Goal: Information Seeking & Learning: Learn about a topic

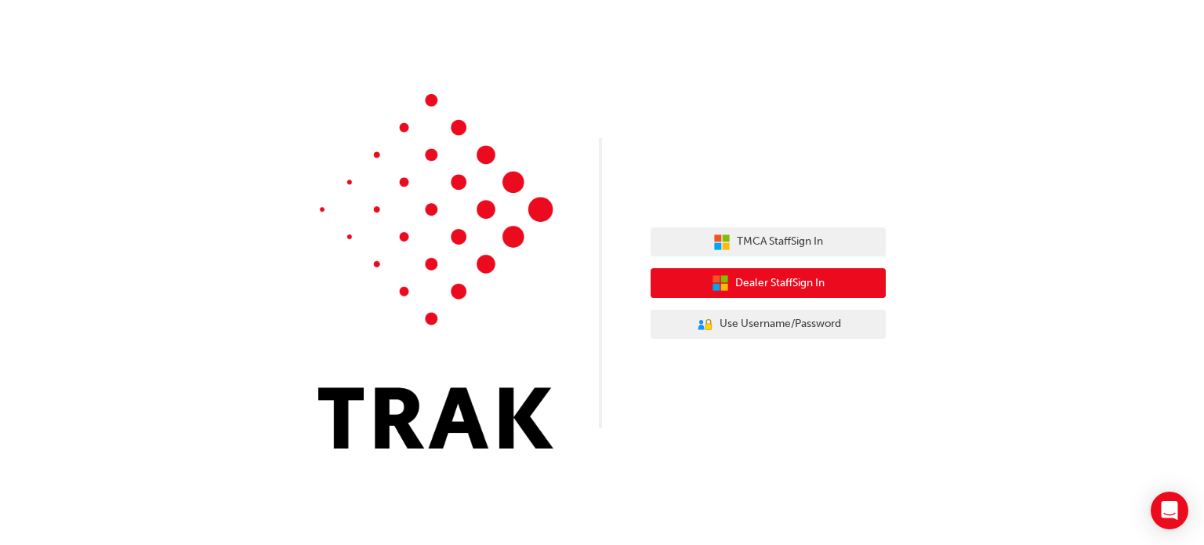
click at [783, 291] on span "Dealer Staff Sign In" at bounding box center [779, 283] width 89 height 18
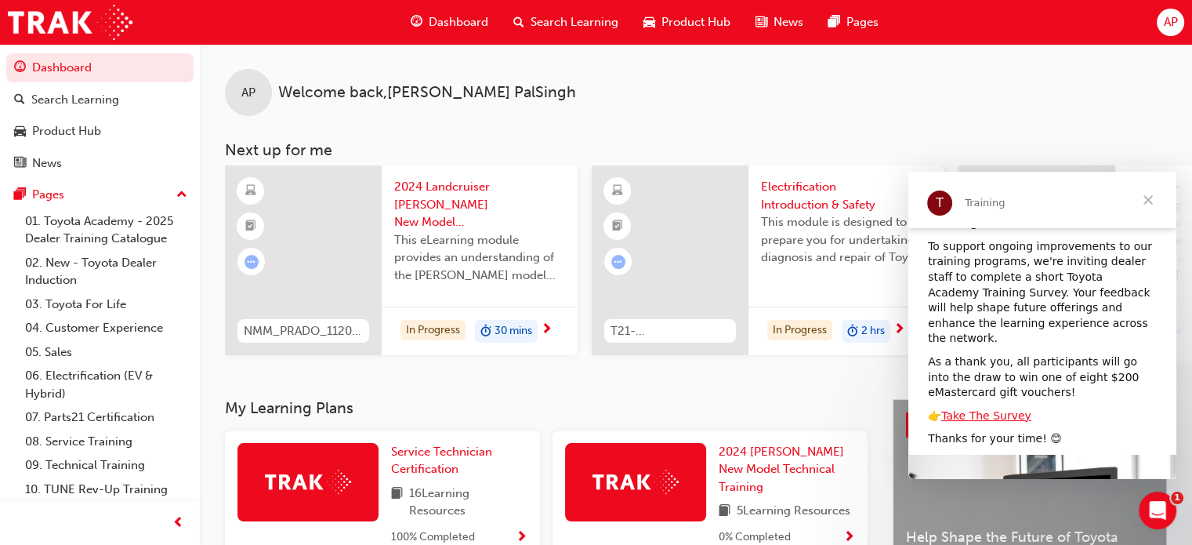
scroll to position [167, 0]
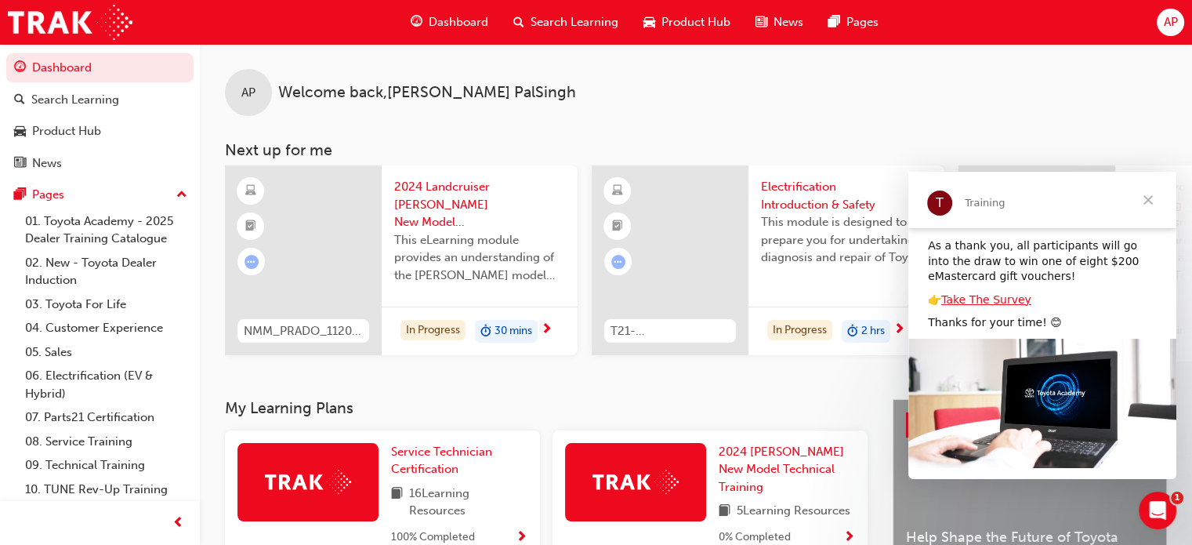
click at [1151, 196] on span "Close" at bounding box center [1148, 200] width 56 height 56
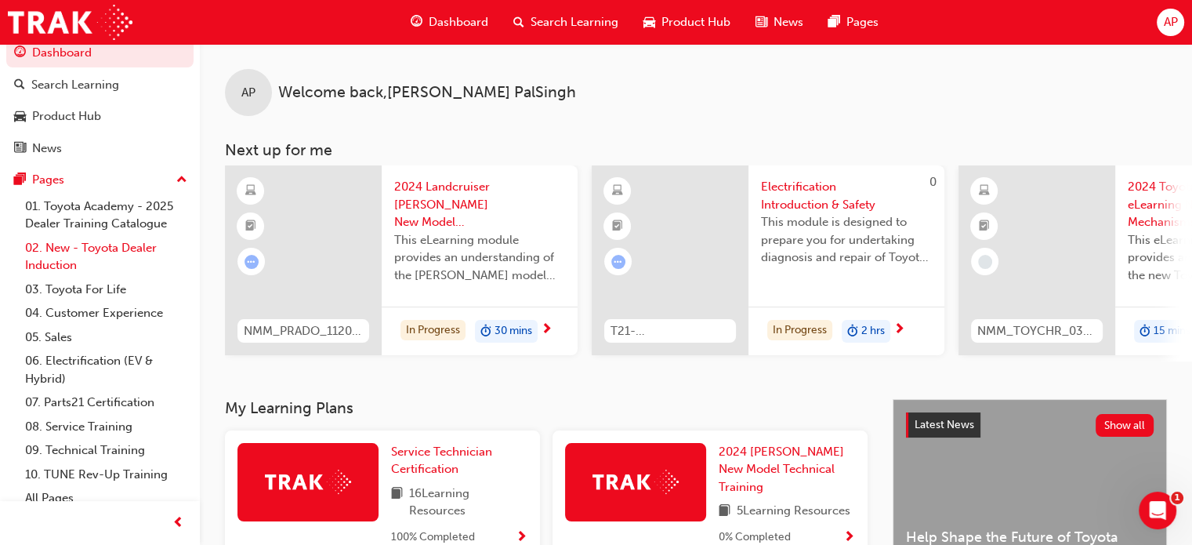
scroll to position [0, 0]
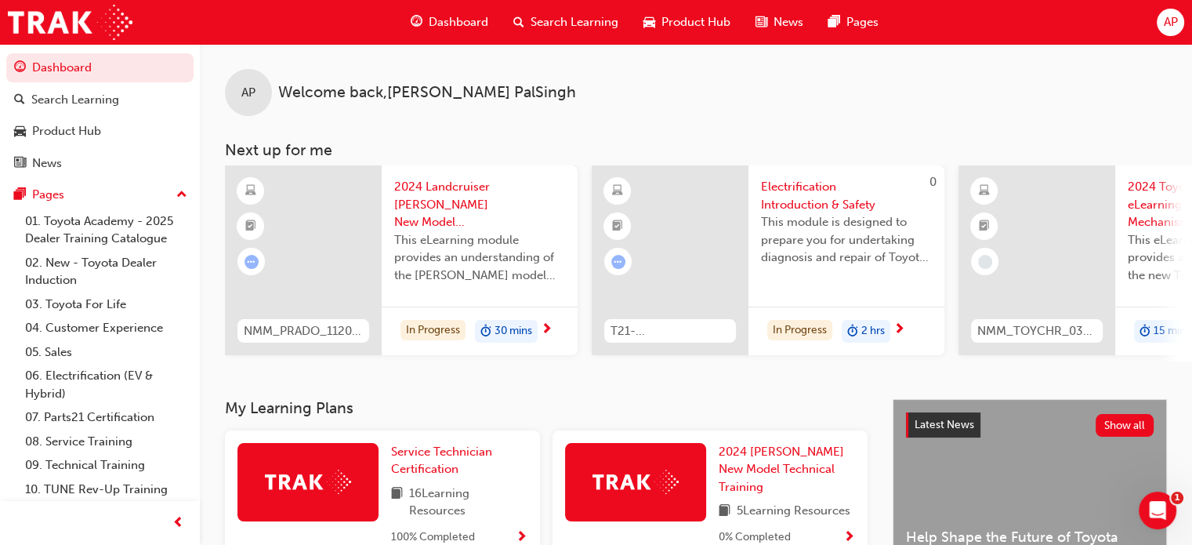
click at [459, 21] on span "Dashboard" at bounding box center [459, 22] width 60 height 18
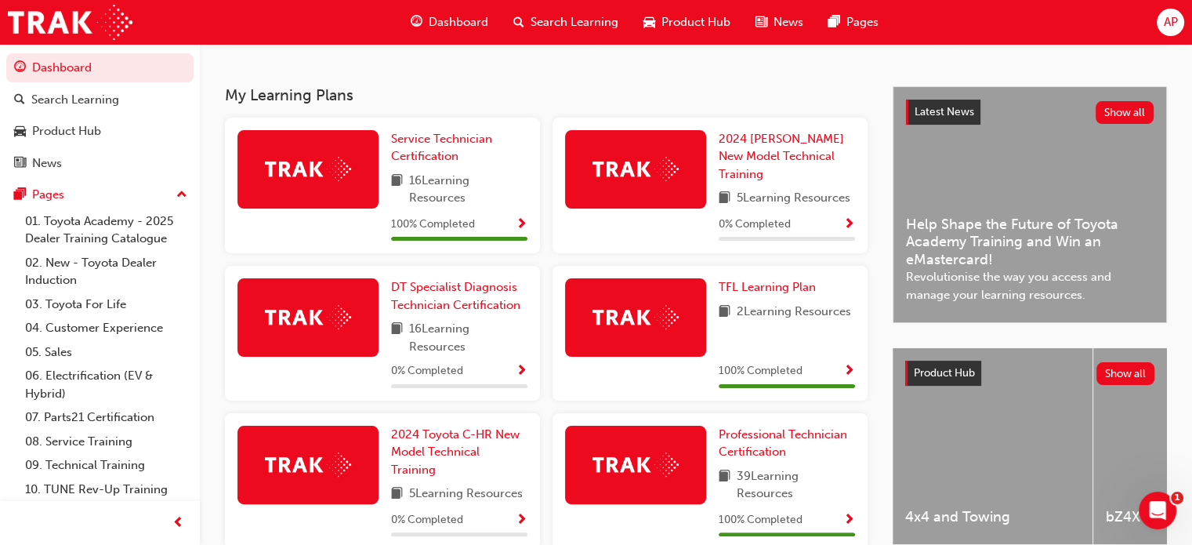
scroll to position [313, 0]
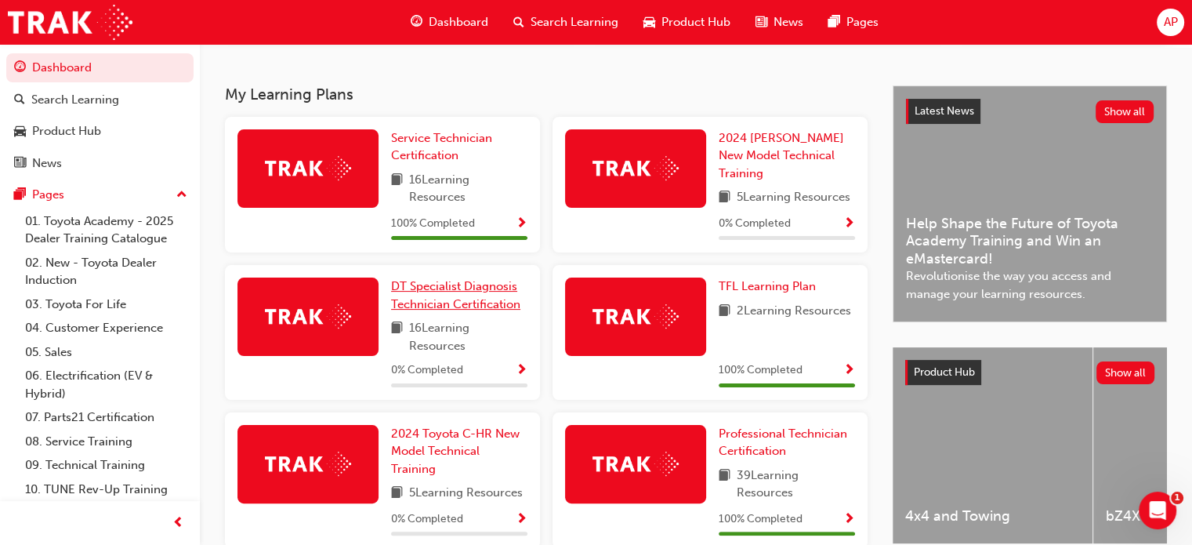
click at [494, 306] on span "DT Specialist Diagnosis Technician Certification" at bounding box center [455, 295] width 129 height 32
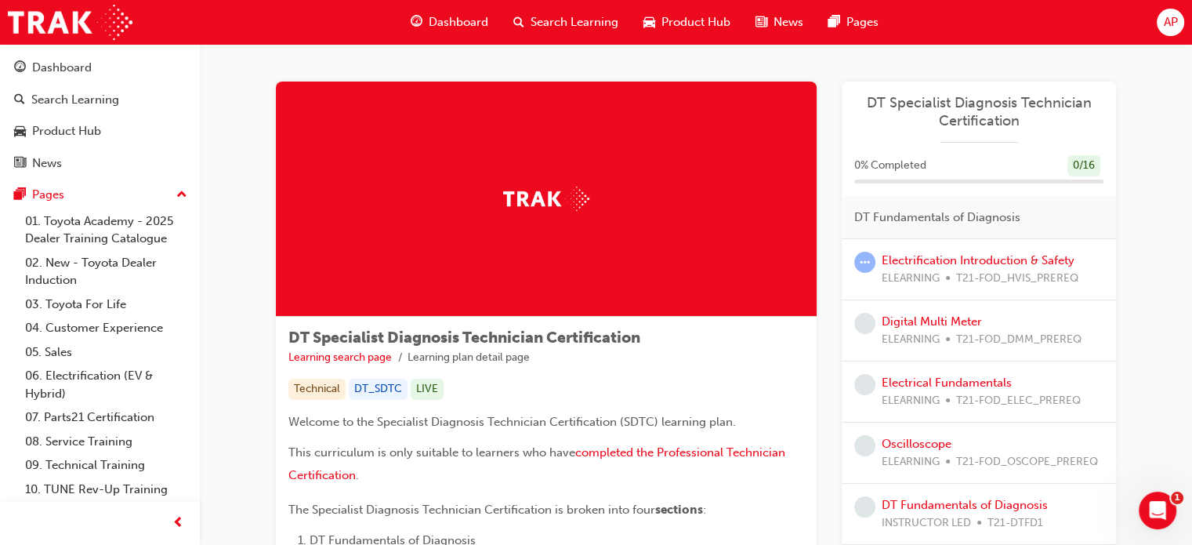
click at [954, 107] on span "DT Specialist Diagnosis Technician Certification" at bounding box center [978, 111] width 249 height 35
click at [940, 263] on link "Electrification Introduction & Safety" at bounding box center [978, 260] width 193 height 14
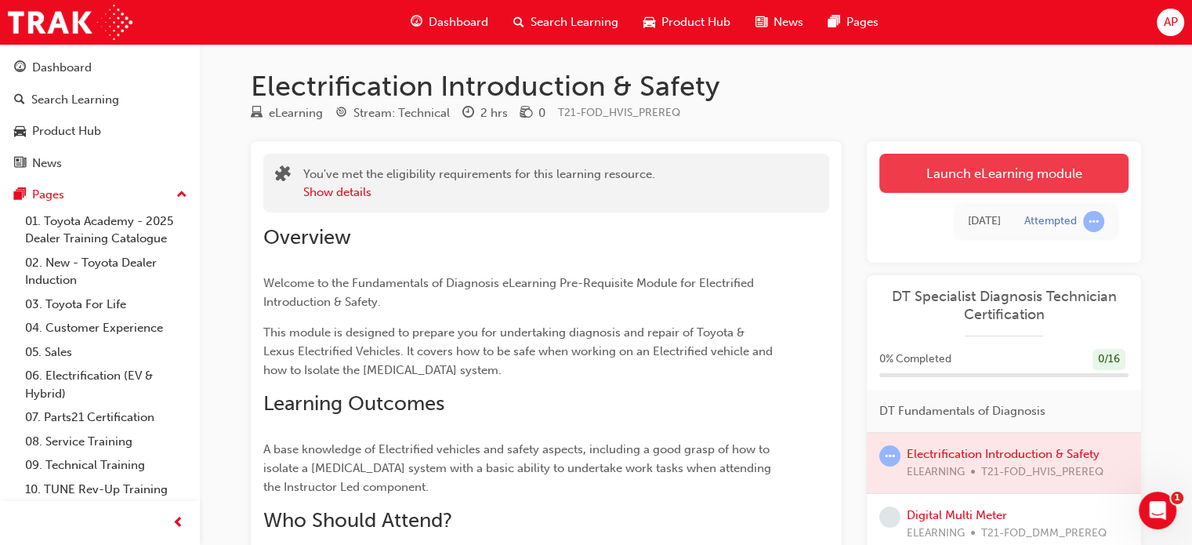
click at [971, 161] on link "Launch eLearning module" at bounding box center [1003, 173] width 249 height 39
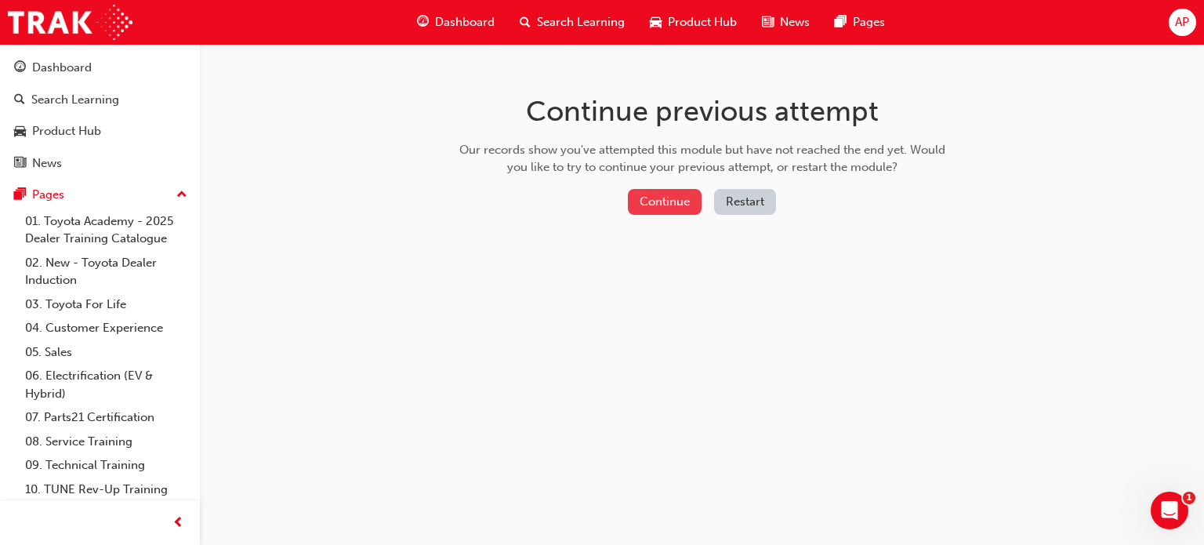
click at [664, 205] on button "Continue" at bounding box center [665, 202] width 74 height 26
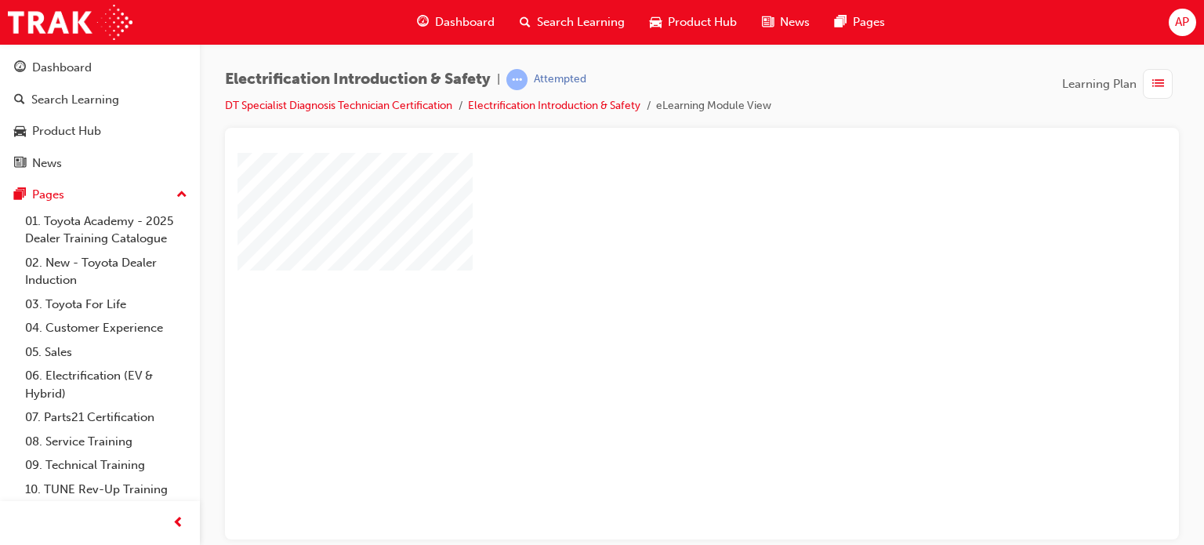
click at [657, 300] on div "play" at bounding box center [657, 300] width 0 height 0
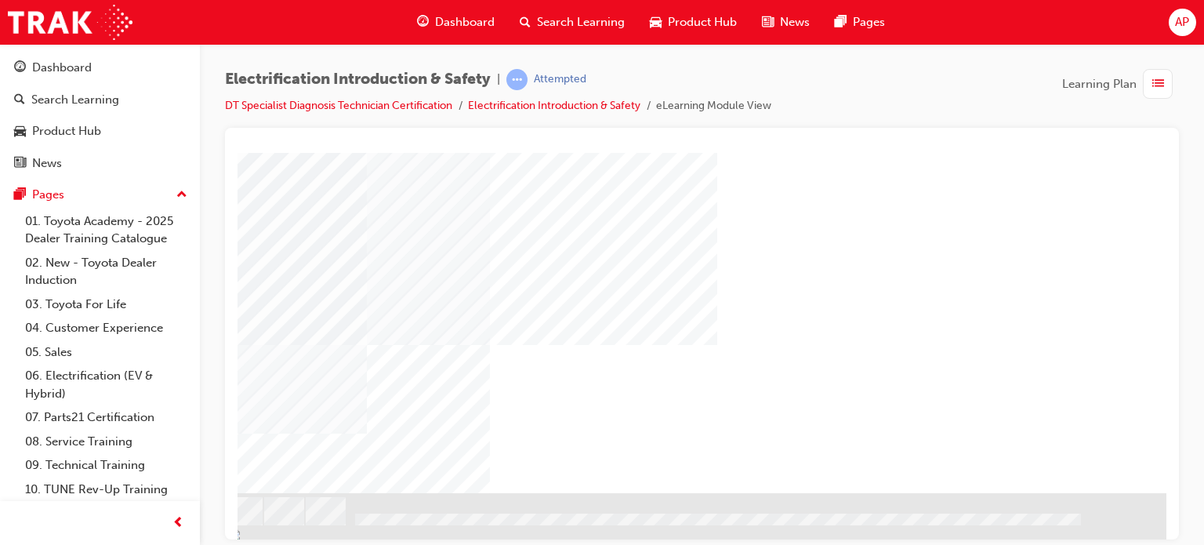
scroll to position [224, 149]
click at [199, 520] on div "NEXT Trigger this button to go to the next slide" at bounding box center [149, 534] width 99 height 28
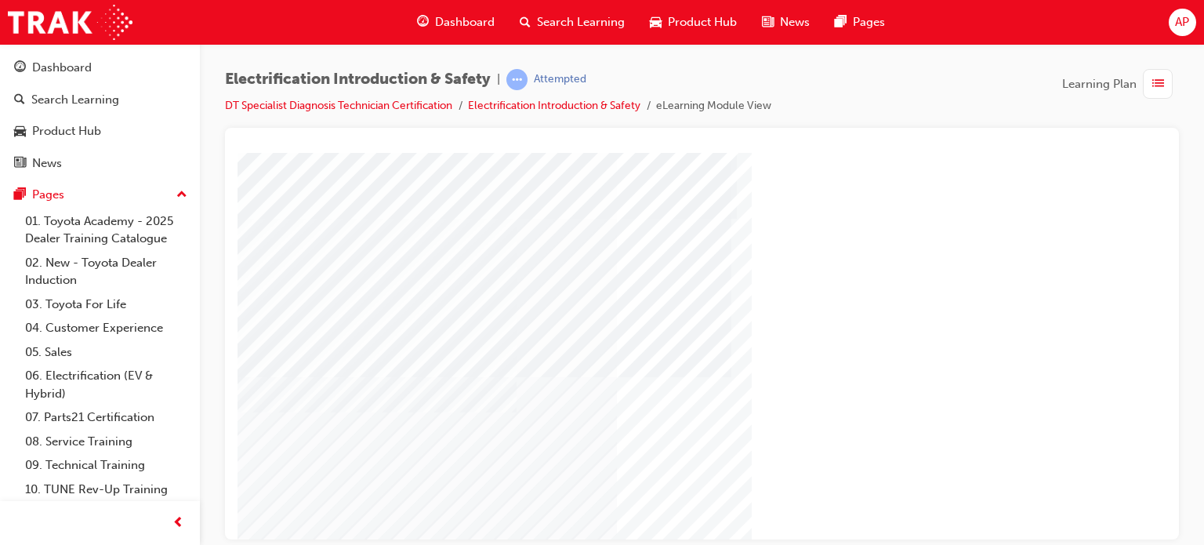
scroll to position [0, 0]
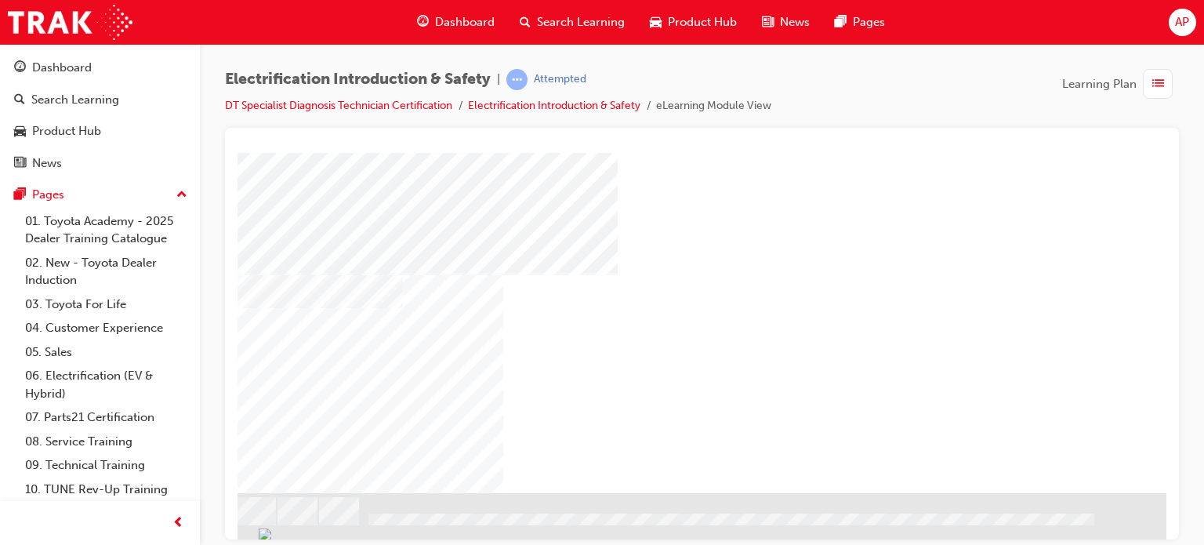
scroll to position [67, 114]
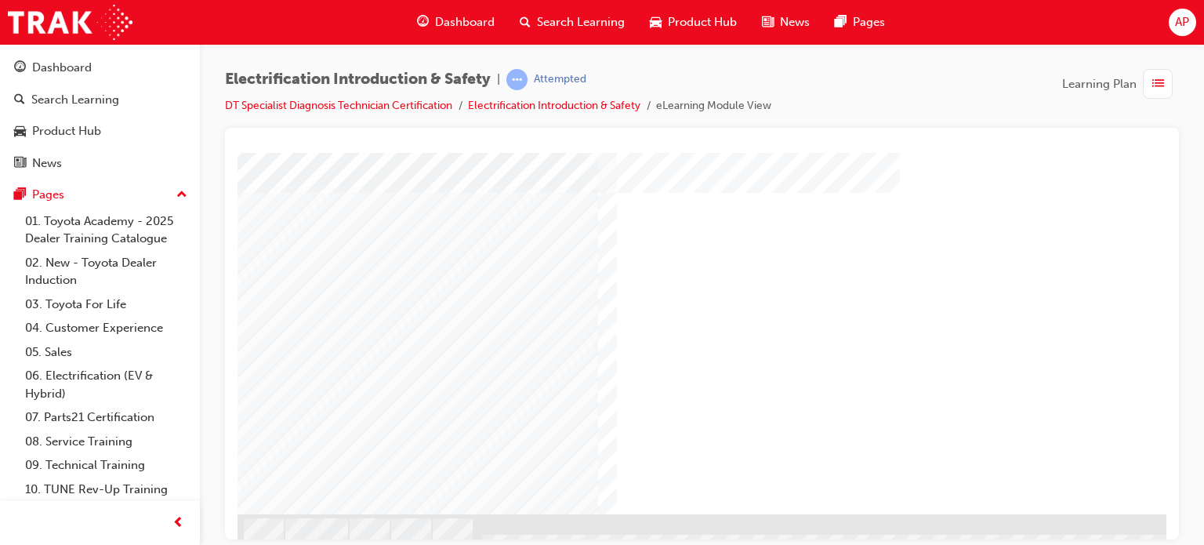
scroll to position [224, 0]
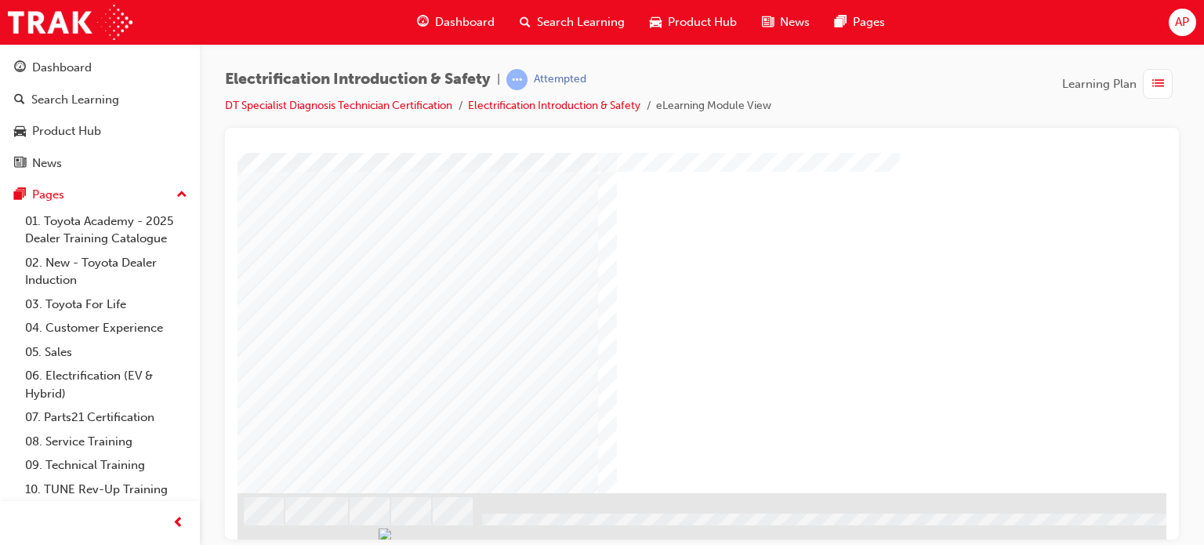
click at [820, 383] on div at bounding box center [818, 379] width 43 height 38
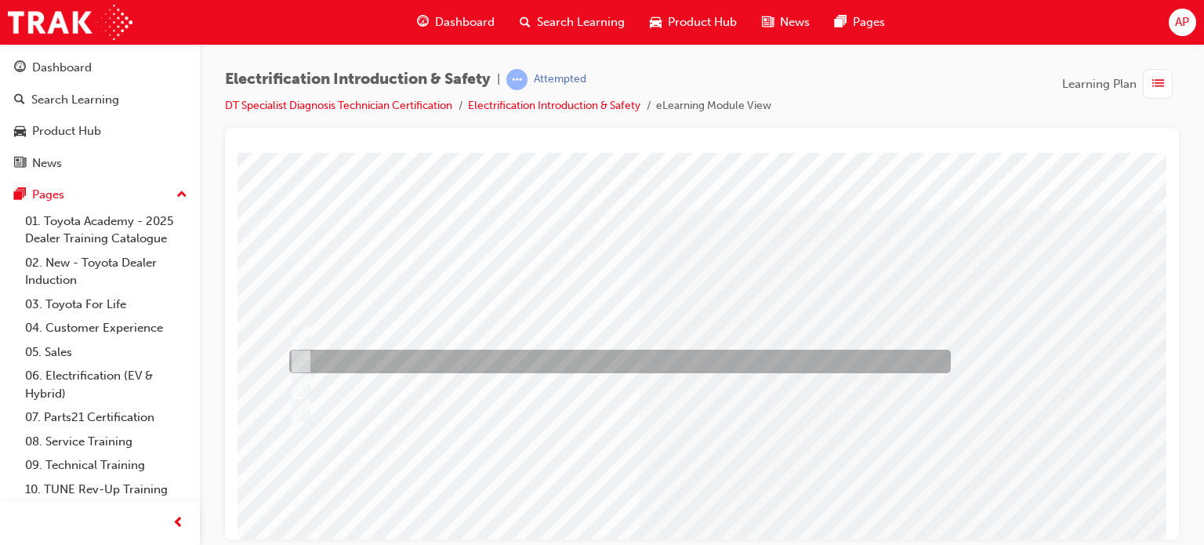
drag, startPoint x: 375, startPoint y: 362, endPoint x: 370, endPoint y: 349, distance: 14.4
click at [375, 361] on div at bounding box center [615, 361] width 661 height 24
radio input "true"
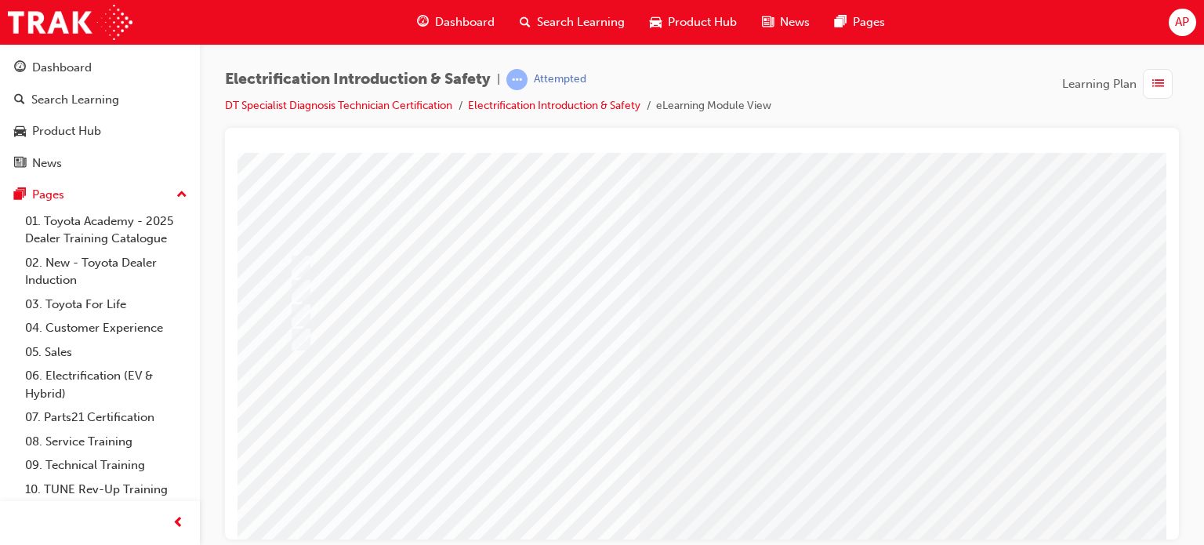
scroll to position [224, 0]
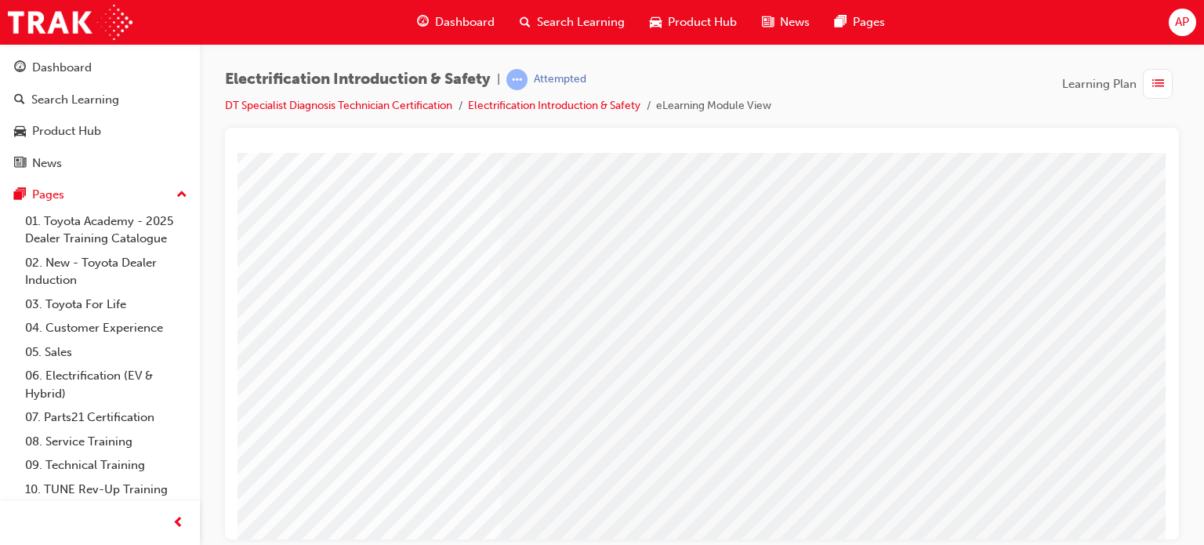
scroll to position [224, 149]
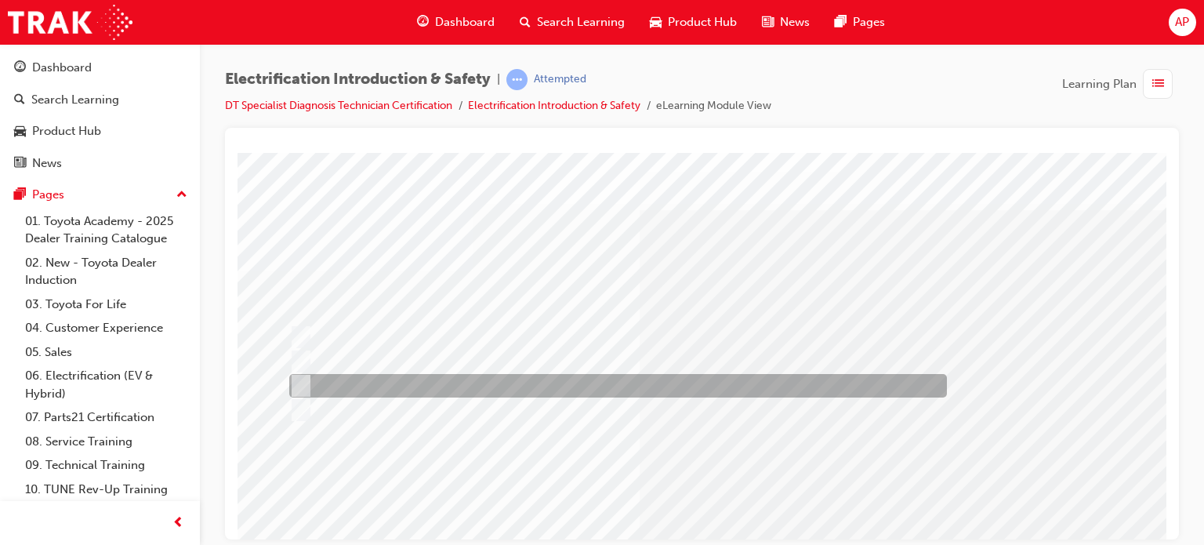
click at [346, 381] on div at bounding box center [613, 386] width 657 height 24
radio input "true"
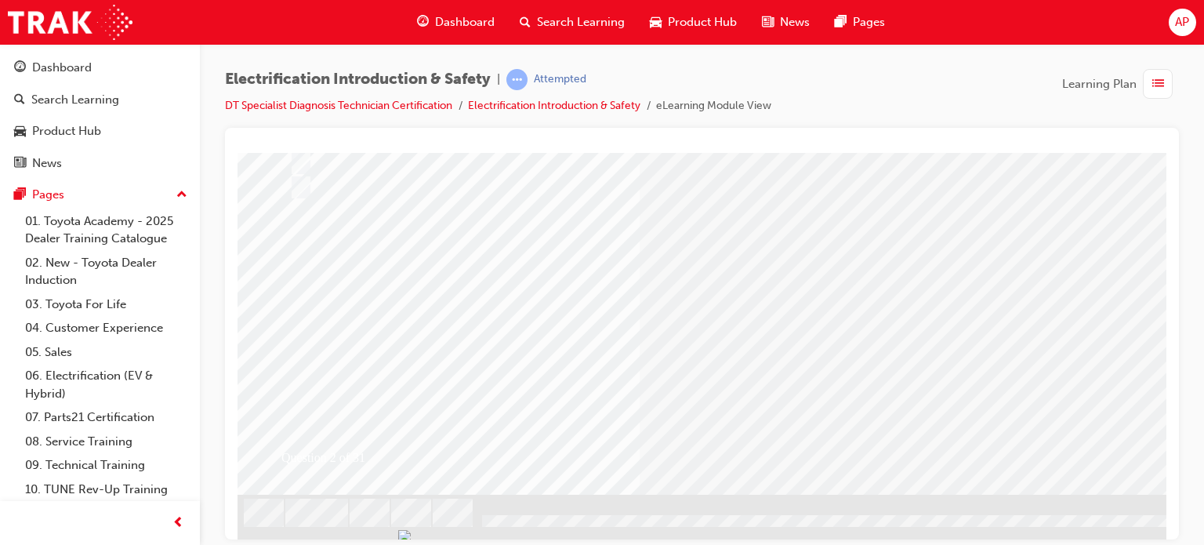
scroll to position [224, 0]
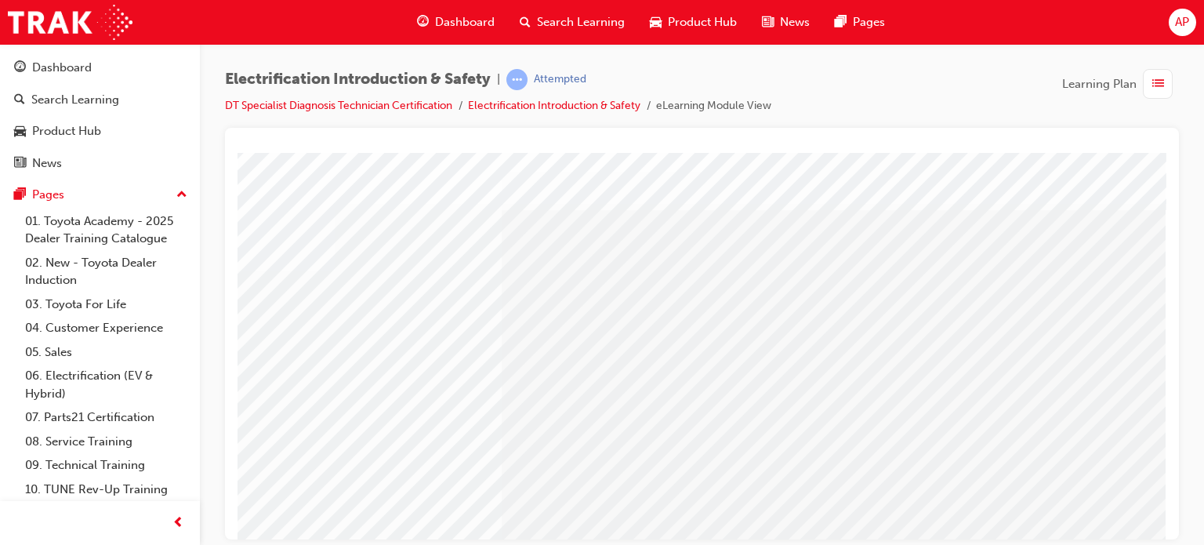
scroll to position [0, 0]
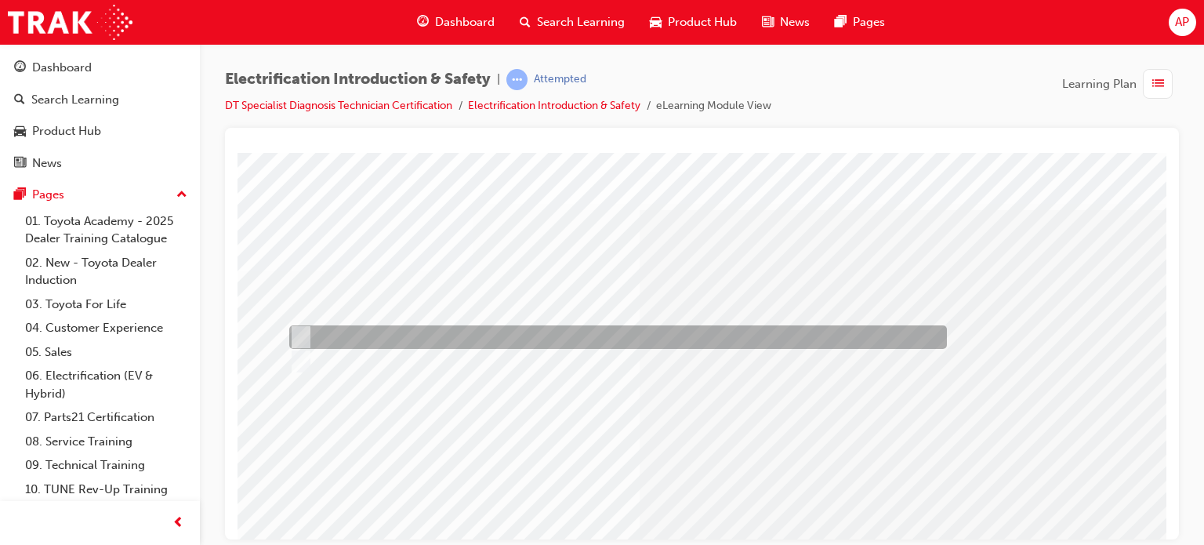
click at [350, 339] on div at bounding box center [613, 337] width 657 height 24
radio input "true"
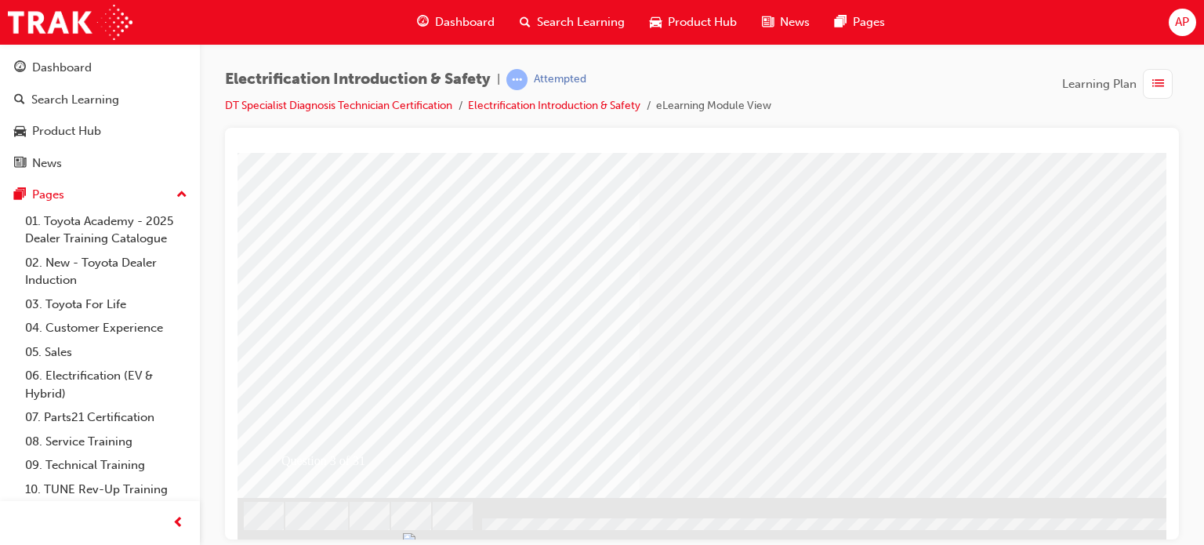
scroll to position [224, 0]
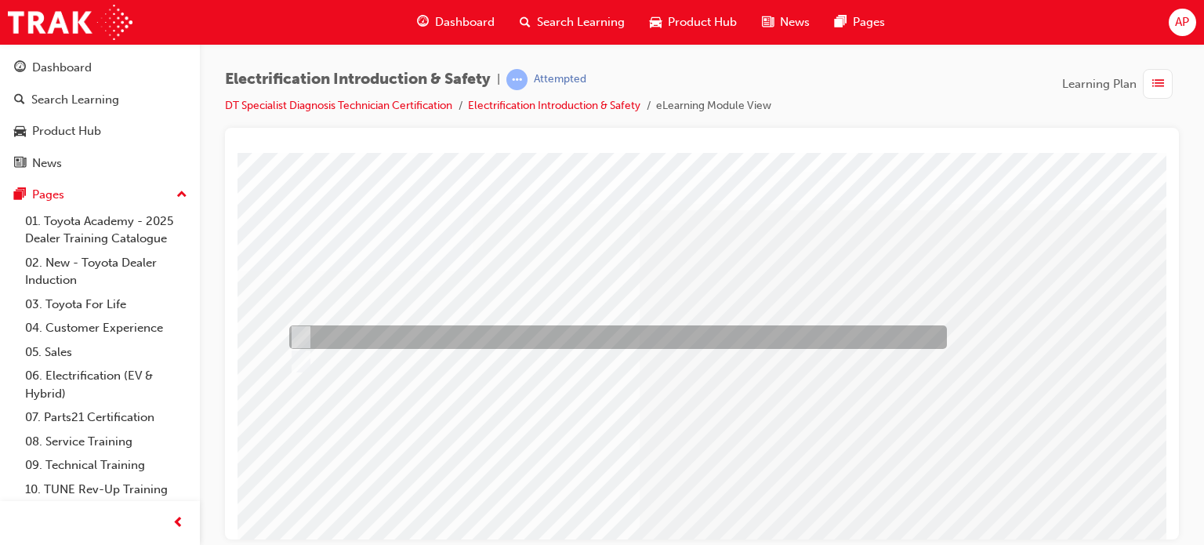
click at [346, 330] on div at bounding box center [613, 337] width 657 height 24
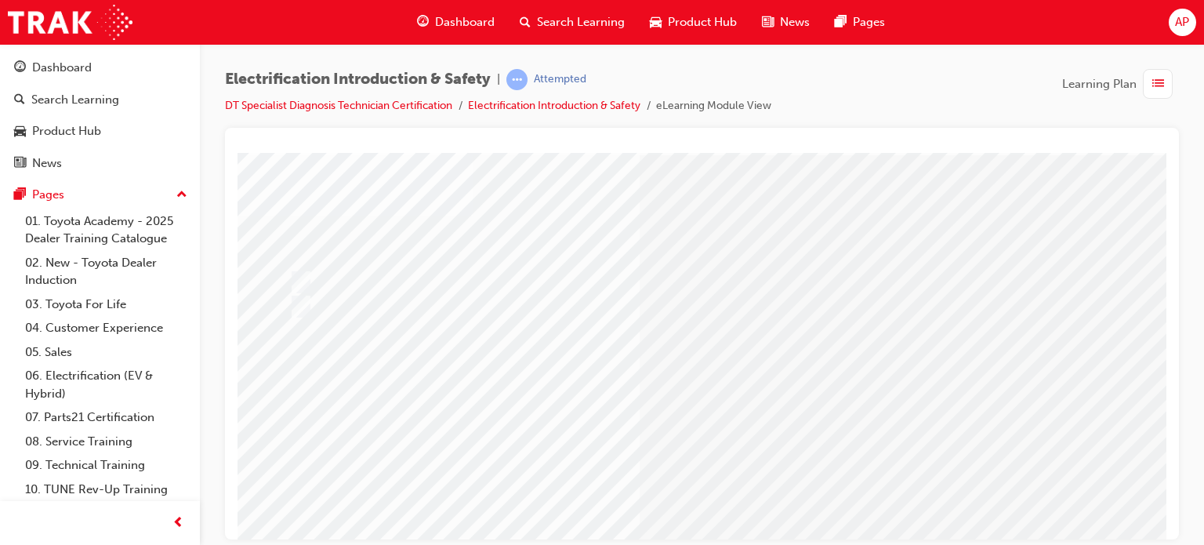
scroll to position [78, 0]
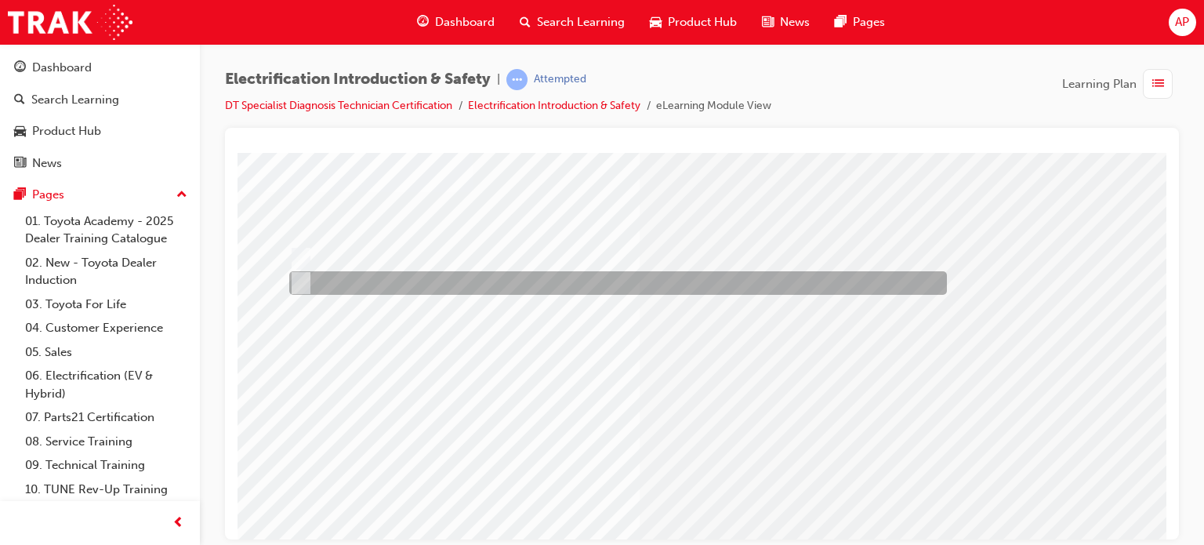
click at [341, 280] on div at bounding box center [613, 283] width 657 height 24
radio input "false"
radio input "true"
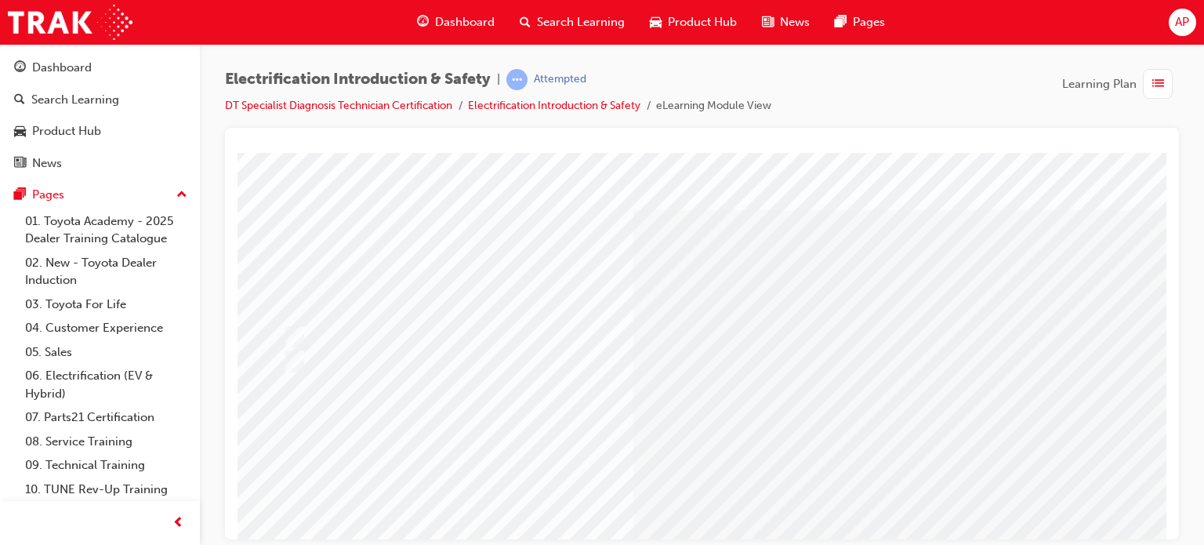
scroll to position [0, 0]
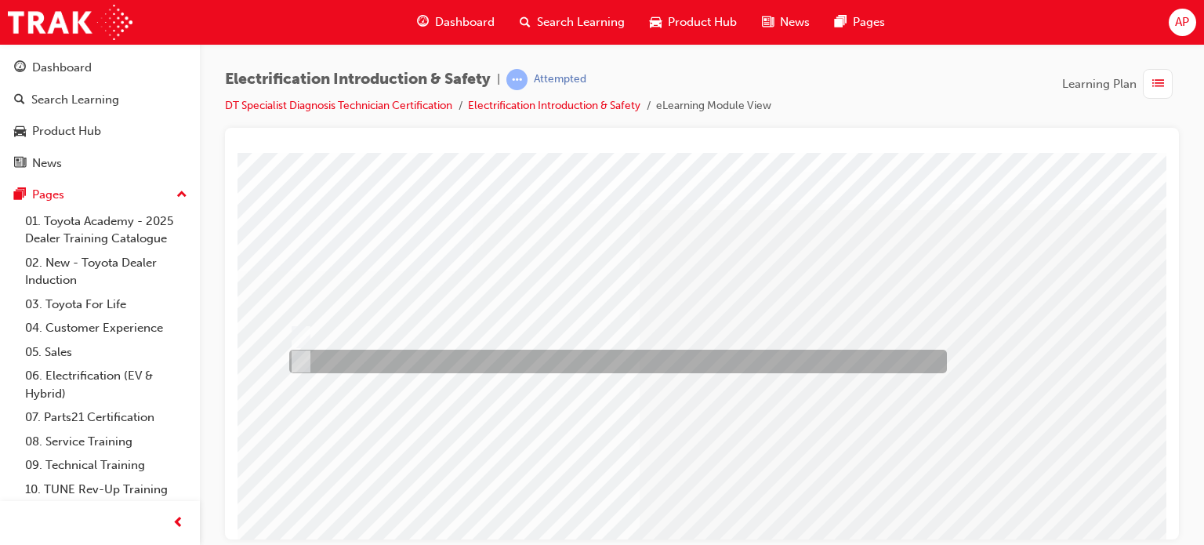
click at [352, 369] on div at bounding box center [613, 361] width 657 height 24
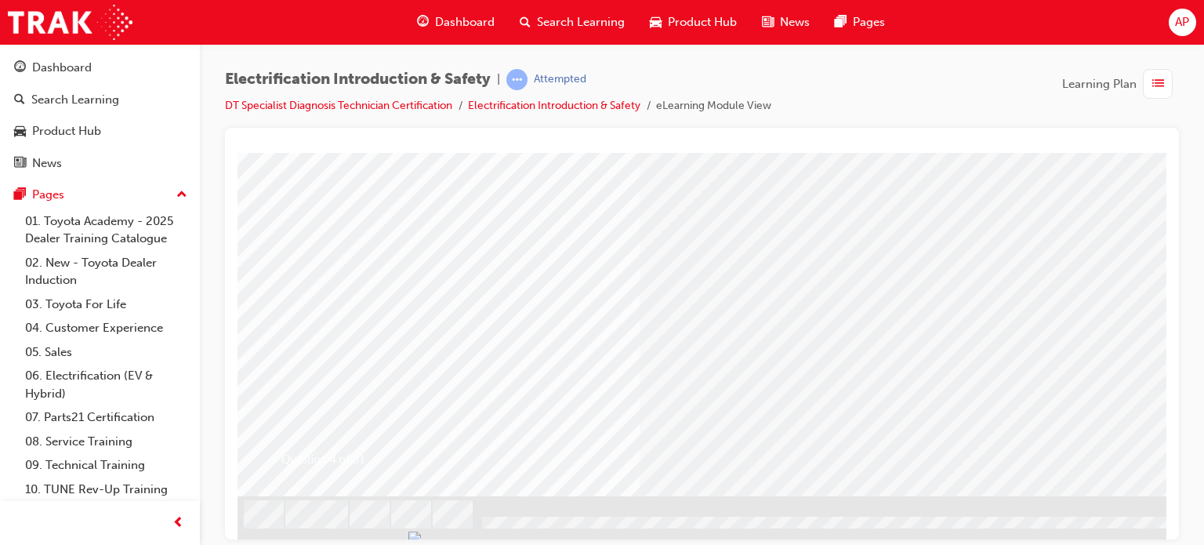
scroll to position [224, 0]
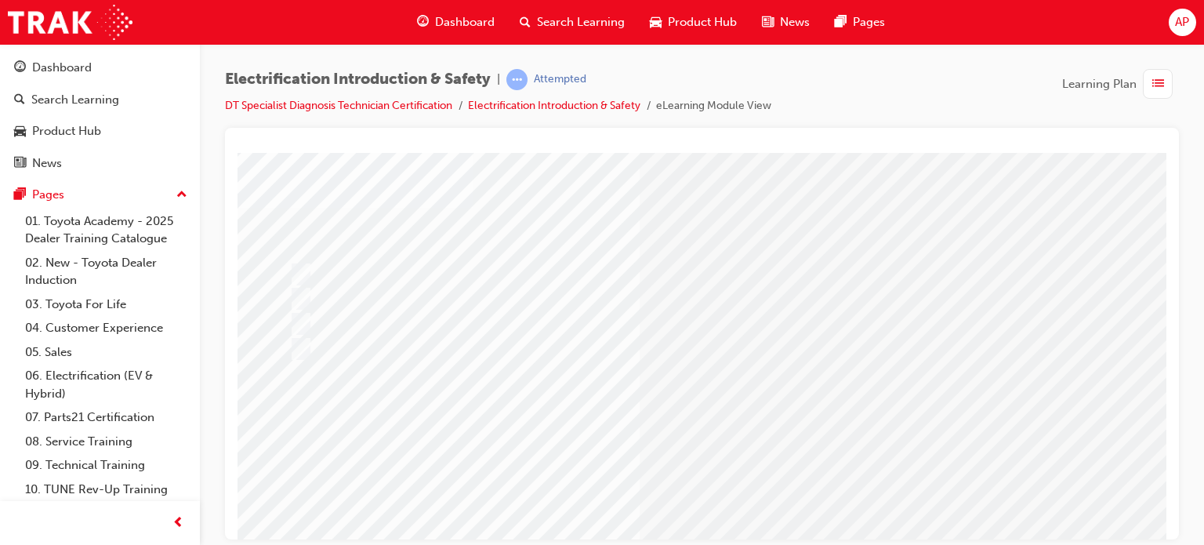
scroll to position [78, 0]
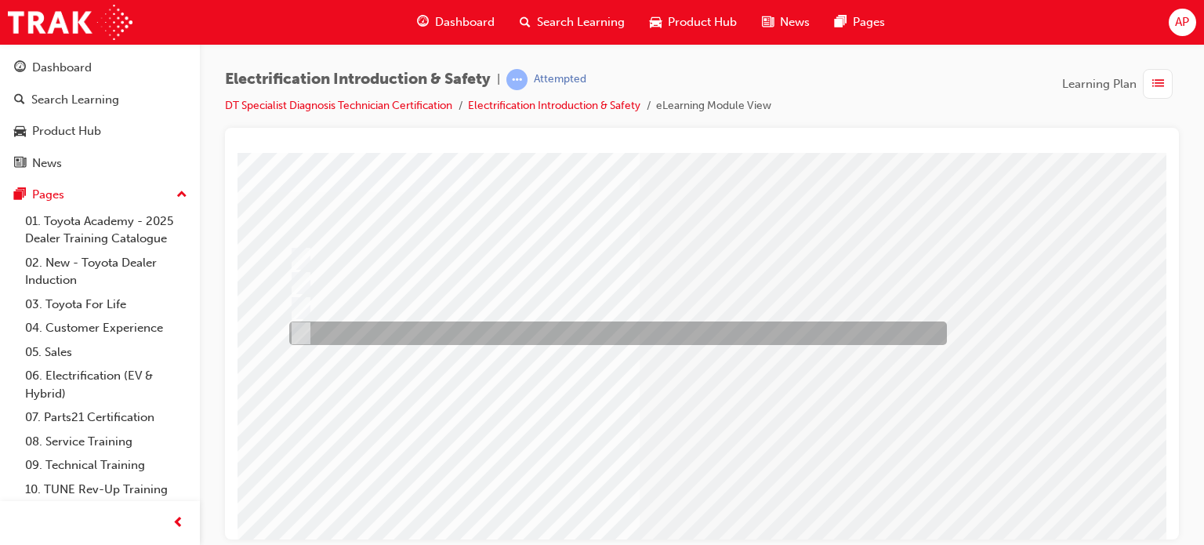
click at [409, 330] on div at bounding box center [613, 333] width 657 height 24
checkbox input "true"
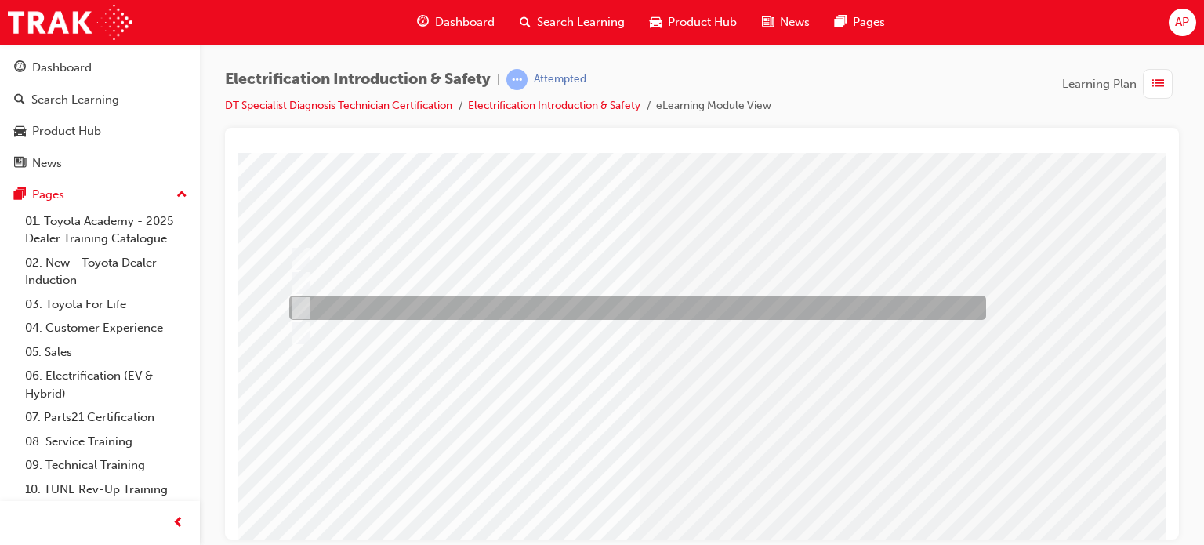
click at [410, 309] on div at bounding box center [633, 307] width 697 height 24
checkbox input "true"
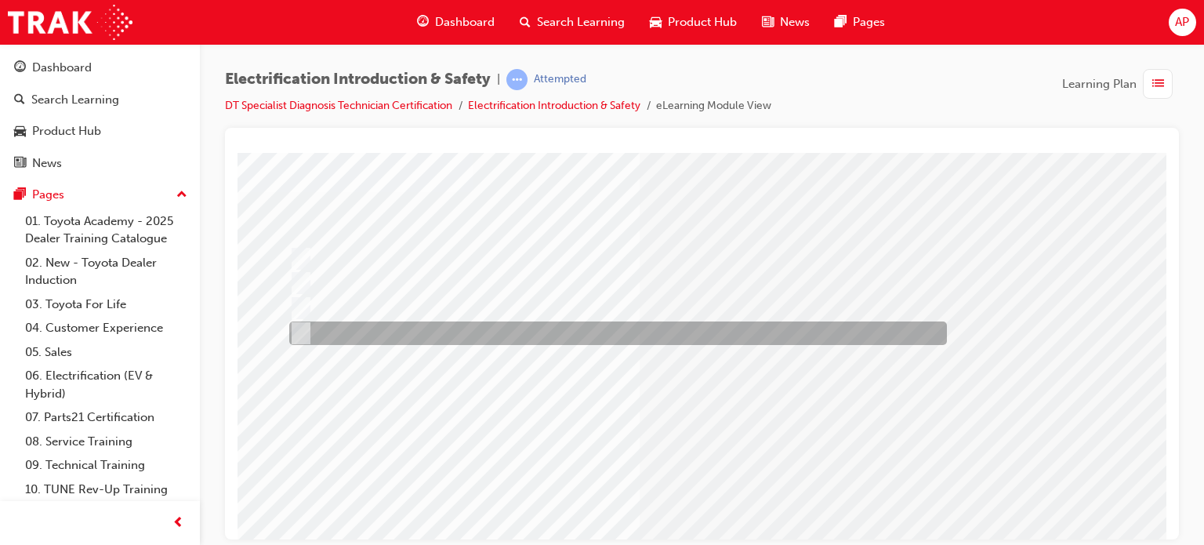
click at [389, 333] on div at bounding box center [613, 333] width 657 height 24
click at [388, 333] on div at bounding box center [613, 333] width 657 height 24
checkbox input "true"
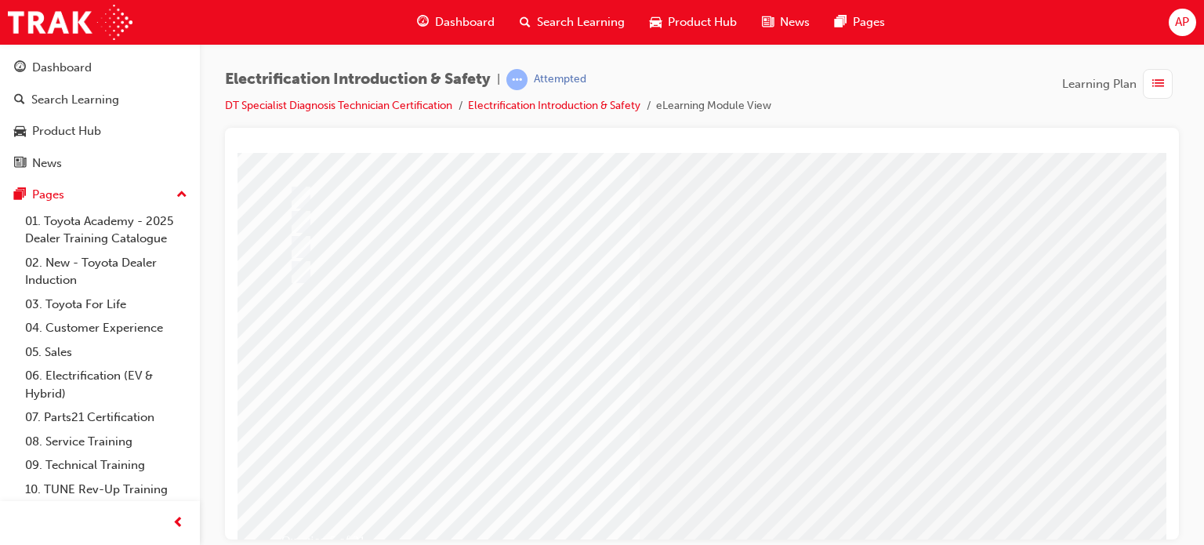
scroll to position [157, 0]
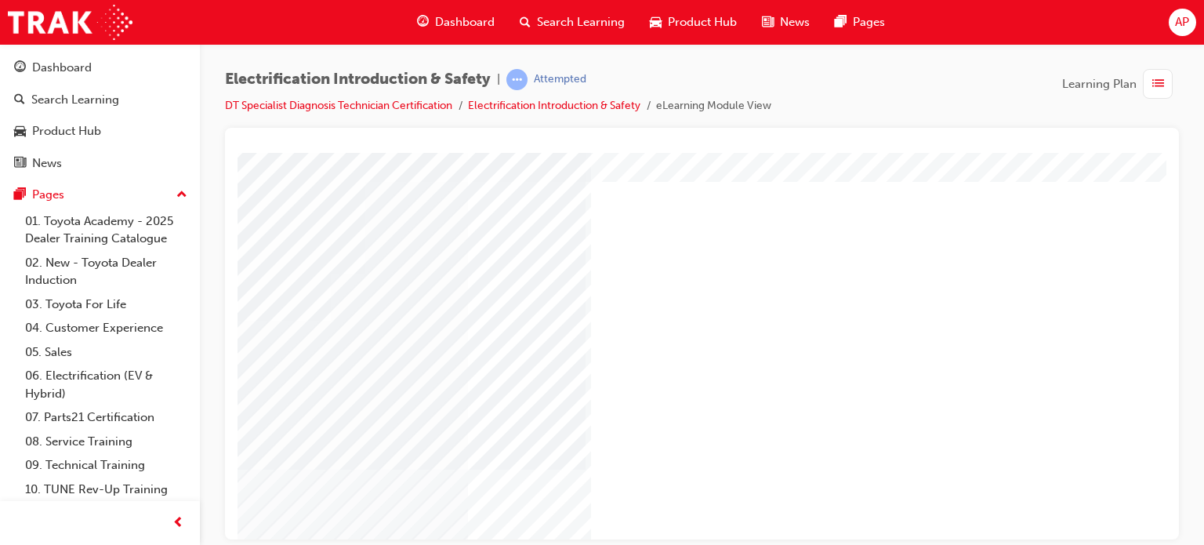
scroll to position [0, 149]
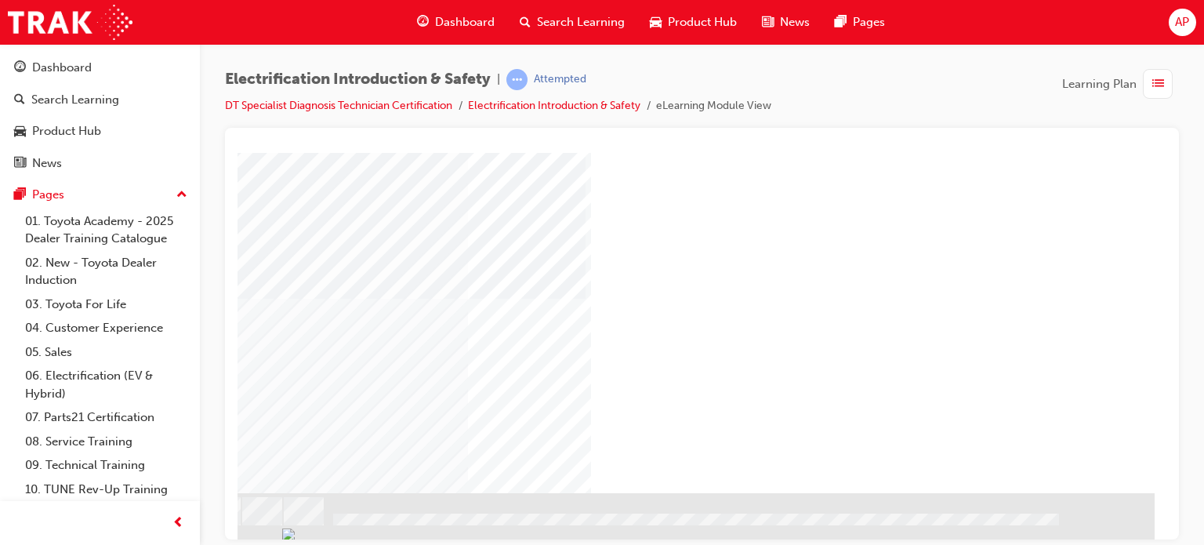
click at [187, 520] on div "NEXT Trigger this button to go to the next slide" at bounding box center [138, 534] width 99 height 28
drag, startPoint x: 805, startPoint y: 530, endPoint x: 1193, endPoint y: 690, distance: 419.5
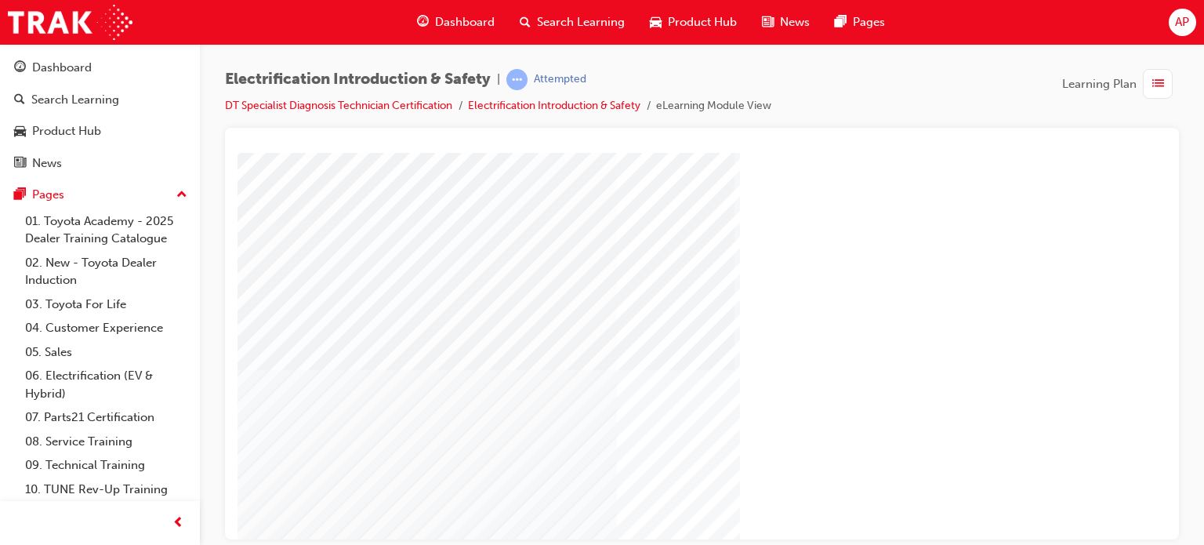
scroll to position [157, 0]
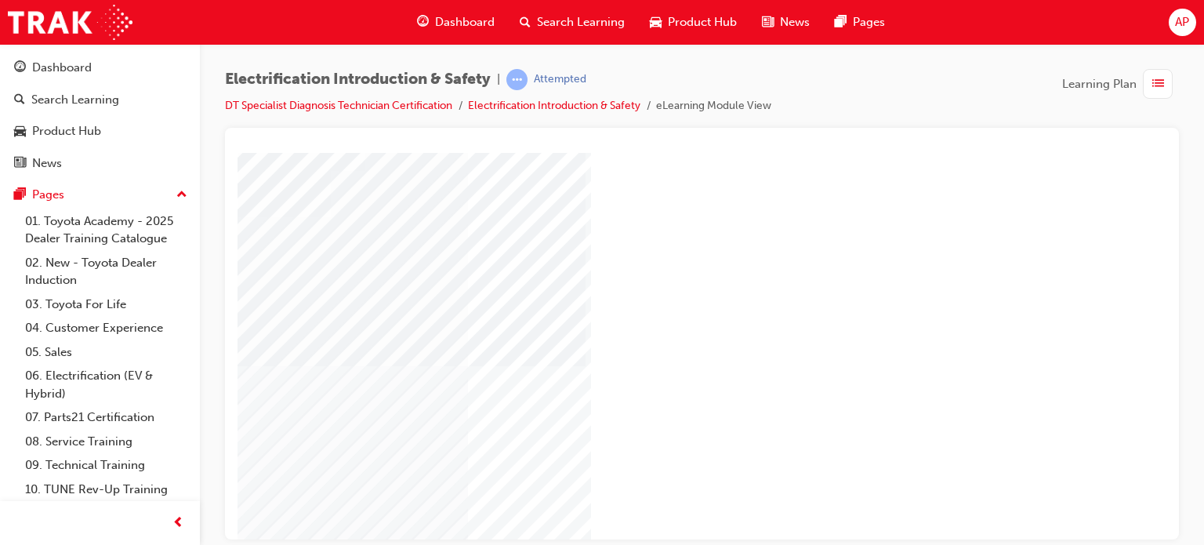
drag, startPoint x: 820, startPoint y: 530, endPoint x: 1286, endPoint y: 690, distance: 492.9
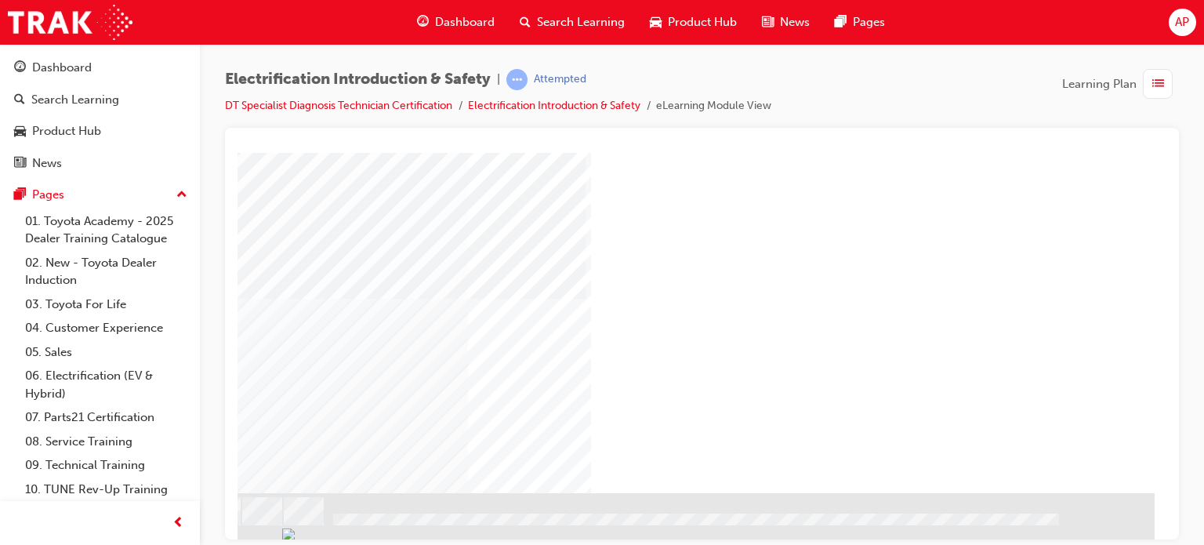
click at [187, 520] on div "NEXT Trigger this button to go to the next slide" at bounding box center [138, 534] width 99 height 28
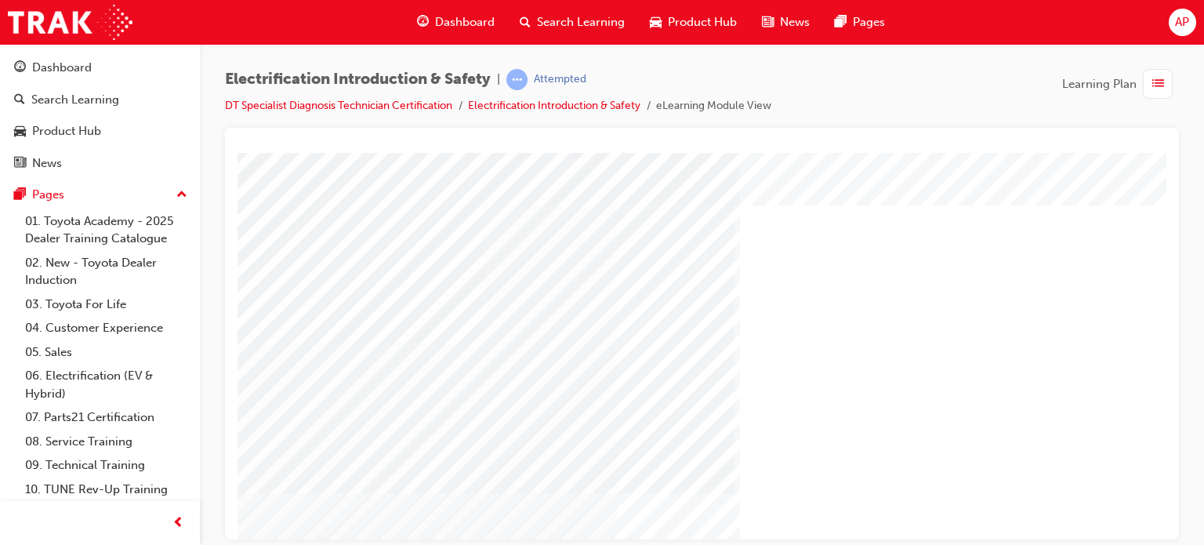
scroll to position [224, 0]
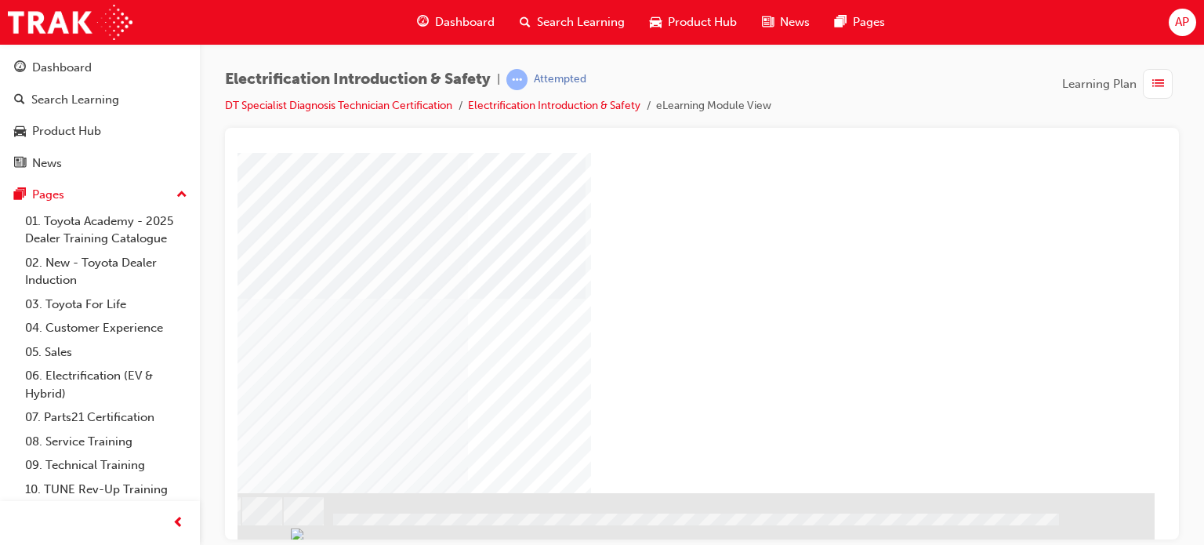
drag, startPoint x: 1059, startPoint y: 451, endPoint x: 1051, endPoint y: 451, distance: 8.7
click at [187, 520] on div "NEXT Trigger this button to go to the next slide" at bounding box center [138, 534] width 99 height 28
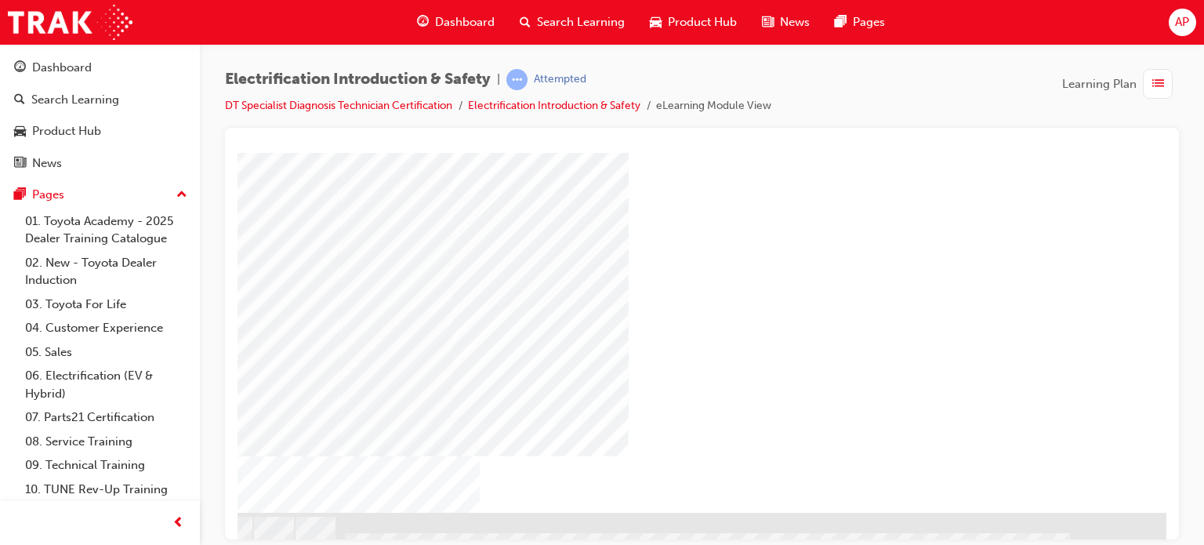
scroll to position [224, 149]
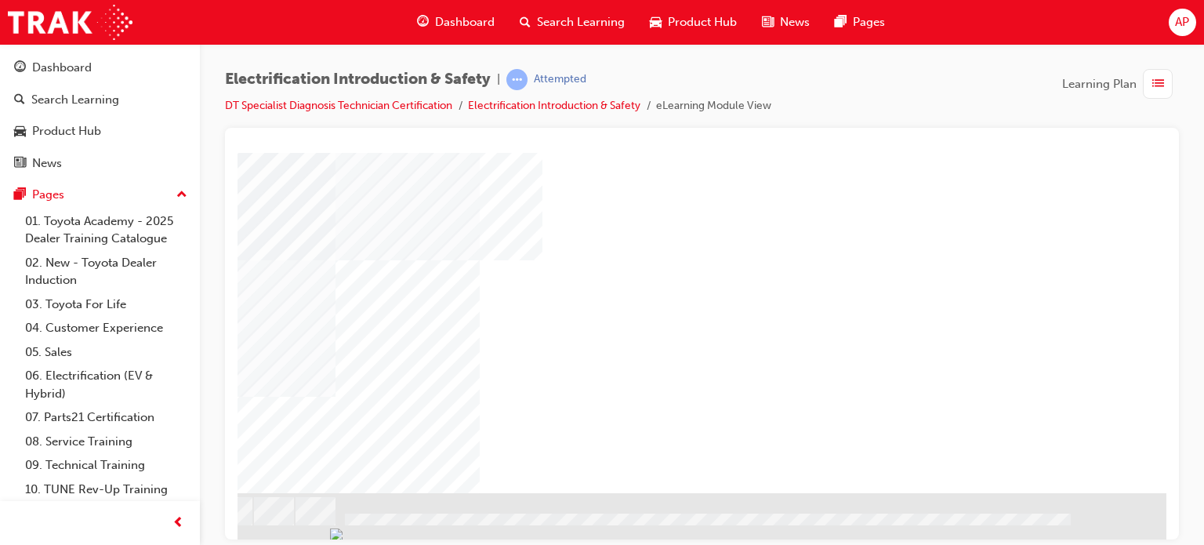
scroll to position [224, 138]
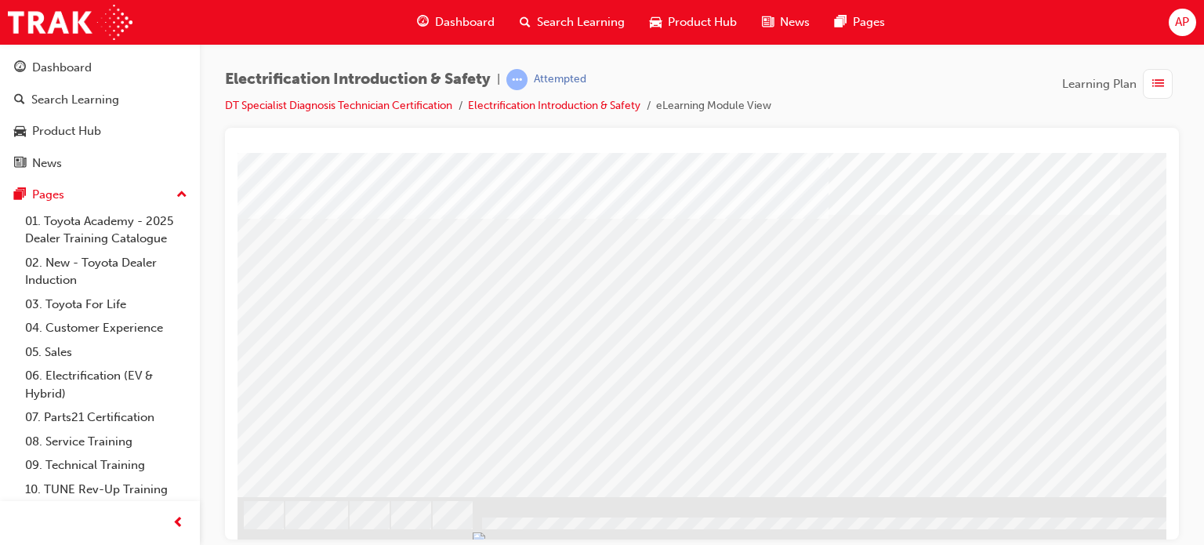
scroll to position [224, 0]
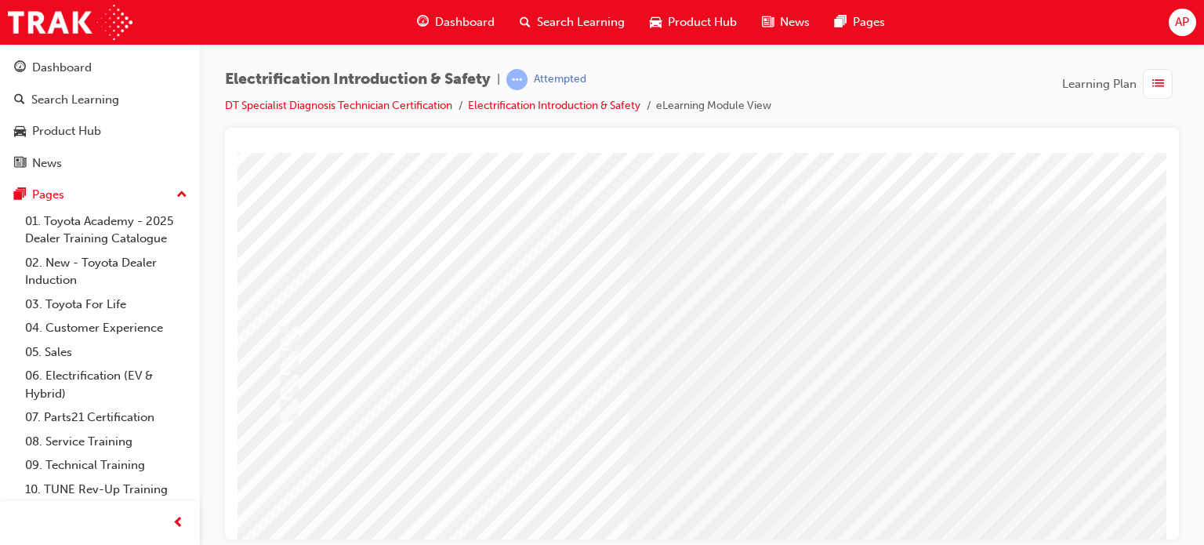
scroll to position [0, 0]
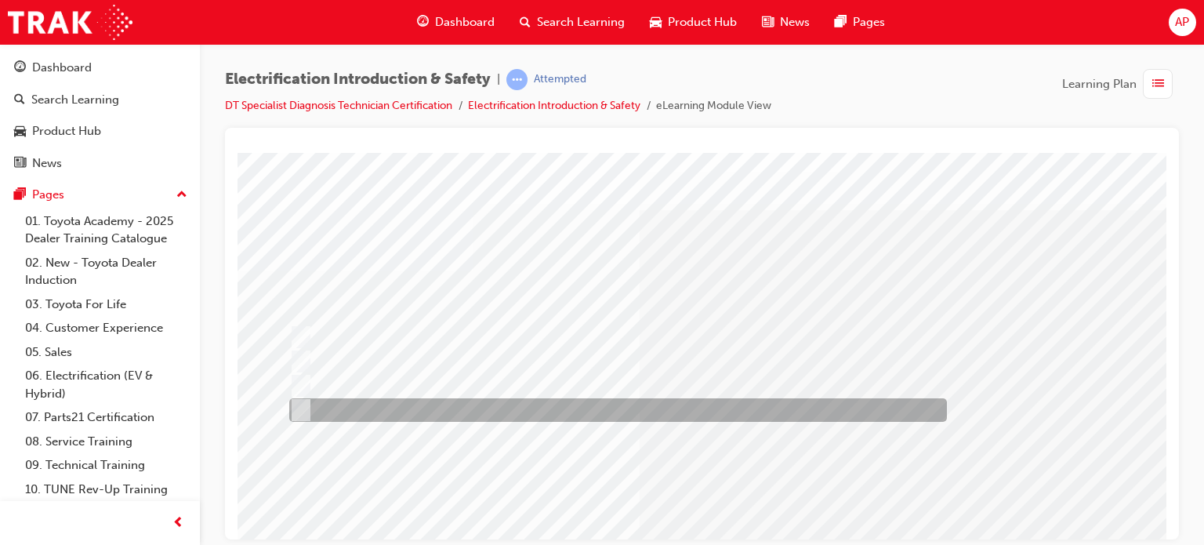
click at [448, 408] on div at bounding box center [613, 410] width 657 height 24
radio input "true"
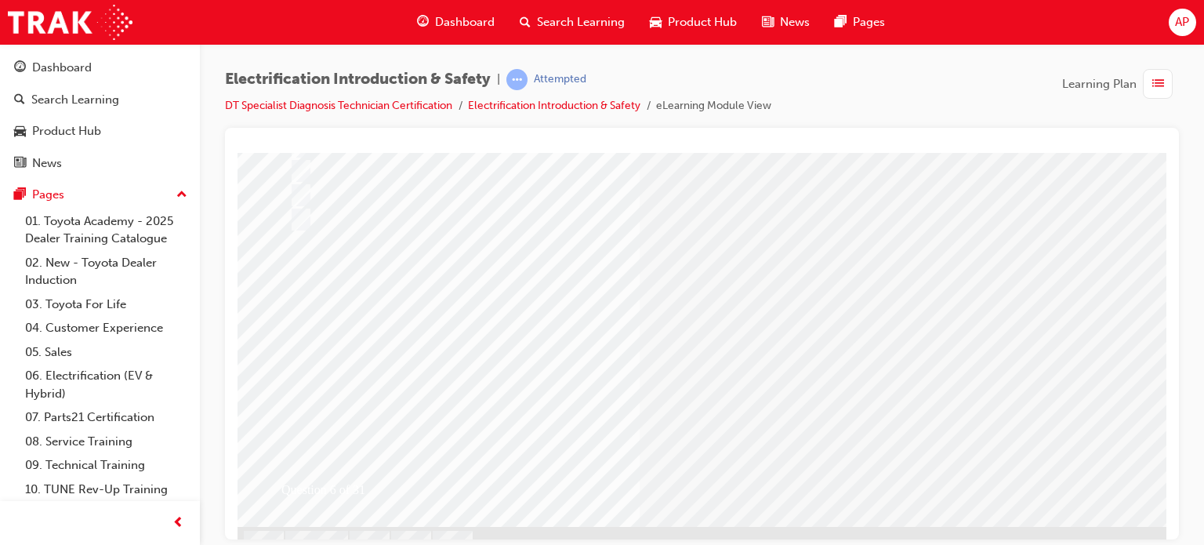
scroll to position [224, 0]
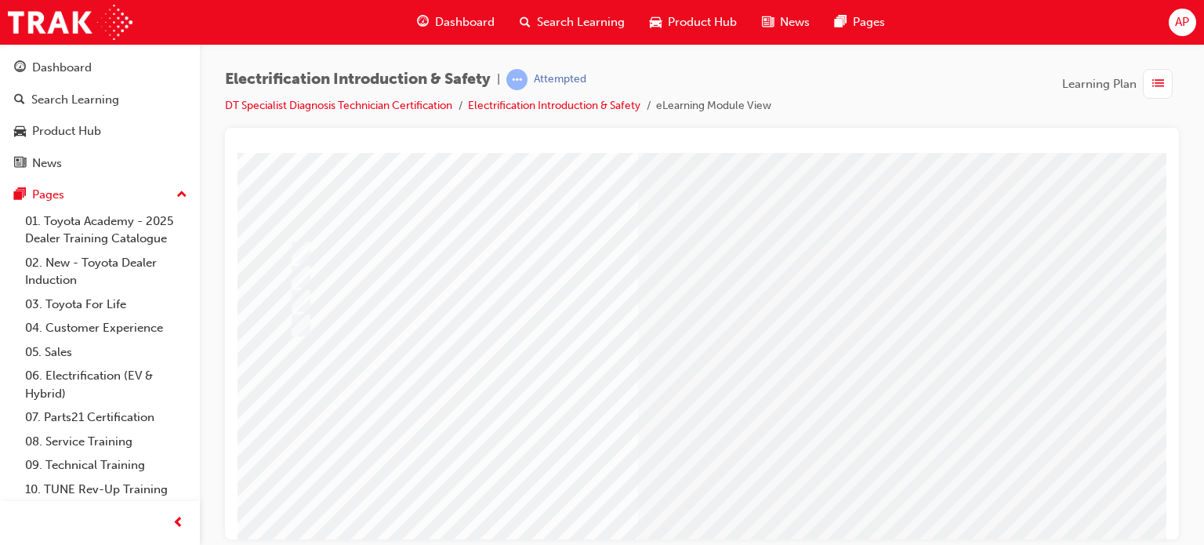
scroll to position [67, 0]
click at [409, 317] on div at bounding box center [613, 318] width 657 height 24
click at [370, 319] on div at bounding box center [613, 318] width 657 height 24
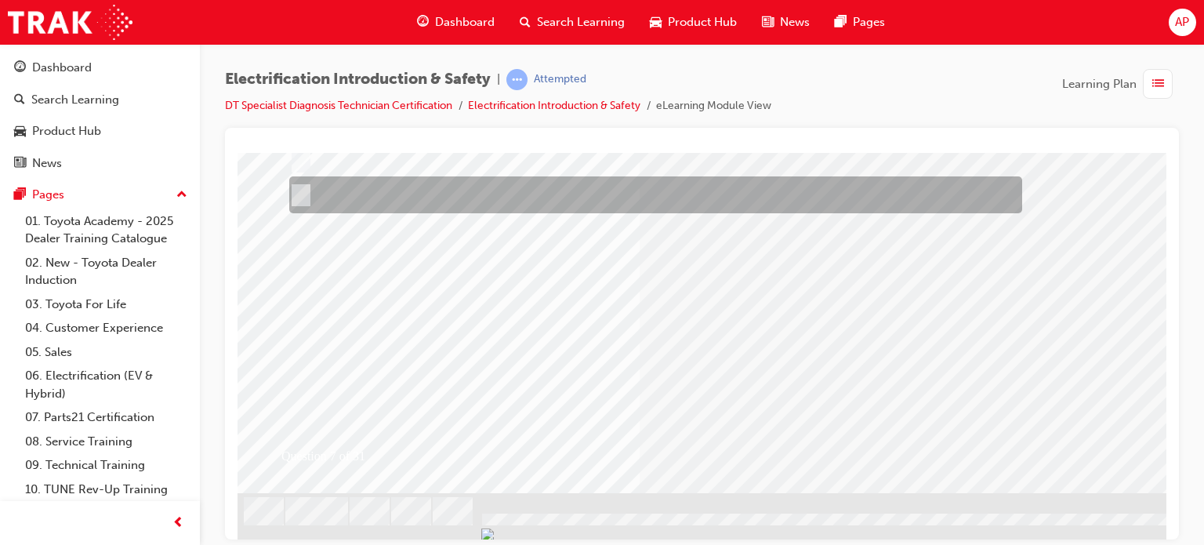
scroll to position [0, 0]
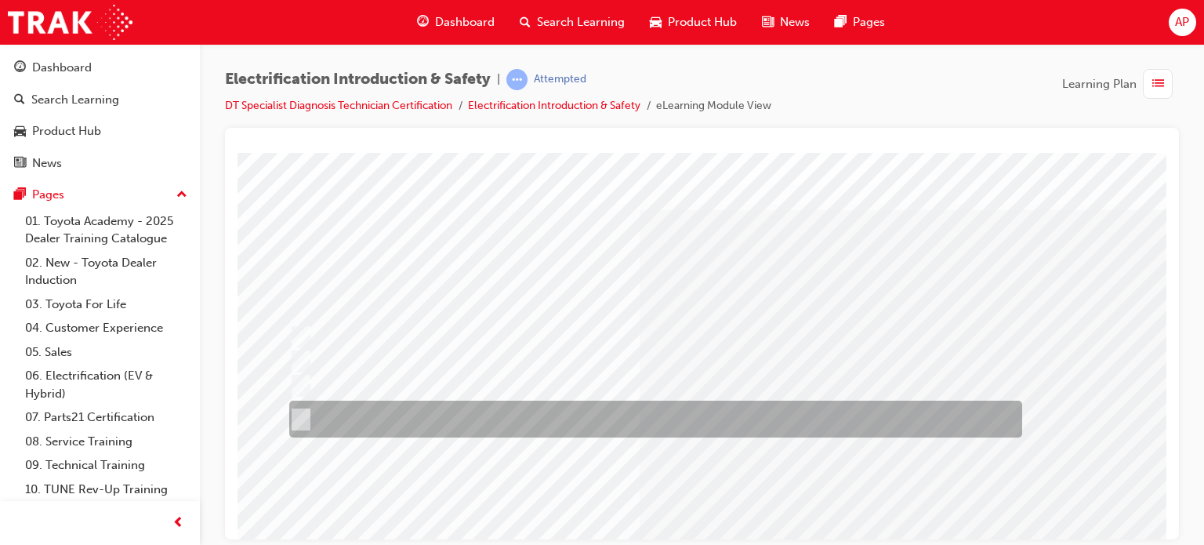
click at [472, 408] on div at bounding box center [651, 418] width 733 height 37
radio input "true"
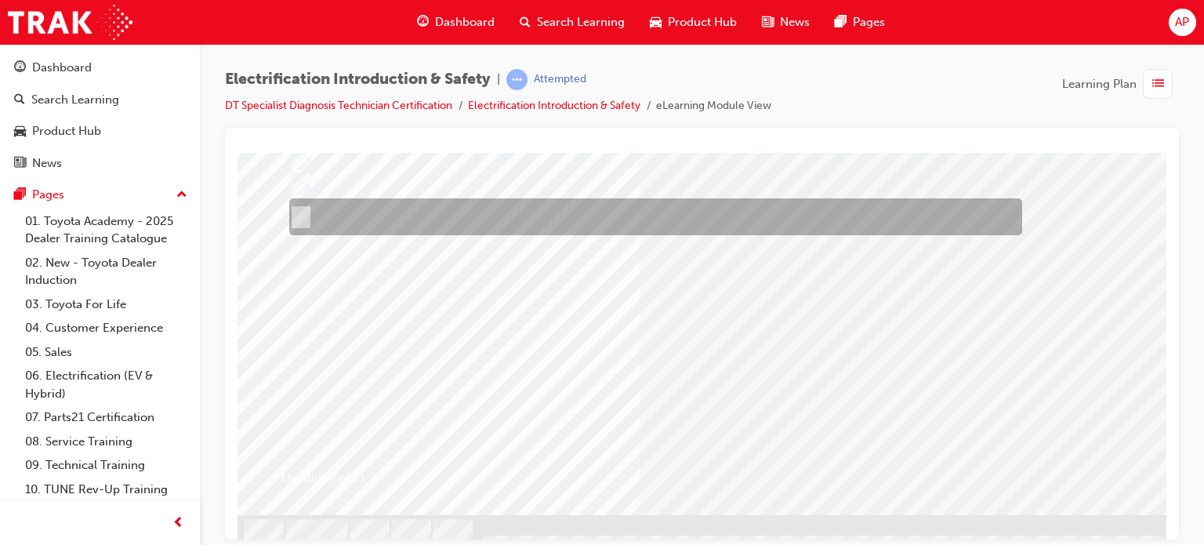
scroll to position [224, 0]
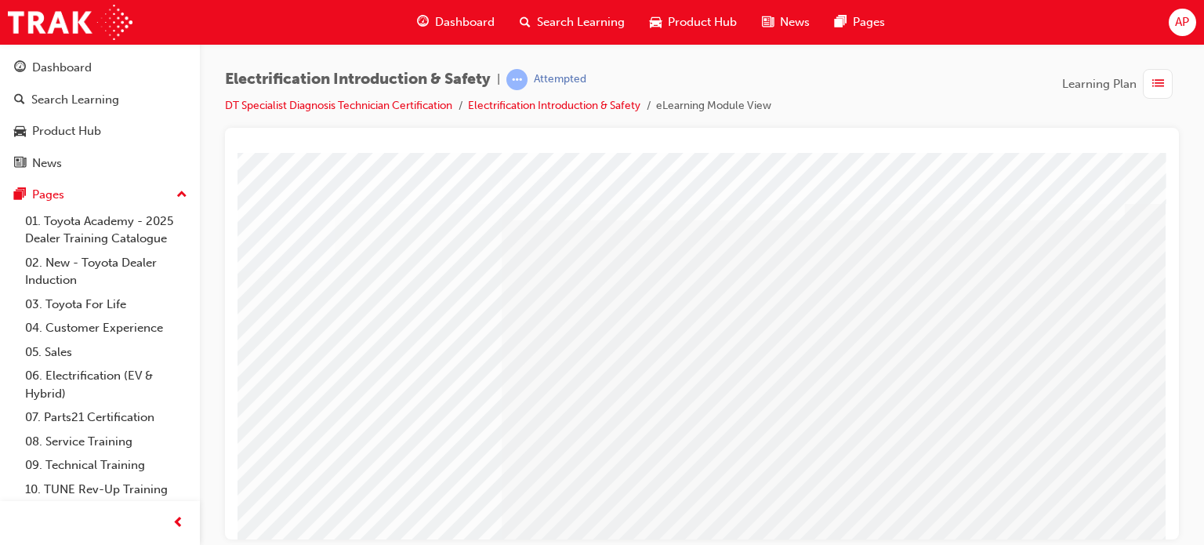
scroll to position [0, 0]
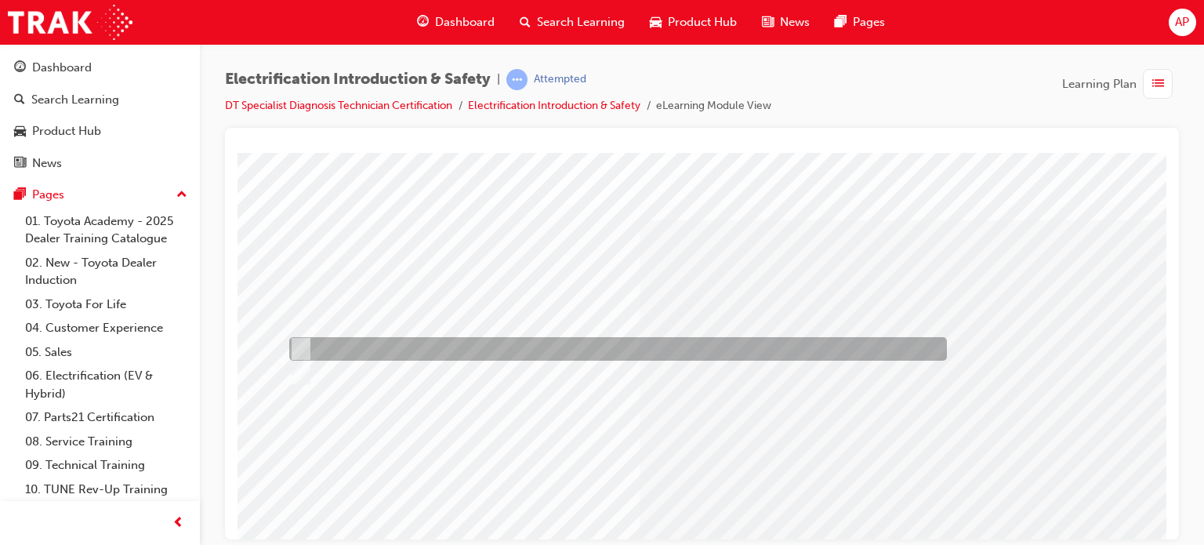
click at [342, 343] on div at bounding box center [613, 349] width 657 height 24
radio input "true"
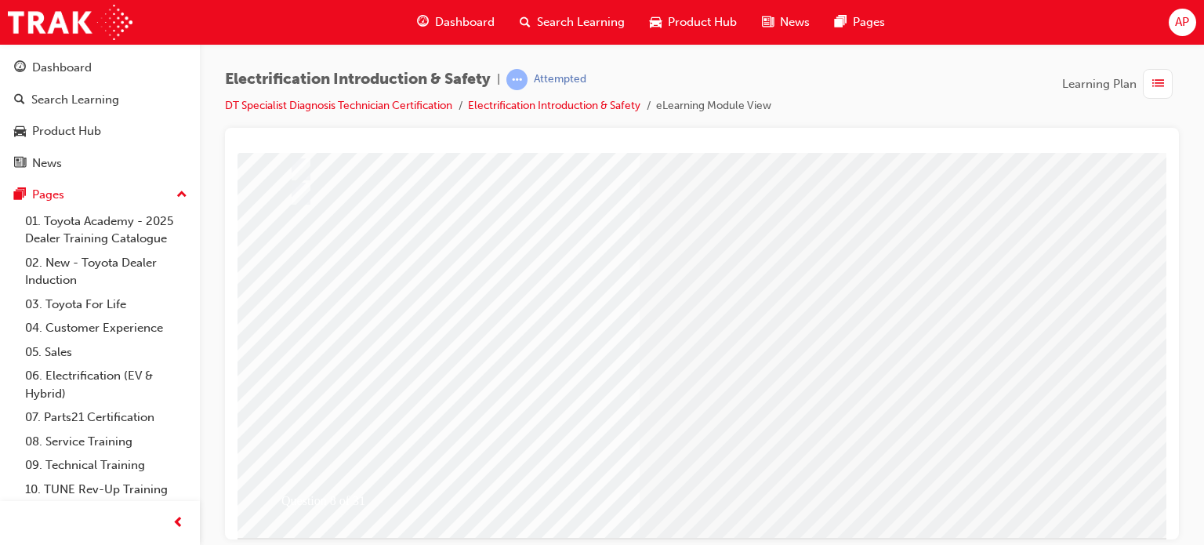
scroll to position [224, 0]
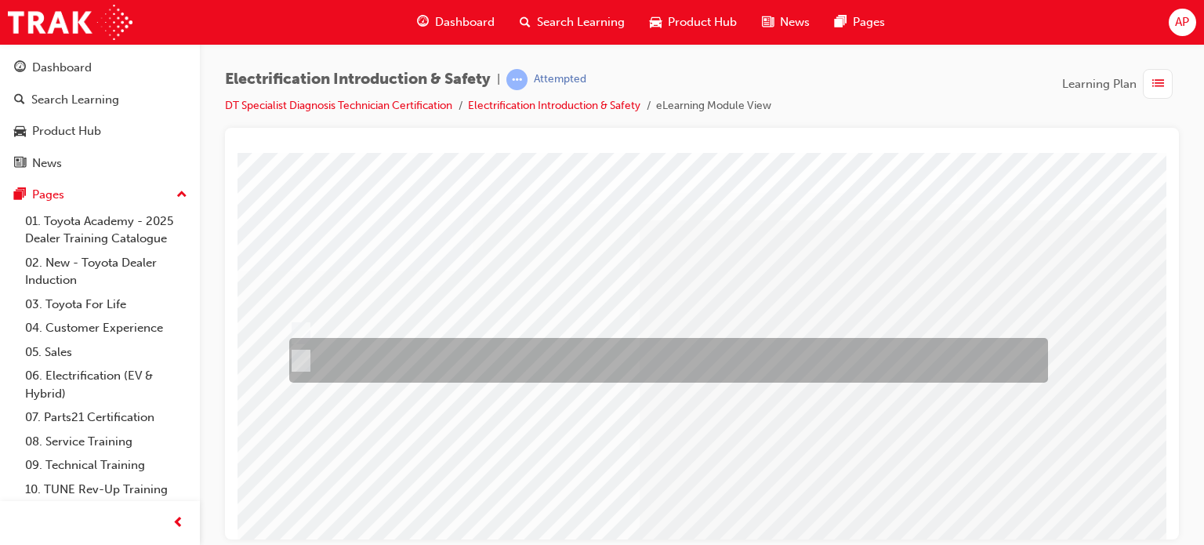
click at [467, 363] on div at bounding box center [664, 360] width 758 height 45
radio input "true"
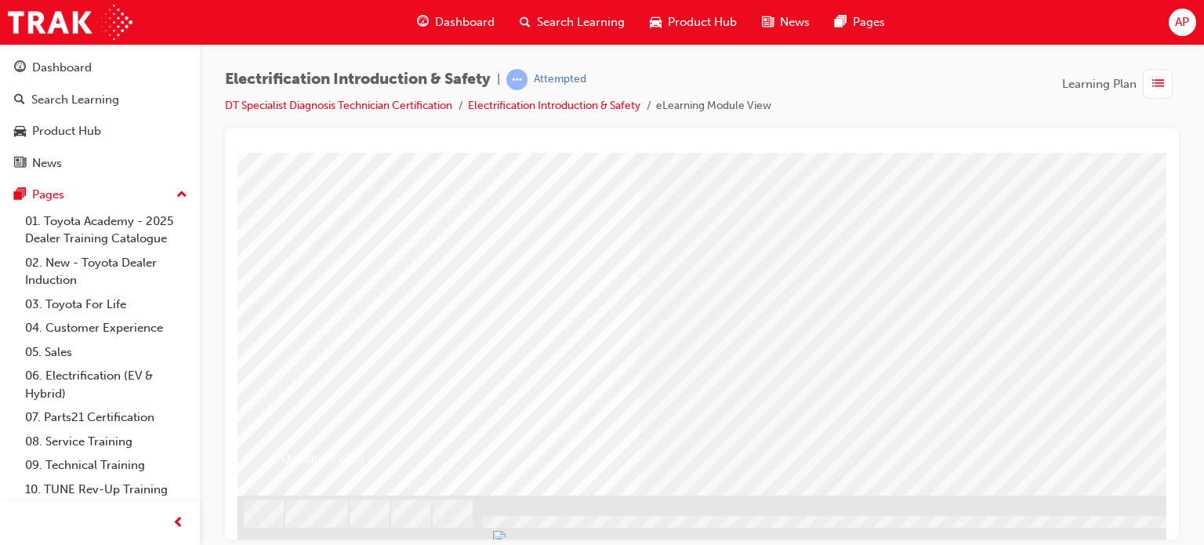
scroll to position [224, 0]
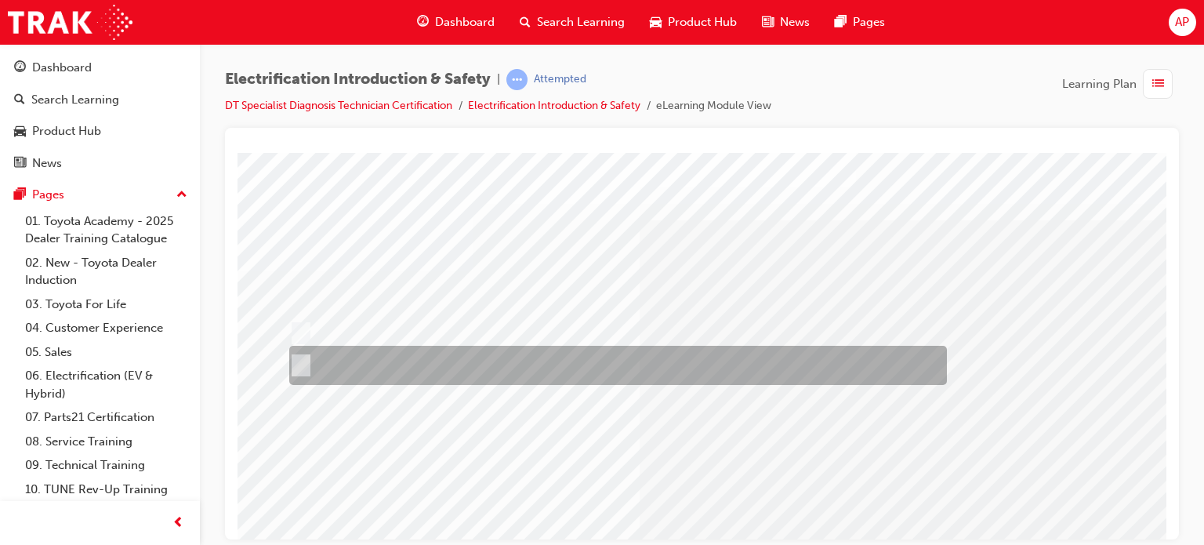
click at [335, 363] on div at bounding box center [613, 365] width 657 height 39
radio input "true"
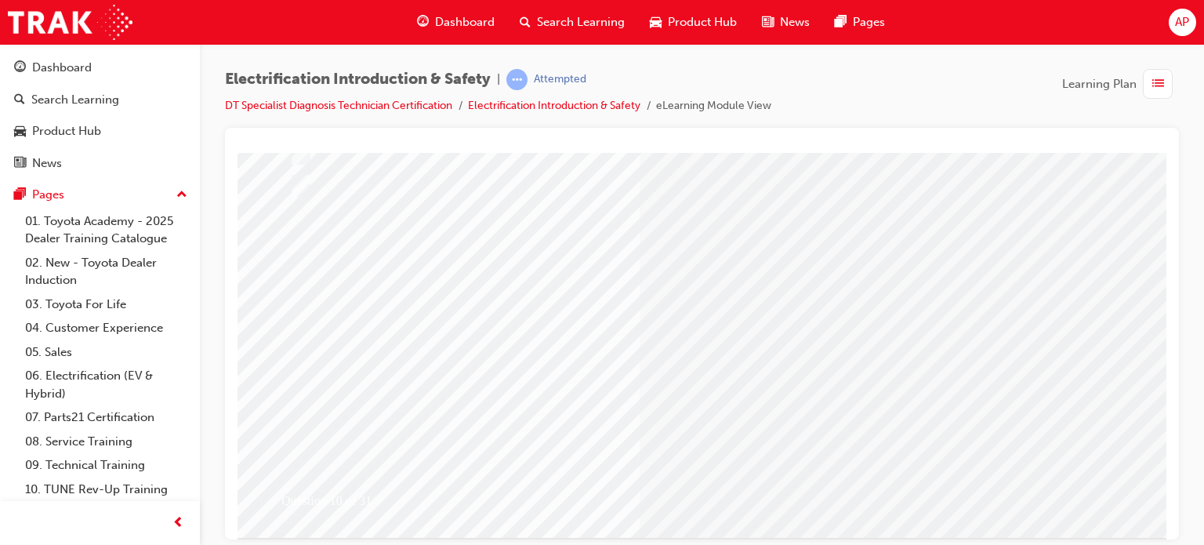
scroll to position [224, 0]
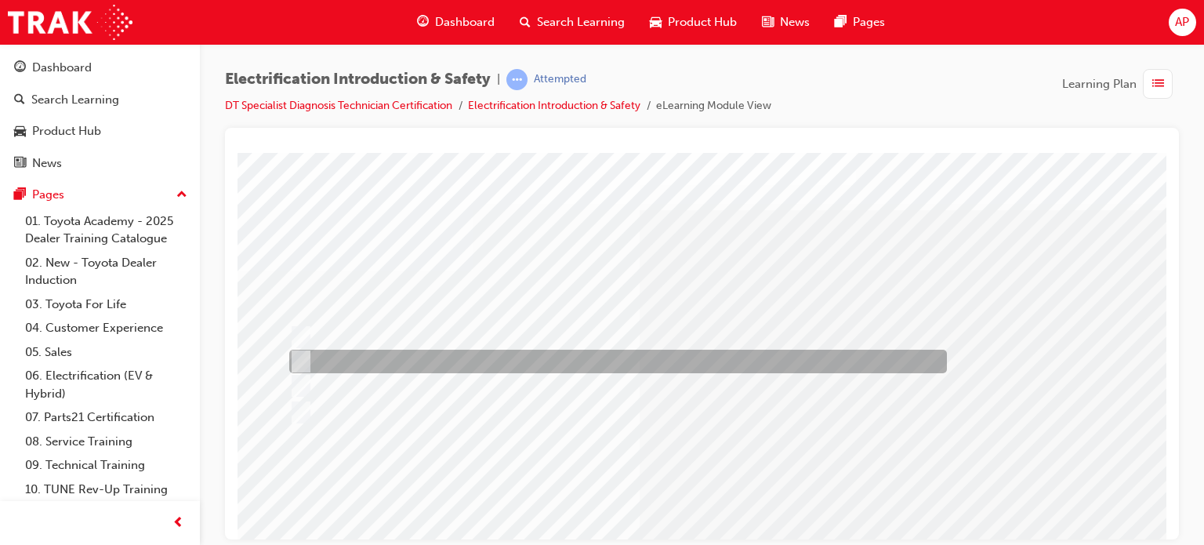
click at [414, 360] on div at bounding box center [613, 361] width 657 height 24
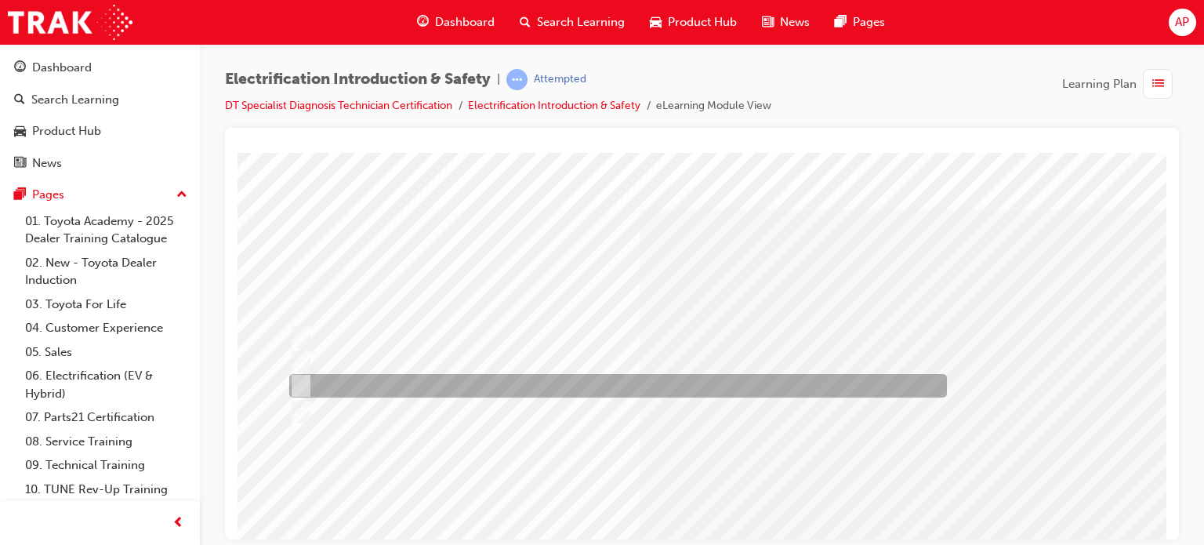
click at [407, 383] on div at bounding box center [613, 386] width 657 height 24
radio input "false"
radio input "true"
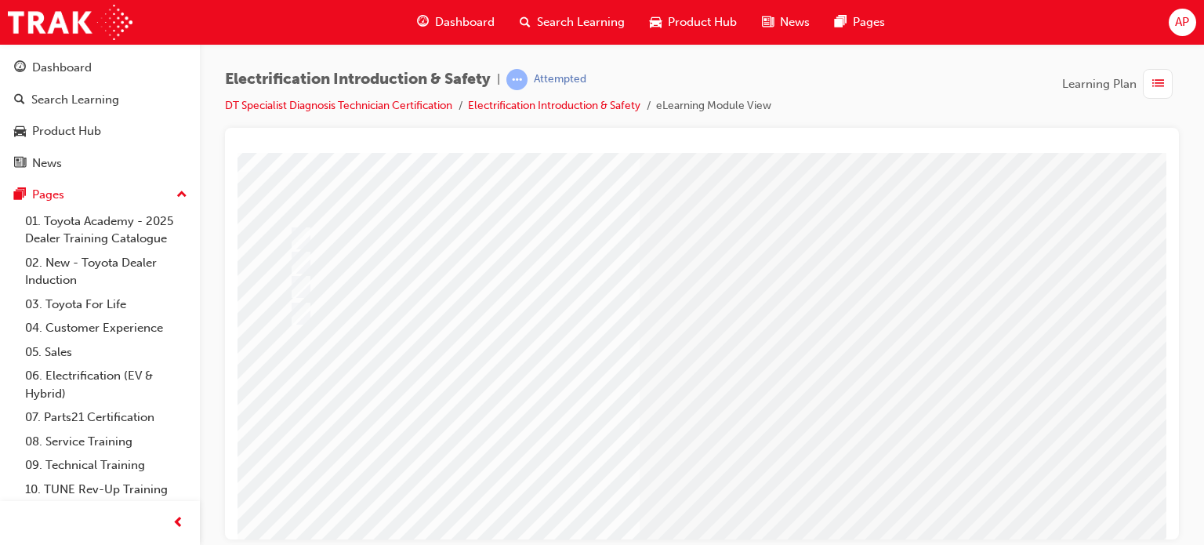
scroll to position [157, 0]
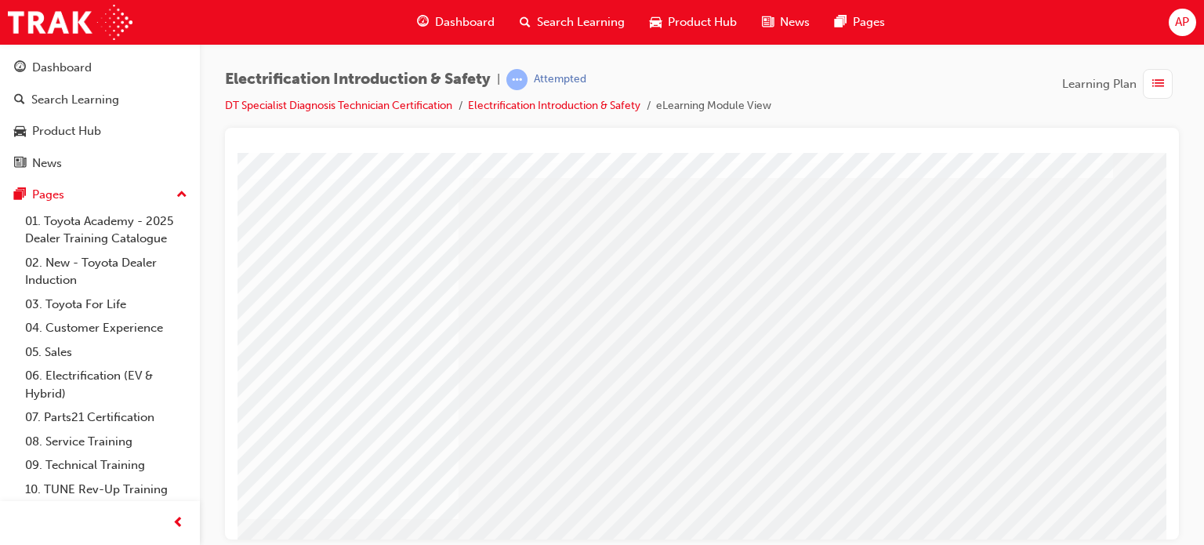
scroll to position [67, 0]
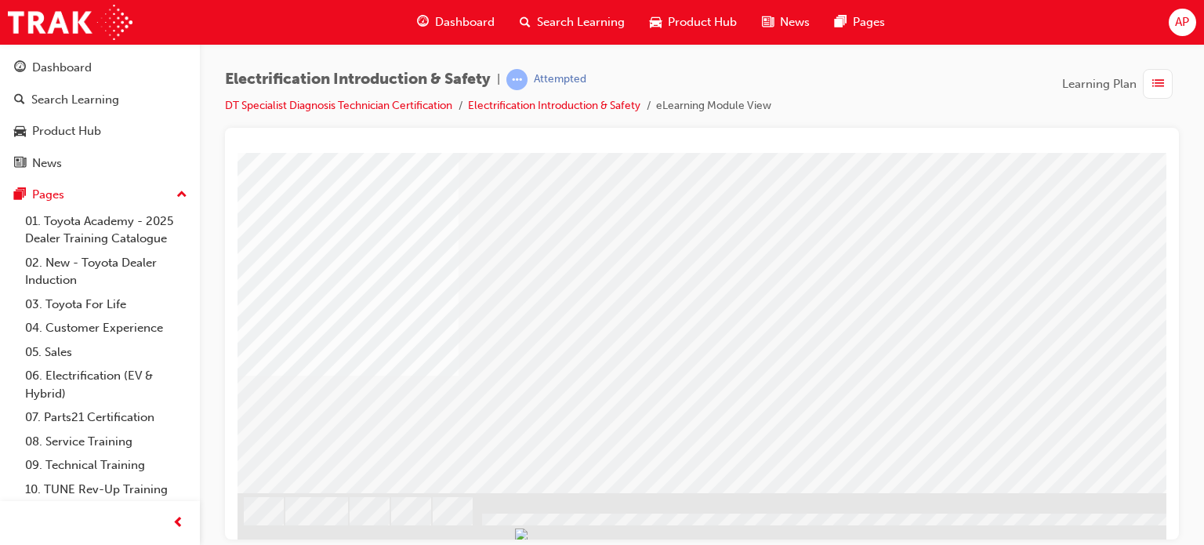
drag, startPoint x: 594, startPoint y: 369, endPoint x: 562, endPoint y: 353, distance: 36.1
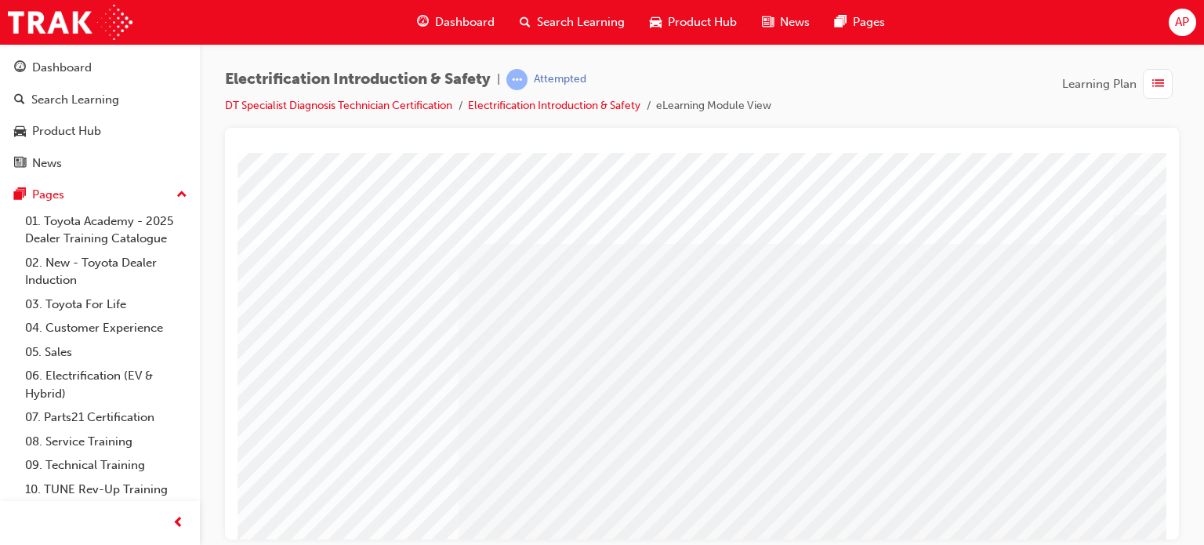
scroll to position [0, 0]
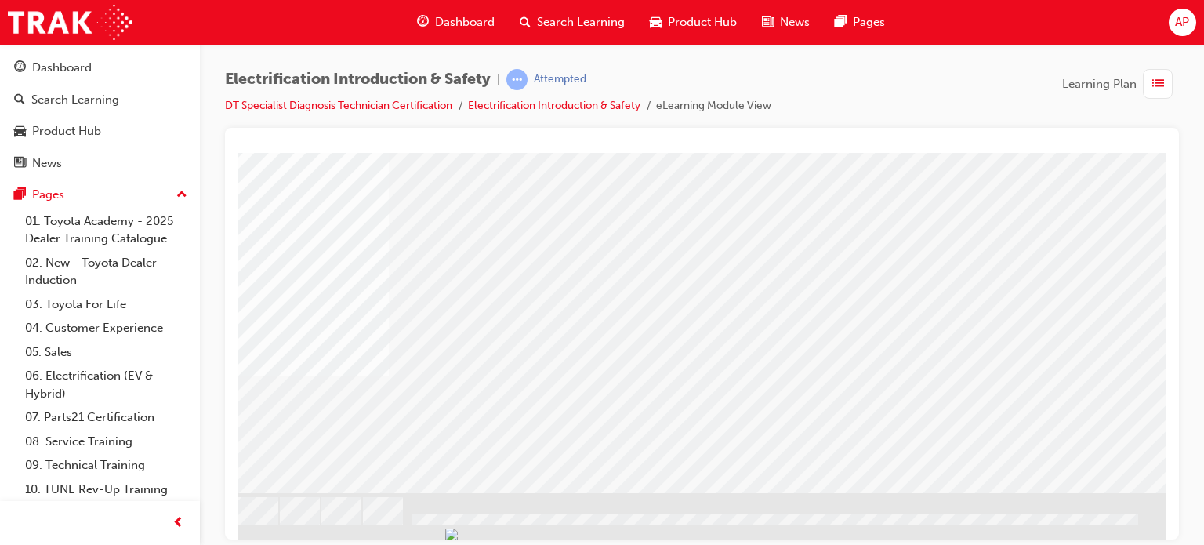
scroll to position [224, 87]
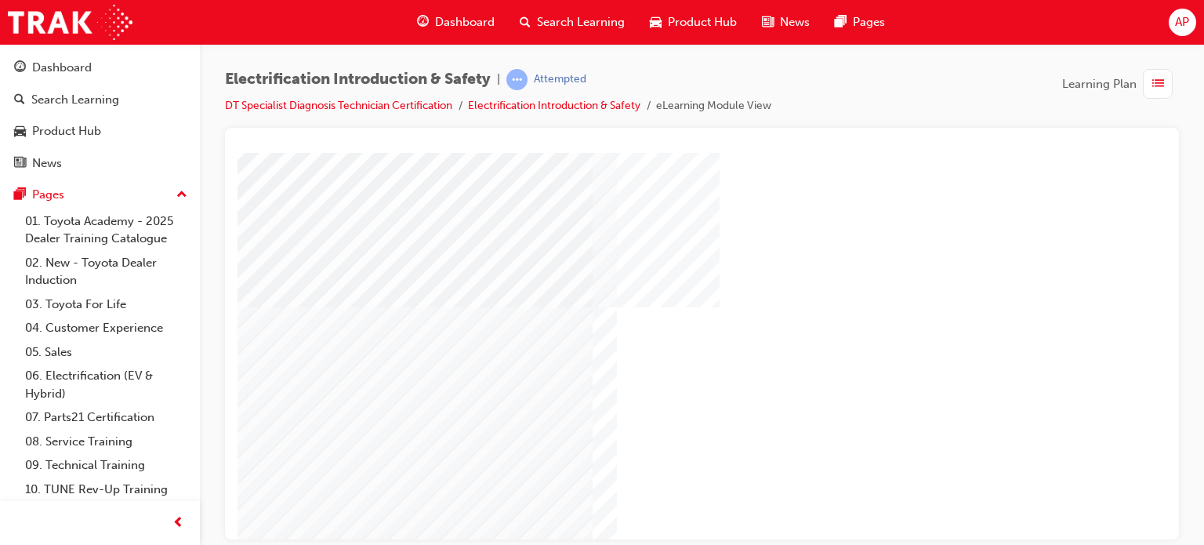
scroll to position [224, 0]
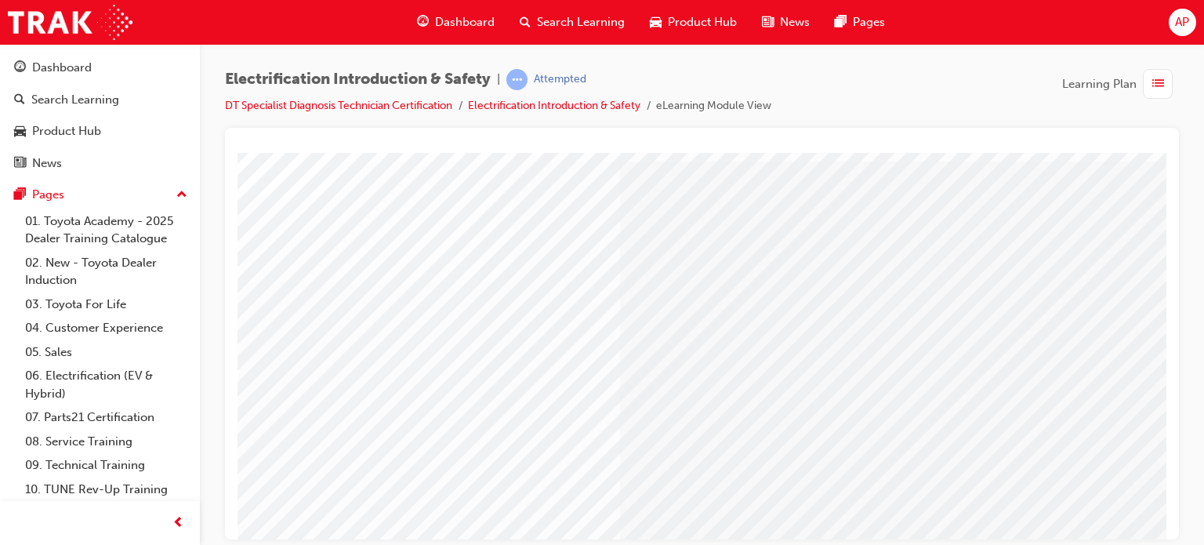
scroll to position [67, 149]
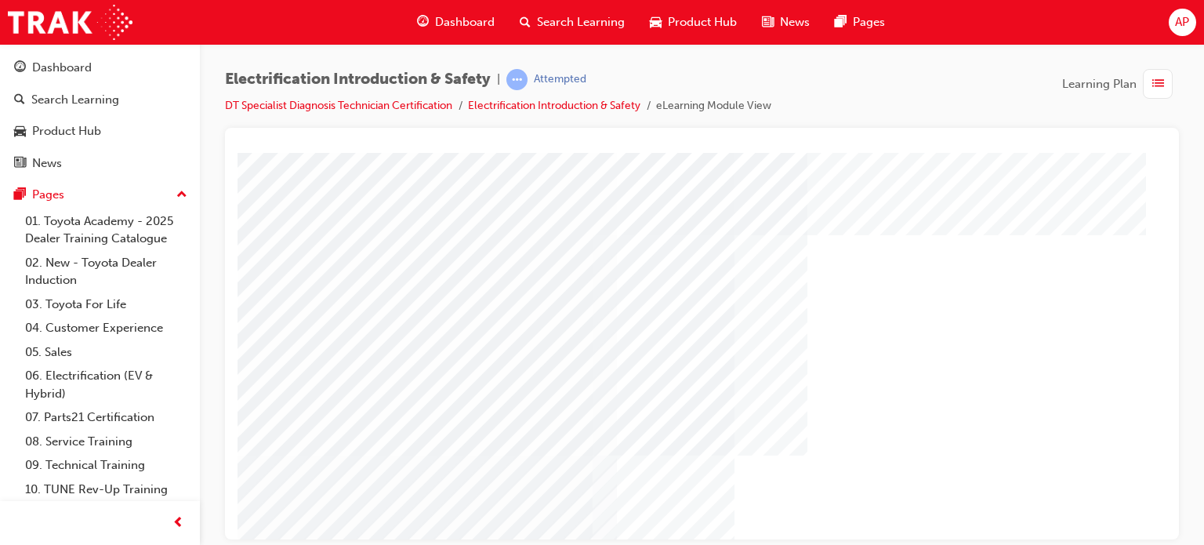
scroll to position [78, 0]
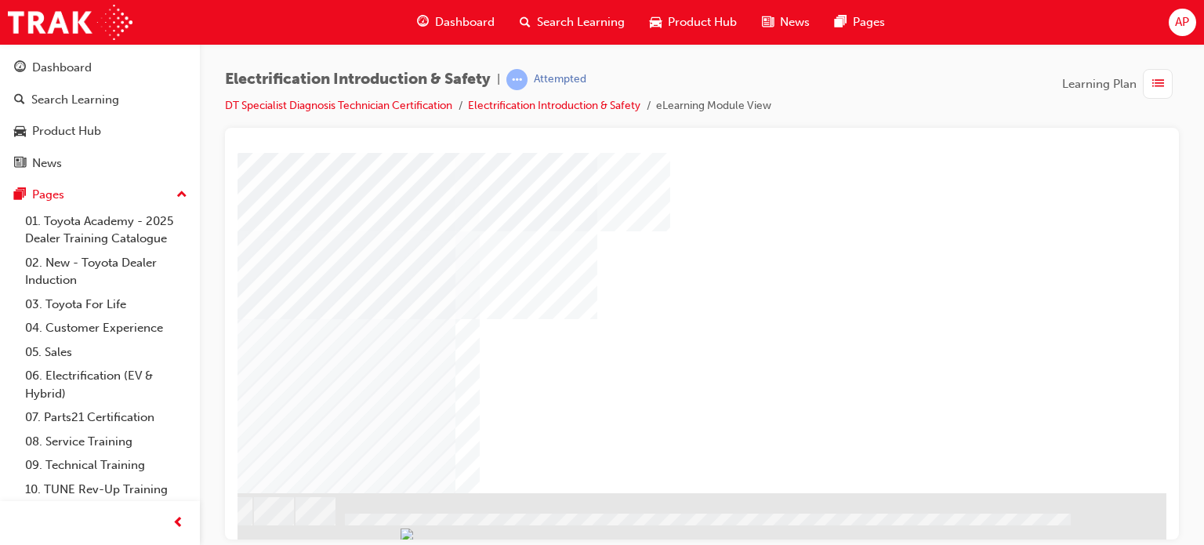
scroll to position [224, 149]
drag, startPoint x: 802, startPoint y: 530, endPoint x: 1187, endPoint y: 690, distance: 416.9
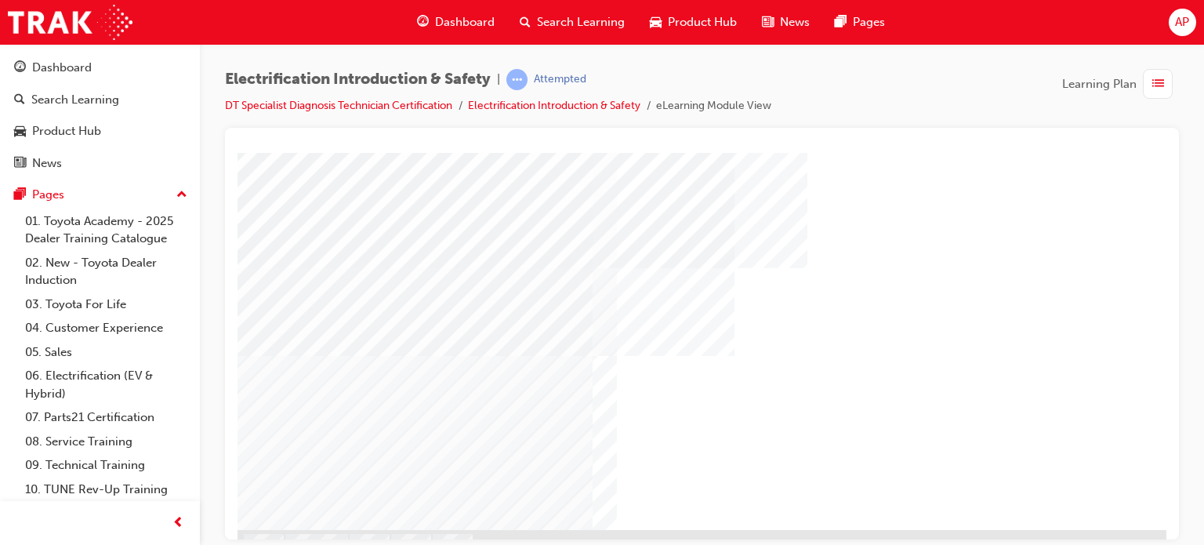
scroll to position [224, 0]
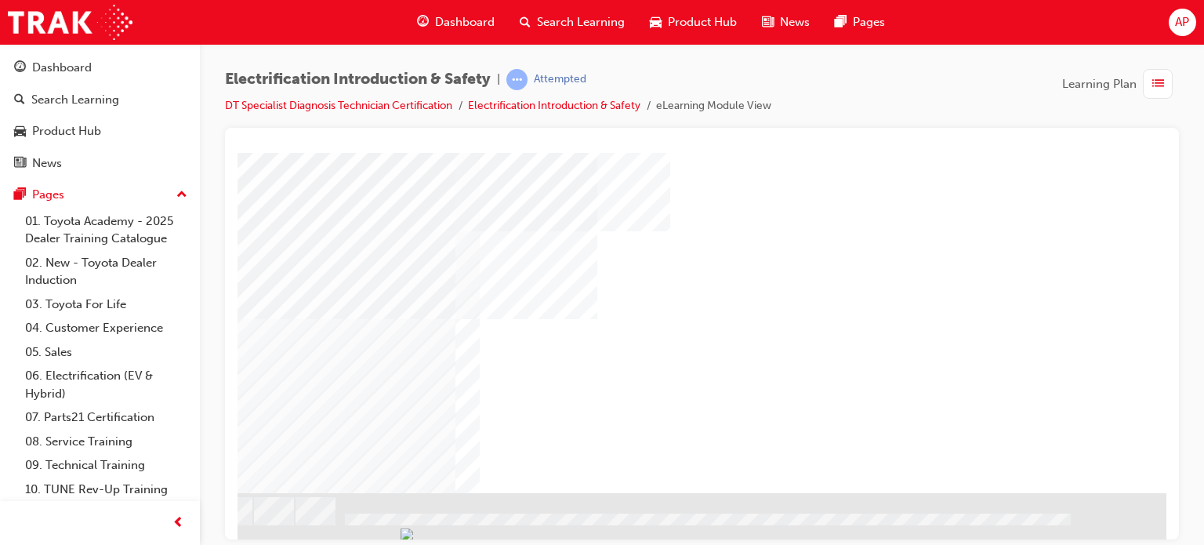
click at [199, 520] on div "NEXT Trigger this button to go to the next slide" at bounding box center [149, 534] width 99 height 28
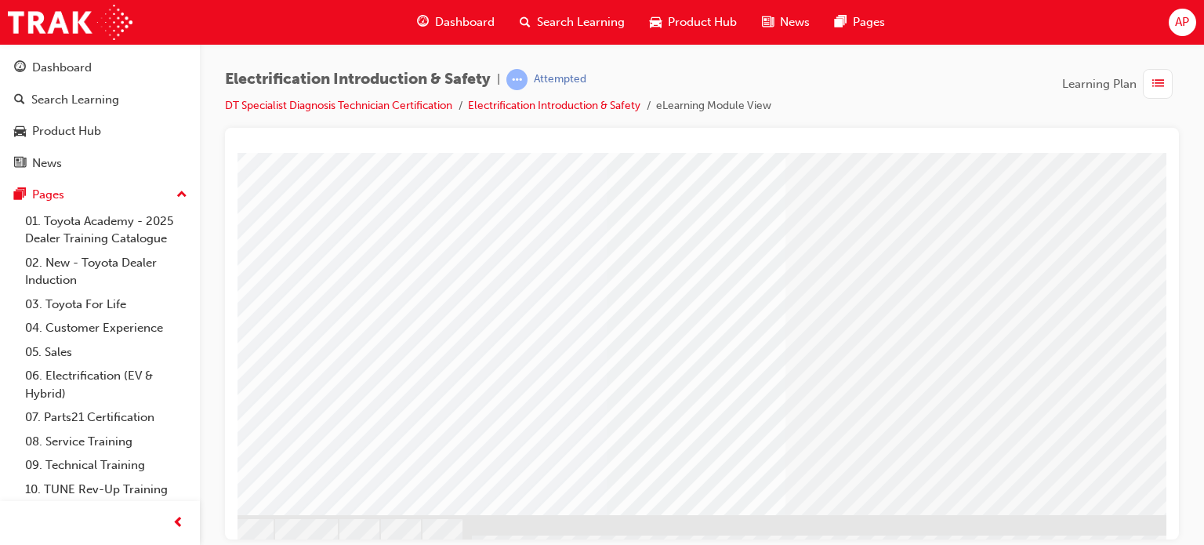
scroll to position [224, 10]
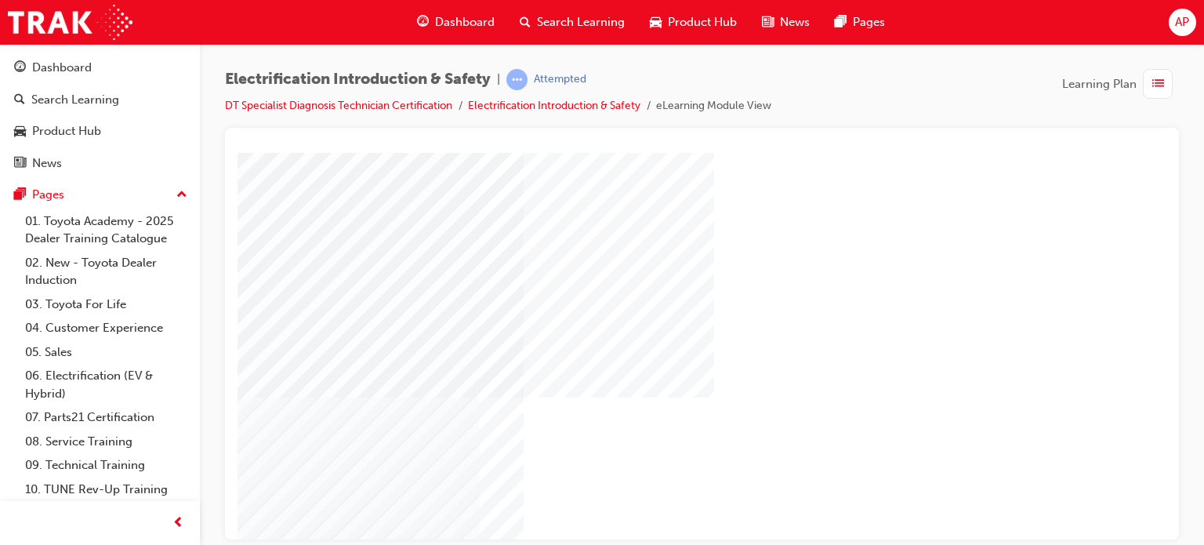
scroll to position [224, 149]
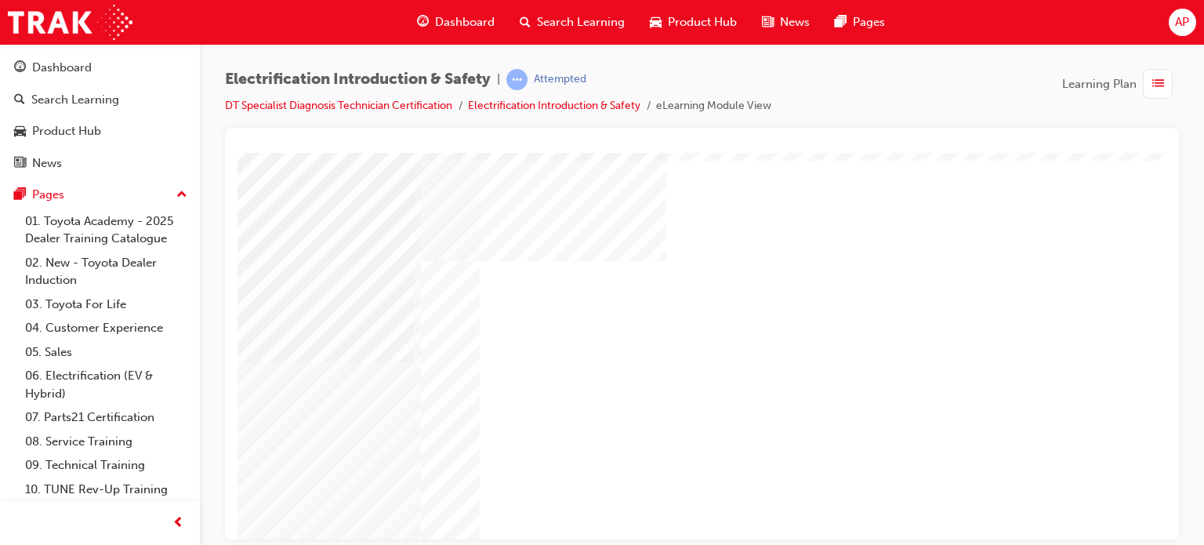
scroll to position [146, 149]
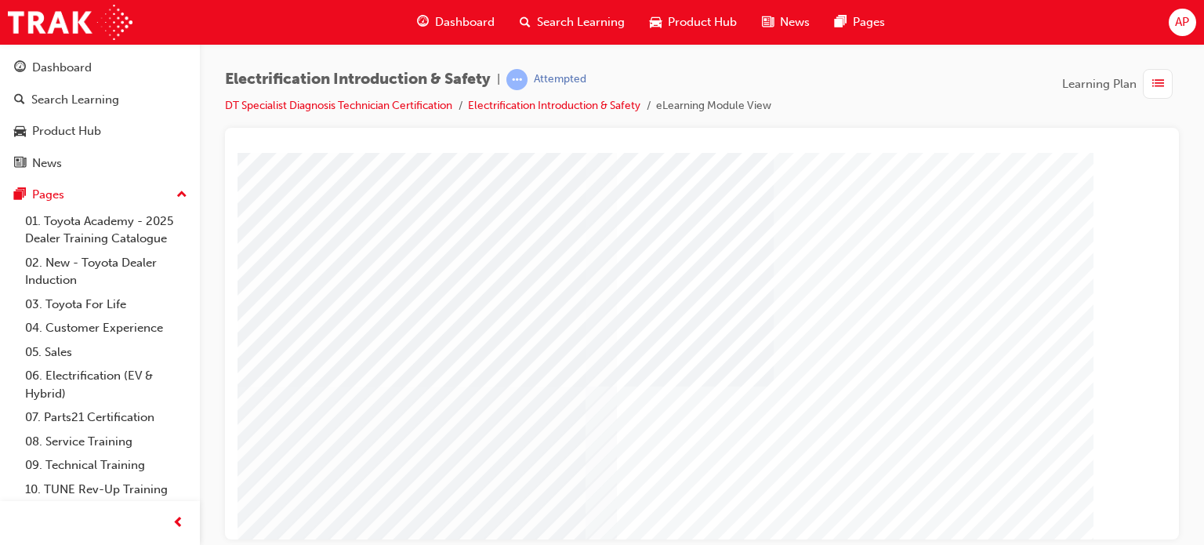
scroll to position [224, 0]
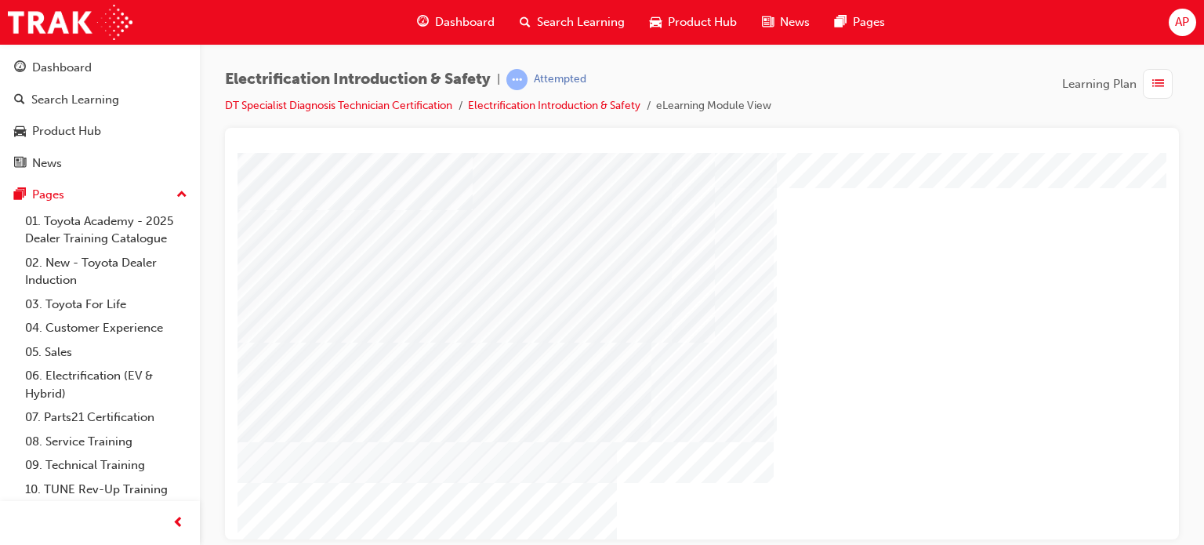
scroll to position [78, 0]
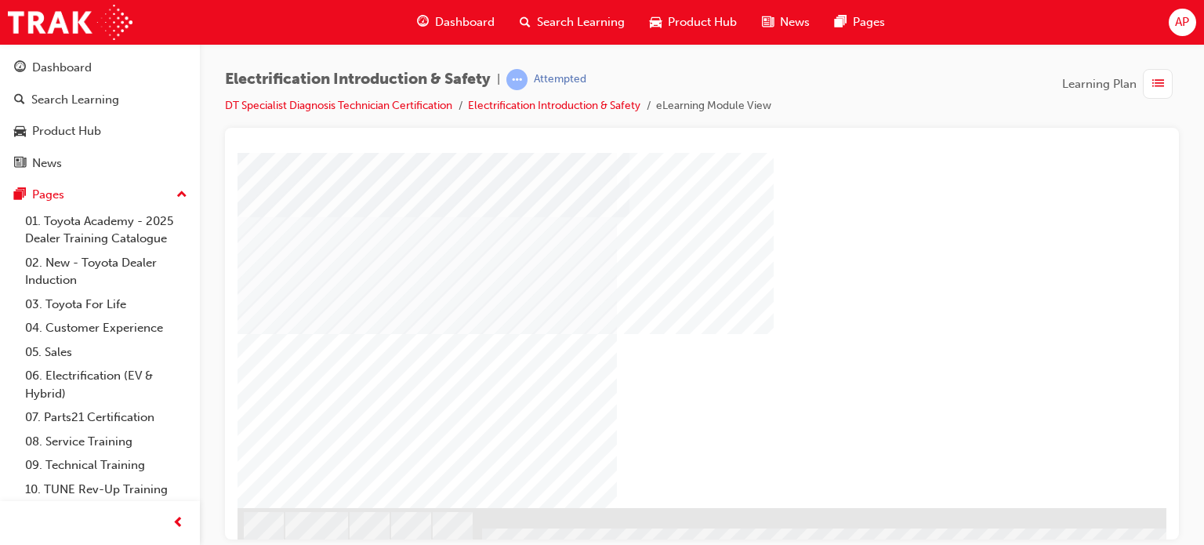
scroll to position [224, 0]
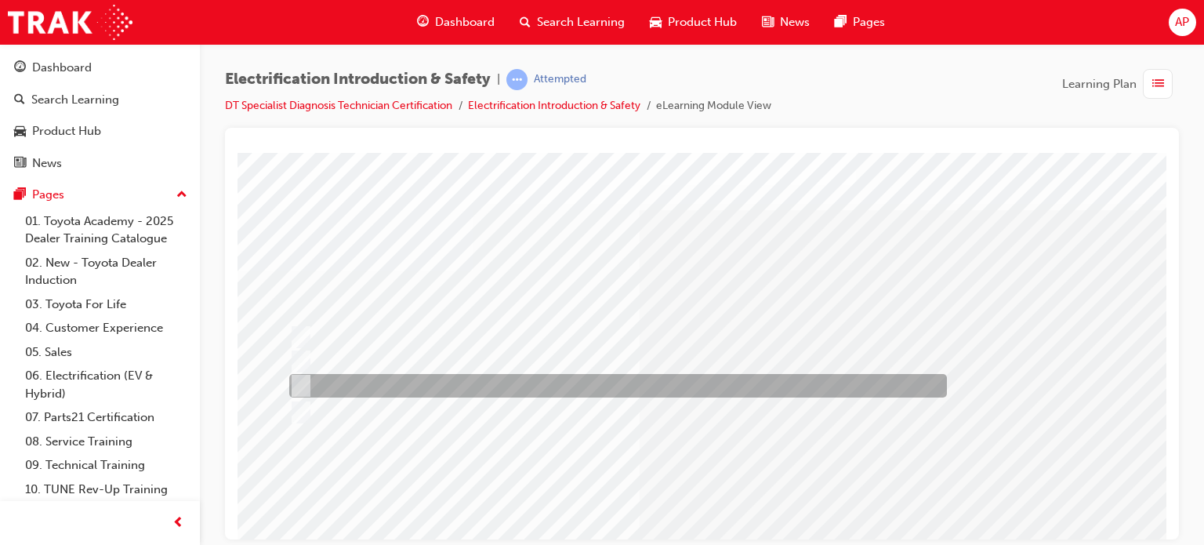
click at [381, 382] on div at bounding box center [613, 386] width 657 height 24
radio input "true"
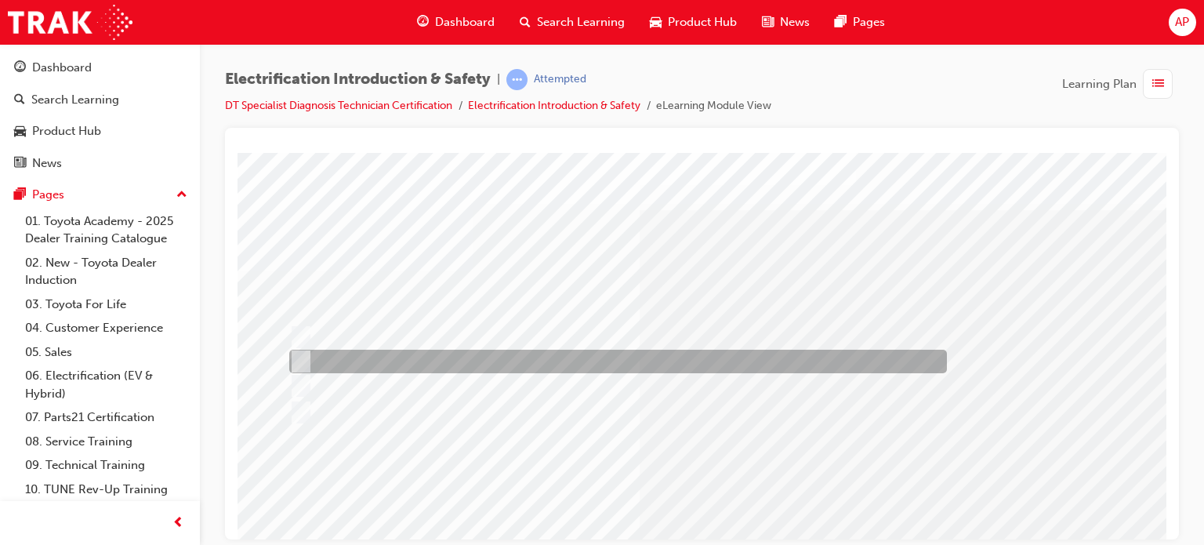
scroll to position [224, 0]
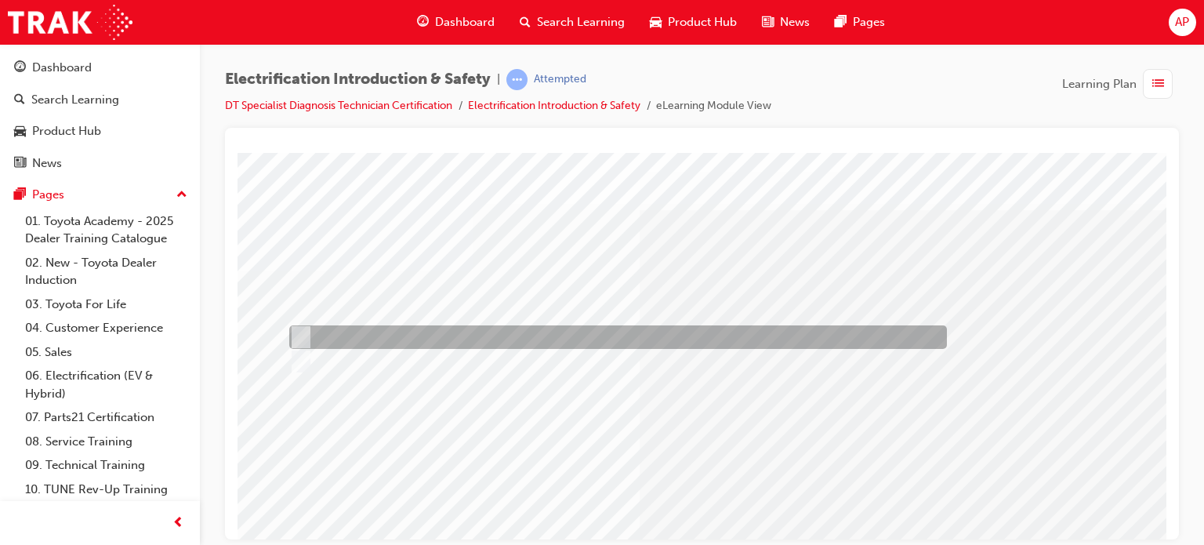
click at [351, 330] on div at bounding box center [613, 337] width 657 height 24
radio input "true"
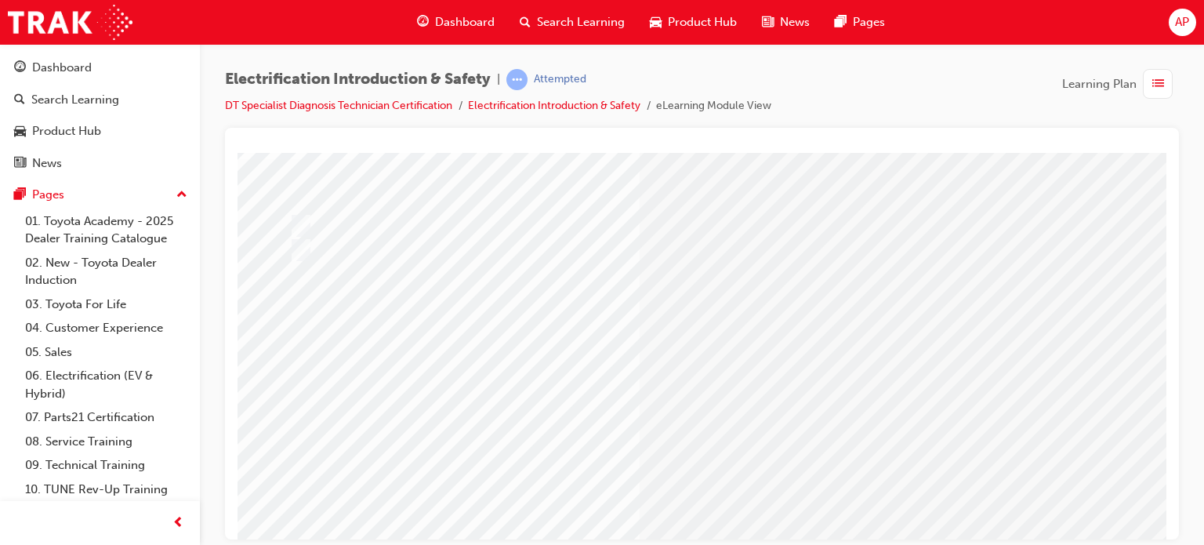
scroll to position [157, 0]
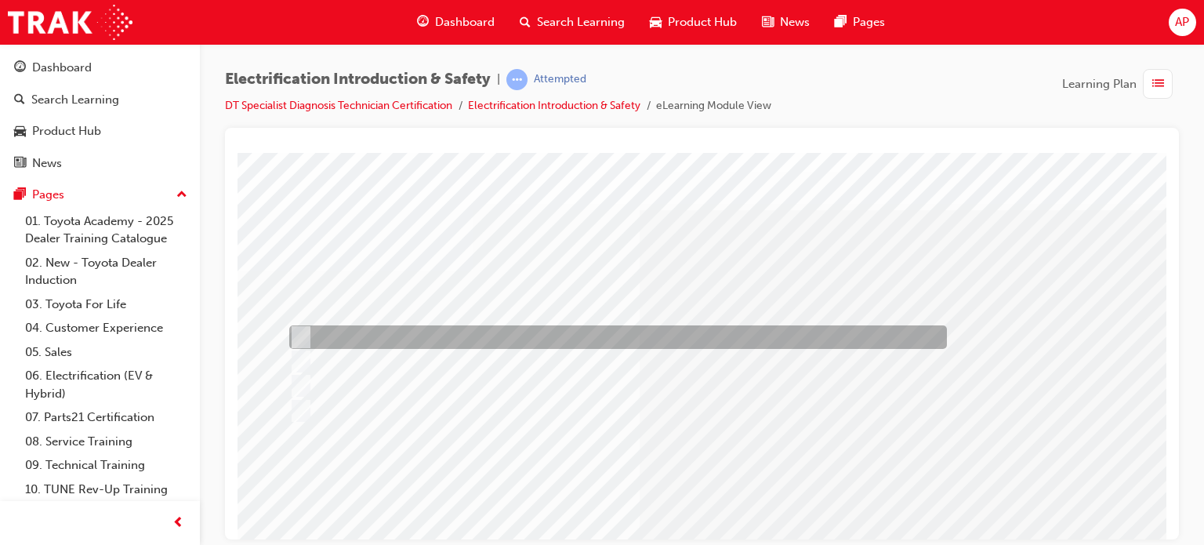
click at [401, 338] on div at bounding box center [613, 337] width 657 height 24
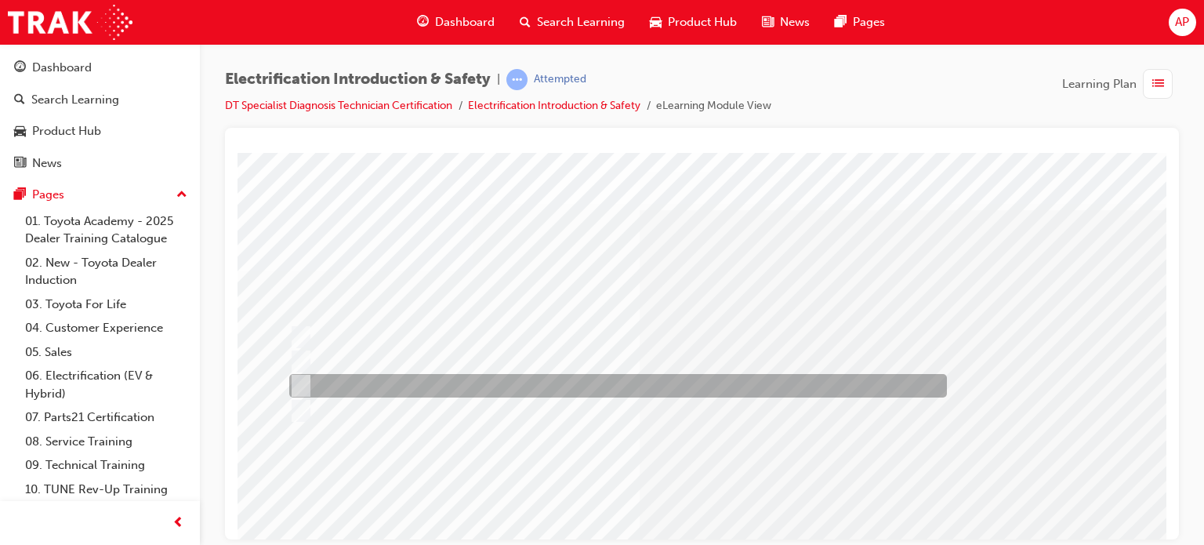
click at [411, 380] on div at bounding box center [613, 386] width 657 height 24
radio input "false"
radio input "true"
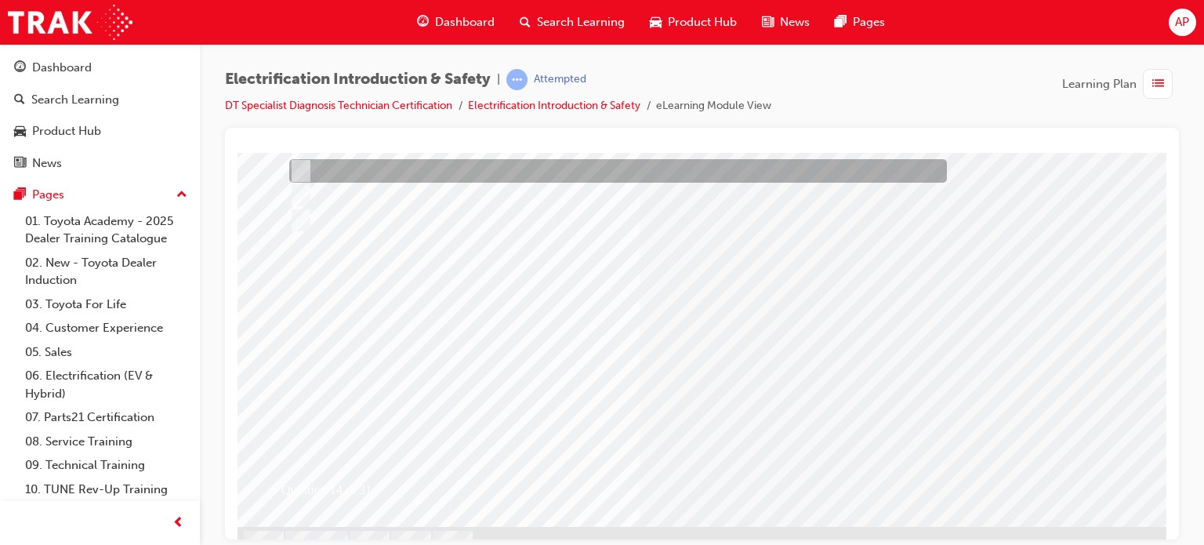
scroll to position [224, 0]
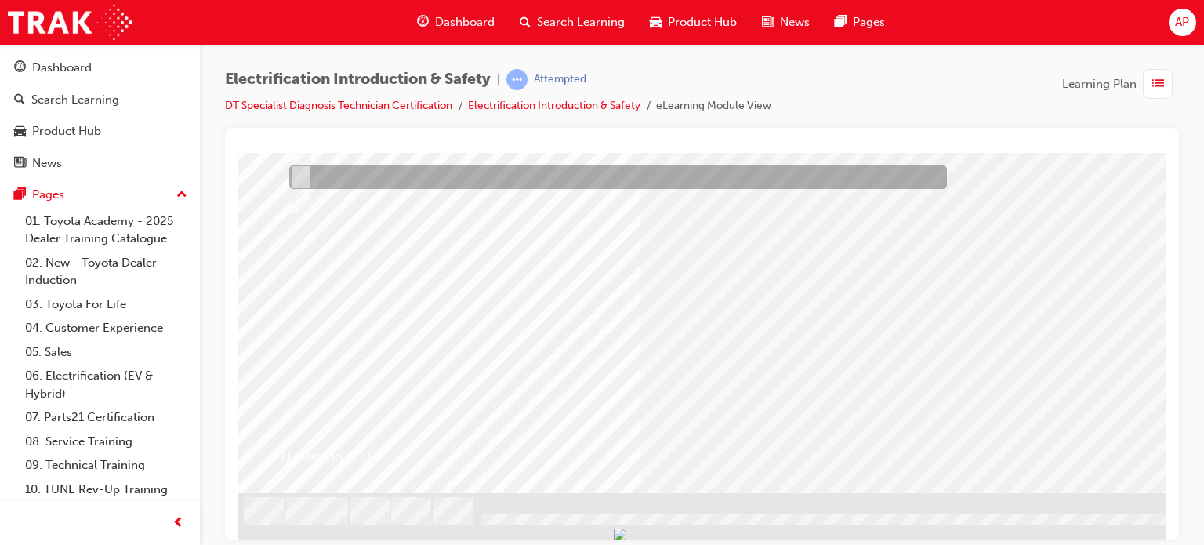
scroll to position [0, 0]
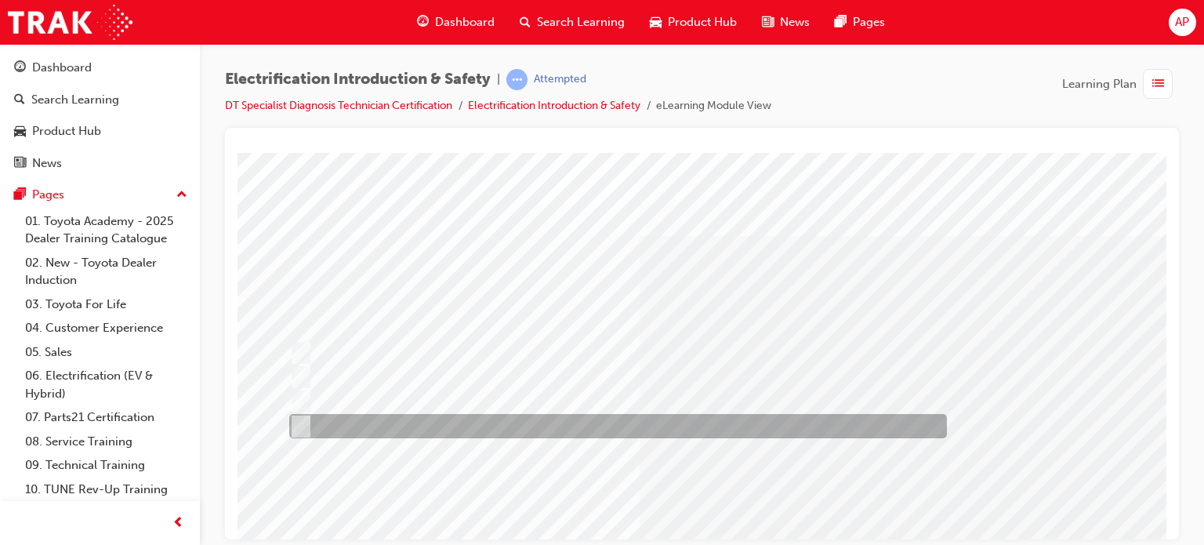
click at [411, 427] on div at bounding box center [613, 426] width 657 height 24
checkbox input "true"
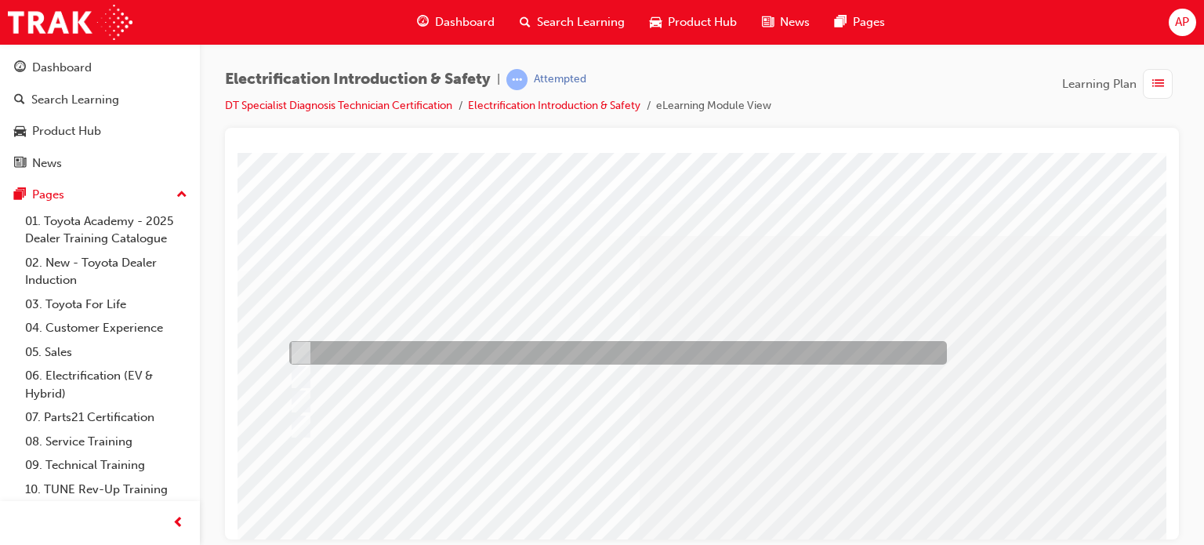
click at [501, 342] on div at bounding box center [613, 353] width 657 height 24
checkbox input "true"
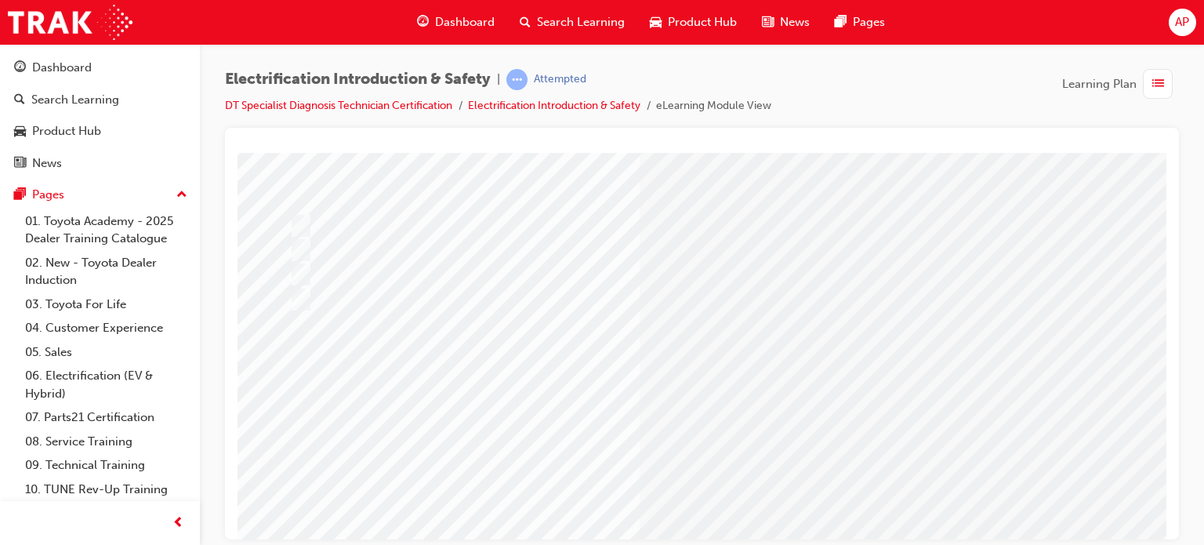
scroll to position [157, 0]
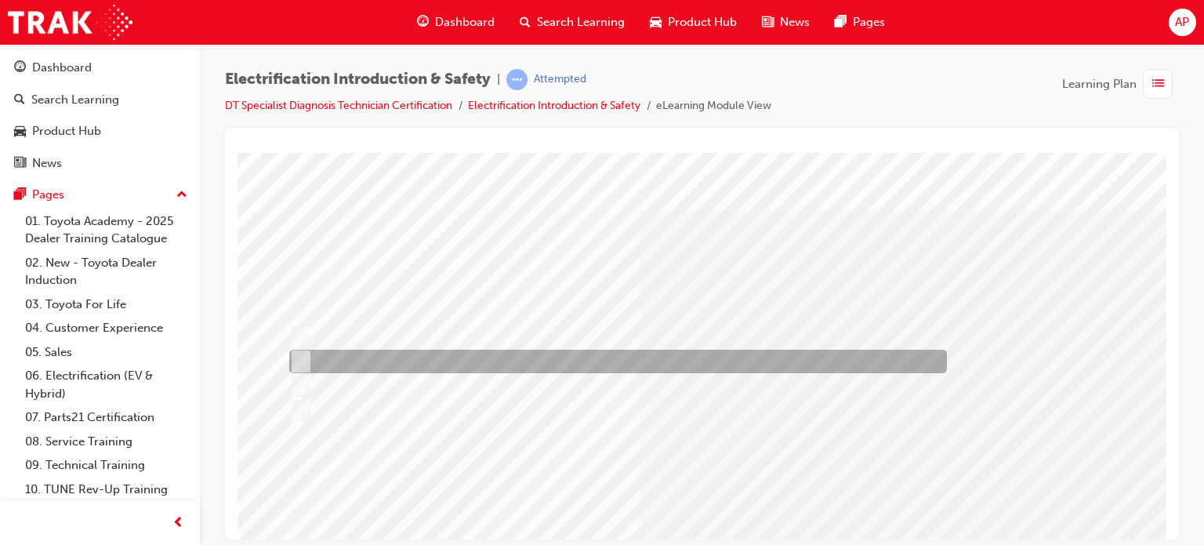
click at [382, 360] on div at bounding box center [613, 361] width 657 height 24
radio input "true"
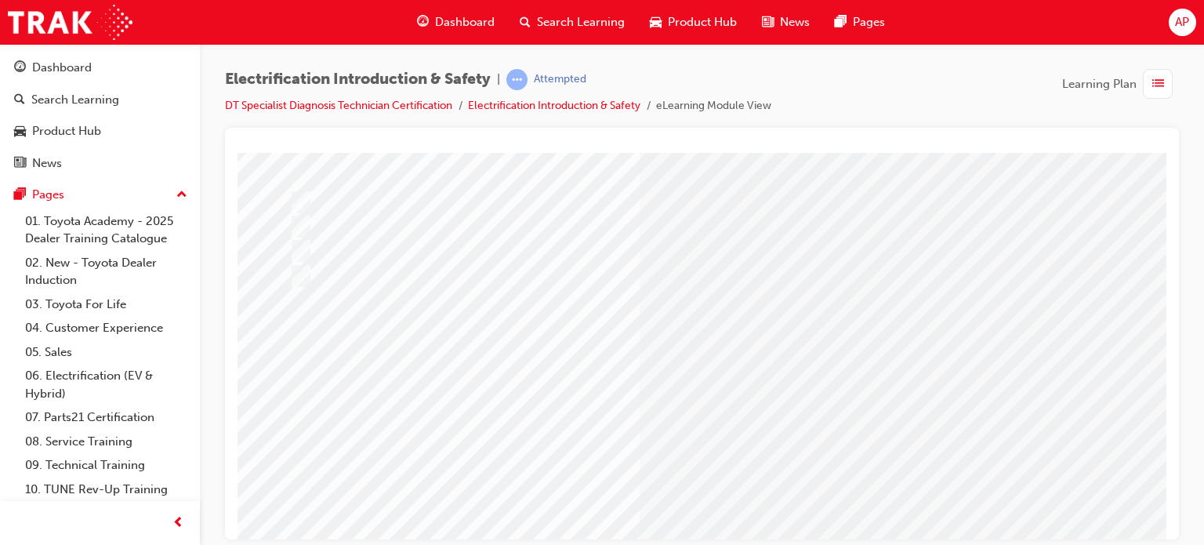
scroll to position [157, 0]
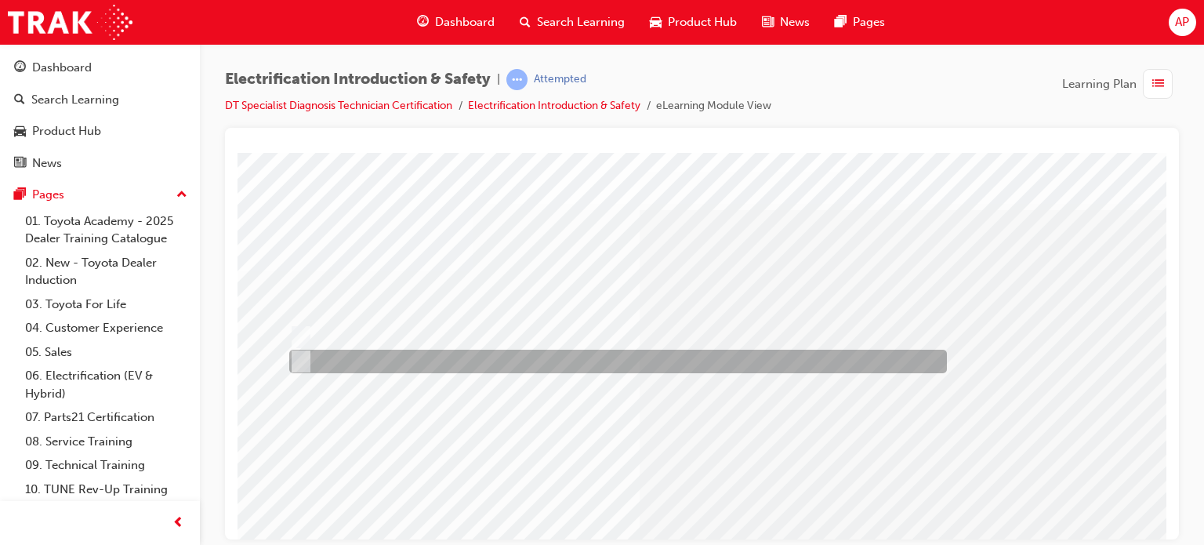
click at [345, 342] on div at bounding box center [613, 337] width 657 height 24
radio input "true"
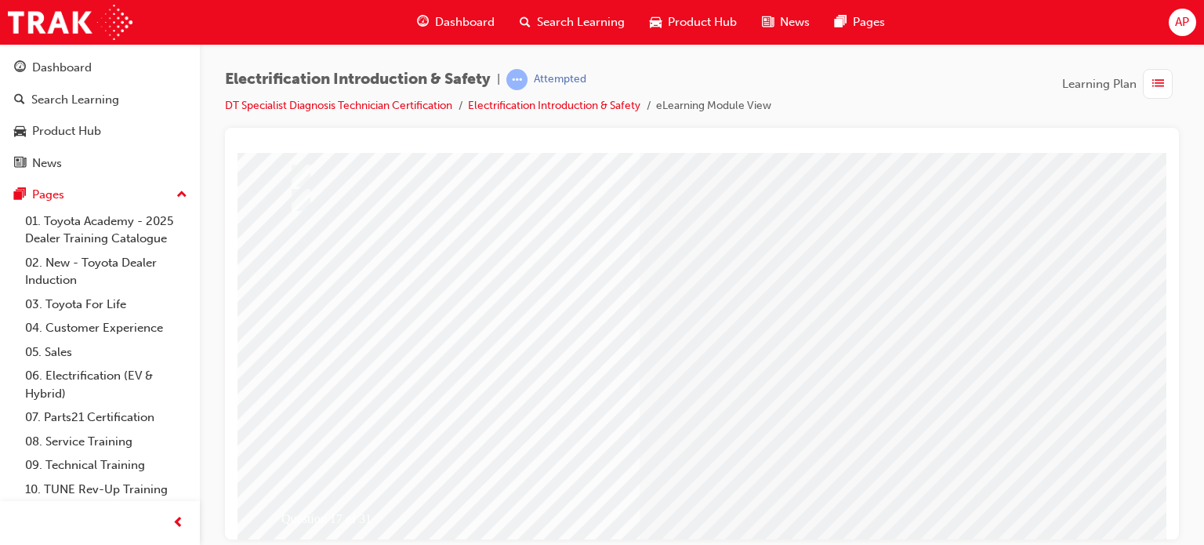
scroll to position [224, 0]
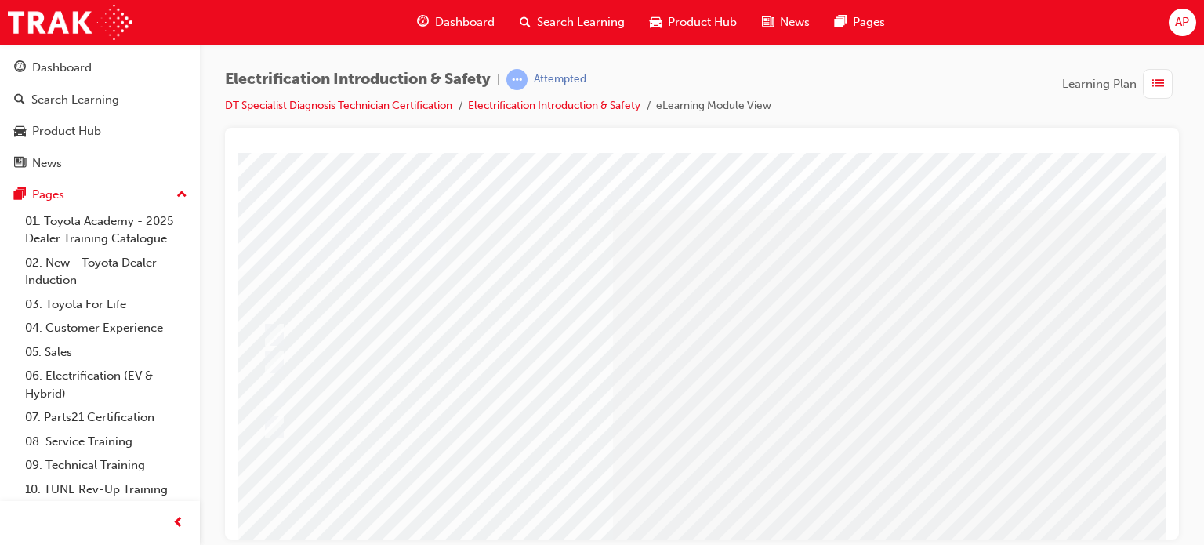
scroll to position [0, 0]
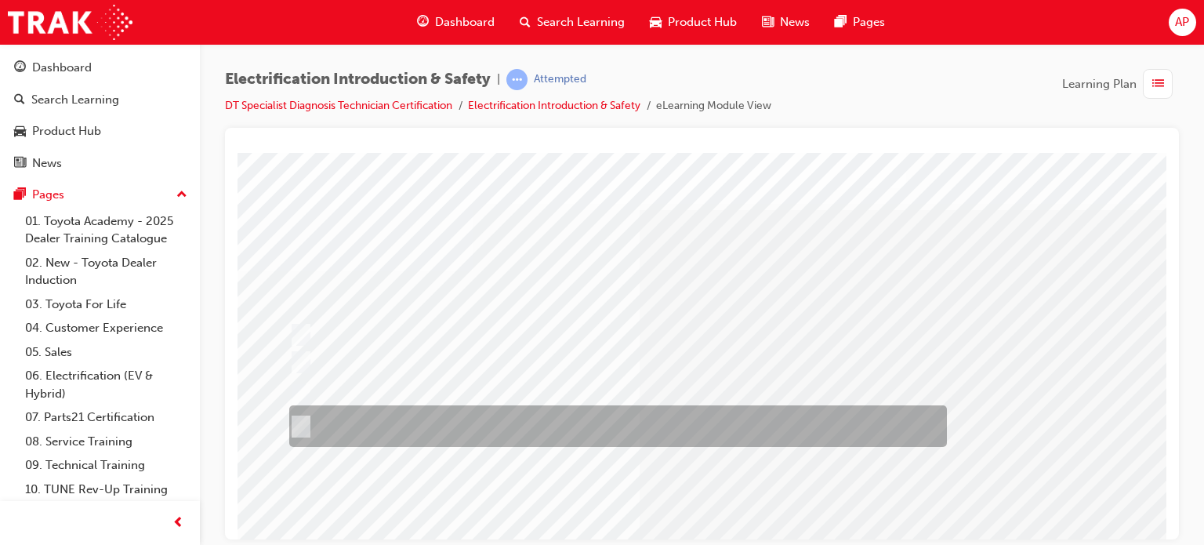
click at [403, 430] on div at bounding box center [613, 426] width 657 height 42
radio input "true"
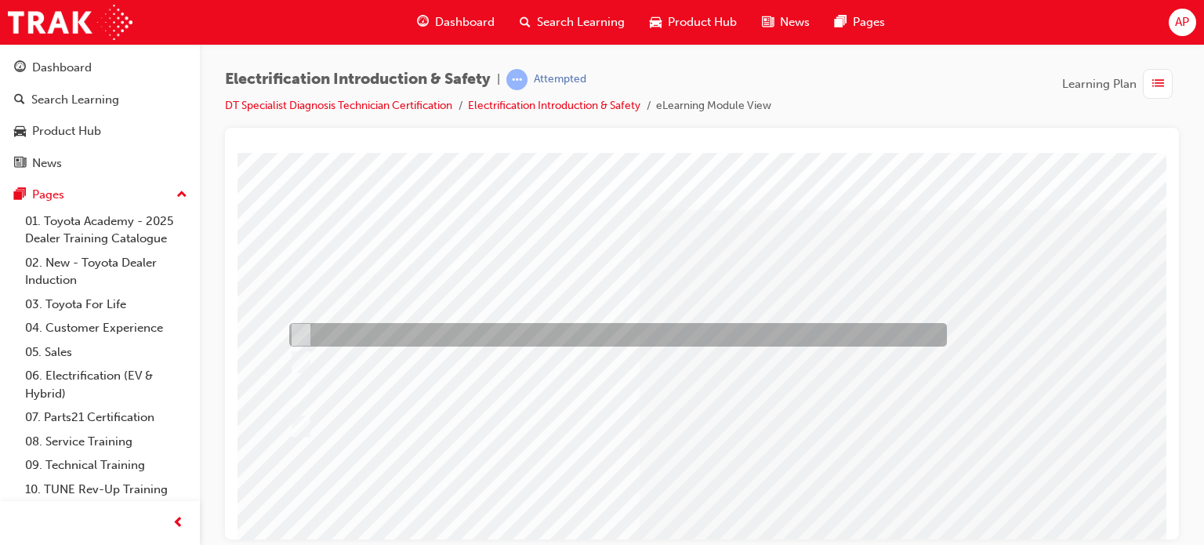
click at [525, 339] on div at bounding box center [613, 335] width 657 height 24
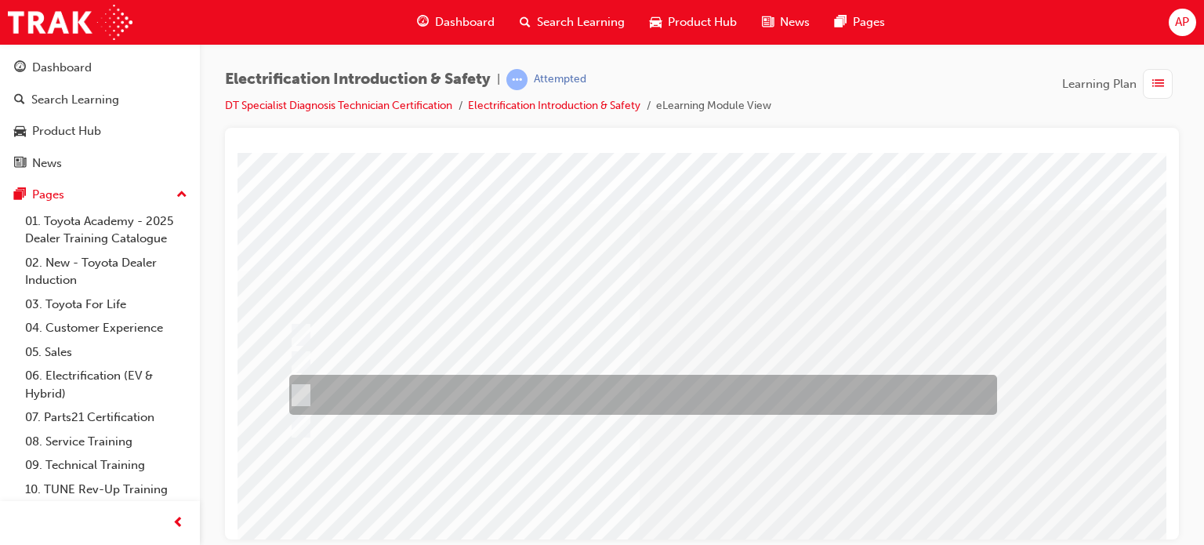
click at [550, 398] on div at bounding box center [639, 395] width 708 height 40
radio input "false"
radio input "true"
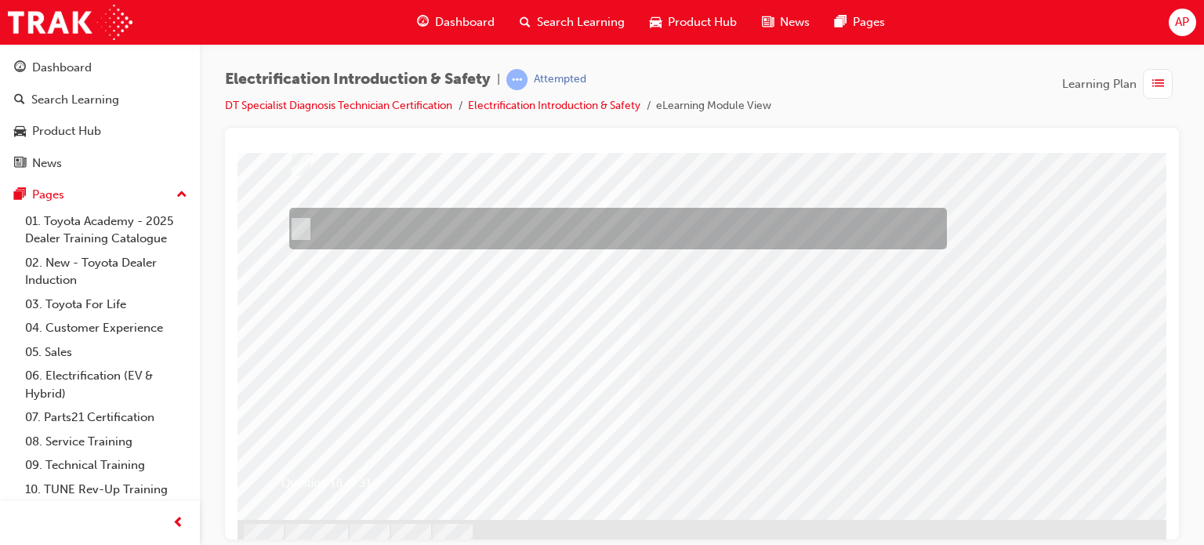
scroll to position [224, 0]
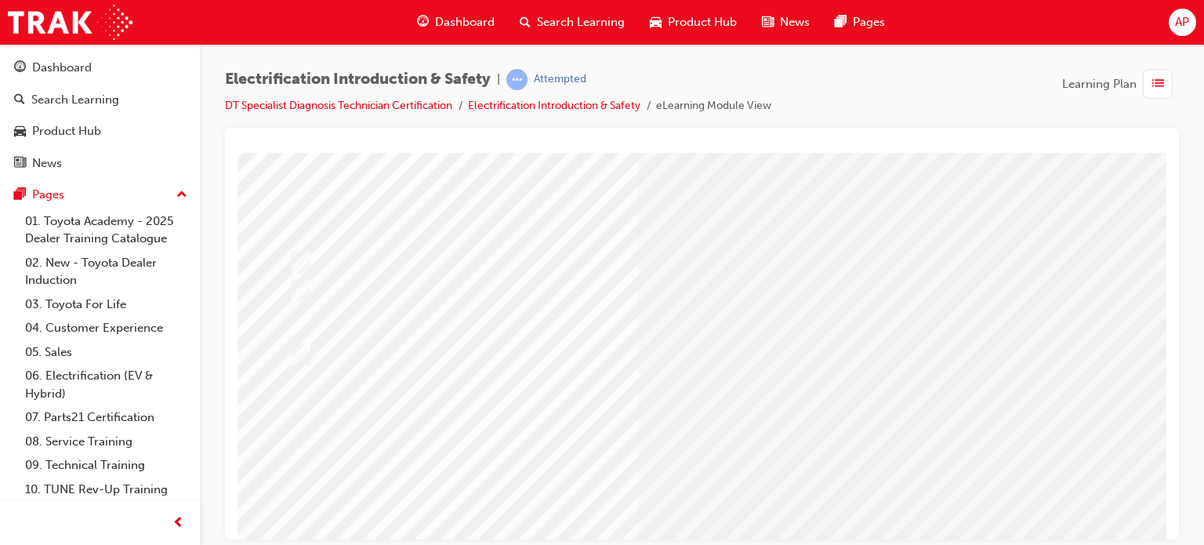
scroll to position [67, 0]
click at [561, 356] on div at bounding box center [613, 359] width 657 height 42
click at [489, 352] on div at bounding box center [613, 359] width 657 height 42
click at [485, 359] on div at bounding box center [613, 359] width 657 height 42
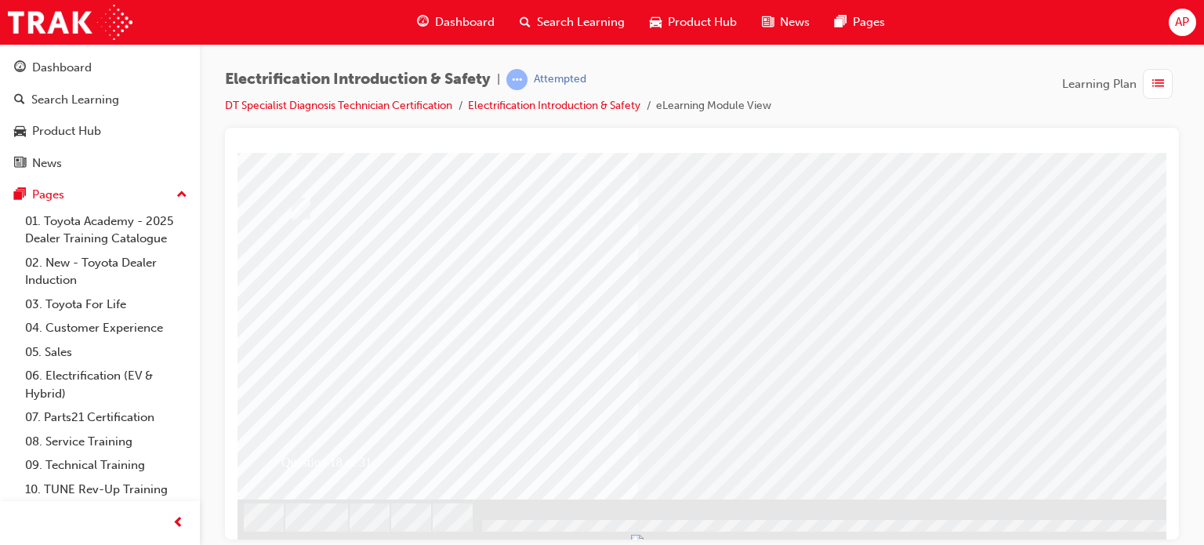
scroll to position [224, 0]
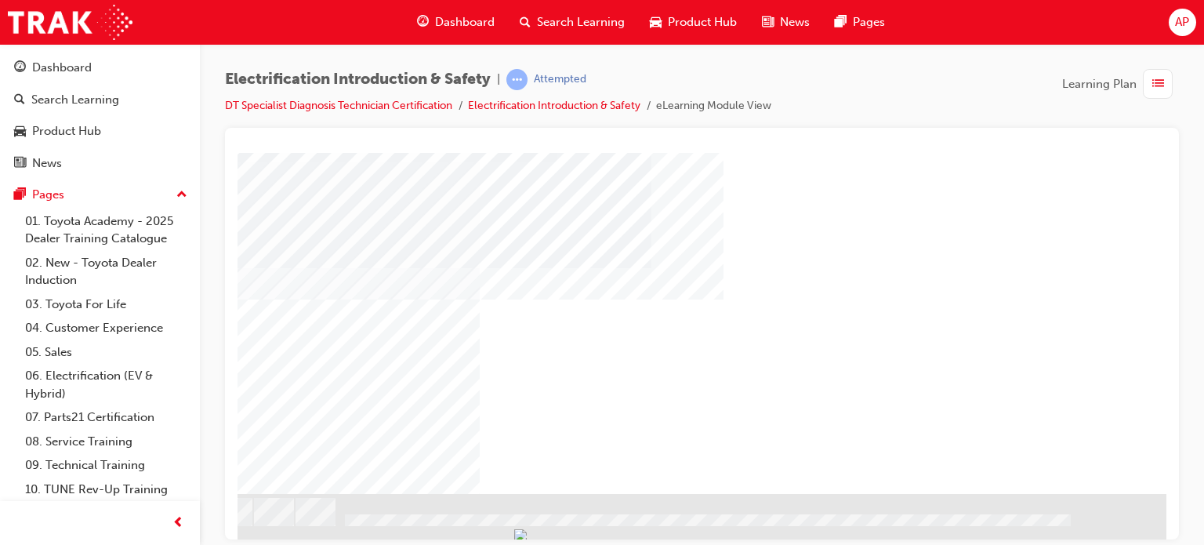
scroll to position [224, 149]
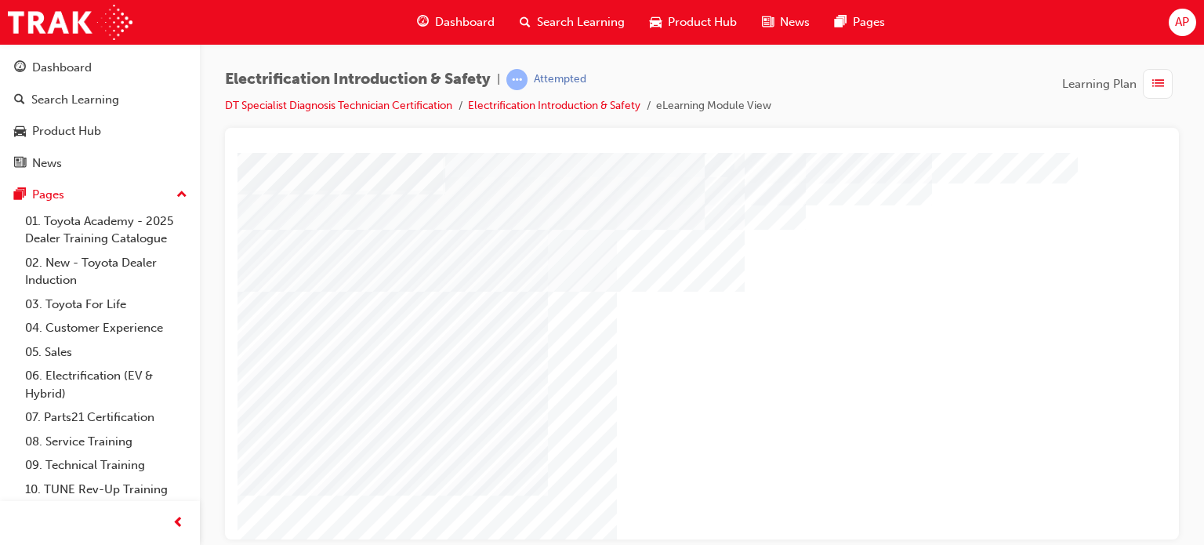
scroll to position [224, 0]
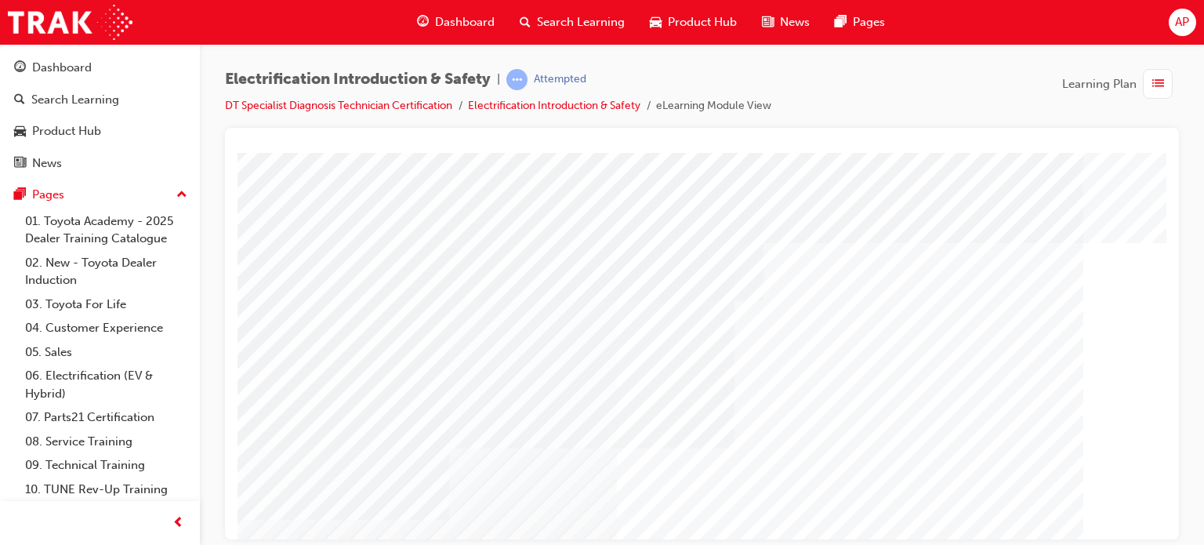
scroll to position [0, 0]
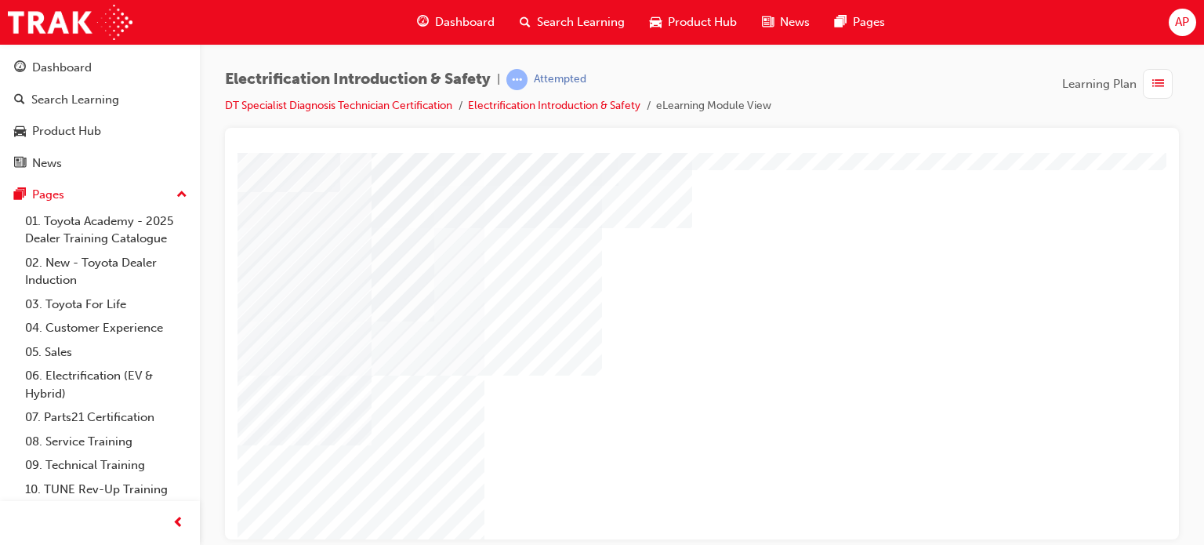
click at [897, 226] on div "multistate" at bounding box center [770, 288] width 1066 height 564
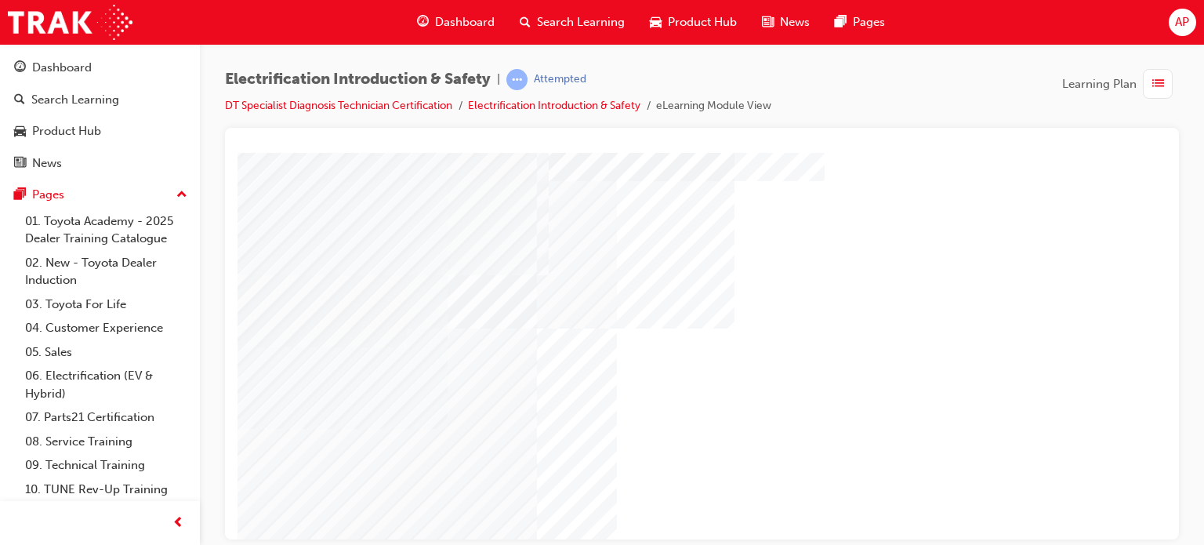
scroll to position [67, 0]
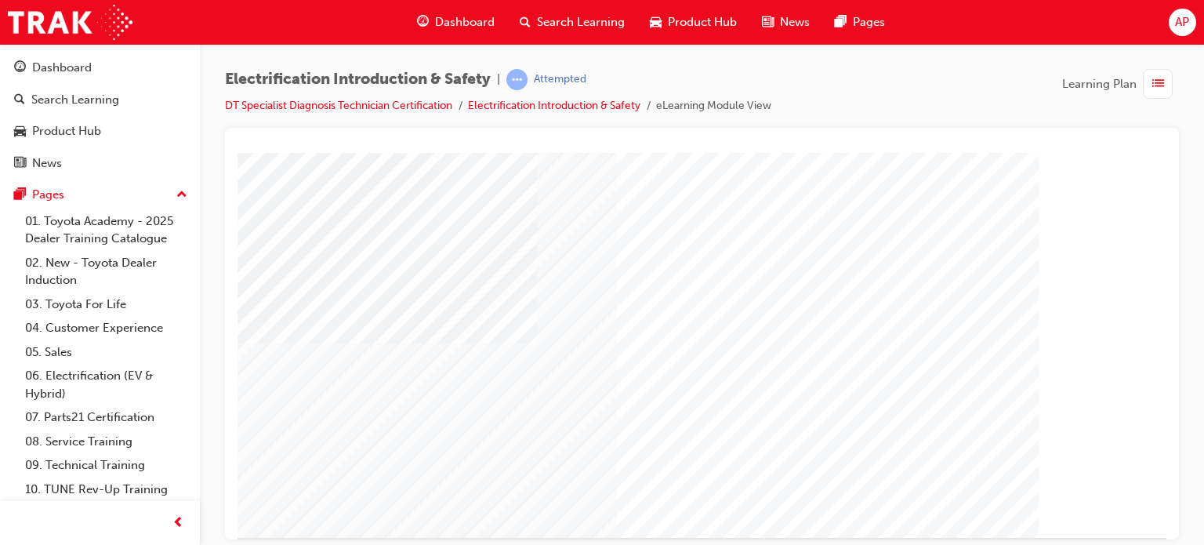
scroll to position [224, 0]
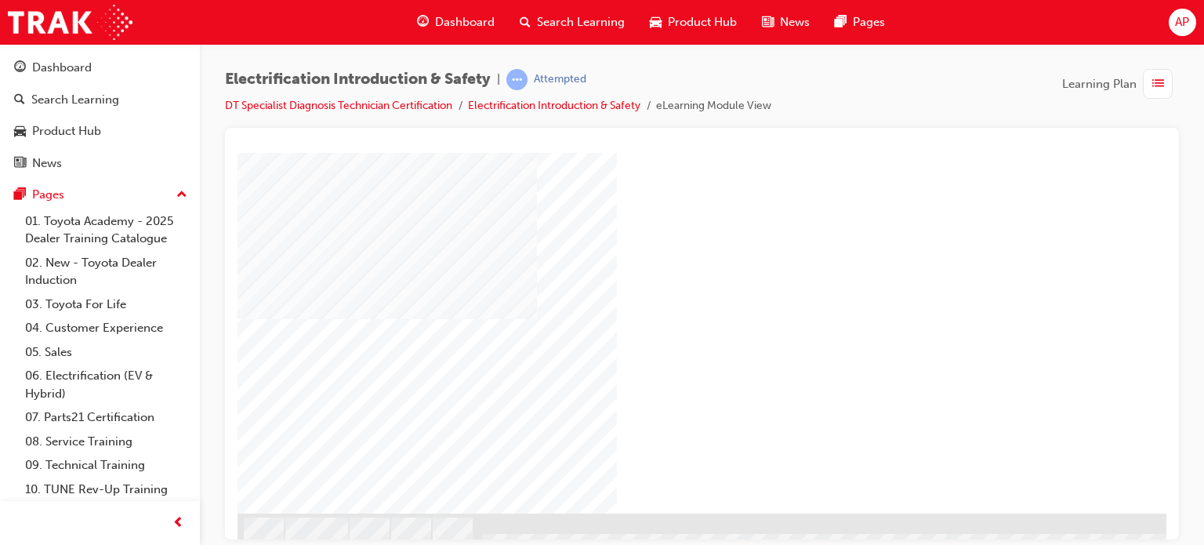
scroll to position [146, 0]
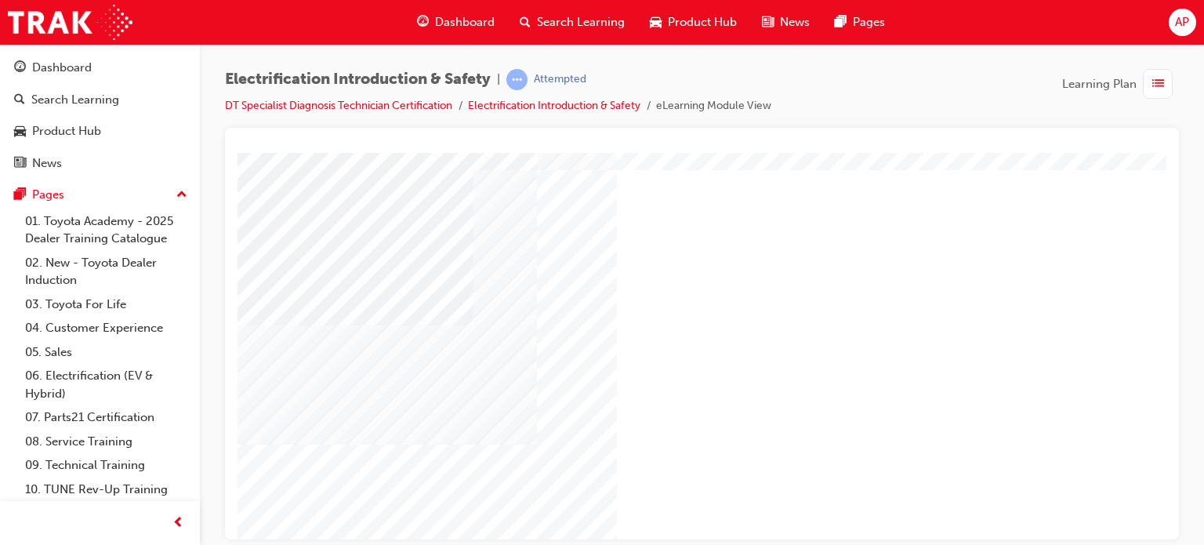
click at [396, 424] on div "multistate" at bounding box center [770, 356] width 1066 height 564
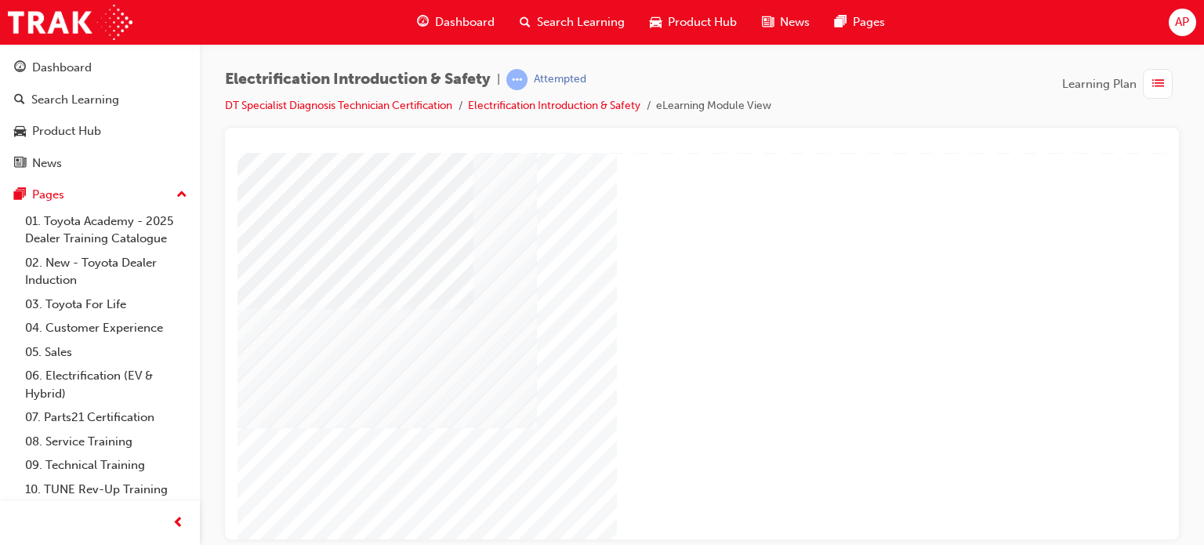
scroll to position [224, 0]
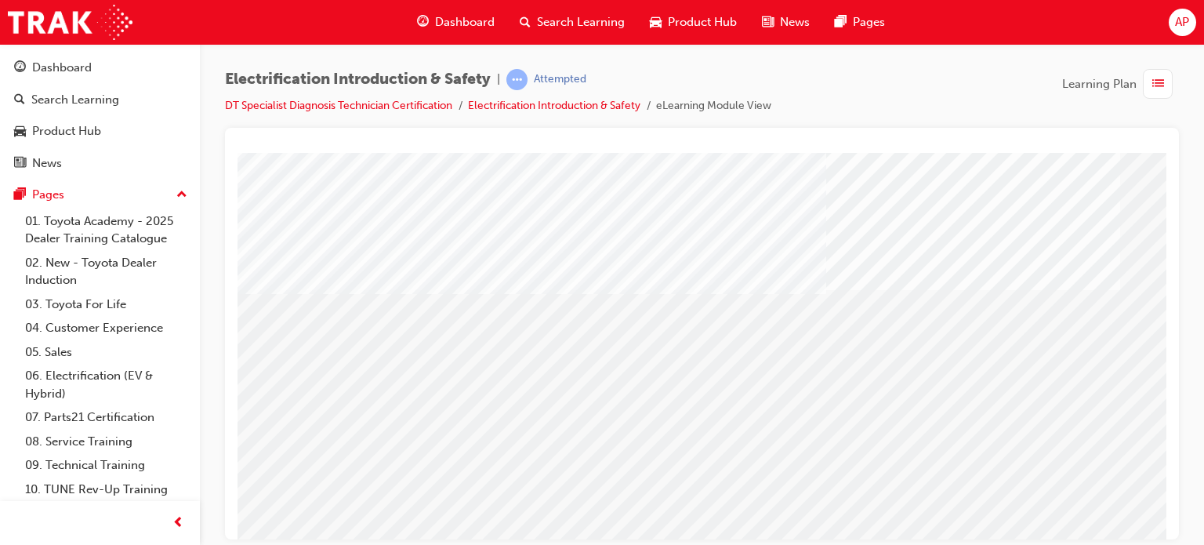
scroll to position [224, 0]
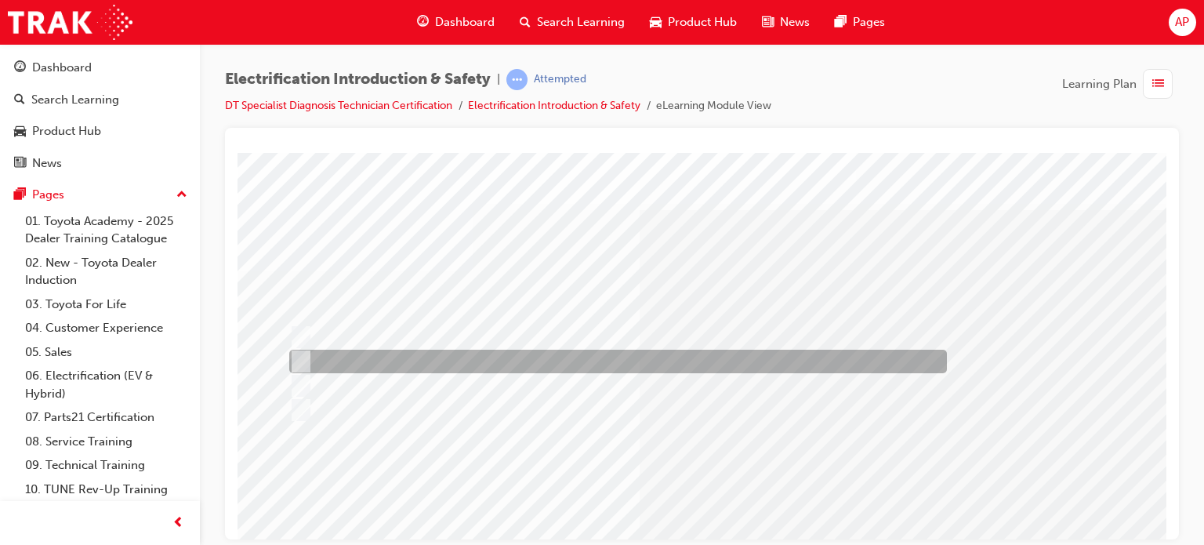
click at [365, 366] on div at bounding box center [613, 361] width 657 height 24
radio input "true"
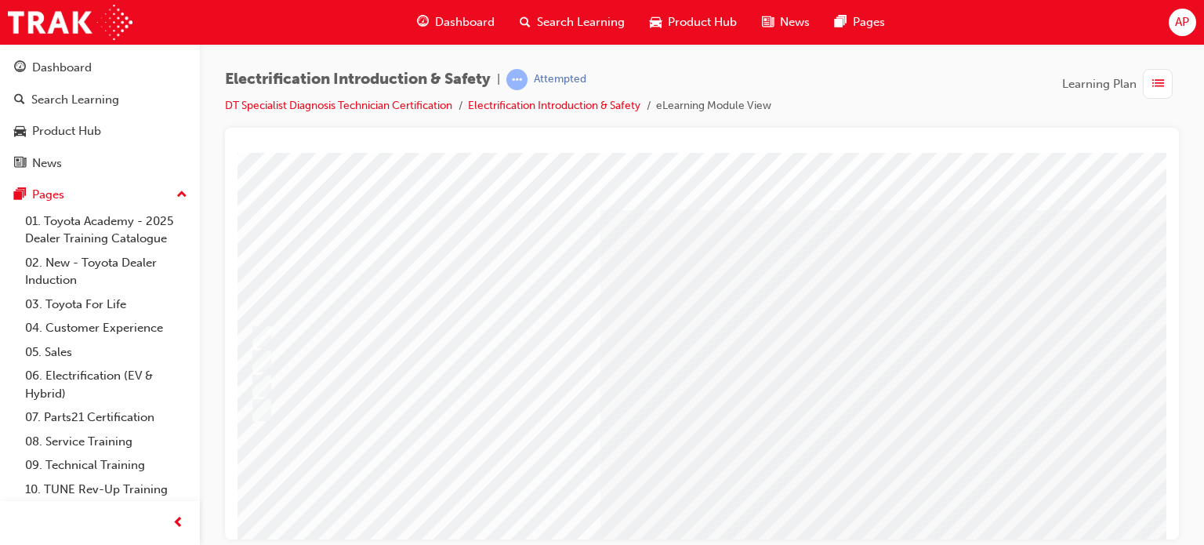
scroll to position [0, 41]
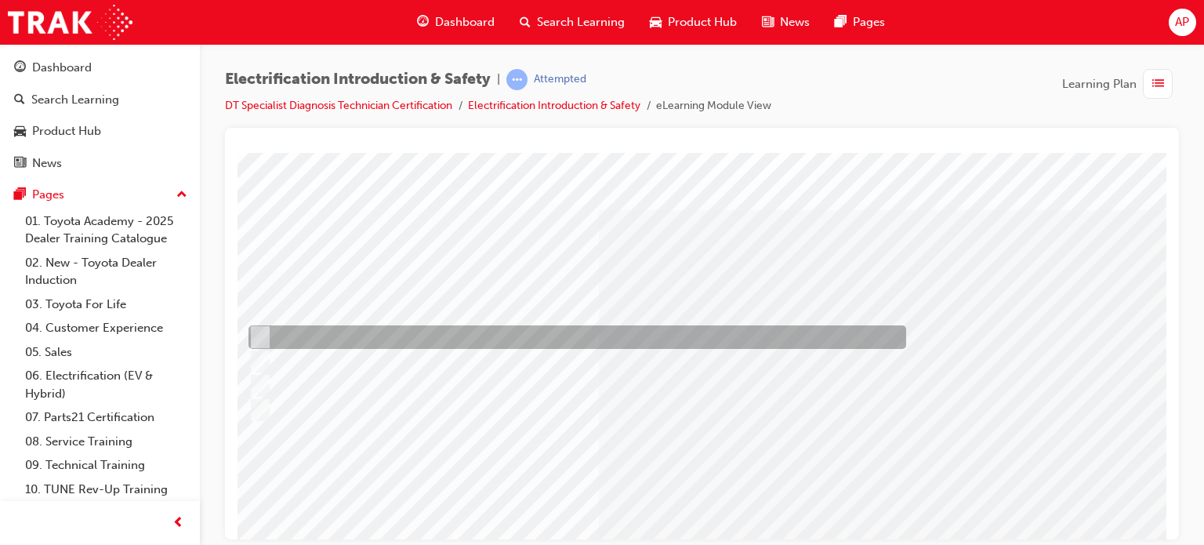
click at [400, 342] on div at bounding box center [572, 337] width 657 height 24
radio input "true"
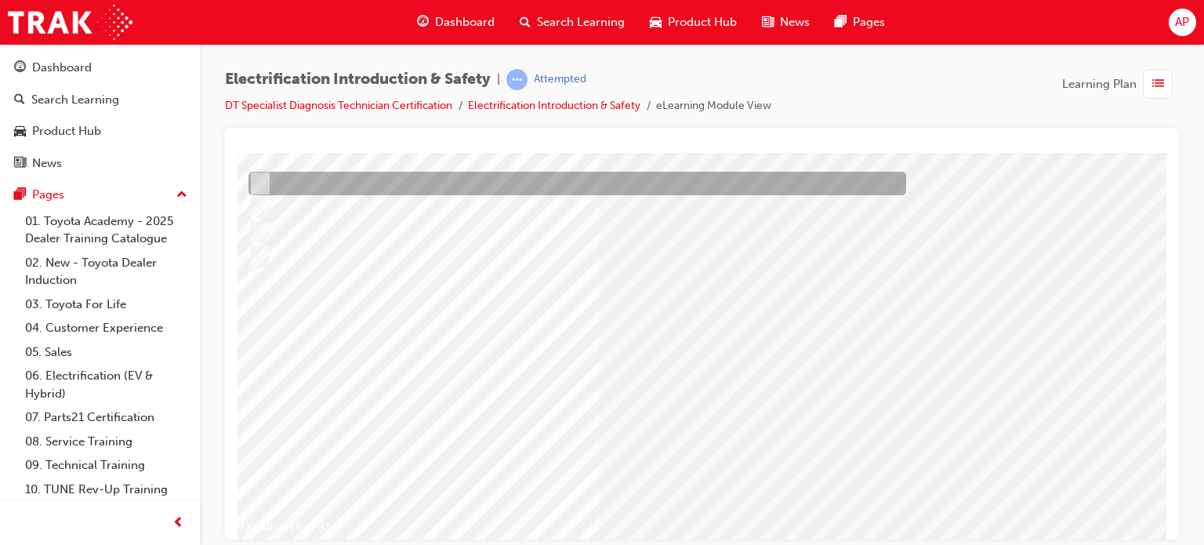
scroll to position [224, 41]
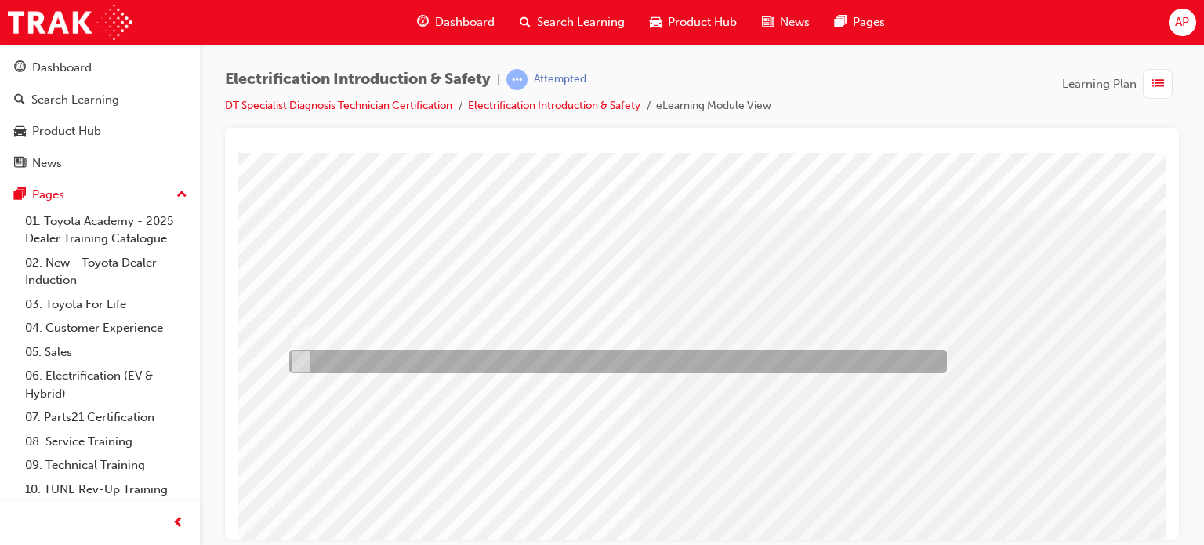
click at [346, 354] on div at bounding box center [613, 361] width 657 height 24
radio input "true"
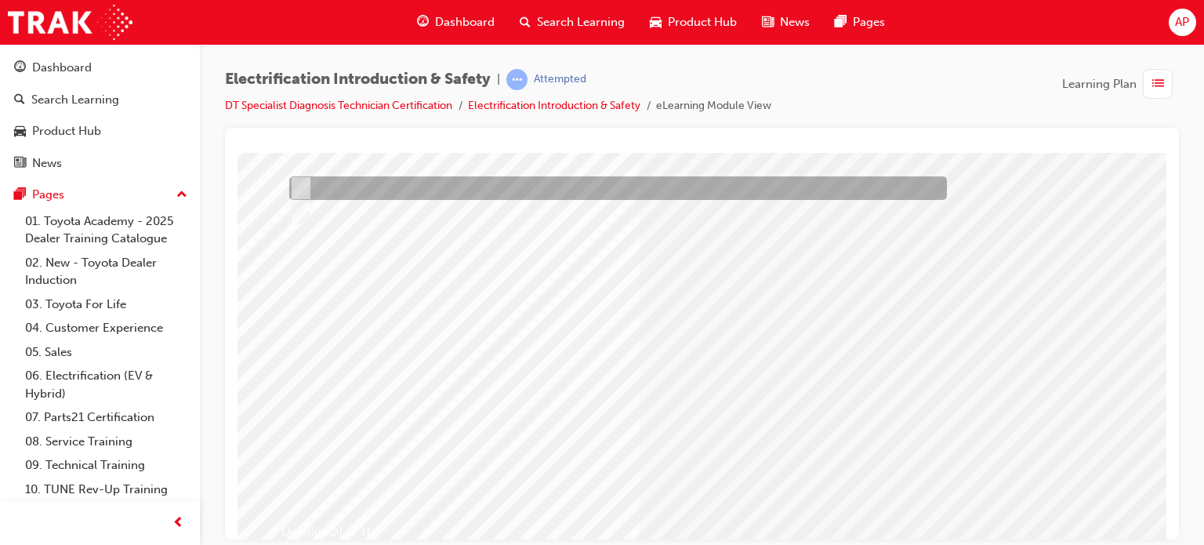
scroll to position [224, 0]
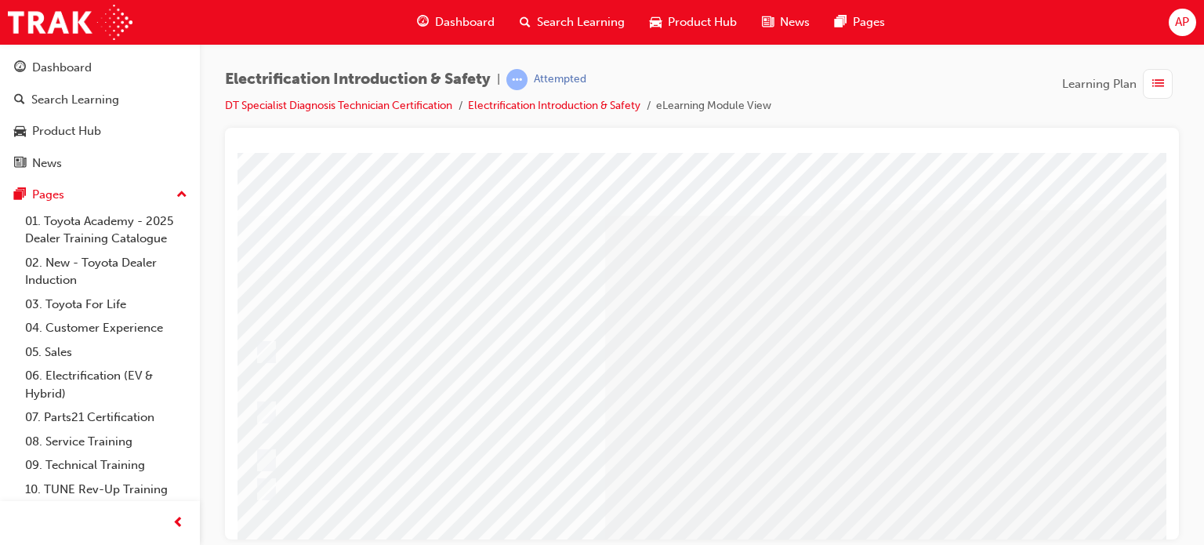
scroll to position [0, 38]
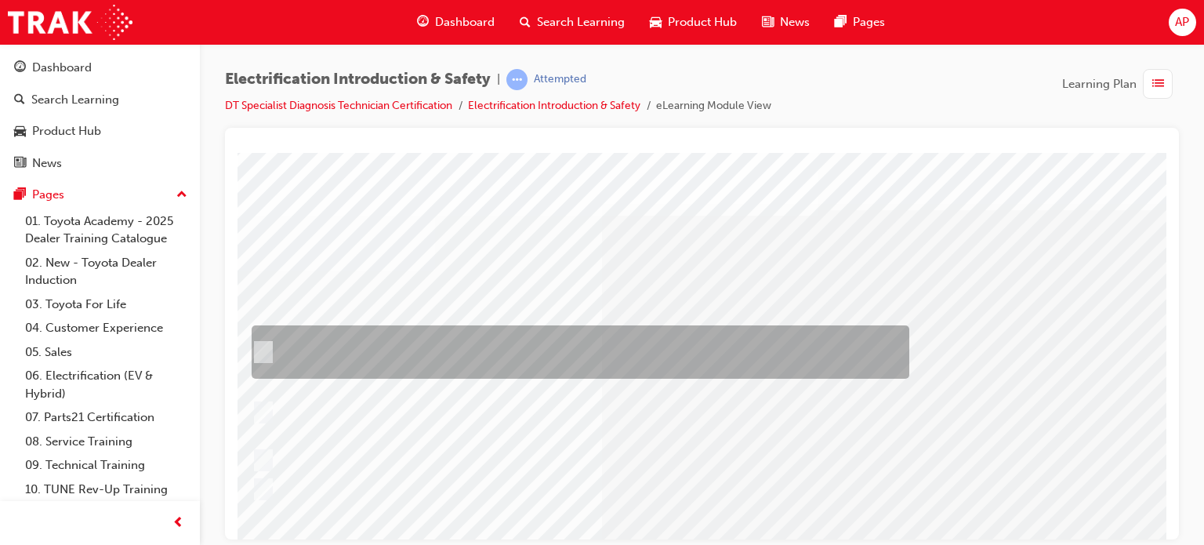
click at [621, 346] on div at bounding box center [576, 351] width 657 height 53
radio input "true"
click at [562, 347] on div at bounding box center [576, 351] width 657 height 53
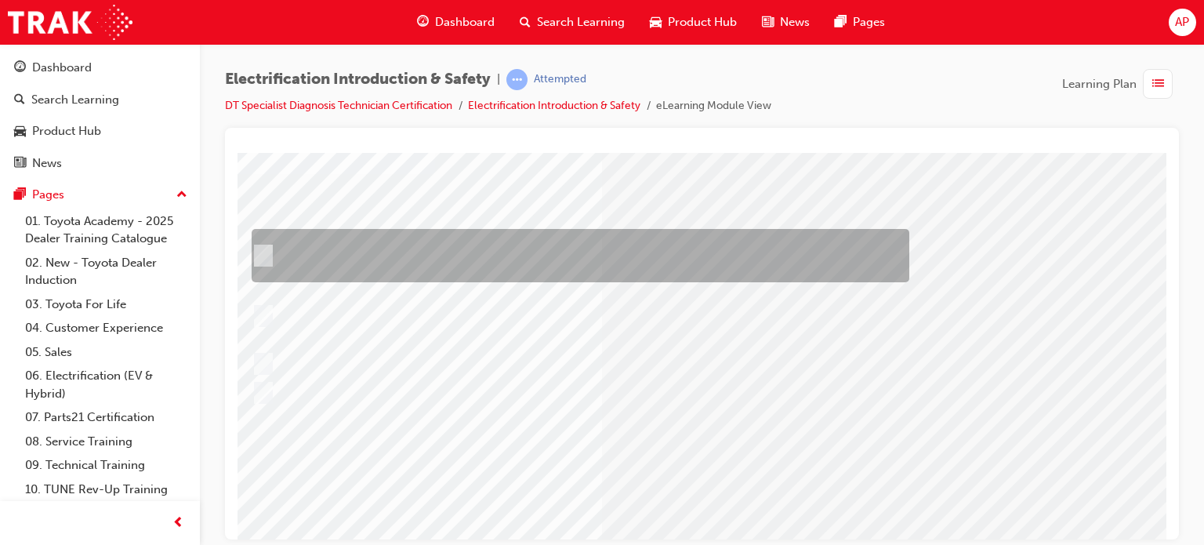
scroll to position [157, 38]
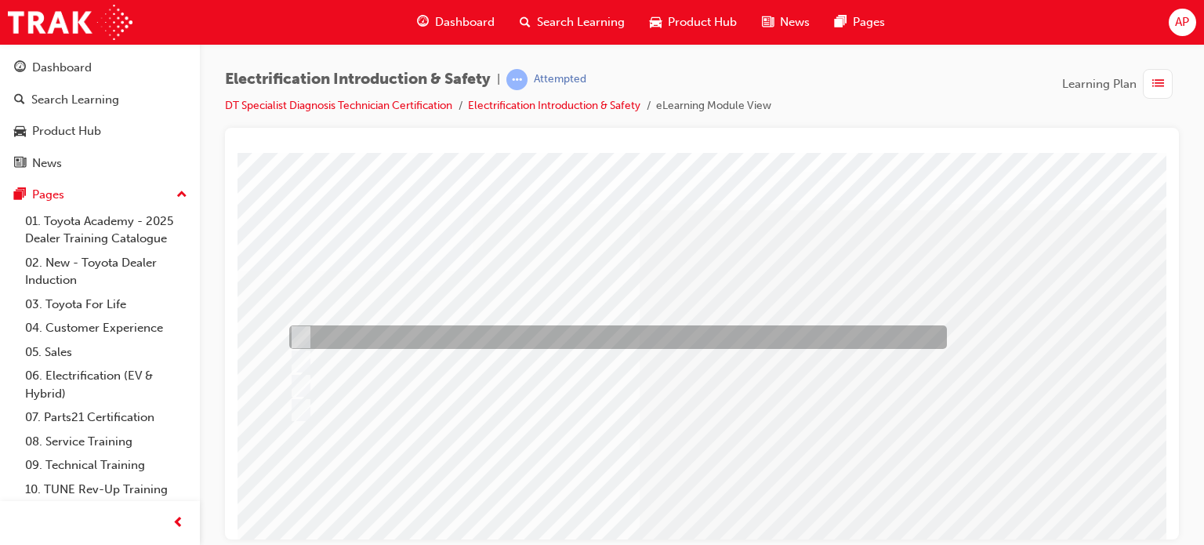
click at [442, 330] on div at bounding box center [613, 337] width 657 height 24
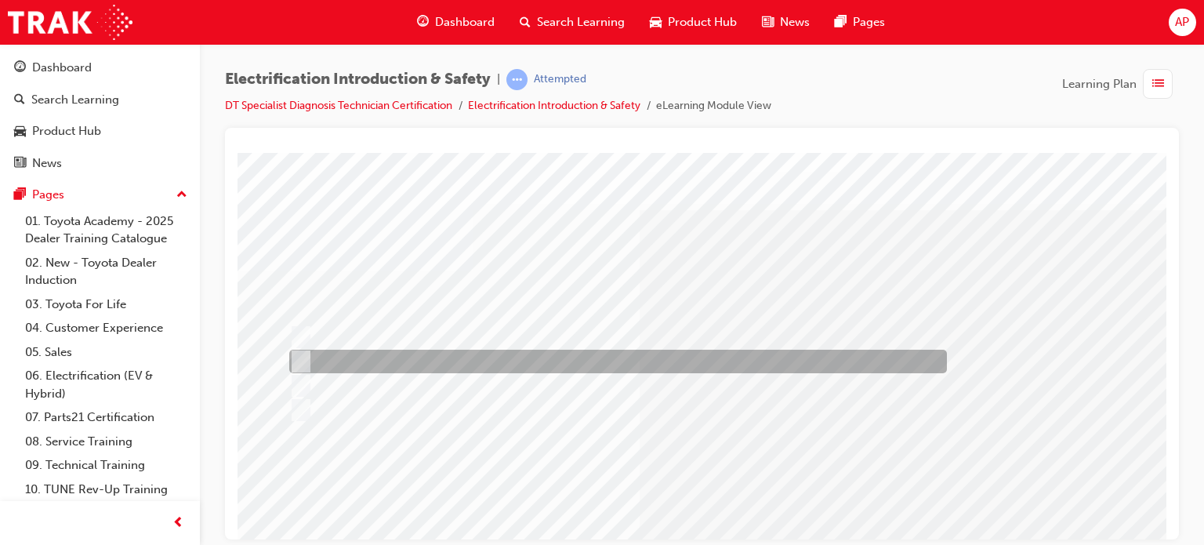
click at [328, 360] on div at bounding box center [613, 361] width 657 height 24
radio input "false"
radio input "true"
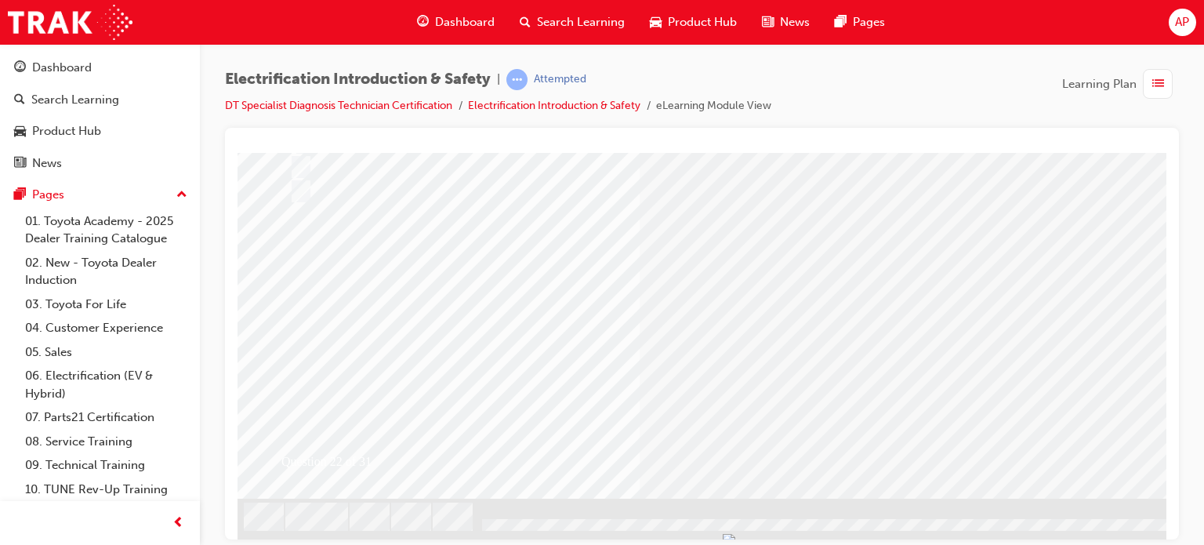
scroll to position [224, 0]
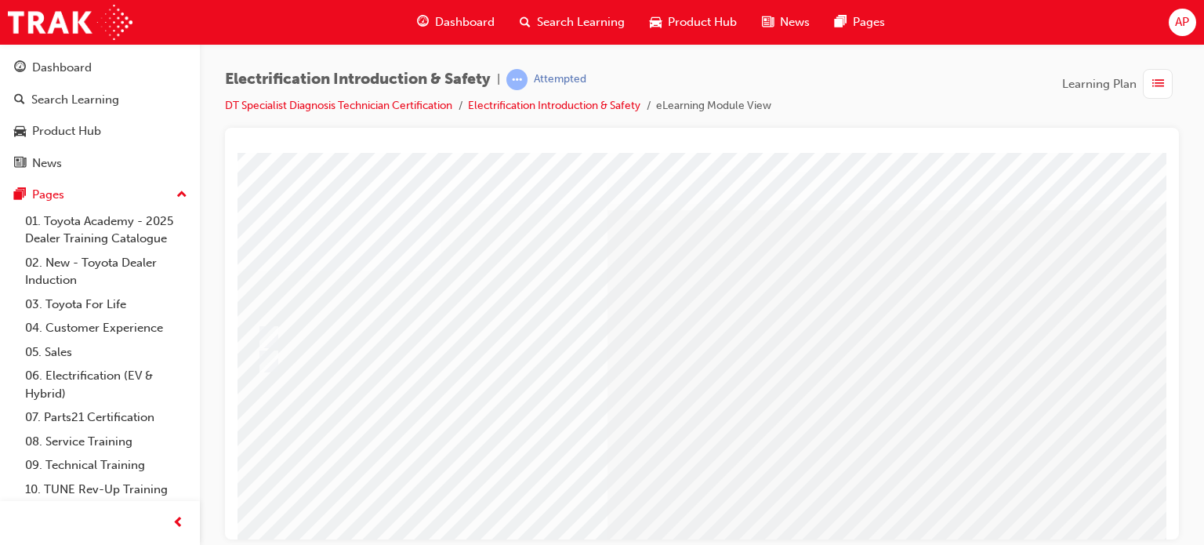
scroll to position [0, 35]
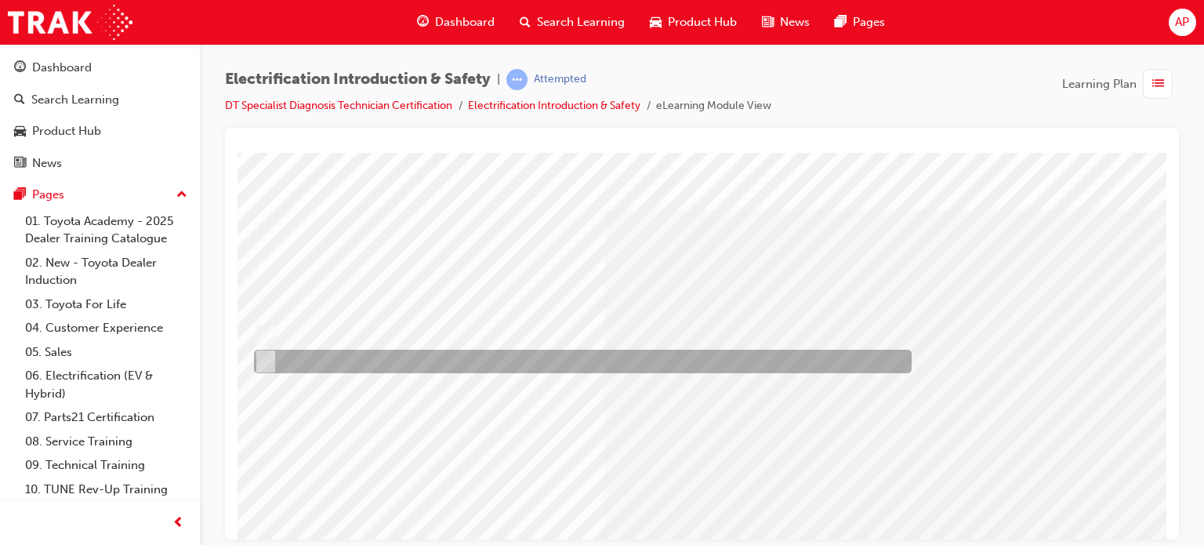
click at [281, 353] on div at bounding box center [578, 361] width 657 height 24
radio input "true"
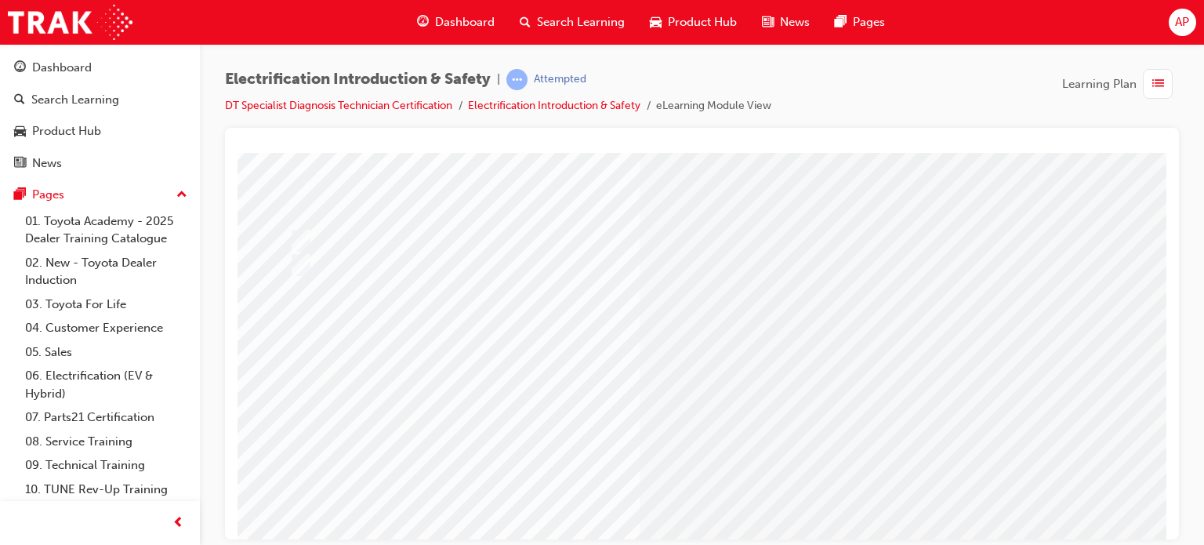
scroll to position [78, 0]
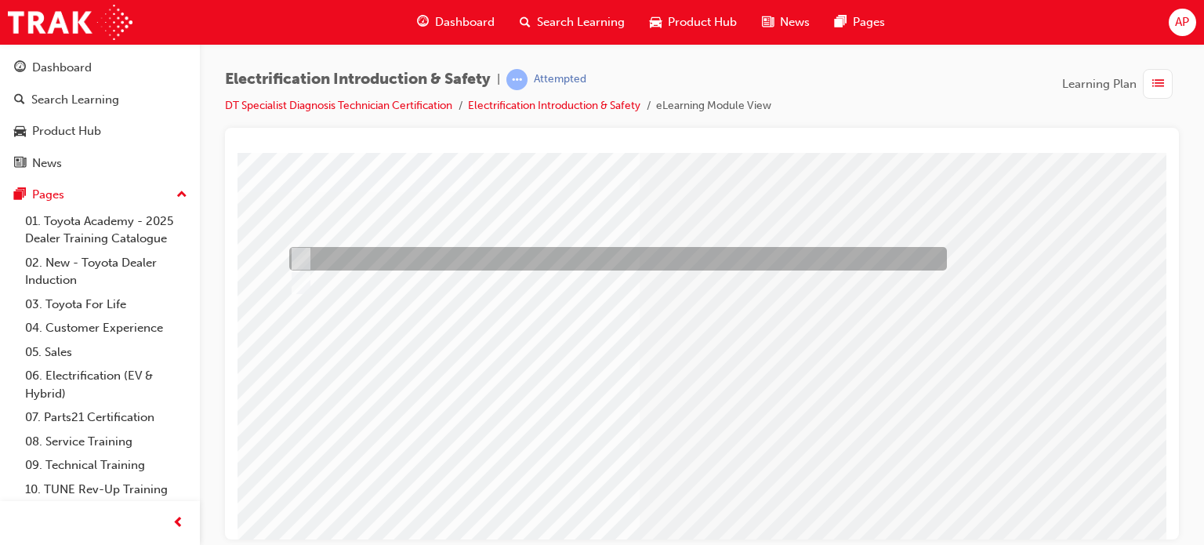
click at [335, 260] on div at bounding box center [613, 259] width 657 height 24
radio input "true"
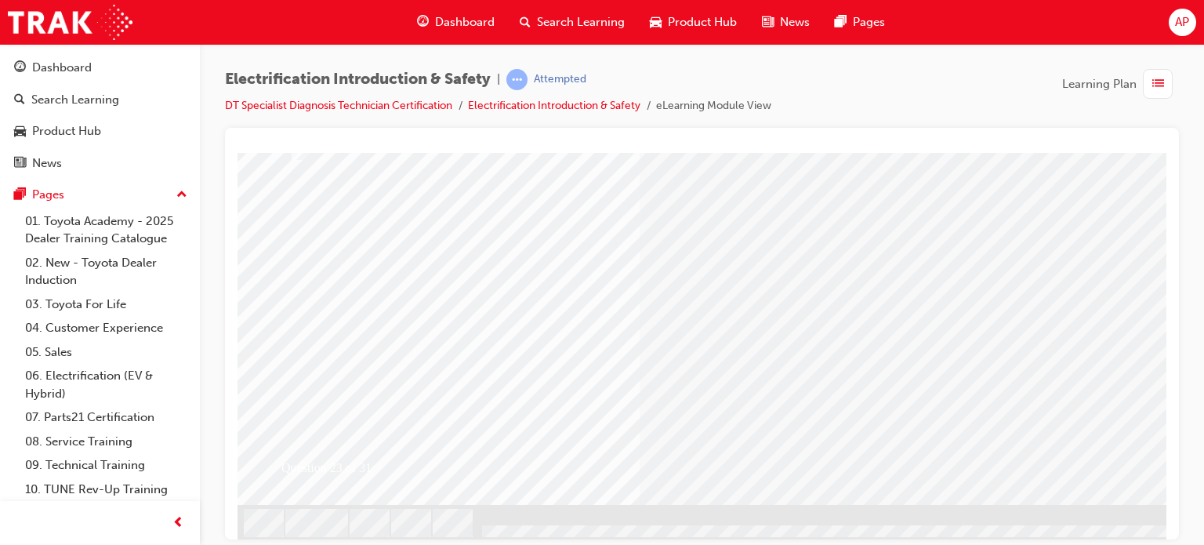
scroll to position [224, 0]
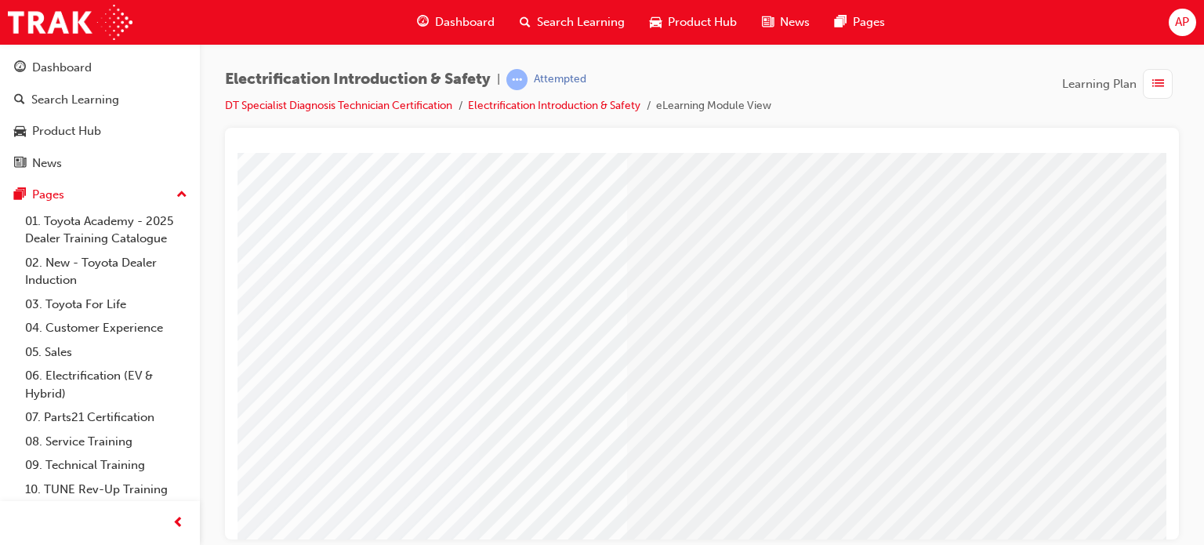
scroll to position [146, 149]
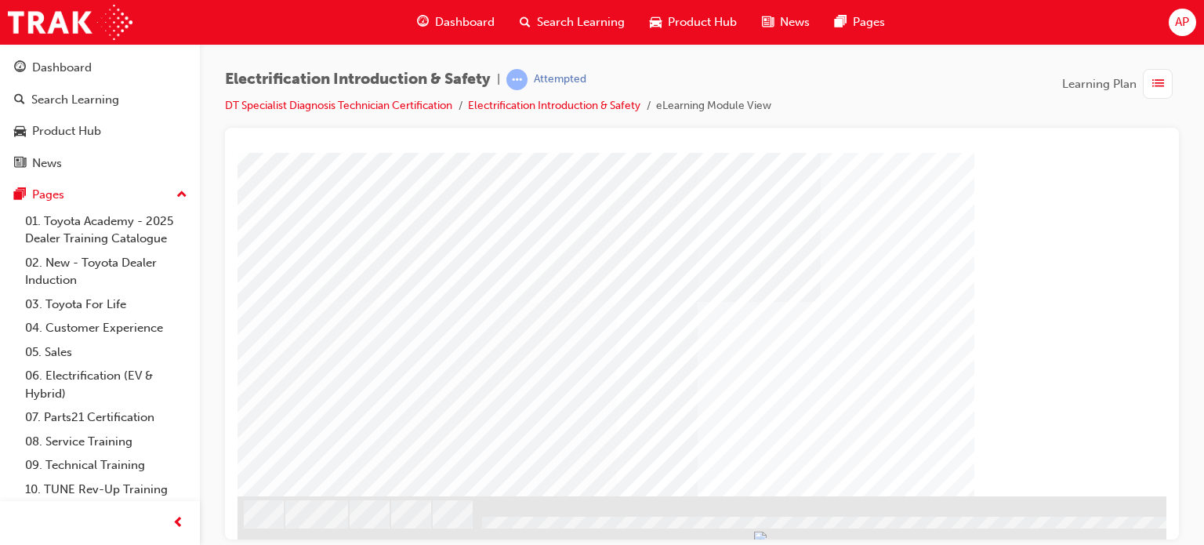
scroll to position [224, 0]
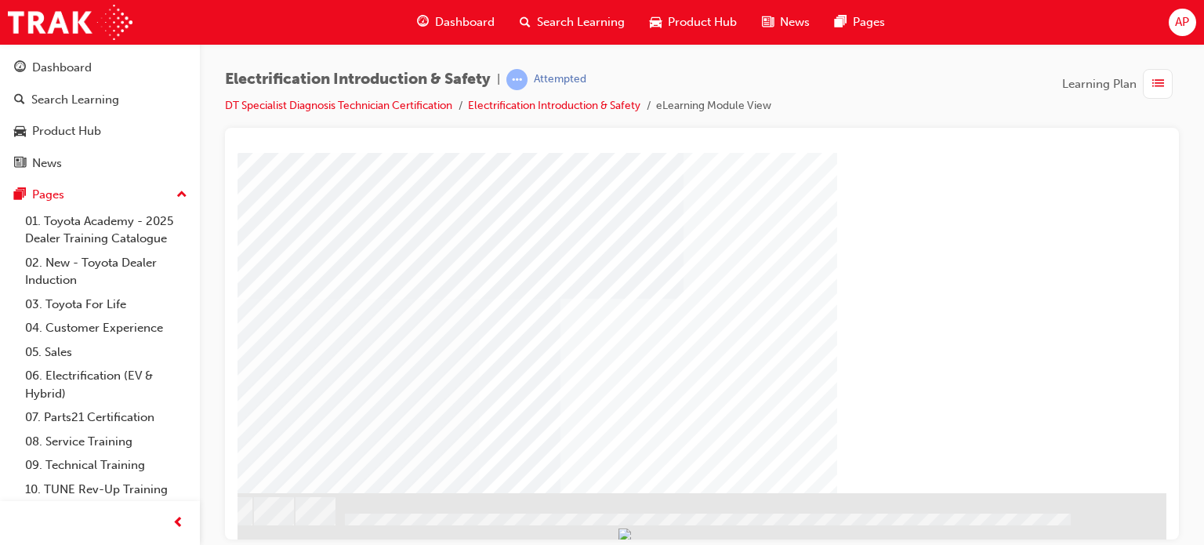
drag, startPoint x: 1042, startPoint y: 449, endPoint x: 592, endPoint y: 326, distance: 466.3
click at [593, 327] on div "multistate" at bounding box center [633, 210] width 1066 height 564
click at [479, 487] on div "multistate" at bounding box center [633, 227] width 1066 height 599
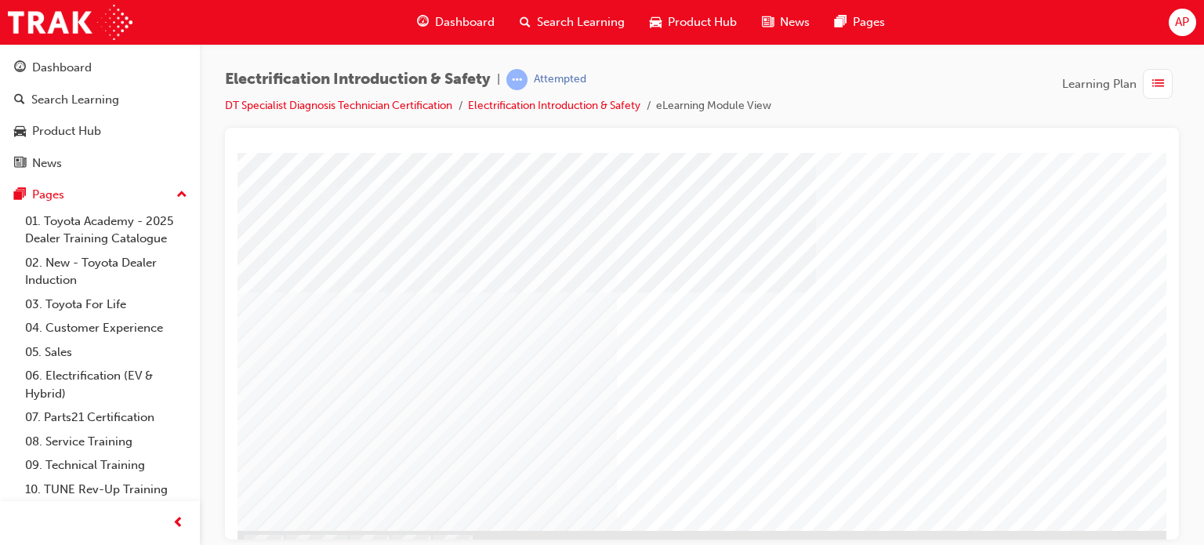
scroll to position [224, 0]
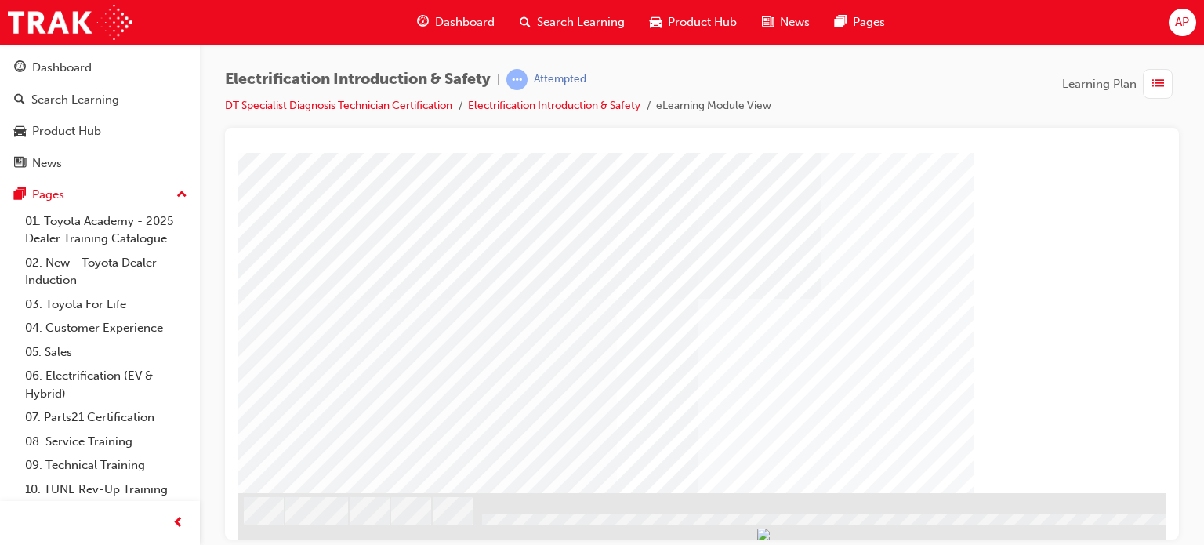
drag, startPoint x: 370, startPoint y: 247, endPoint x: 399, endPoint y: 252, distance: 29.5
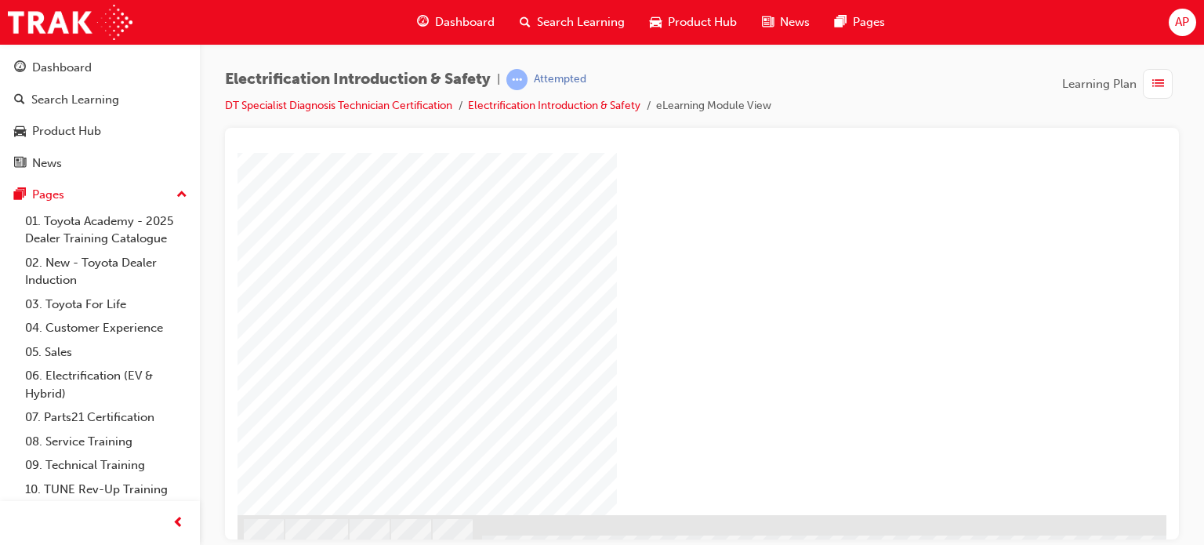
scroll to position [67, 0]
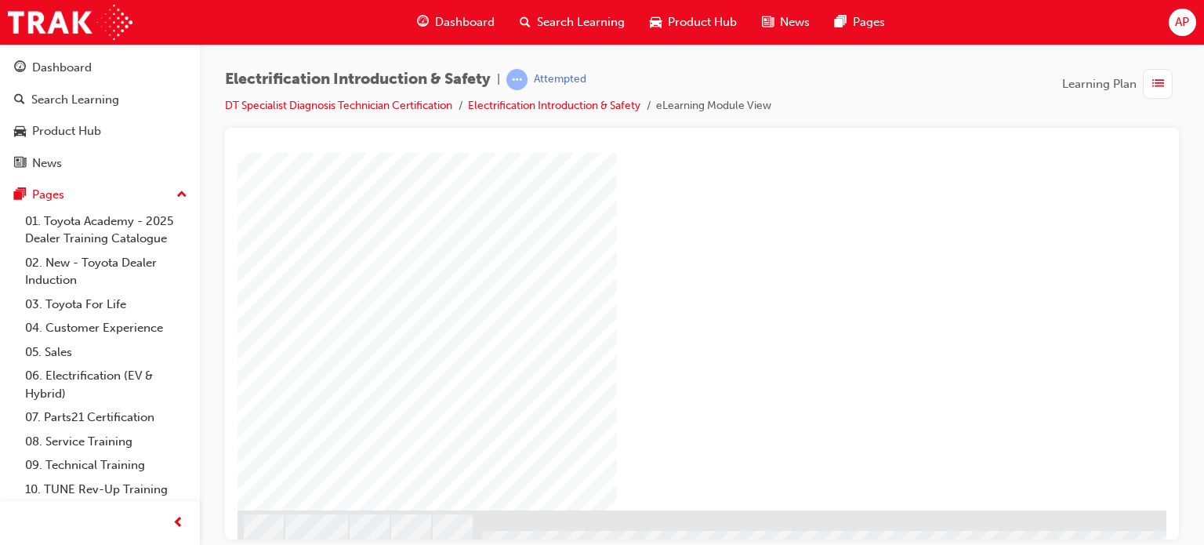
scroll to position [224, 0]
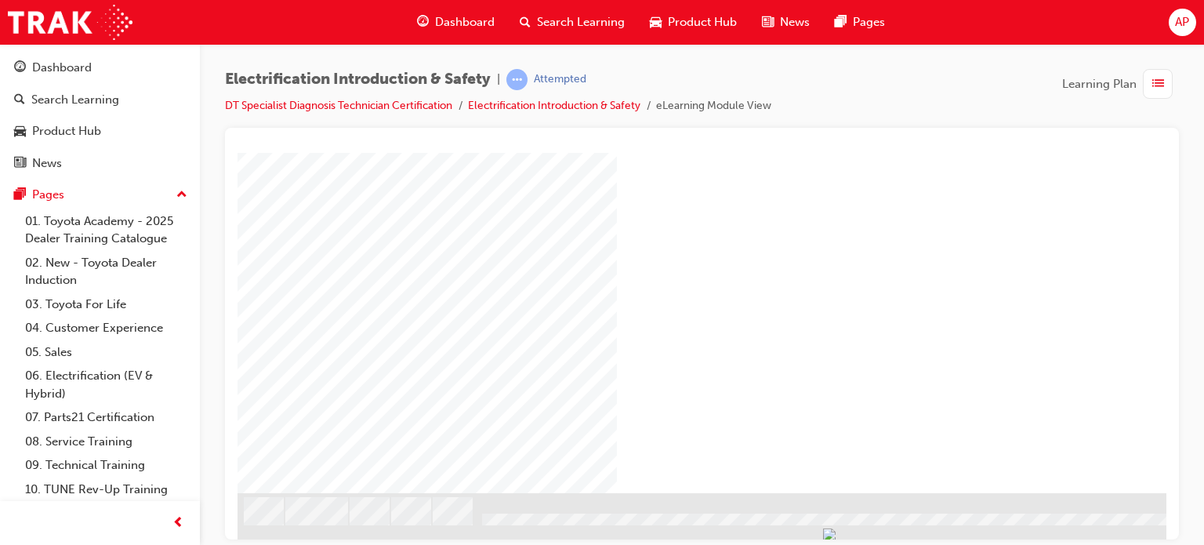
drag, startPoint x: 686, startPoint y: 244, endPoint x: 702, endPoint y: 244, distance: 16.5
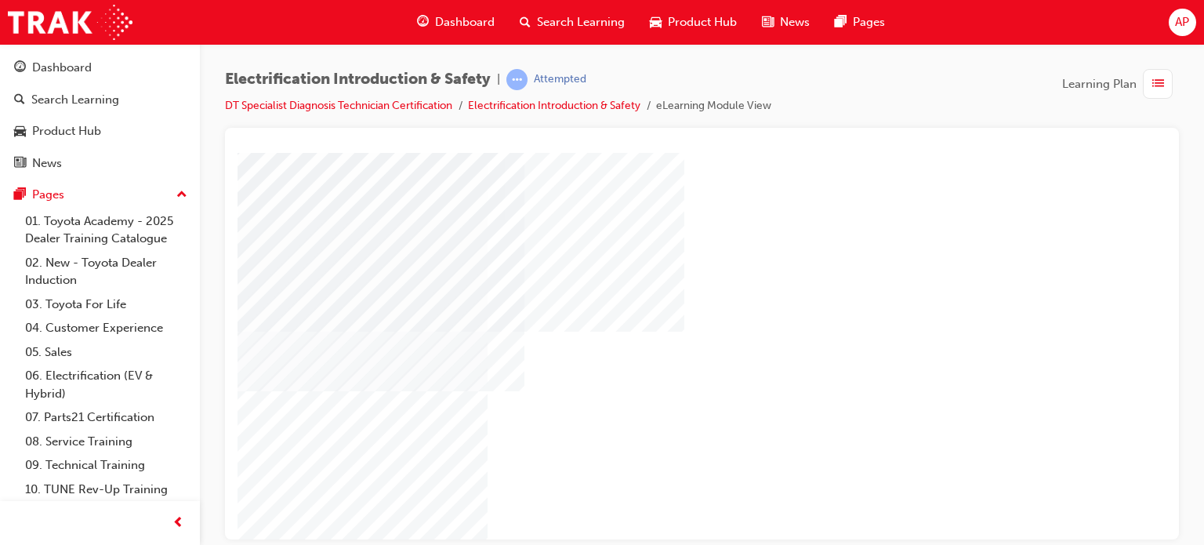
scroll to position [0, 129]
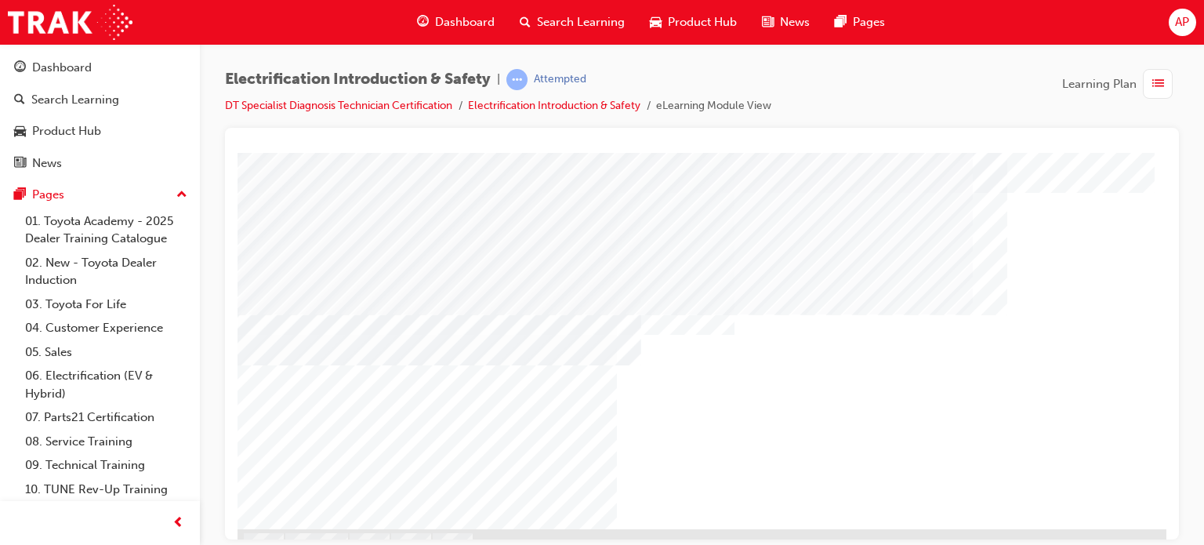
scroll to position [224, 0]
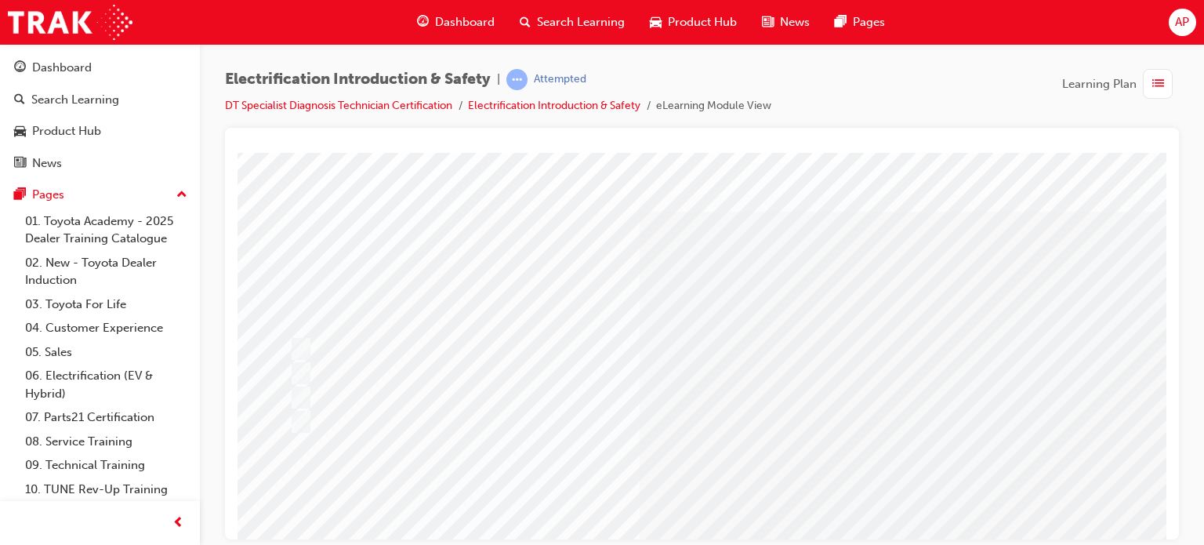
scroll to position [0, 0]
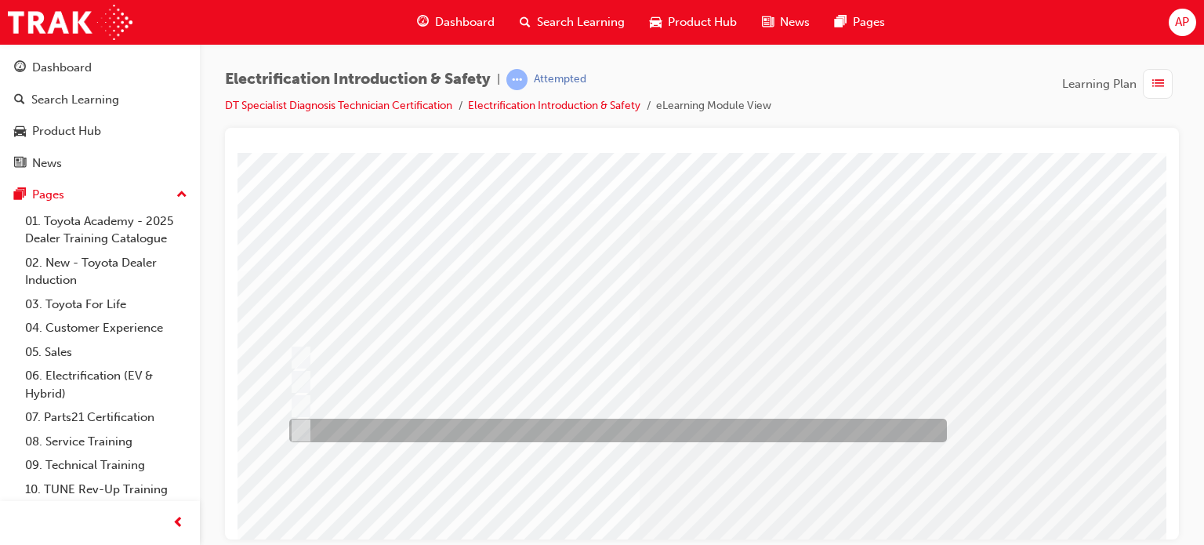
click at [366, 423] on div at bounding box center [613, 430] width 657 height 24
radio input "true"
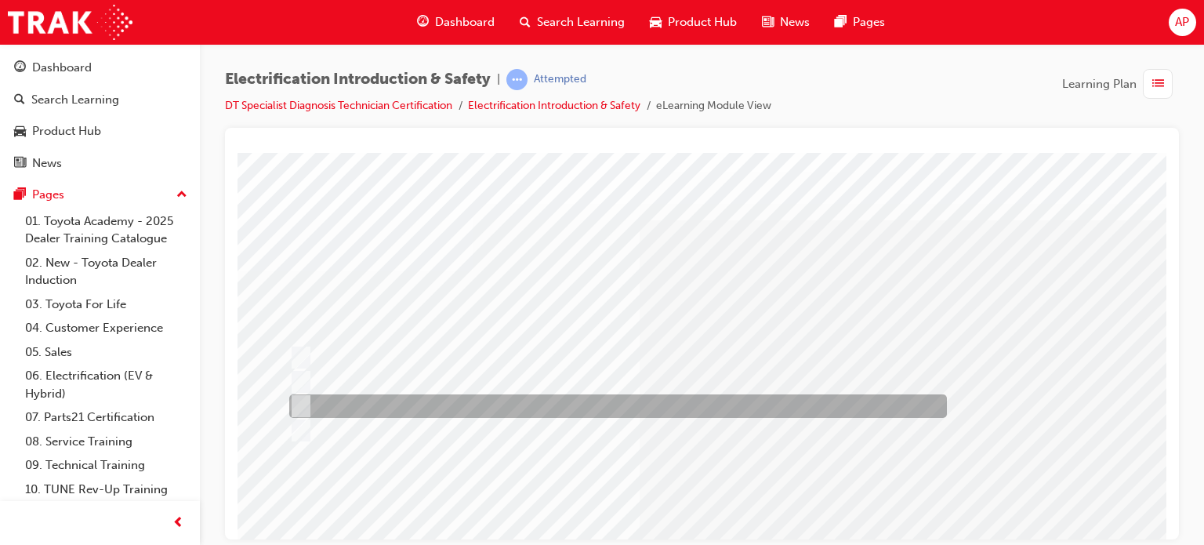
click at [394, 400] on div at bounding box center [613, 406] width 657 height 24
radio input "true"
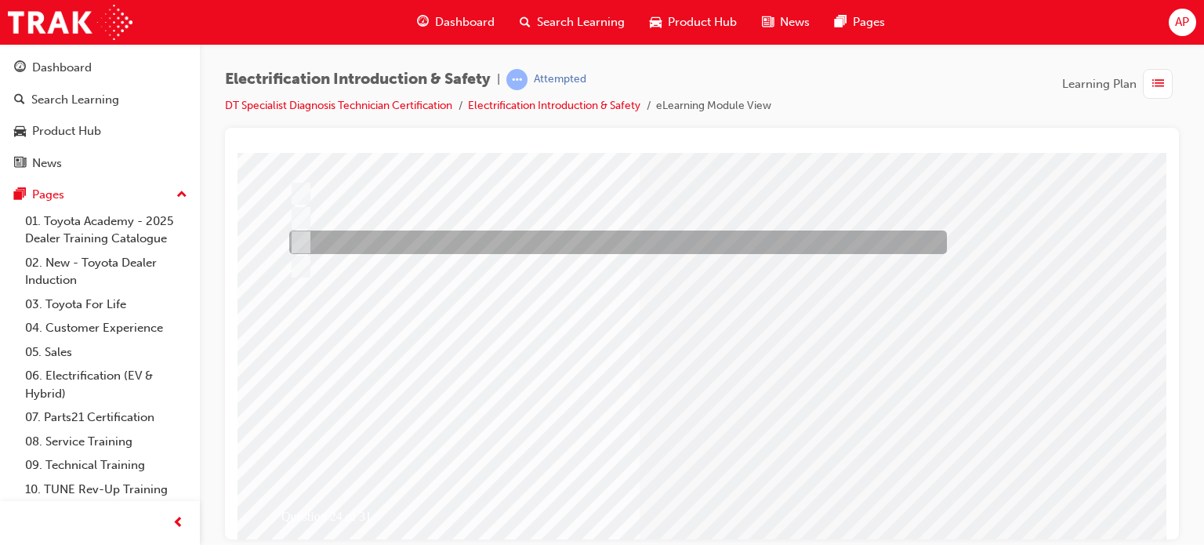
scroll to position [224, 0]
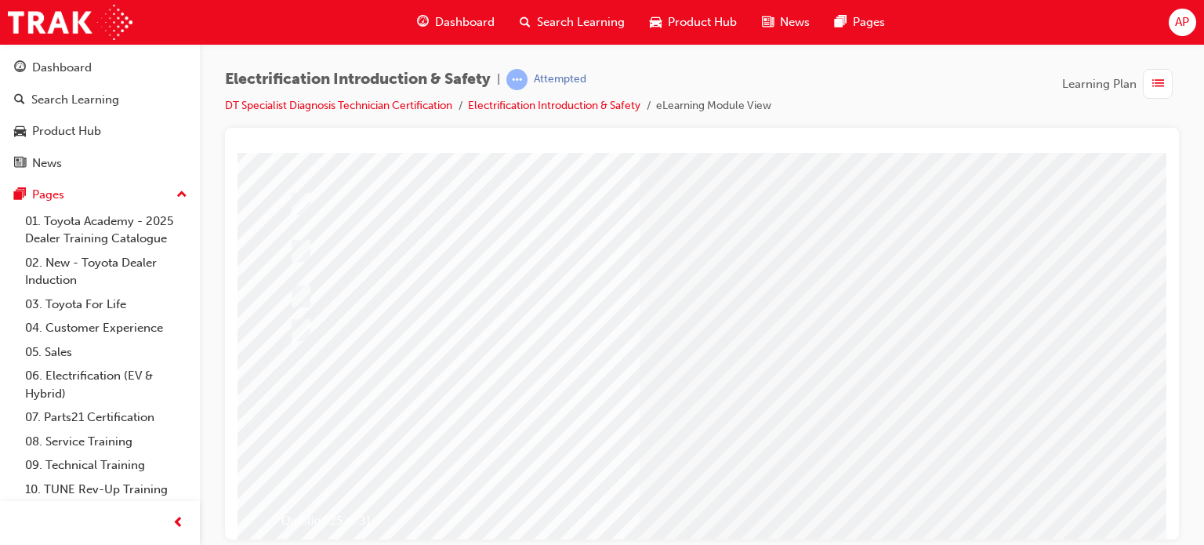
scroll to position [146, 0]
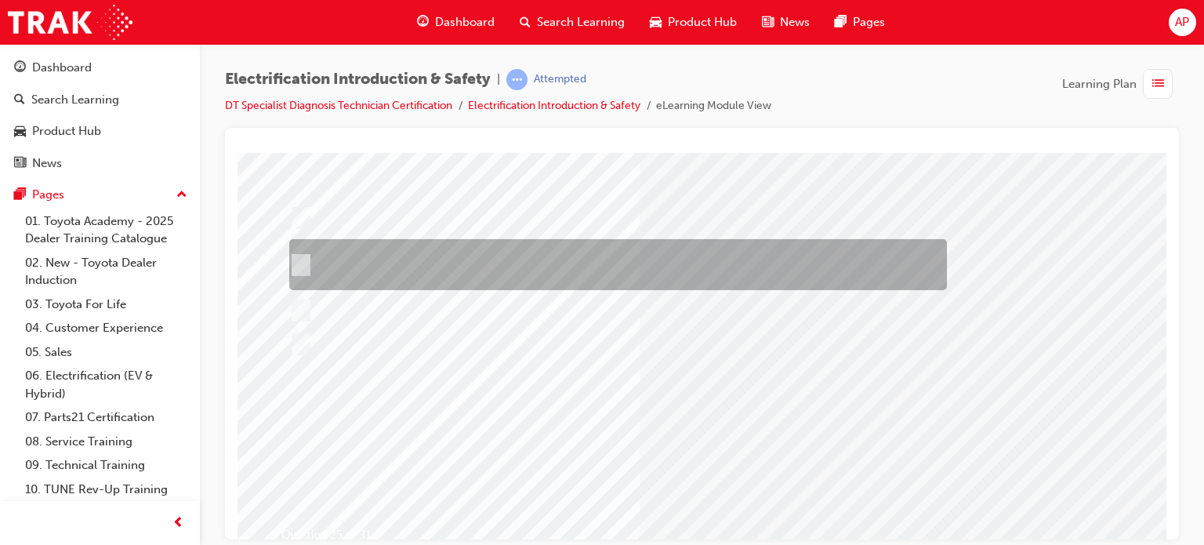
click at [468, 262] on div at bounding box center [613, 264] width 657 height 51
radio input "true"
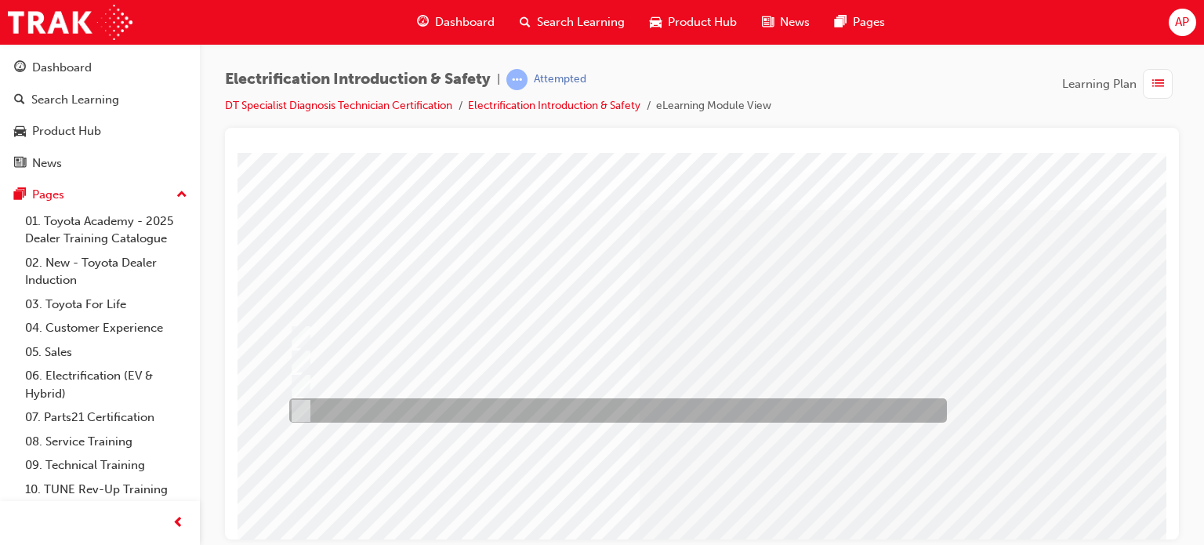
click at [376, 415] on div at bounding box center [613, 410] width 657 height 24
radio input "true"
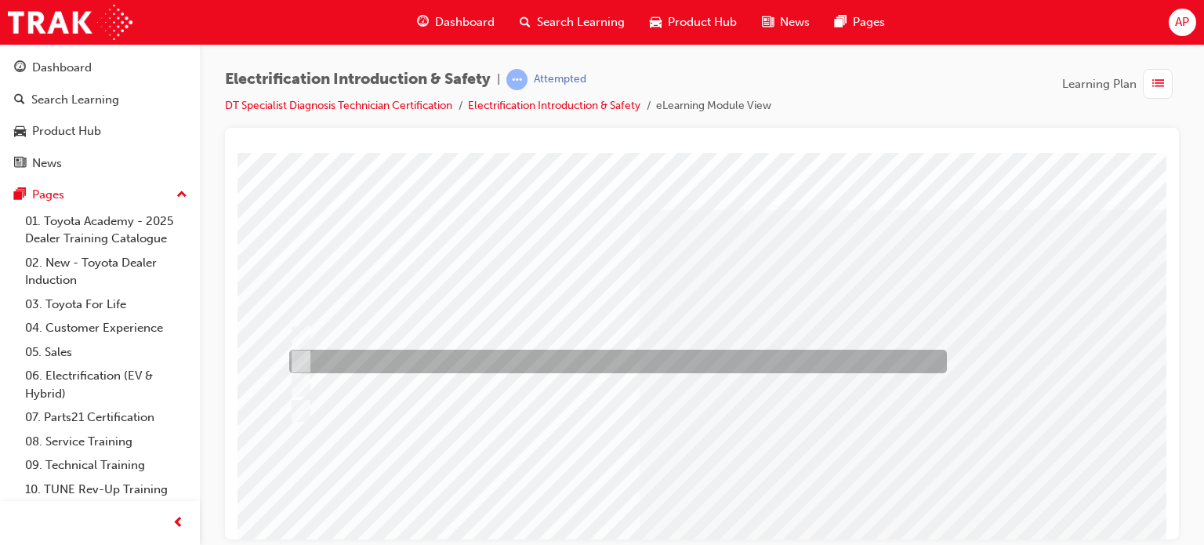
click at [449, 360] on div at bounding box center [613, 361] width 657 height 24
radio input "true"
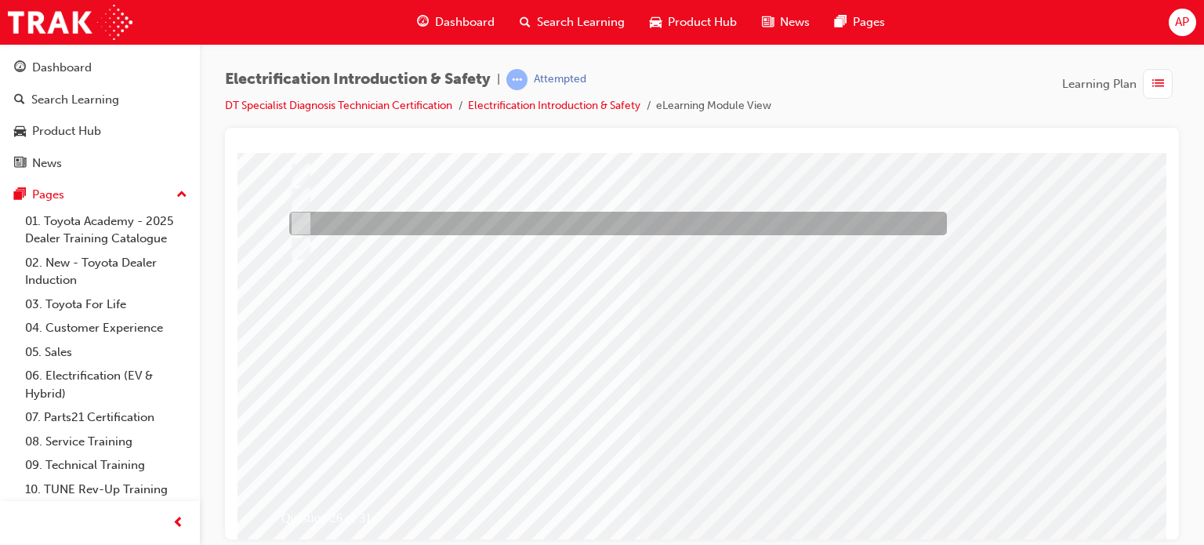
scroll to position [224, 0]
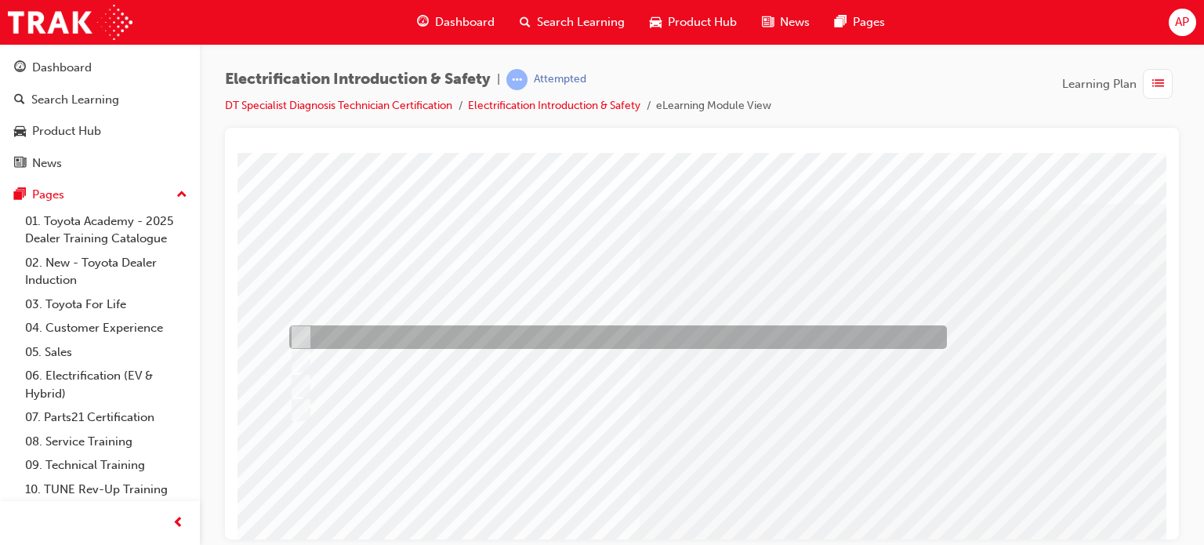
click at [406, 336] on div at bounding box center [613, 337] width 657 height 24
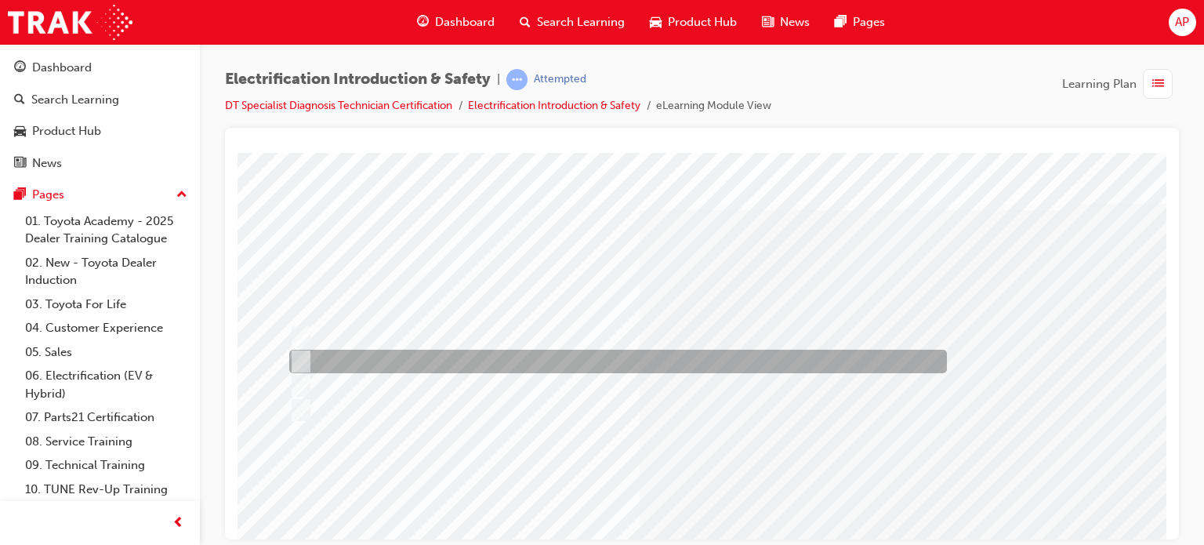
click at [510, 361] on div at bounding box center [613, 361] width 657 height 24
radio input "false"
radio input "true"
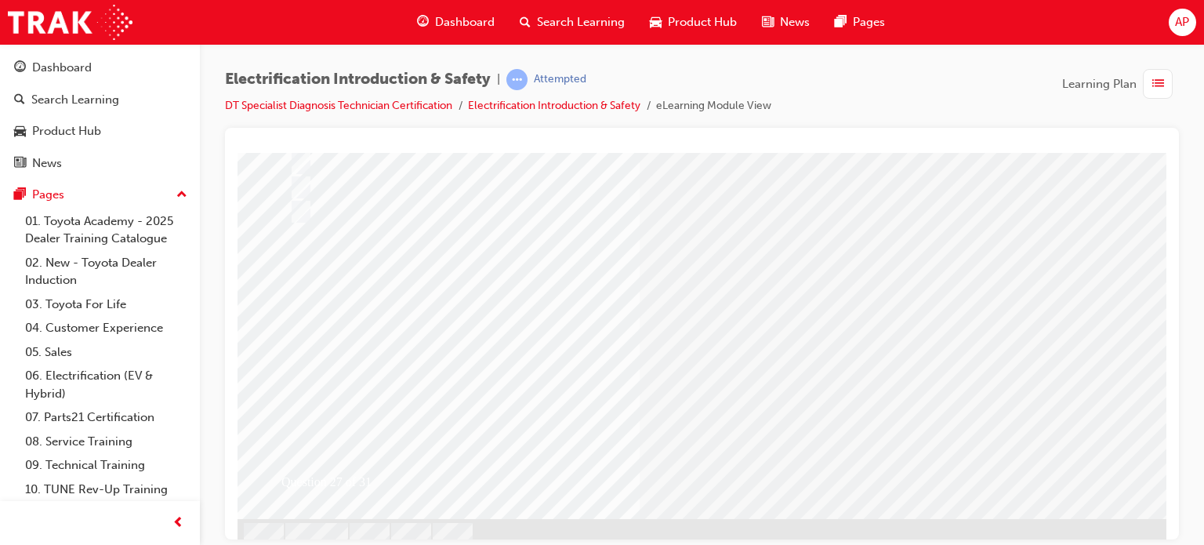
scroll to position [224, 0]
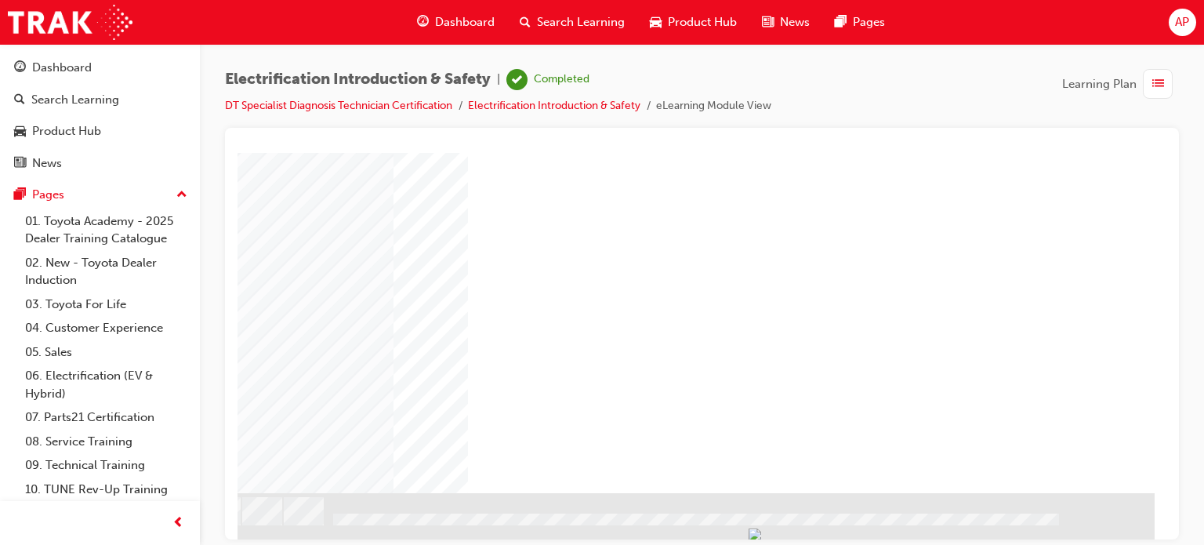
click at [187, 520] on div "NEXT Trigger this button to go to the next slide" at bounding box center [138, 534] width 99 height 28
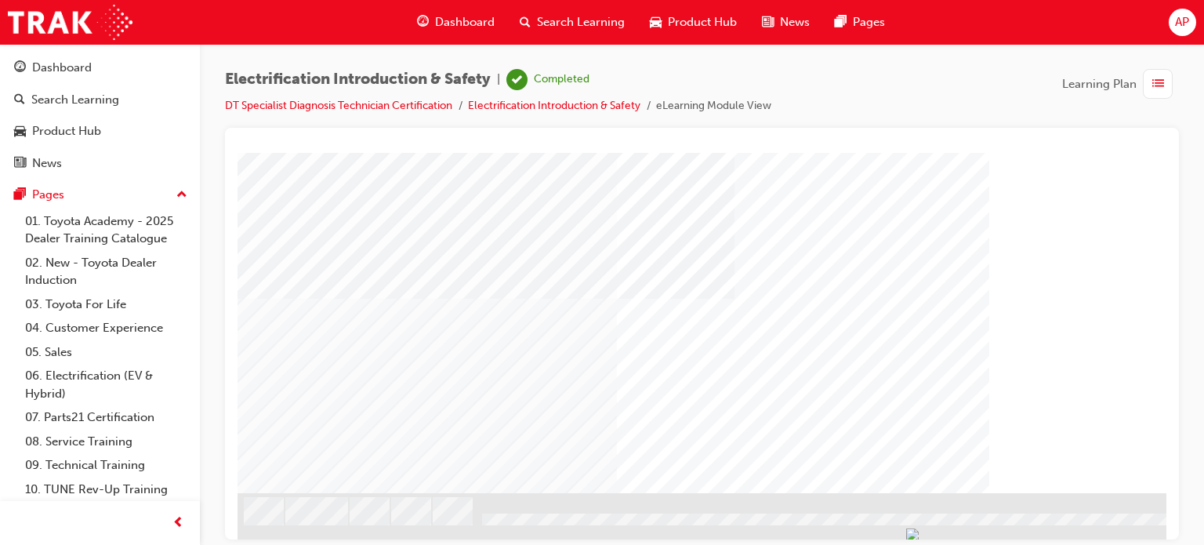
drag, startPoint x: 1081, startPoint y: 690, endPoint x: 1004, endPoint y: 520, distance: 187.3
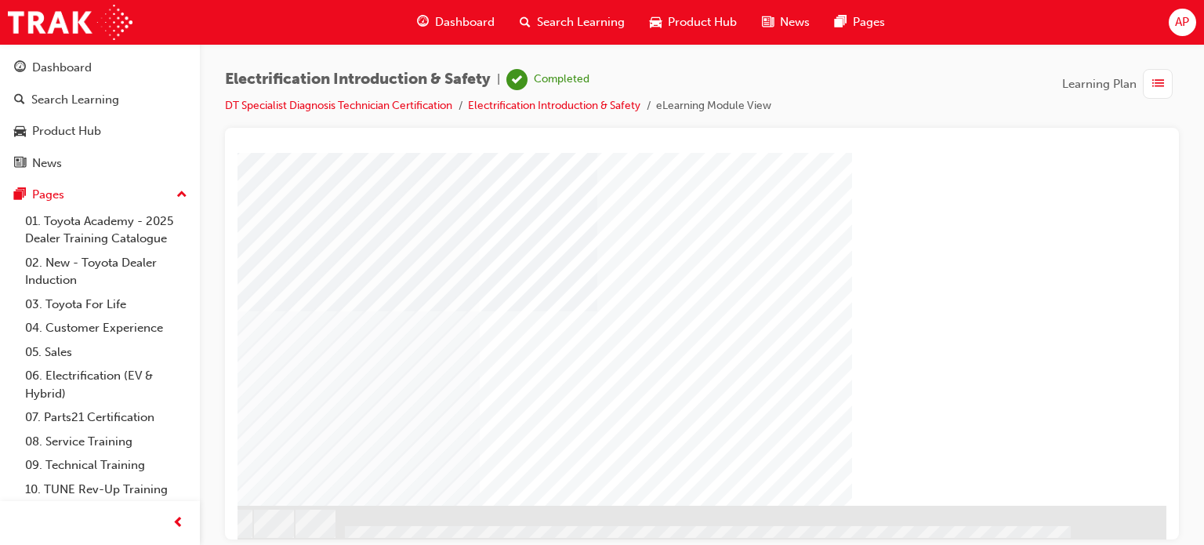
scroll to position [224, 149]
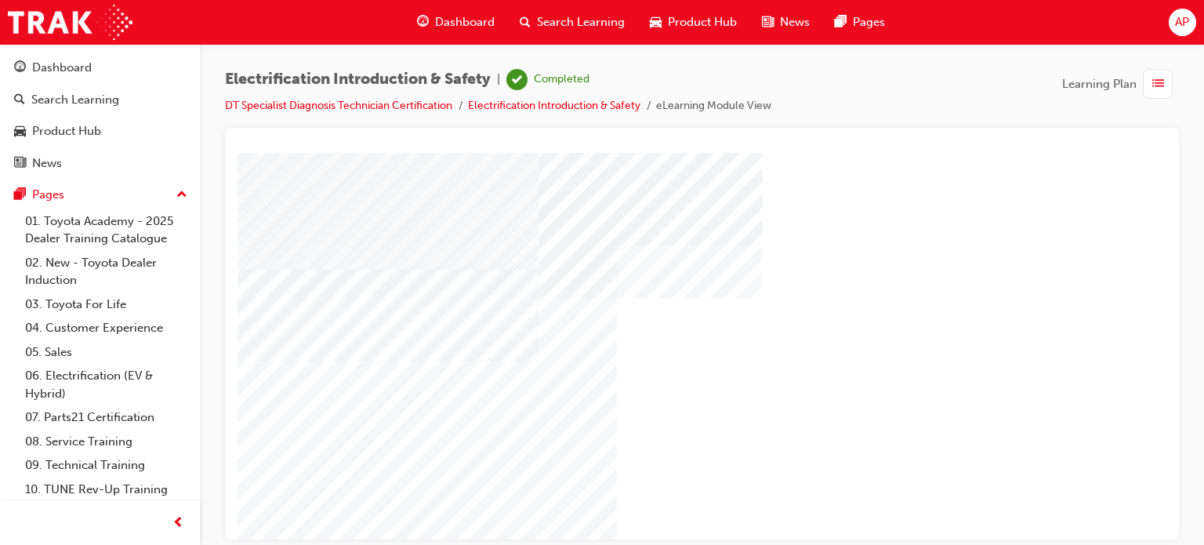
scroll to position [224, 0]
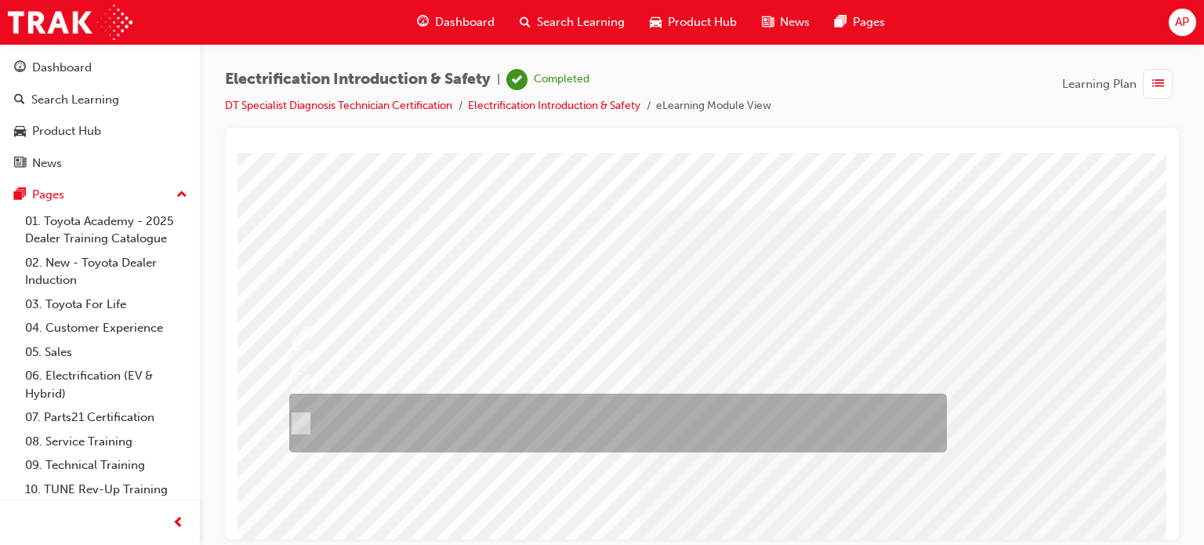
click at [411, 423] on div at bounding box center [613, 422] width 657 height 59
radio input "true"
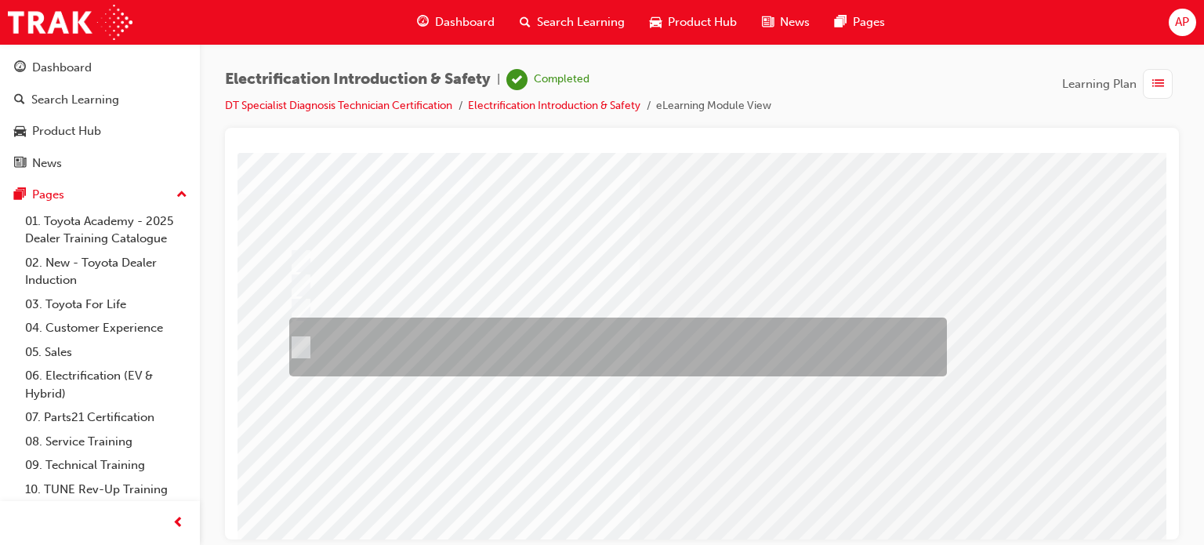
scroll to position [157, 0]
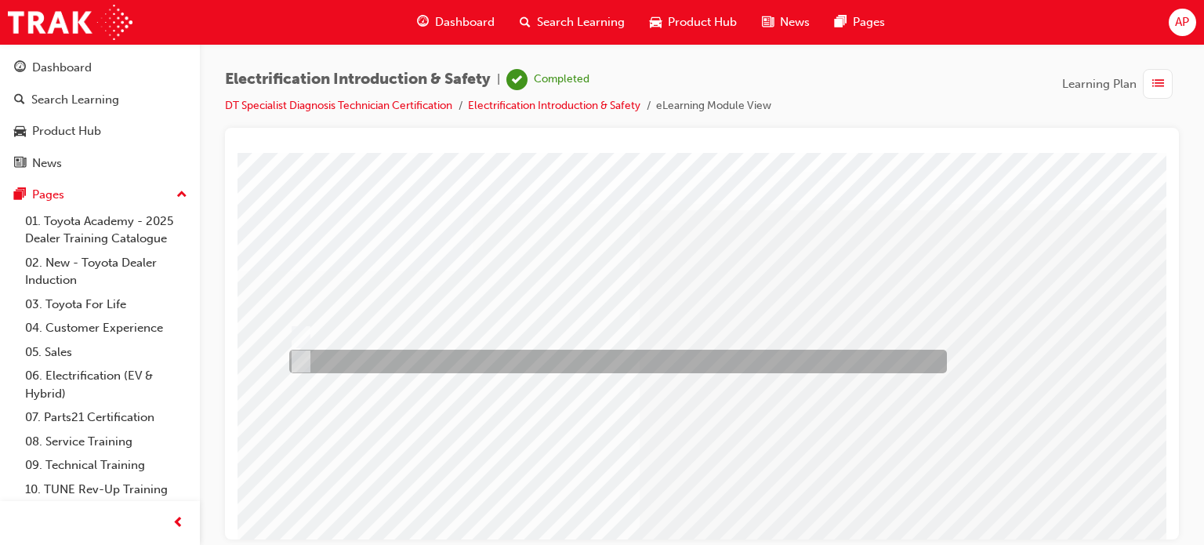
click at [353, 353] on div at bounding box center [613, 361] width 657 height 24
radio input "true"
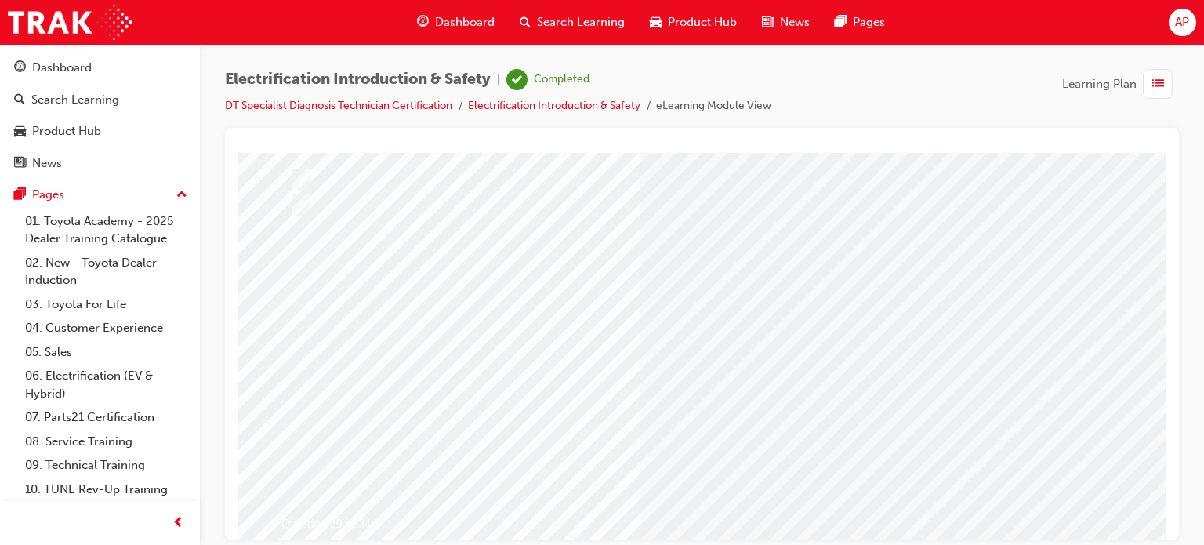
scroll to position [78, 0]
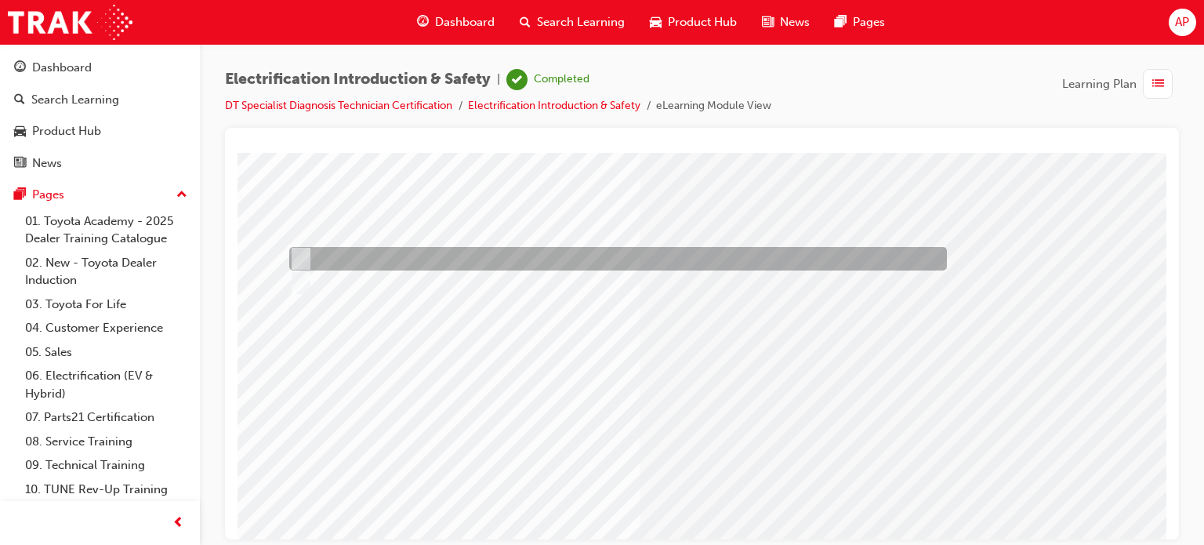
click at [356, 255] on div at bounding box center [613, 259] width 657 height 24
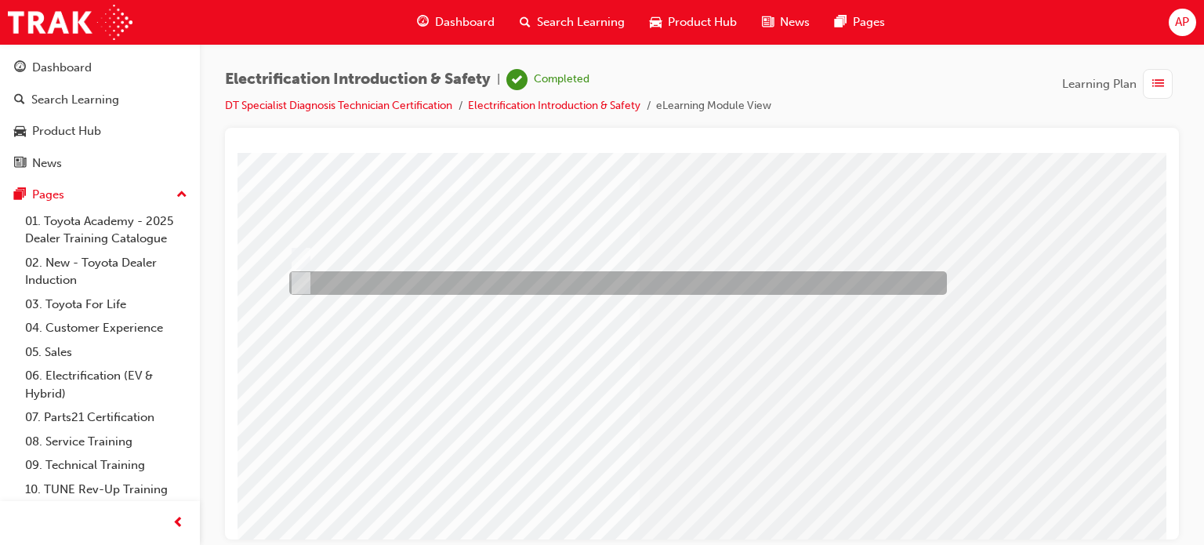
click at [353, 280] on div at bounding box center [613, 283] width 657 height 24
radio input "false"
radio input "true"
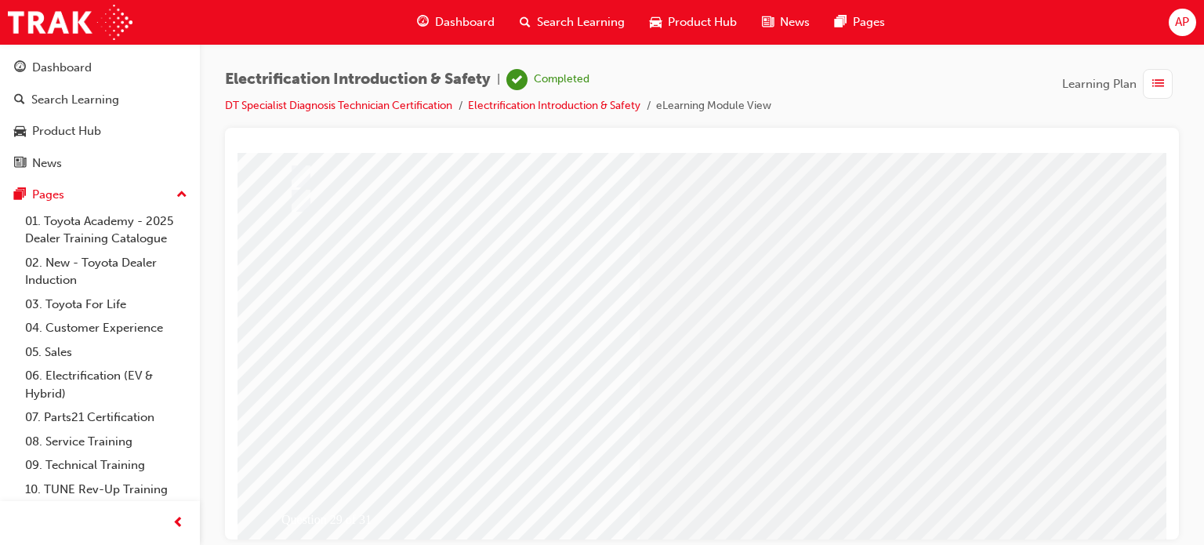
scroll to position [224, 0]
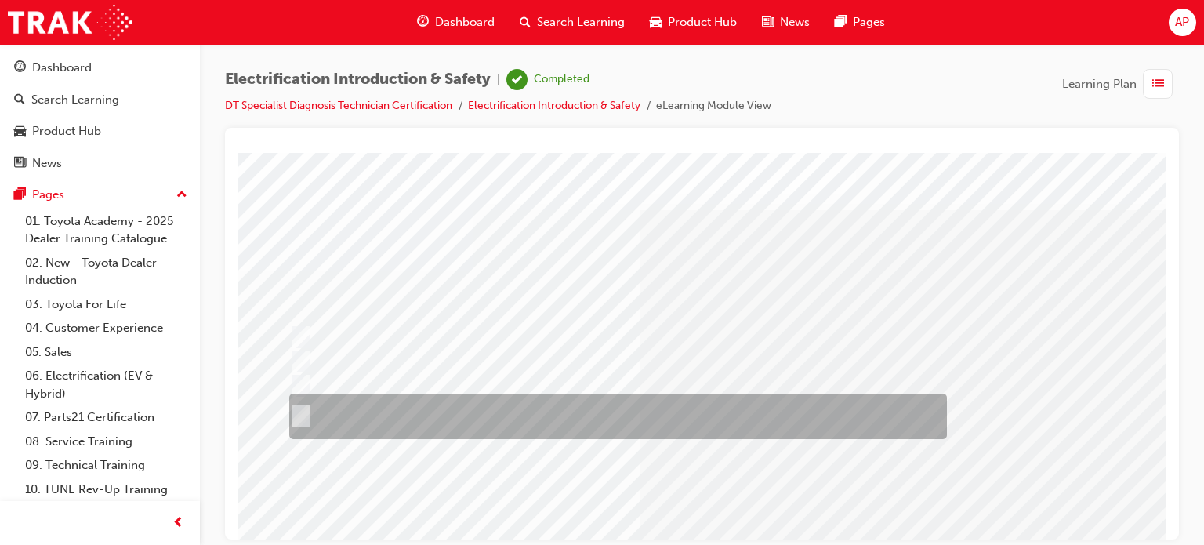
click at [426, 413] on div at bounding box center [613, 415] width 657 height 45
radio input "true"
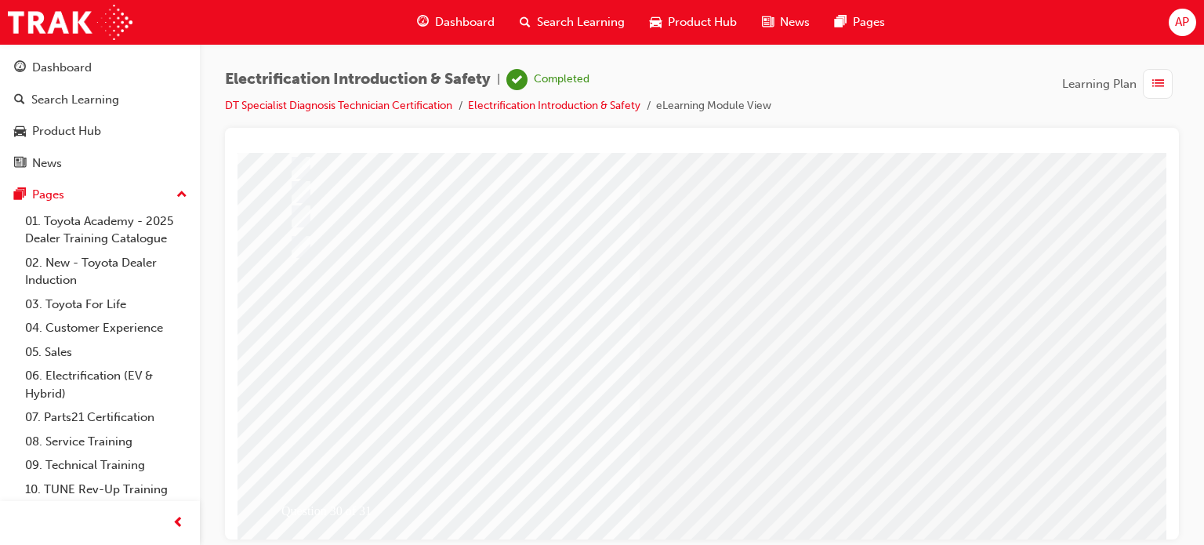
scroll to position [224, 0]
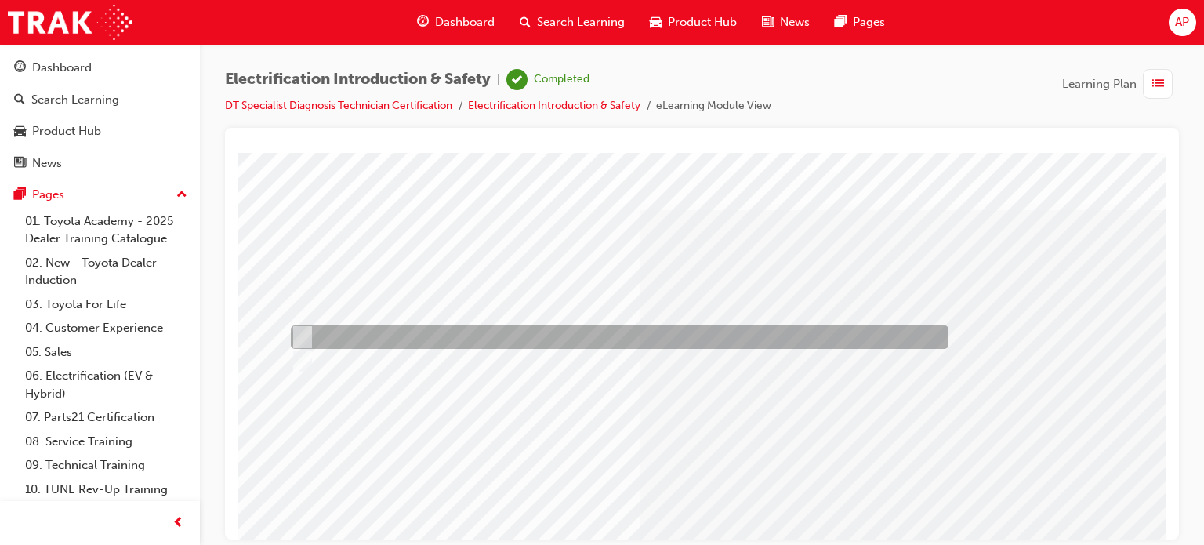
click at [341, 336] on div at bounding box center [615, 337] width 657 height 24
radio input "true"
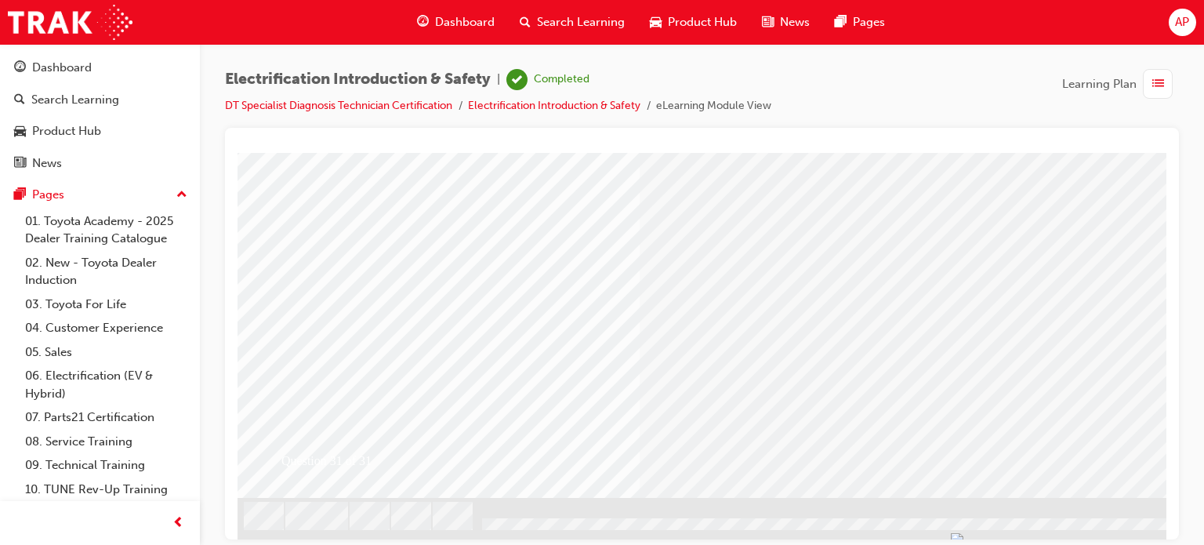
scroll to position [224, 0]
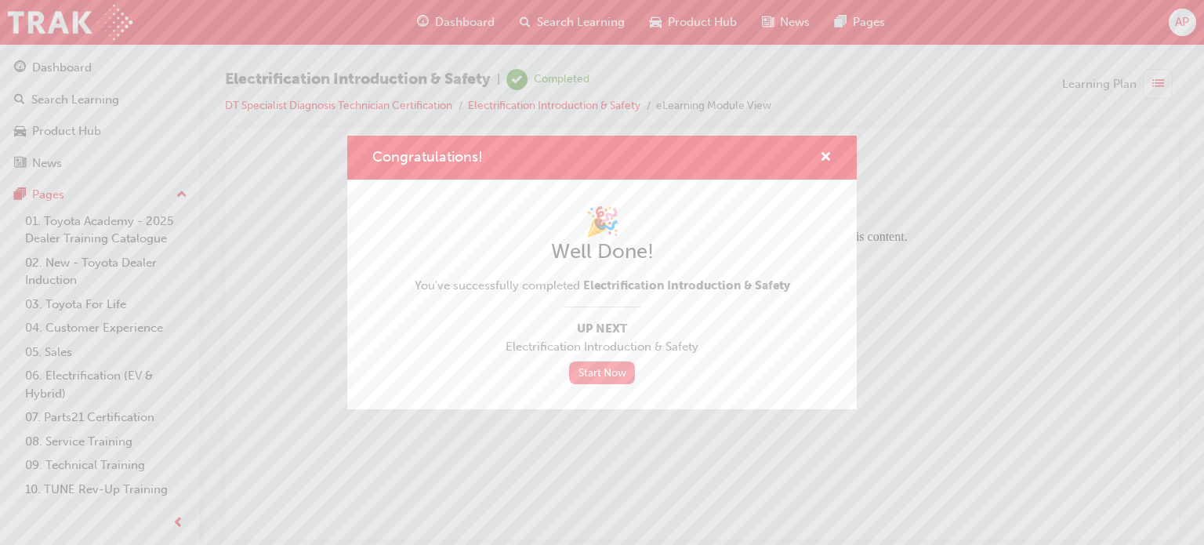
scroll to position [0, 0]
click at [621, 379] on link "Start Now" at bounding box center [602, 372] width 66 height 23
click at [822, 158] on span "cross-icon" at bounding box center [826, 158] width 12 height 14
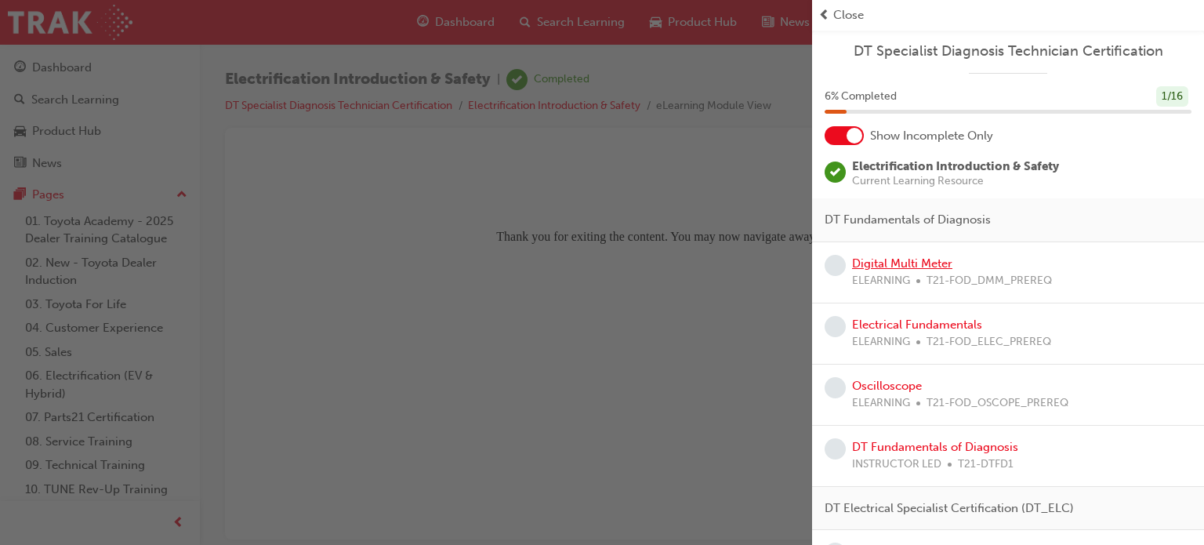
click at [892, 259] on link "Digital Multi Meter" at bounding box center [902, 263] width 100 height 14
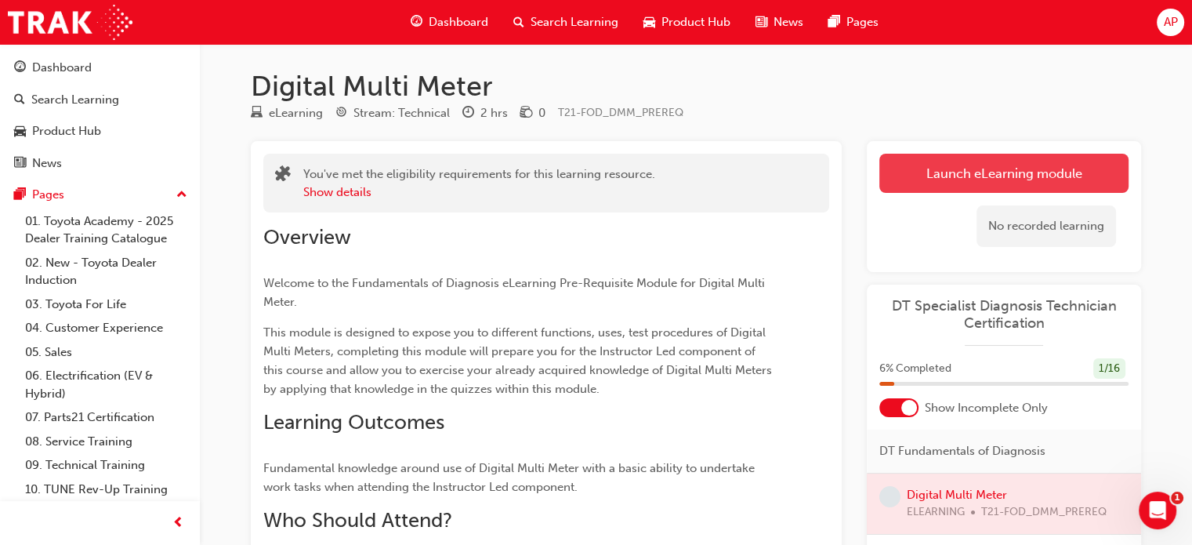
click at [963, 183] on link "Launch eLearning module" at bounding box center [1003, 173] width 249 height 39
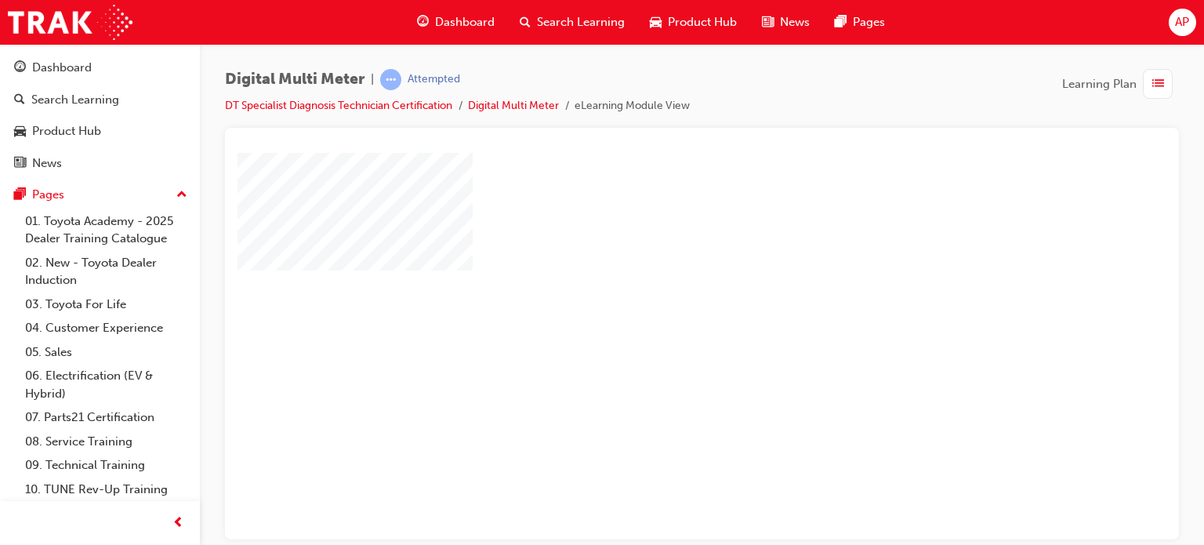
click at [657, 300] on div "play" at bounding box center [657, 300] width 0 height 0
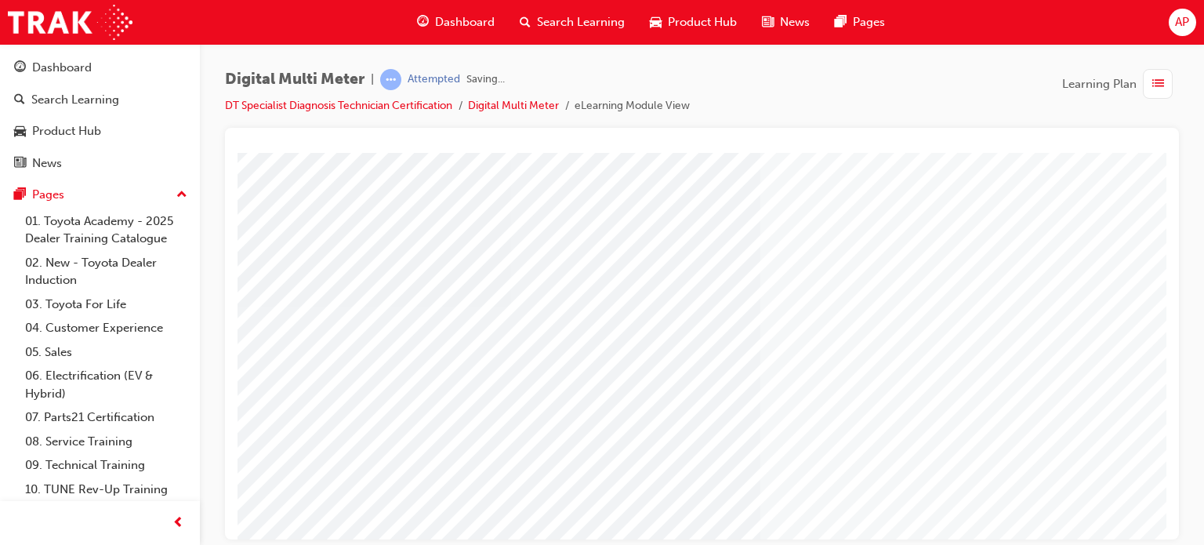
scroll to position [213, 0]
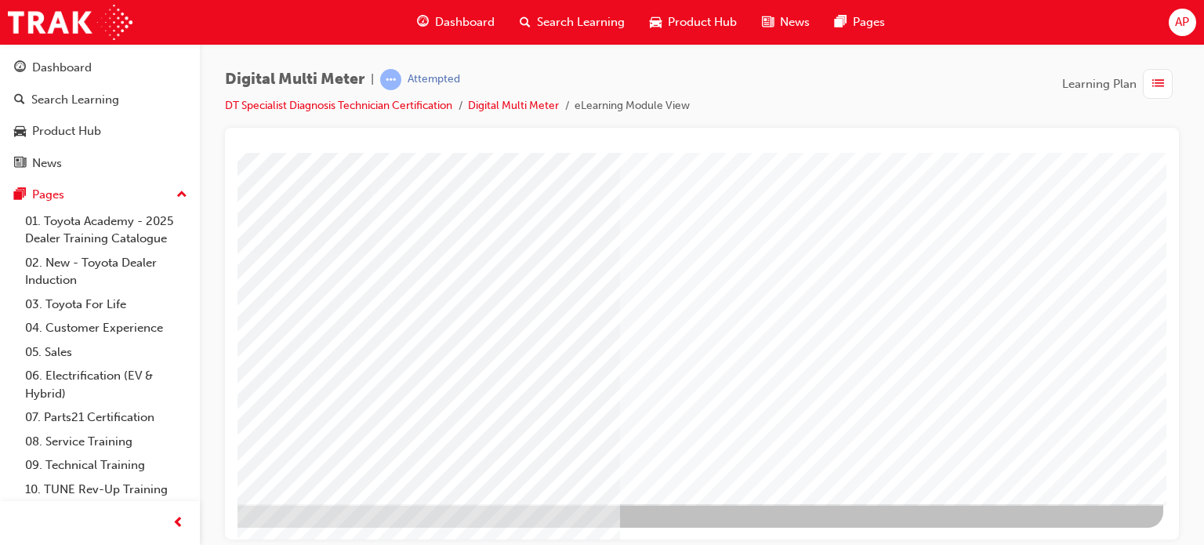
drag, startPoint x: 723, startPoint y: 529, endPoint x: 1121, endPoint y: 690, distance: 429.5
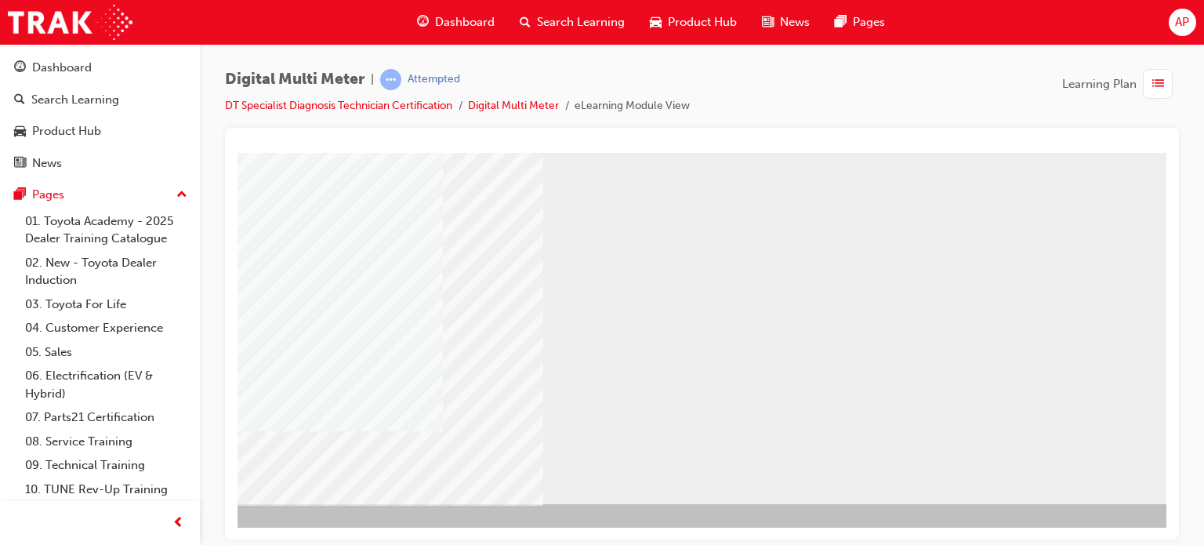
scroll to position [213, 149]
click at [199, 531] on div "NEXT Trigger this button to go to the next slide" at bounding box center [149, 545] width 99 height 28
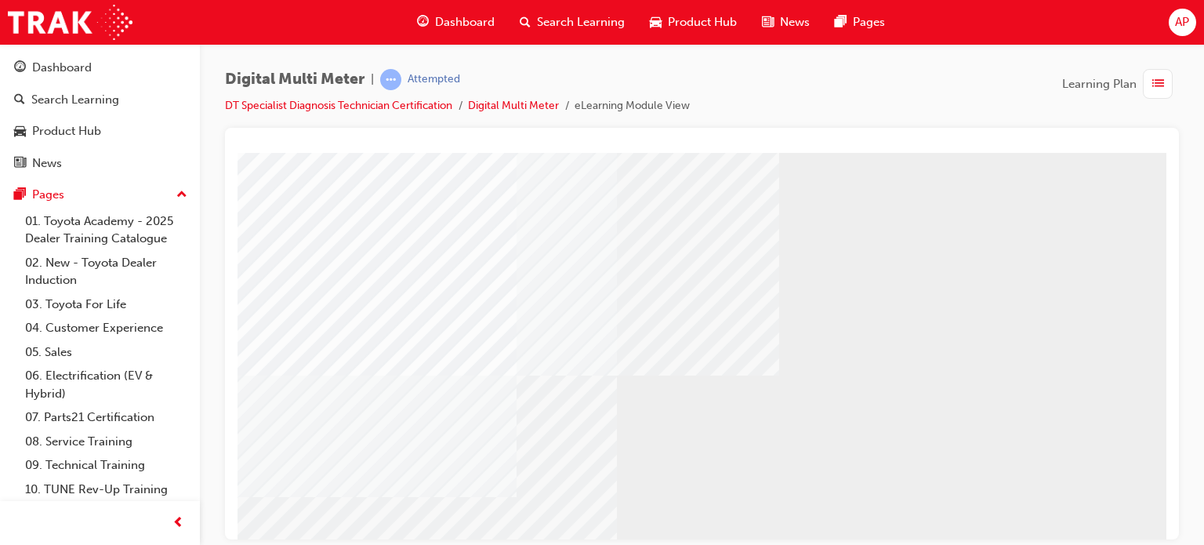
scroll to position [213, 0]
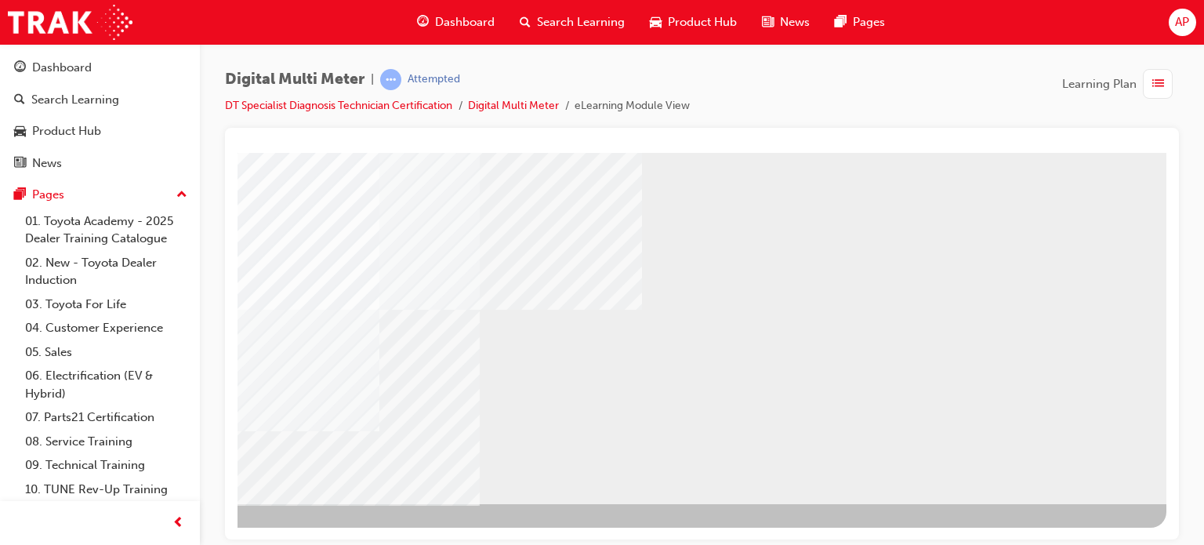
click at [199, 531] on div "NEXT Trigger this button to go to the next slide" at bounding box center [149, 545] width 99 height 28
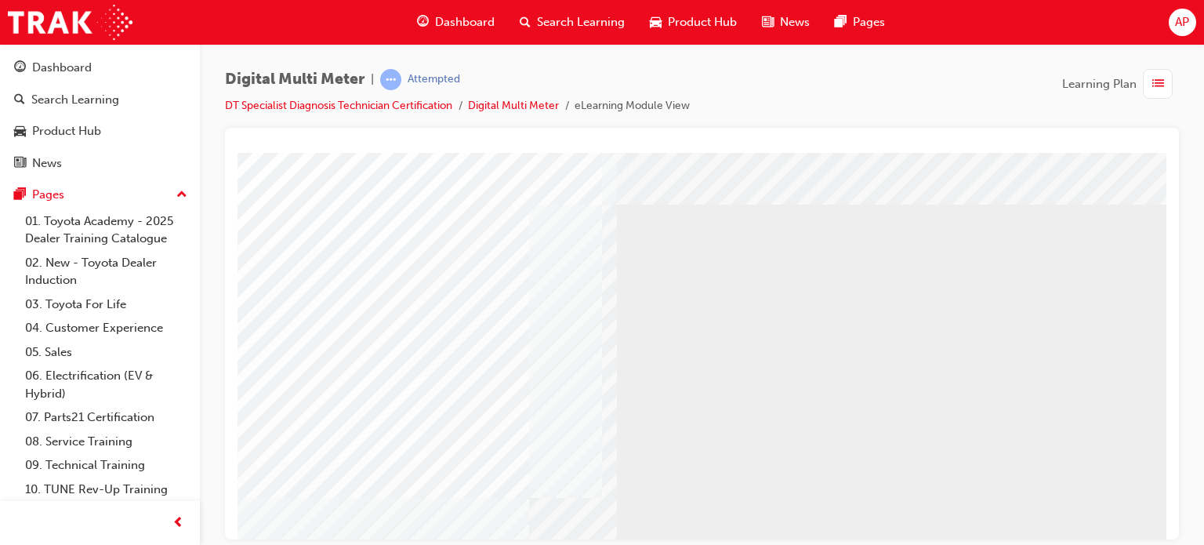
scroll to position [213, 0]
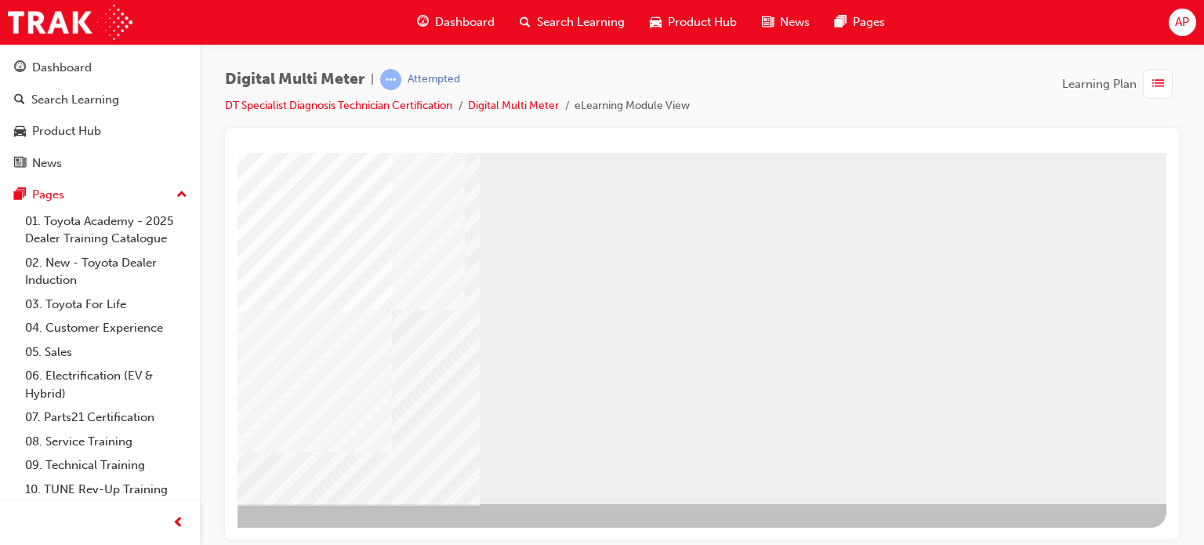
click at [199, 531] on div "NEXT Trigger this button to go to the next slide" at bounding box center [149, 545] width 99 height 28
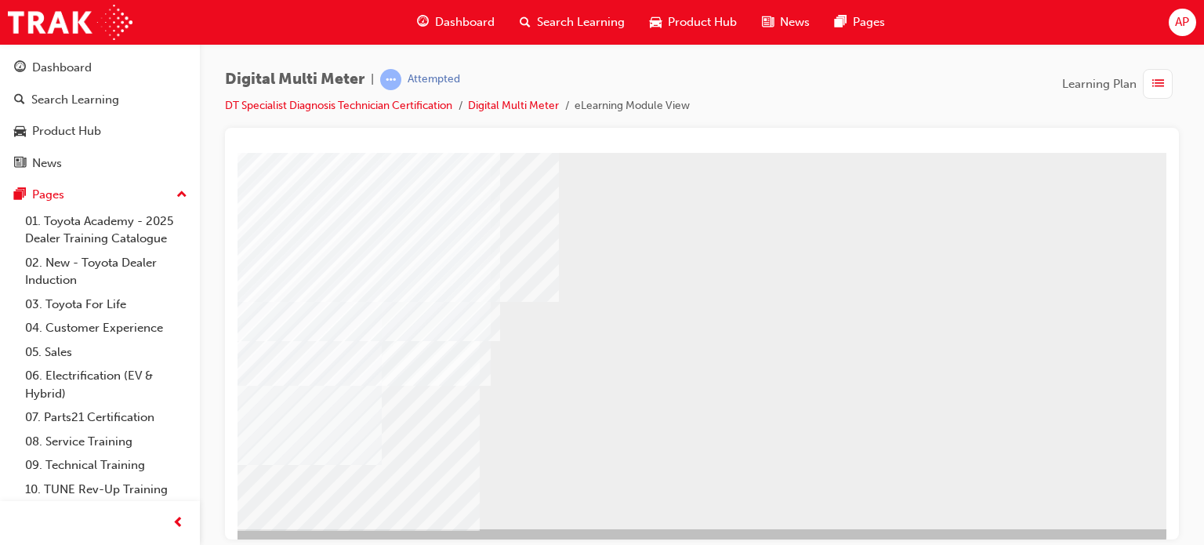
scroll to position [213, 149]
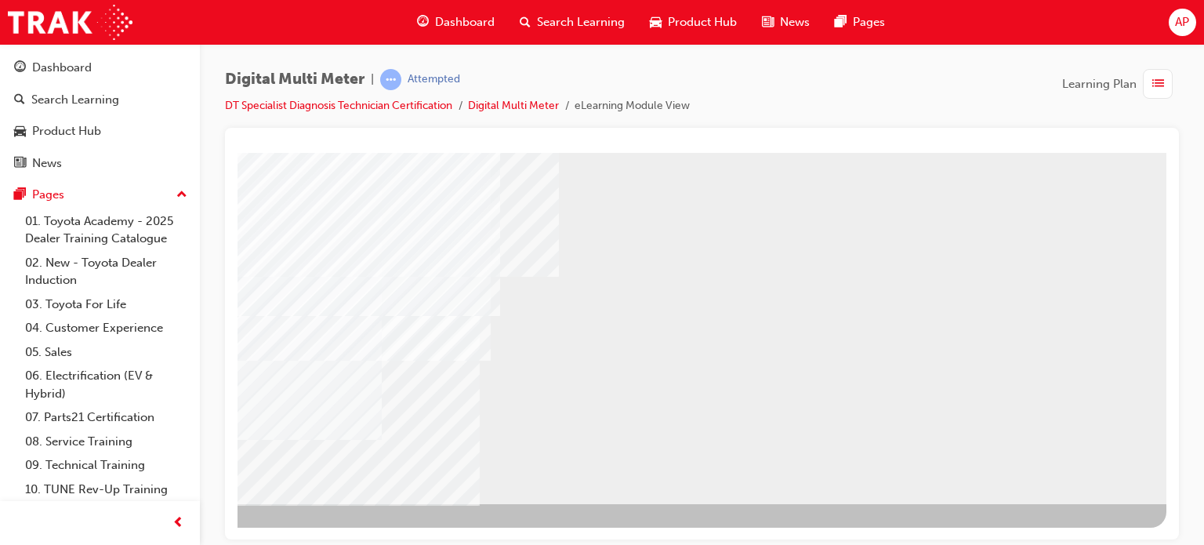
click at [199, 531] on div "NEXT Trigger this button to go to the next slide" at bounding box center [149, 545] width 99 height 28
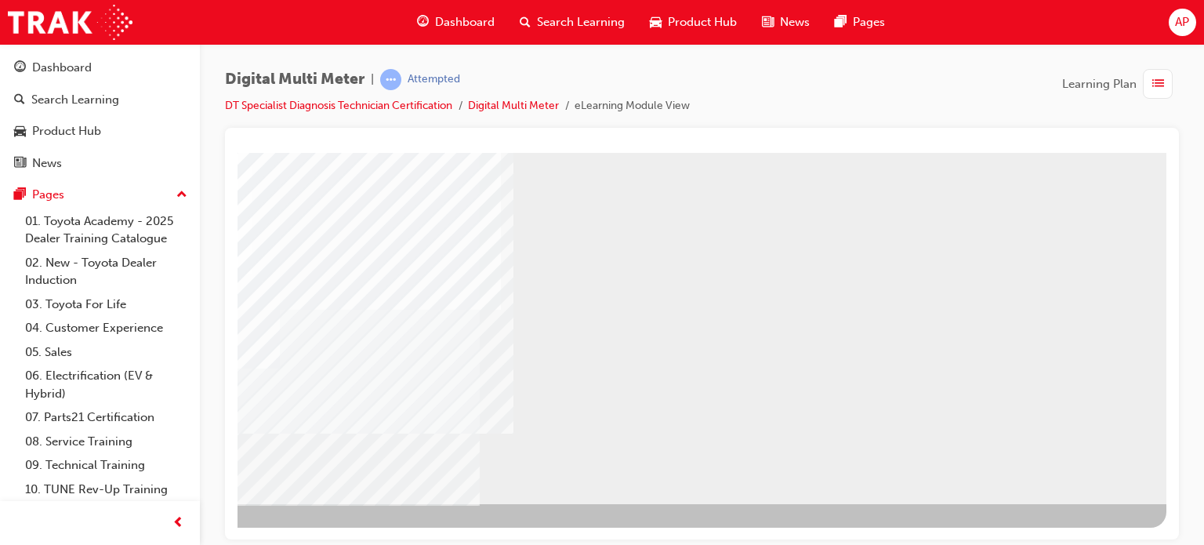
click at [199, 531] on div "NEXT Trigger this button to go to the next slide" at bounding box center [149, 545] width 99 height 28
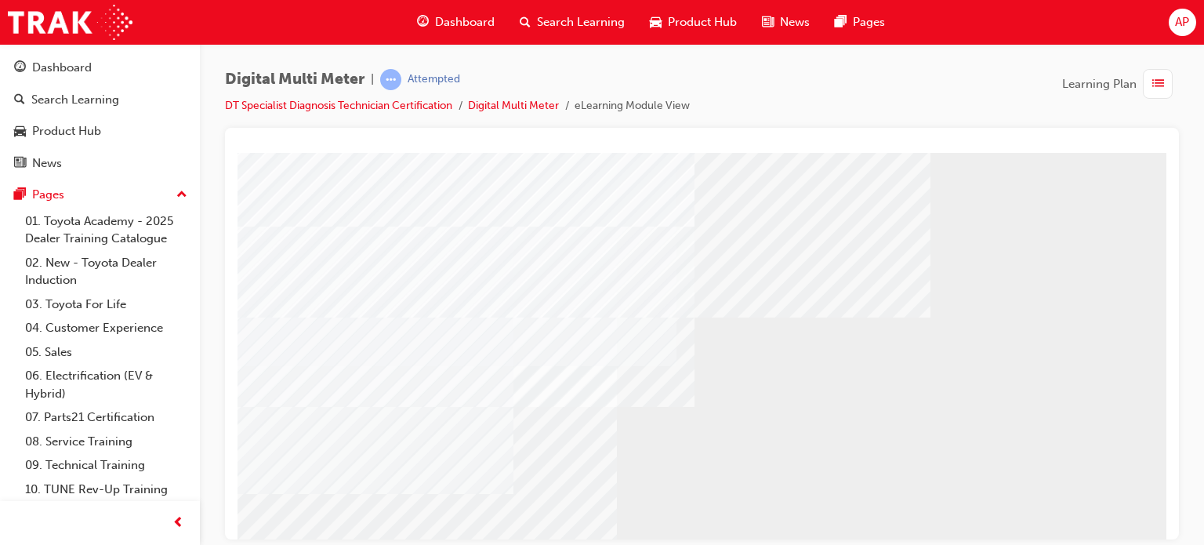
scroll to position [213, 0]
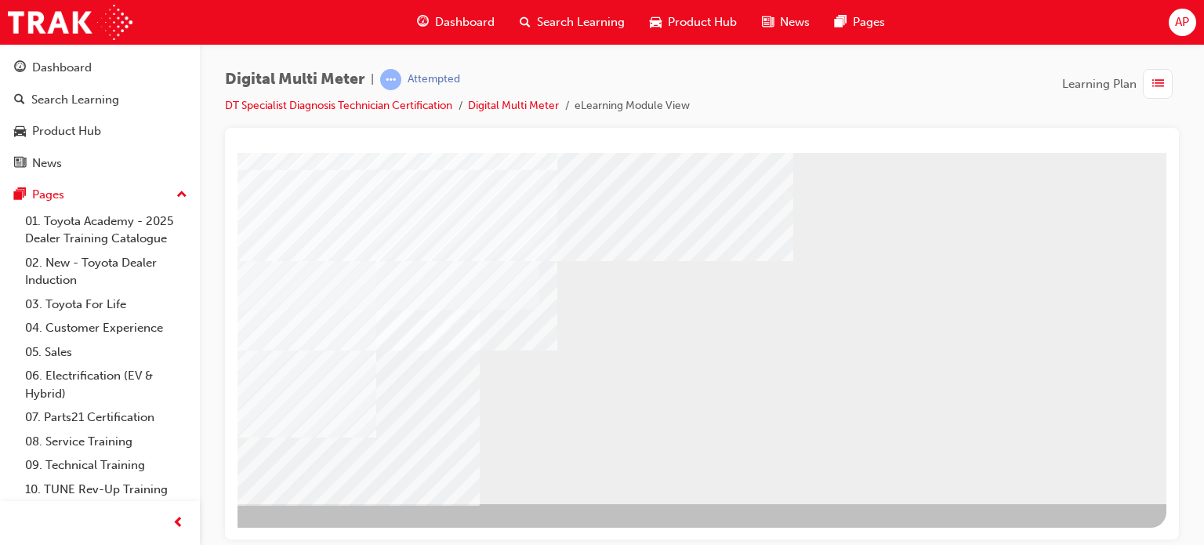
click at [199, 531] on div "NEXT Trigger this button to go to the next slide" at bounding box center [149, 545] width 99 height 28
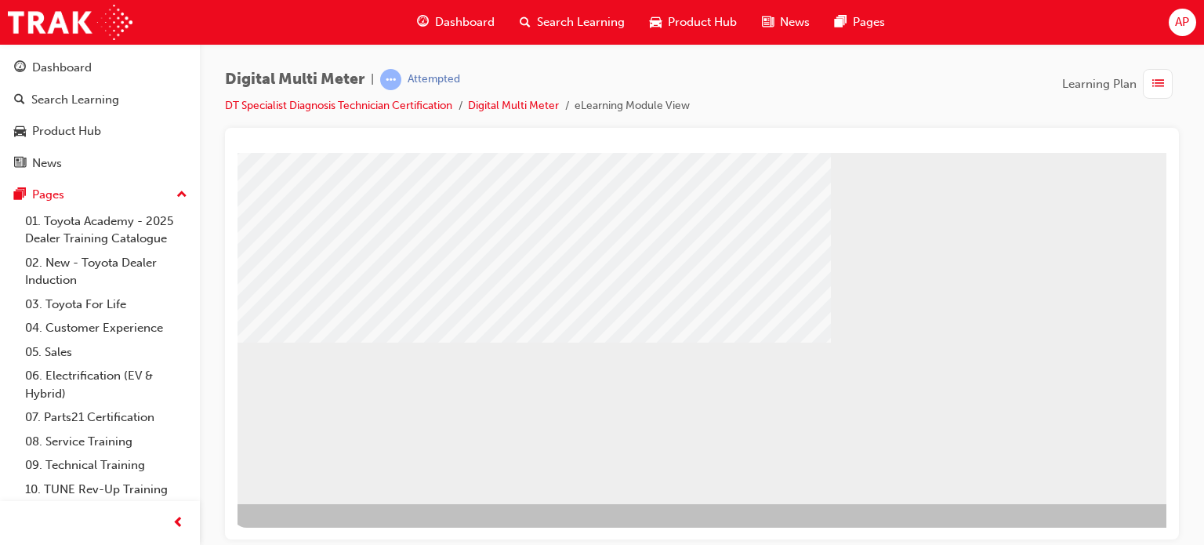
scroll to position [135, 6]
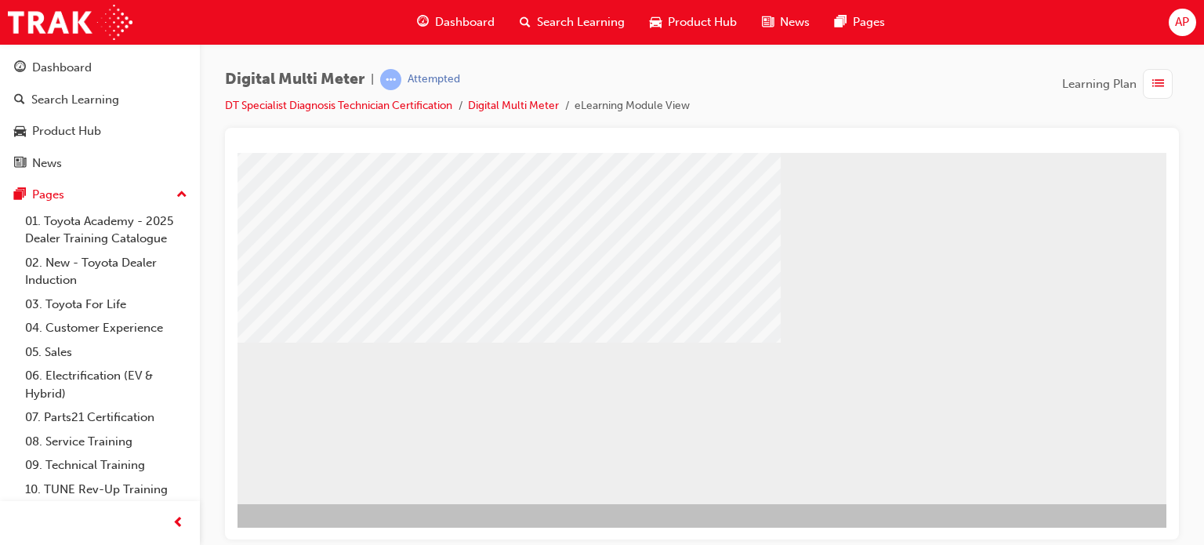
scroll to position [213, 149]
drag, startPoint x: 1005, startPoint y: 534, endPoint x: 1403, endPoint y: 673, distance: 421.8
drag, startPoint x: 614, startPoint y: 345, endPoint x: 617, endPoint y: 334, distance: 11.2
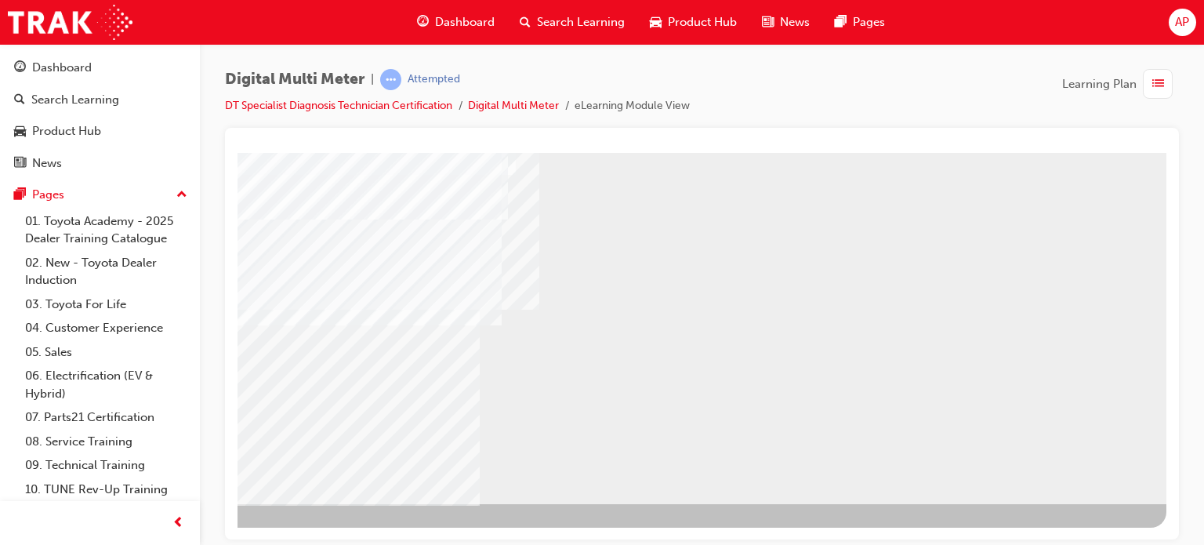
click at [199, 531] on div "NEXT Trigger this button to go to the next slide" at bounding box center [149, 545] width 99 height 28
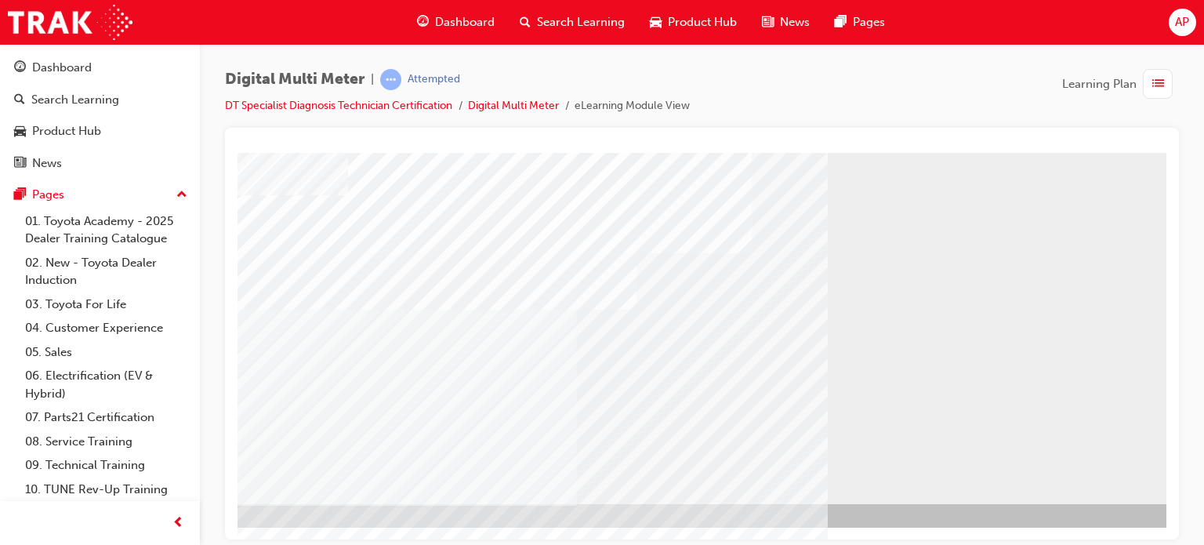
scroll to position [213, 38]
click at [199, 531] on div "NEXT Trigger this button to go to the next slide" at bounding box center [149, 545] width 99 height 28
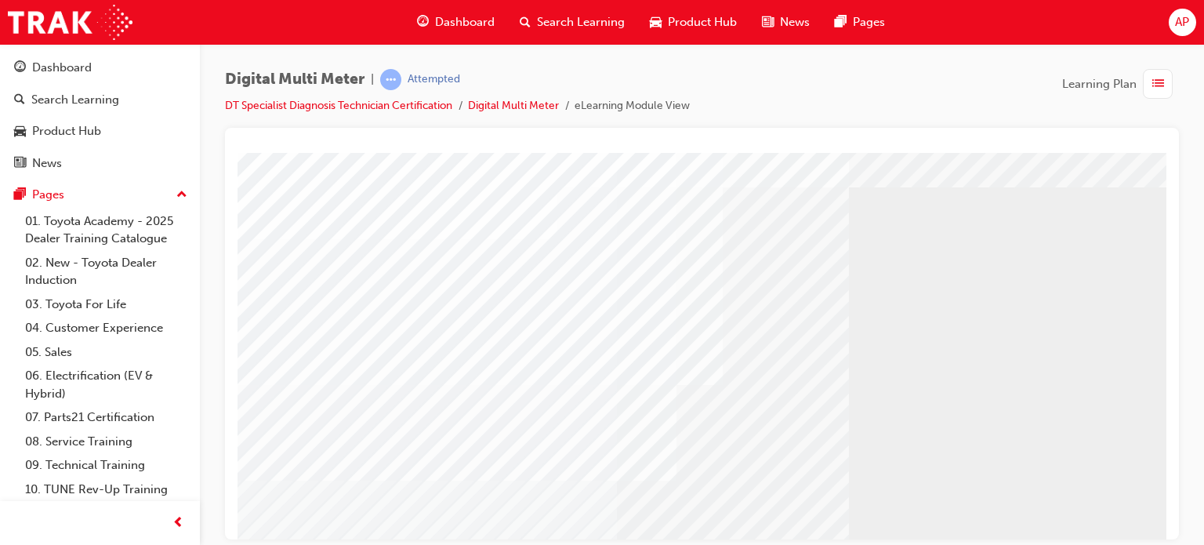
scroll to position [213, 0]
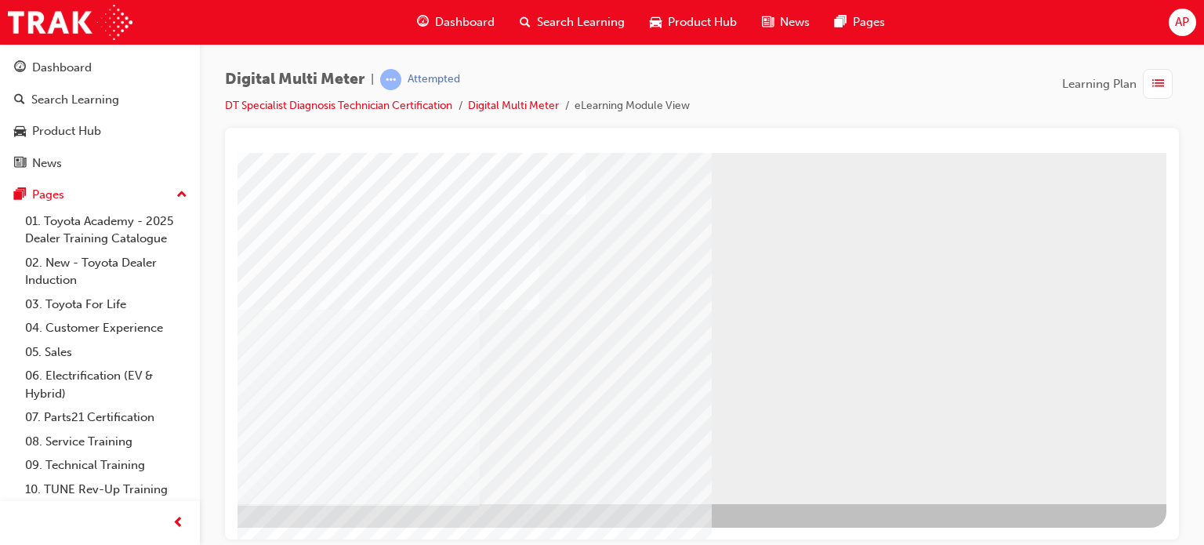
click at [199, 531] on div "NEXT Trigger this button to go to the next slide" at bounding box center [149, 545] width 99 height 28
drag, startPoint x: 739, startPoint y: 532, endPoint x: 1260, endPoint y: 690, distance: 544.6
click at [199, 531] on div "NEXT Trigger this button to go to the next slide" at bounding box center [149, 545] width 99 height 28
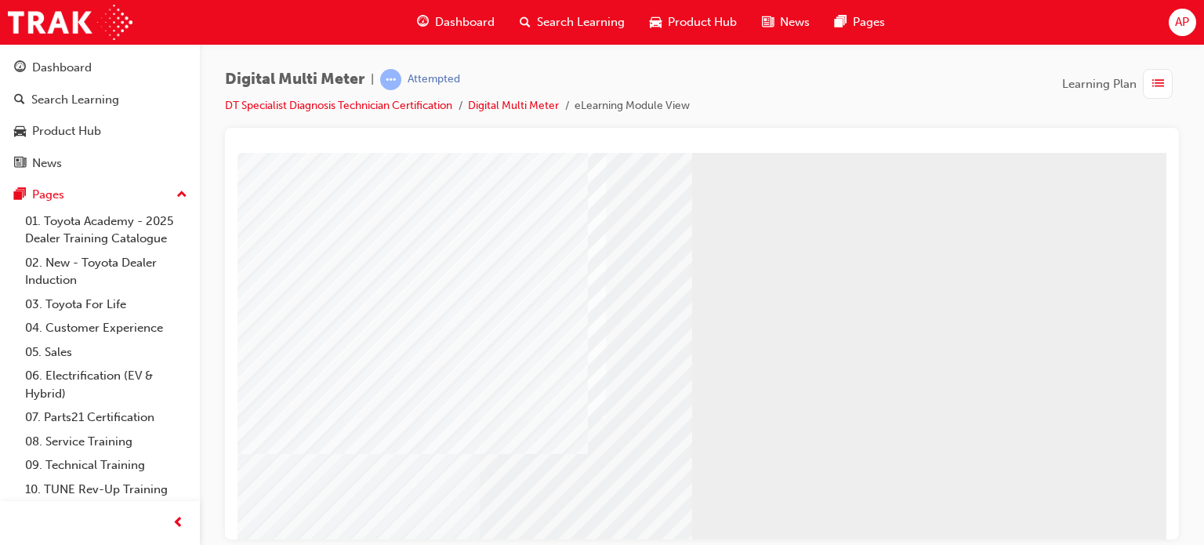
scroll to position [157, 149]
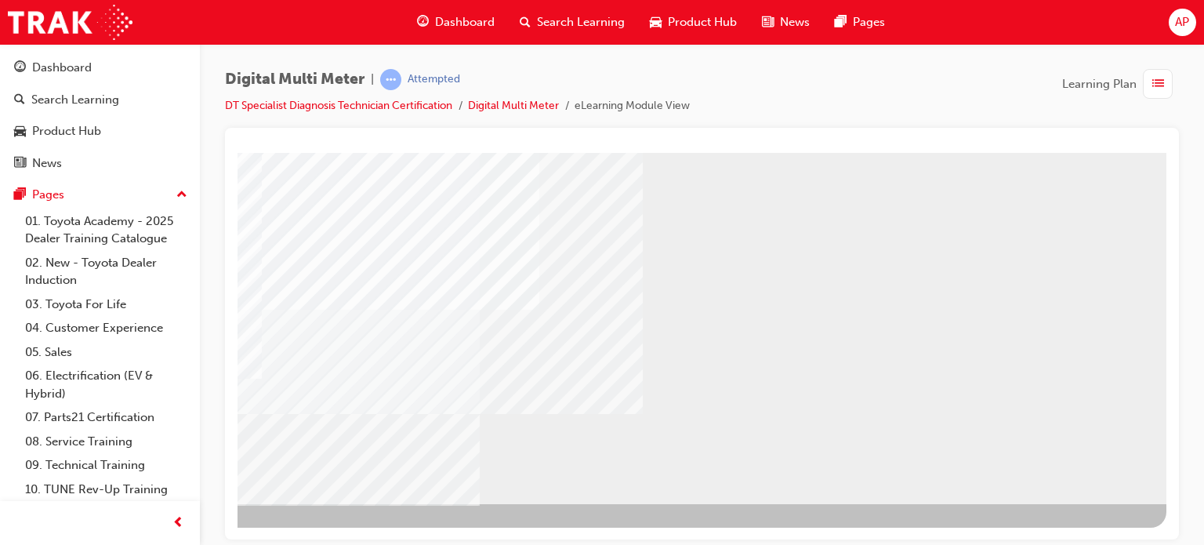
click at [199, 531] on div "NEXT Trigger this button to go to the next slide" at bounding box center [149, 545] width 99 height 28
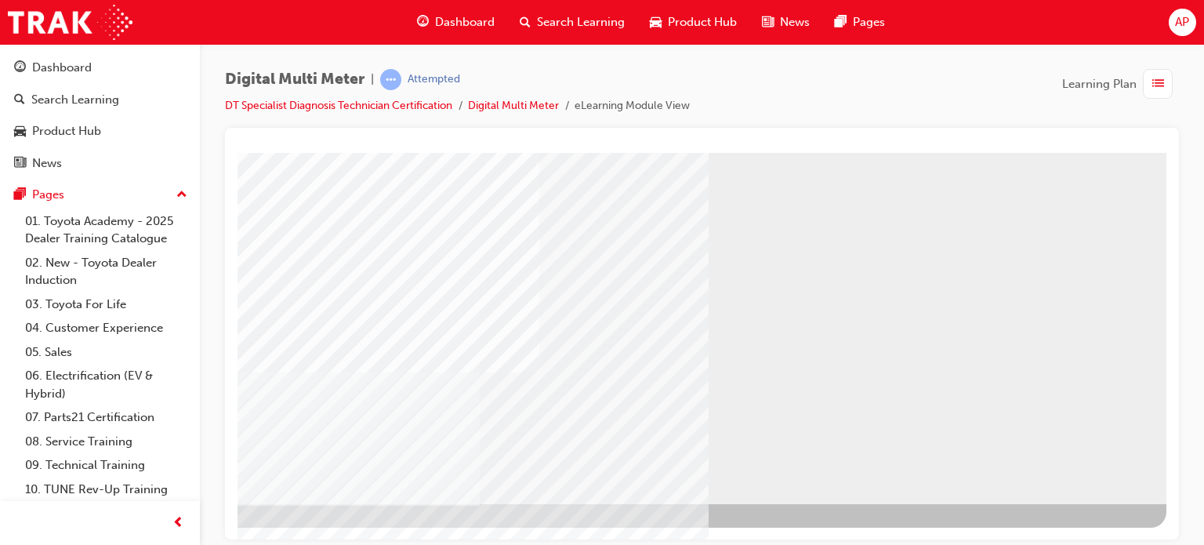
drag, startPoint x: 671, startPoint y: 536, endPoint x: 1123, endPoint y: 690, distance: 477.7
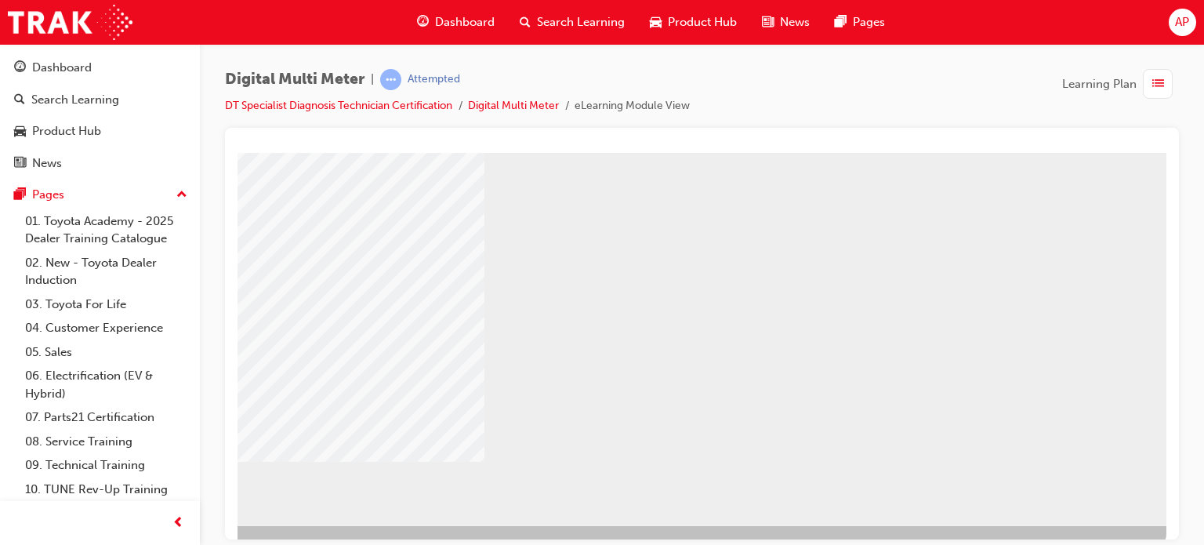
scroll to position [213, 149]
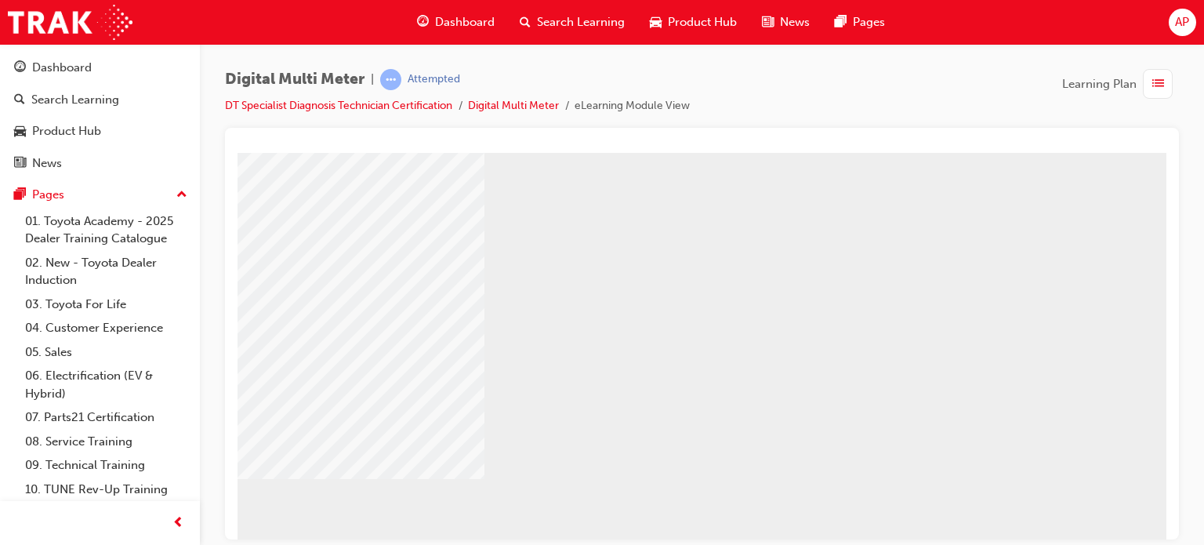
scroll to position [0, 149]
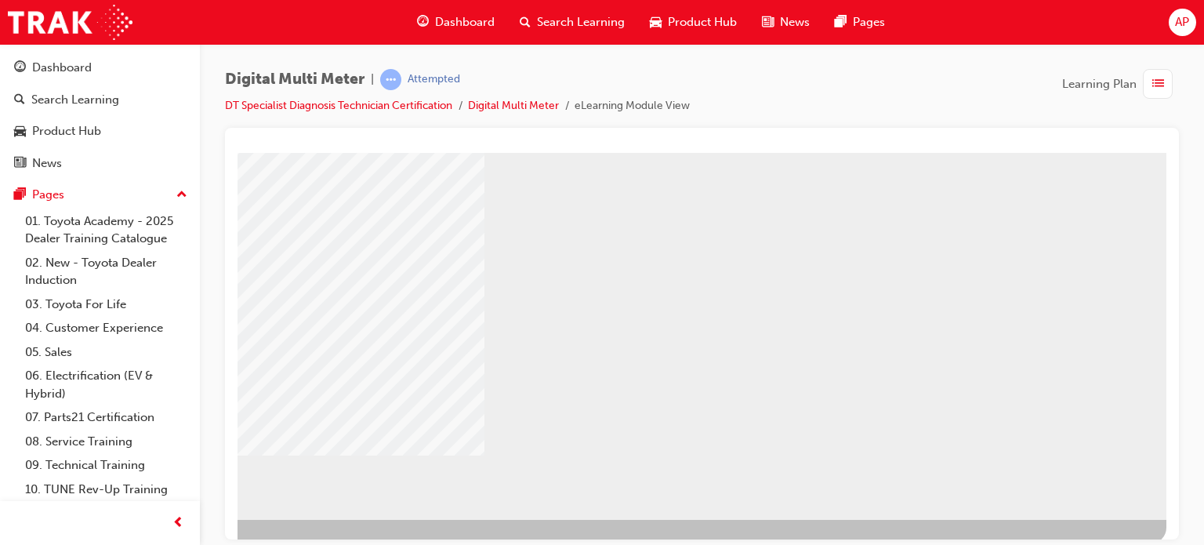
scroll to position [213, 149]
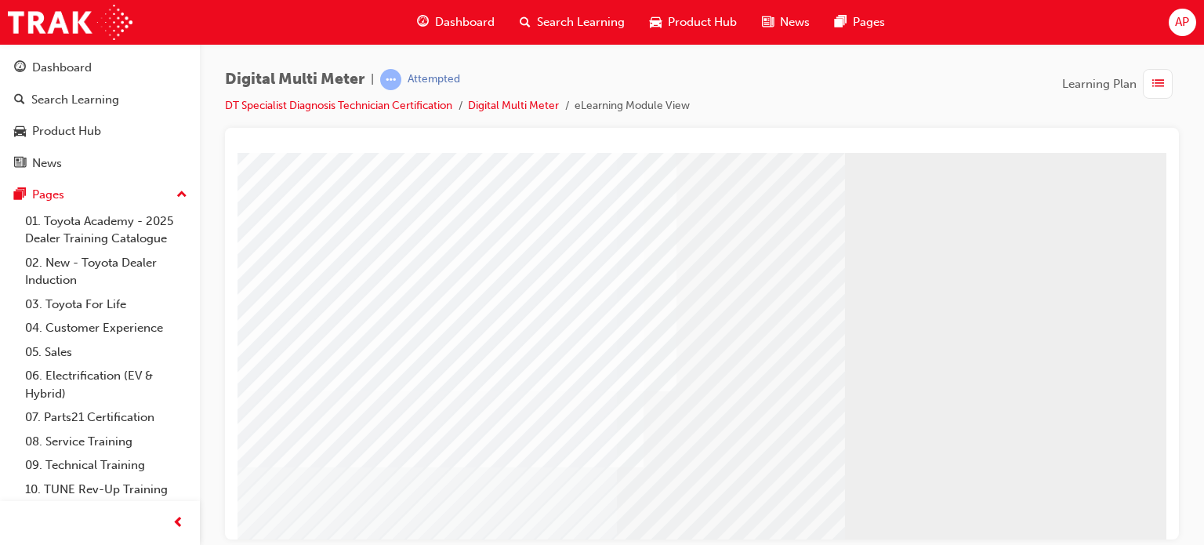
scroll to position [213, 0]
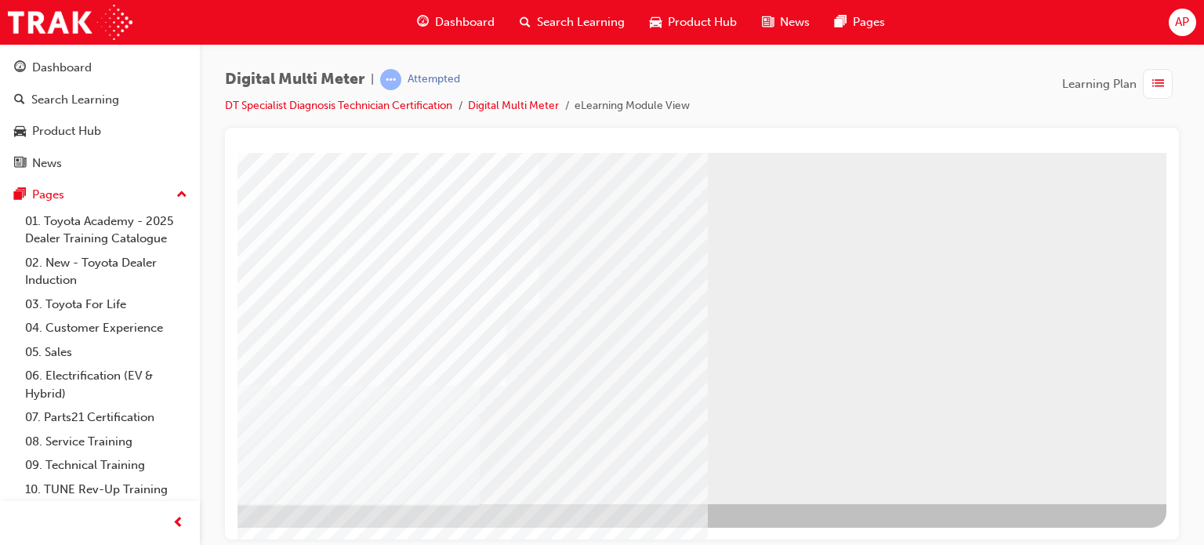
click at [199, 531] on div "NEXT Trigger this button to go to the next slide" at bounding box center [149, 545] width 99 height 28
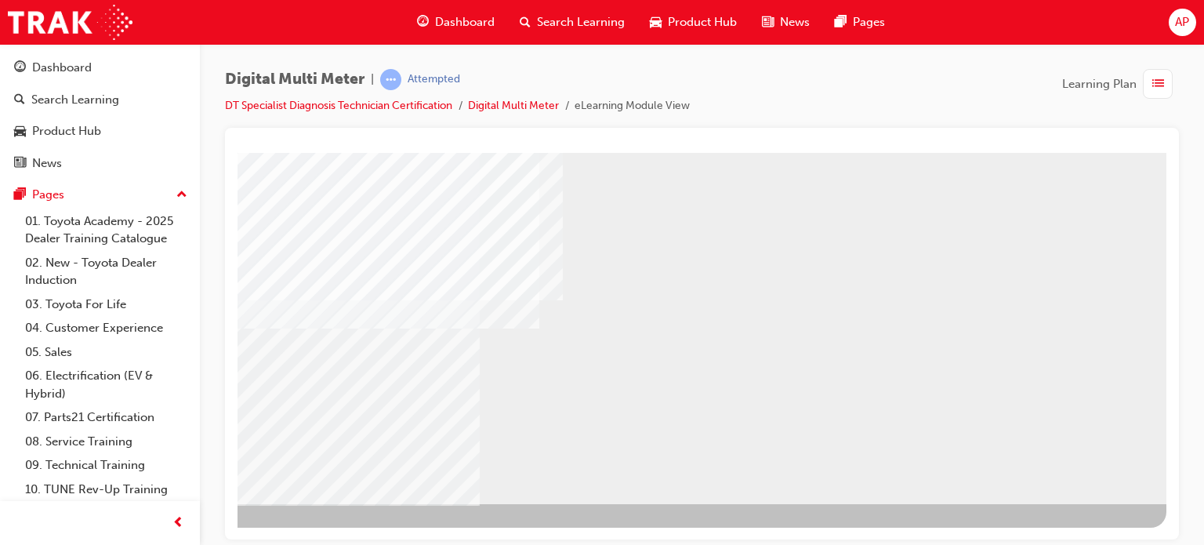
click at [199, 531] on div "NEXT Trigger this button to go to the next slide" at bounding box center [149, 545] width 99 height 28
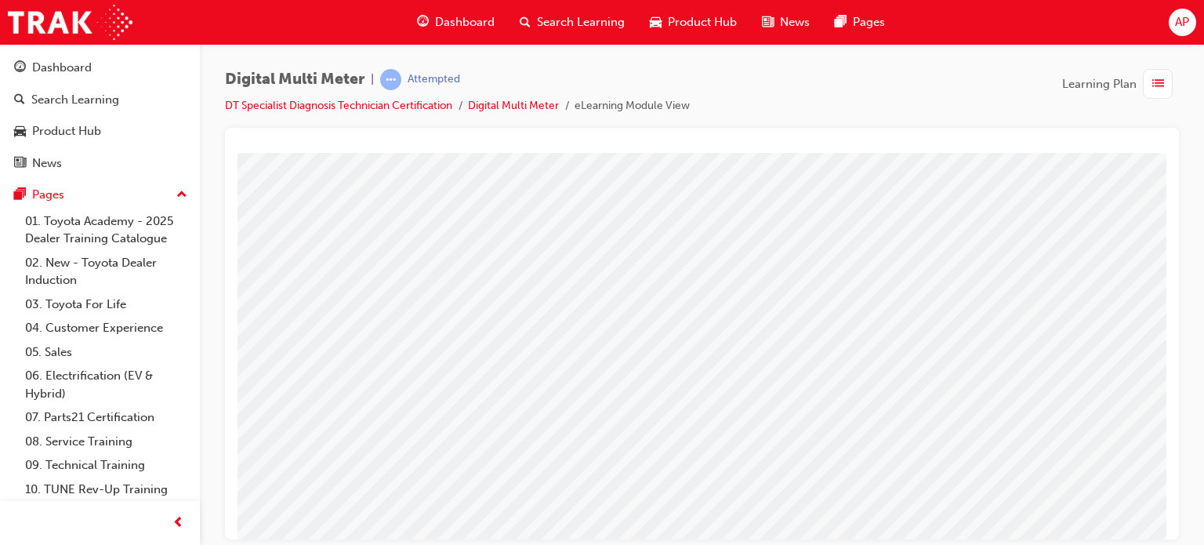
scroll to position [135, 0]
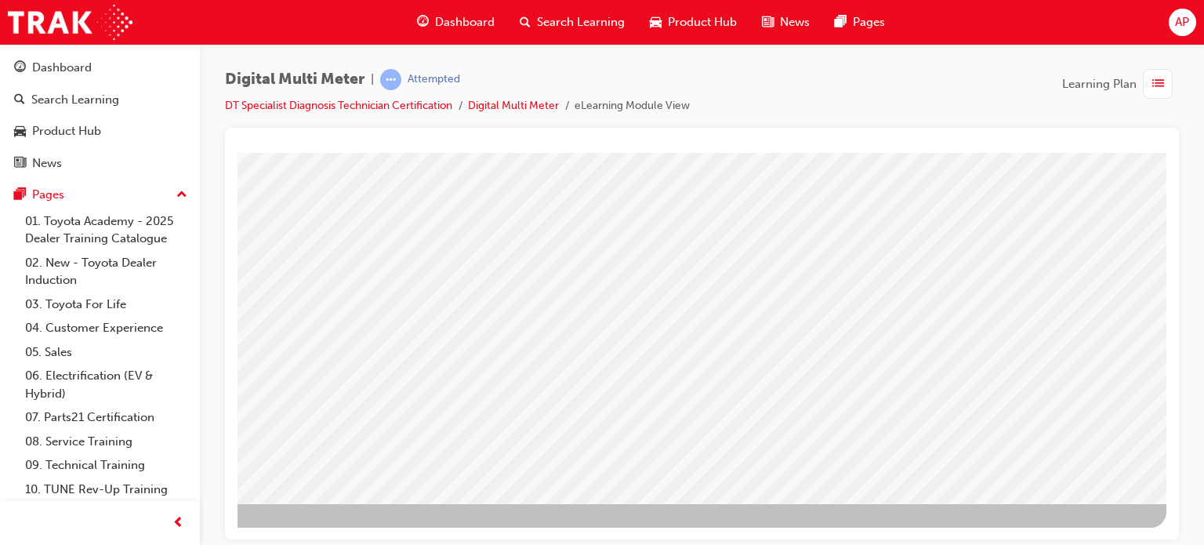
click at [199, 531] on div "NEXT Trigger this button to go to the next slide" at bounding box center [149, 545] width 99 height 28
select select
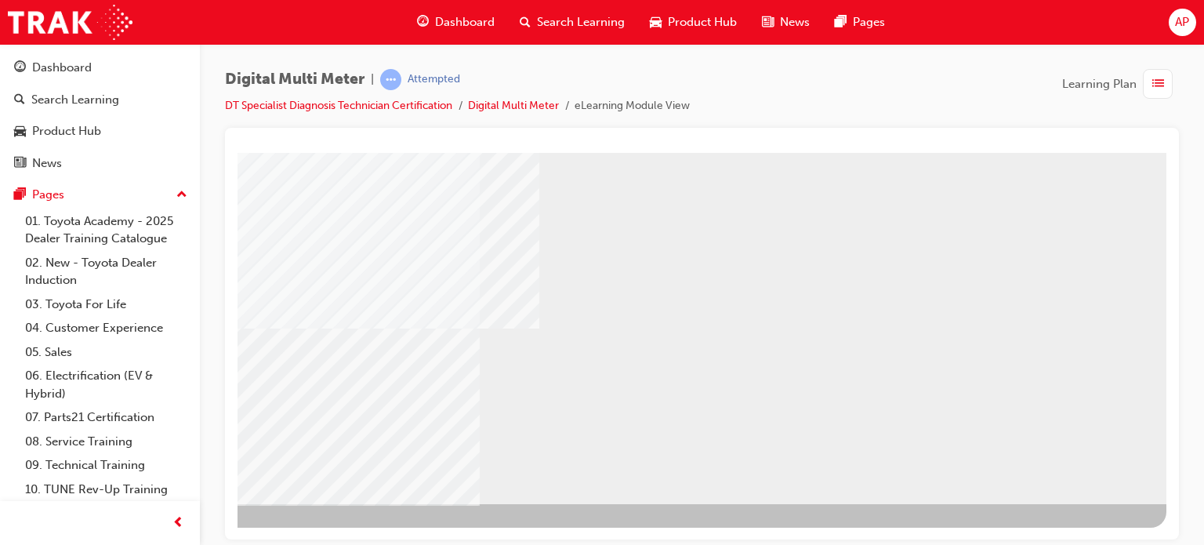
select select
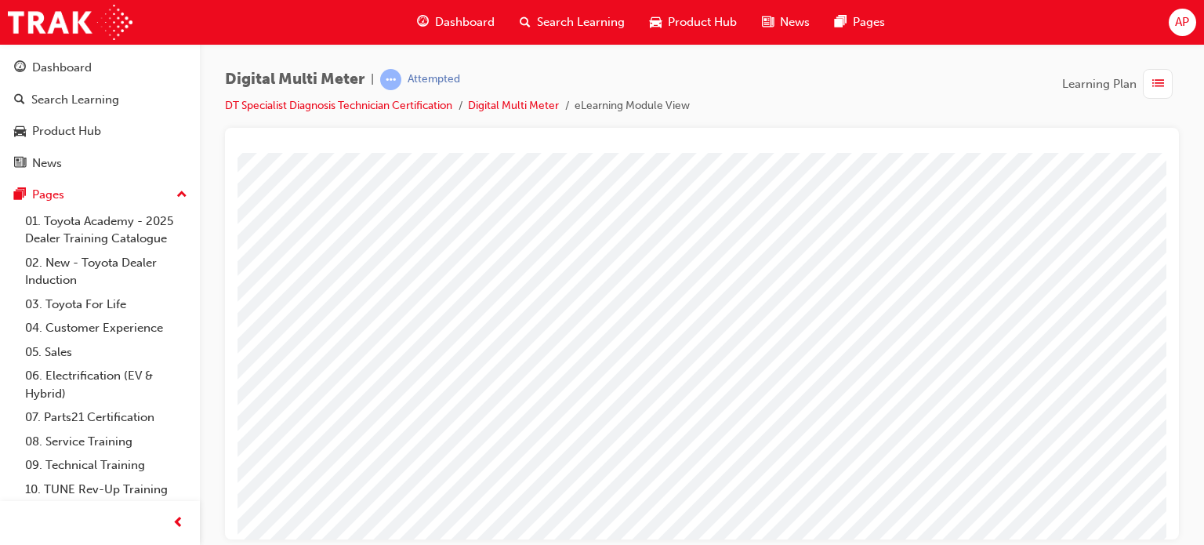
scroll to position [135, 129]
click at [712, 192] on div at bounding box center [696, 187] width 55 height 23
click at [679, 186] on span at bounding box center [674, 192] width 10 height 13
click at [708, 216] on img at bounding box center [732, 221] width 62 height 21
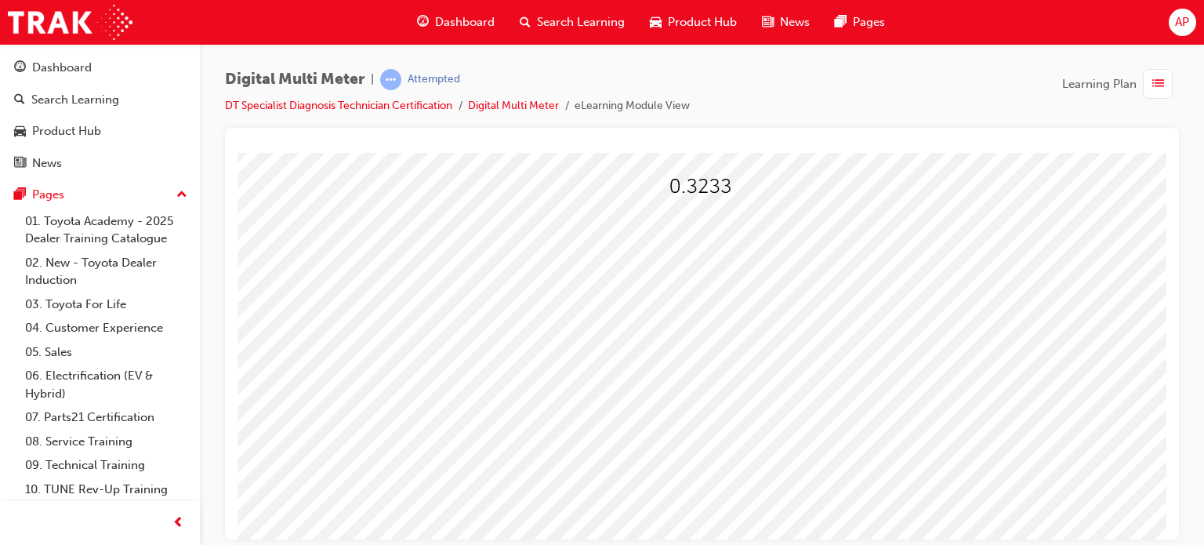
click at [679, 230] on div at bounding box center [662, 226] width 43 height 23
click at [708, 192] on img at bounding box center [700, 186] width 62 height 21
click at [703, 237] on img at bounding box center [726, 245] width 50 height 21
select select "3.233"
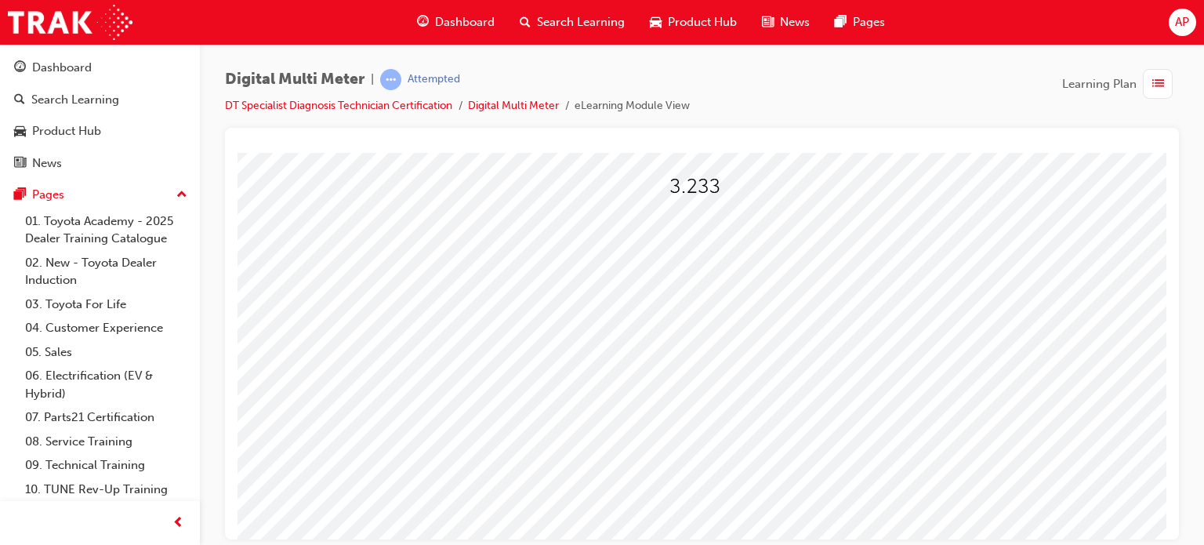
click at [651, 233] on span at bounding box center [646, 231] width 10 height 13
click at [672, 250] on img at bounding box center [686, 260] width 28 height 21
select select "0.5"
click at [688, 268] on span at bounding box center [683, 270] width 10 height 13
click at [724, 348] on img at bounding box center [734, 348] width 50 height 21
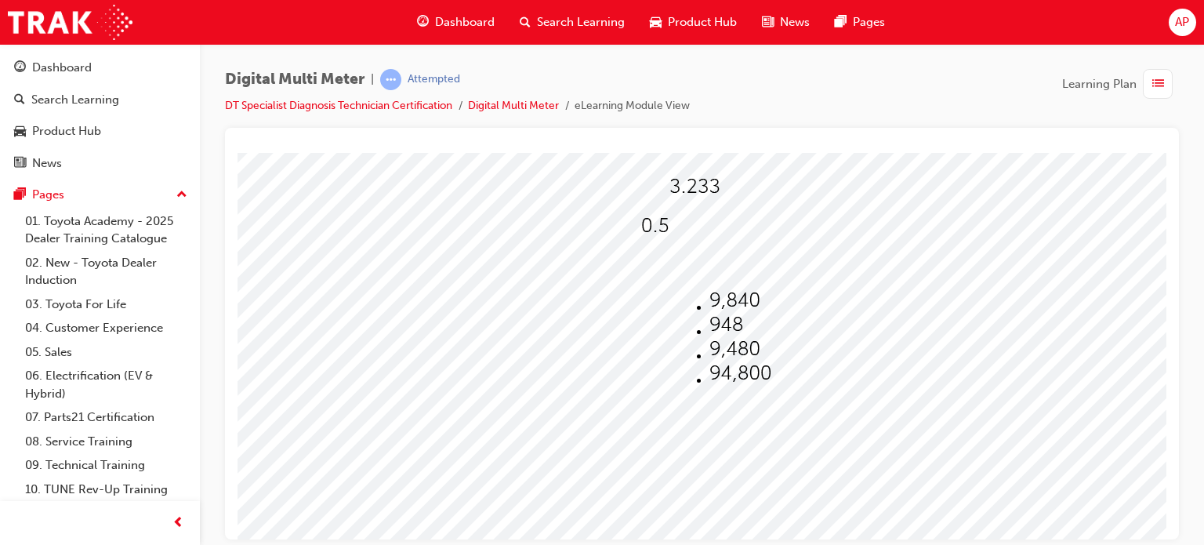
select select "9,480"
drag, startPoint x: 720, startPoint y: 318, endPoint x: 713, endPoint y: 313, distance: 8.5
click at [706, 310] on div at bounding box center [697, 304] width 38 height 23
click at [709, 409] on img at bounding box center [726, 411] width 34 height 21
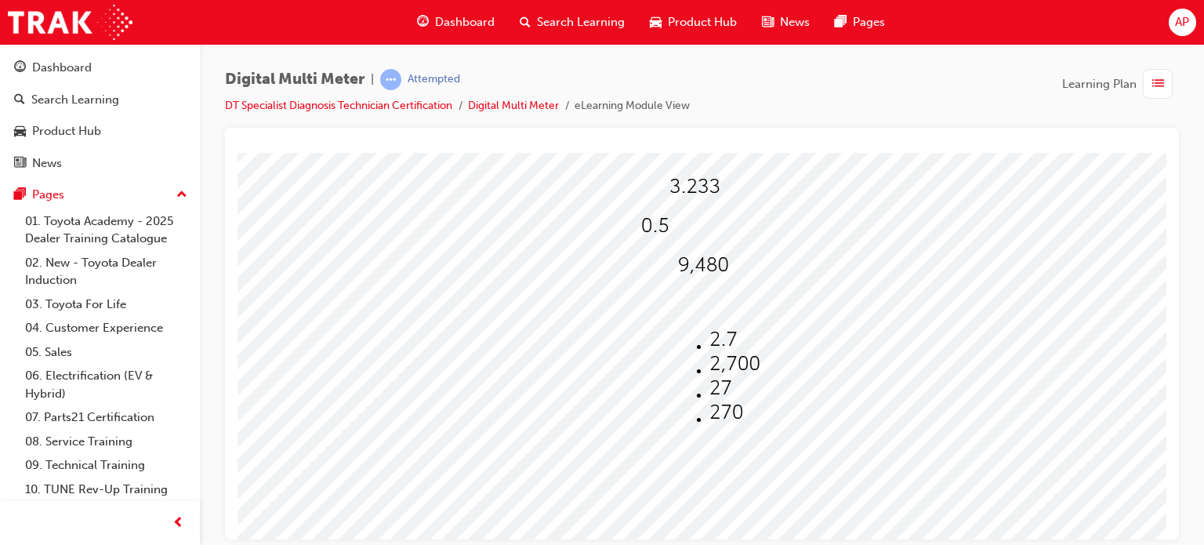
select select "270"
click at [617, 424] on div at bounding box center [633, 299] width 1066 height 564
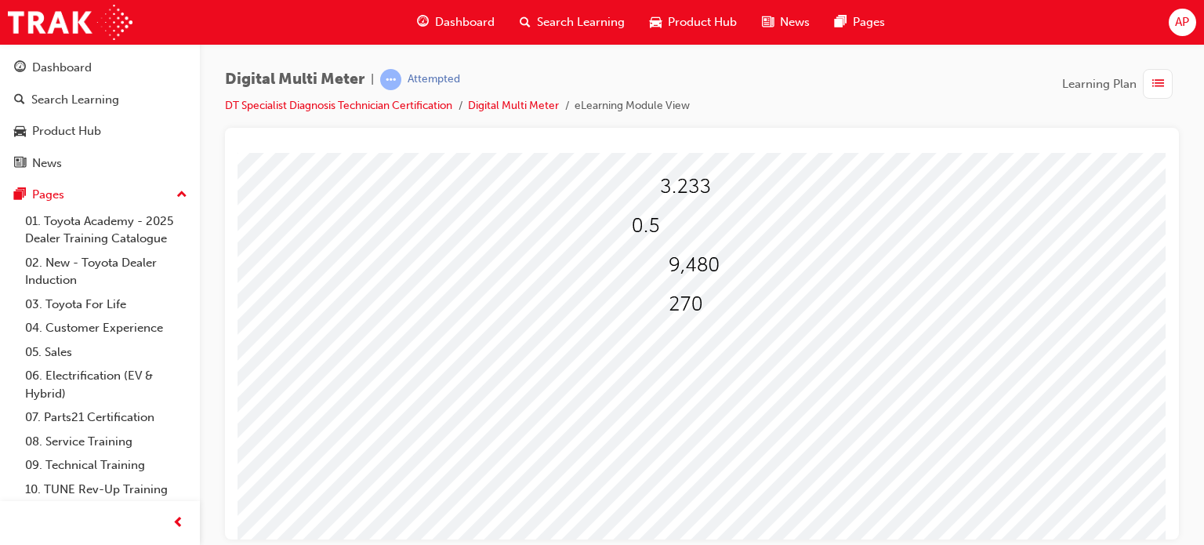
click at [683, 308] on div at bounding box center [687, 304] width 38 height 23
click at [700, 413] on img at bounding box center [717, 411] width 34 height 21
click at [632, 223] on img at bounding box center [646, 225] width 28 height 21
click at [663, 336] on img at bounding box center [682, 333] width 39 height 21
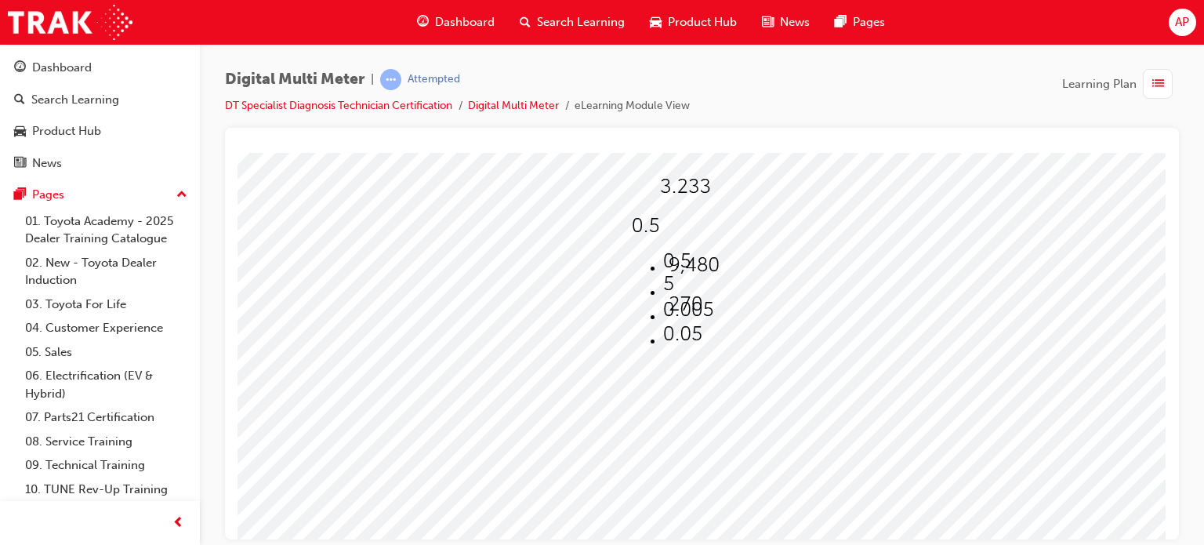
select select "0.05"
click at [686, 309] on div at bounding box center [687, 304] width 38 height 23
click at [700, 407] on li at bounding box center [725, 413] width 50 height 24
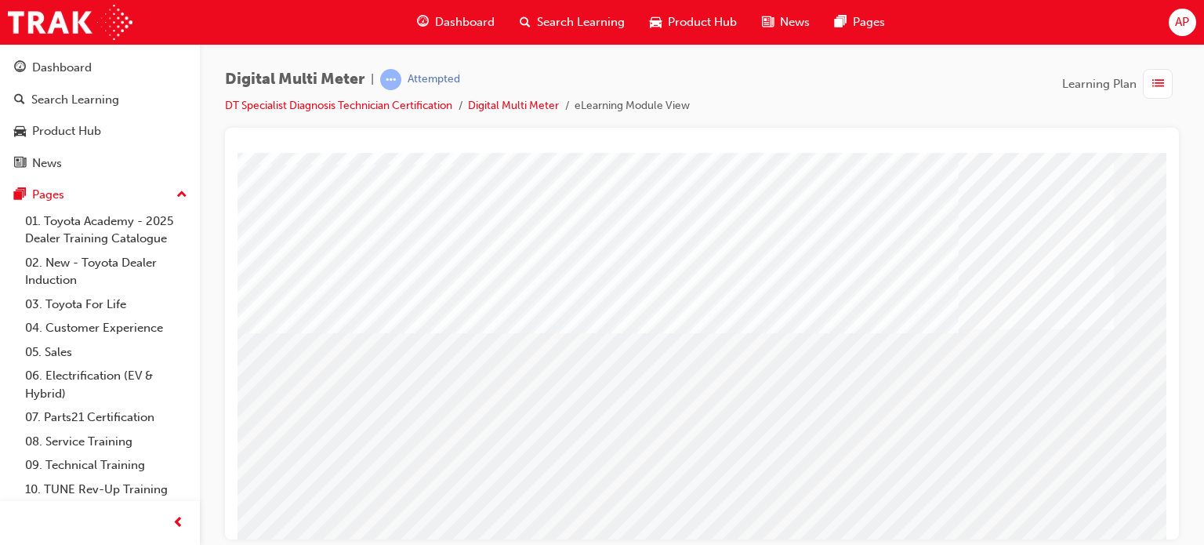
scroll to position [213, 6]
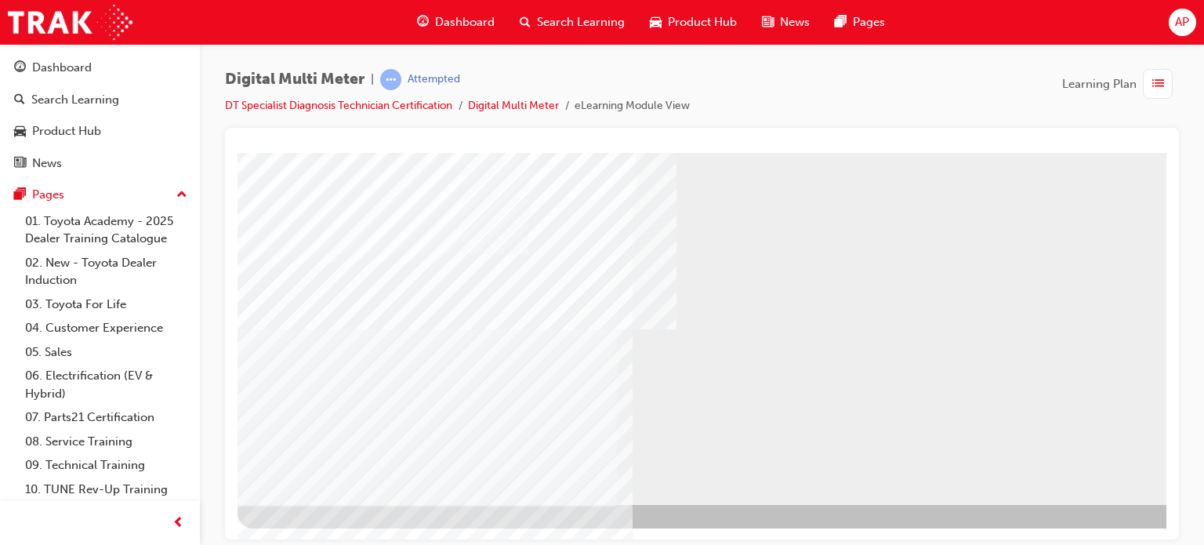
scroll to position [213, 0]
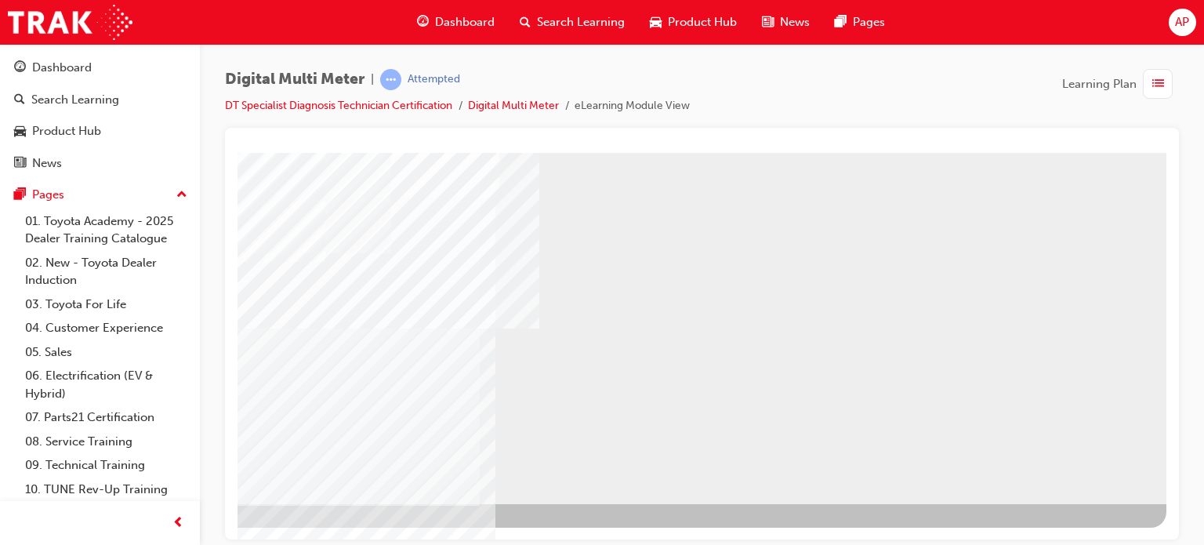
click at [199, 531] on div "NEXT Trigger this button to go to the next slide" at bounding box center [149, 545] width 99 height 28
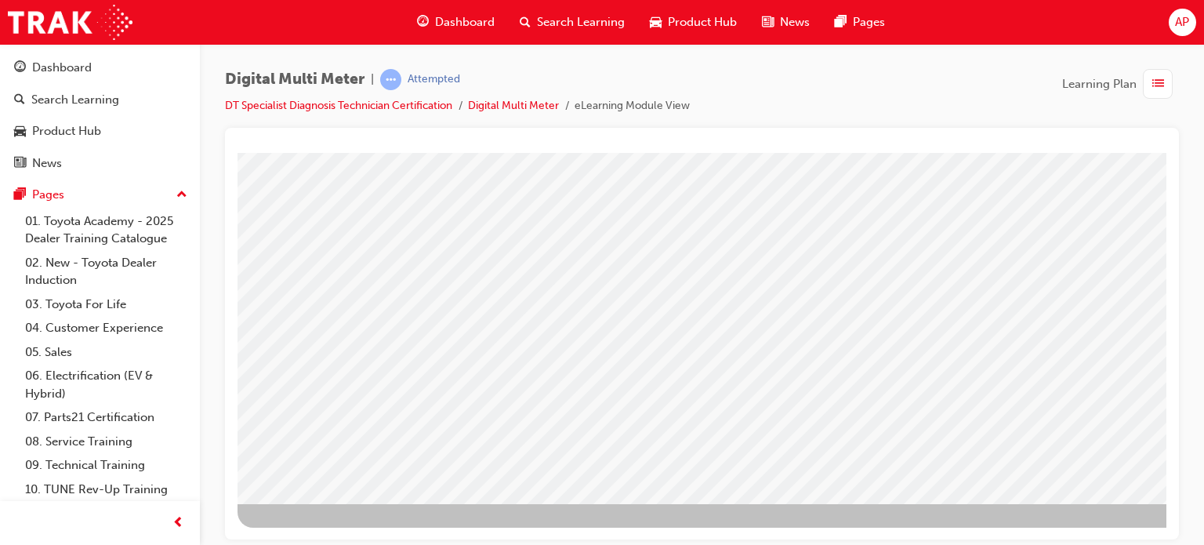
drag, startPoint x: 824, startPoint y: 226, endPoint x: 998, endPoint y: 235, distance: 174.2
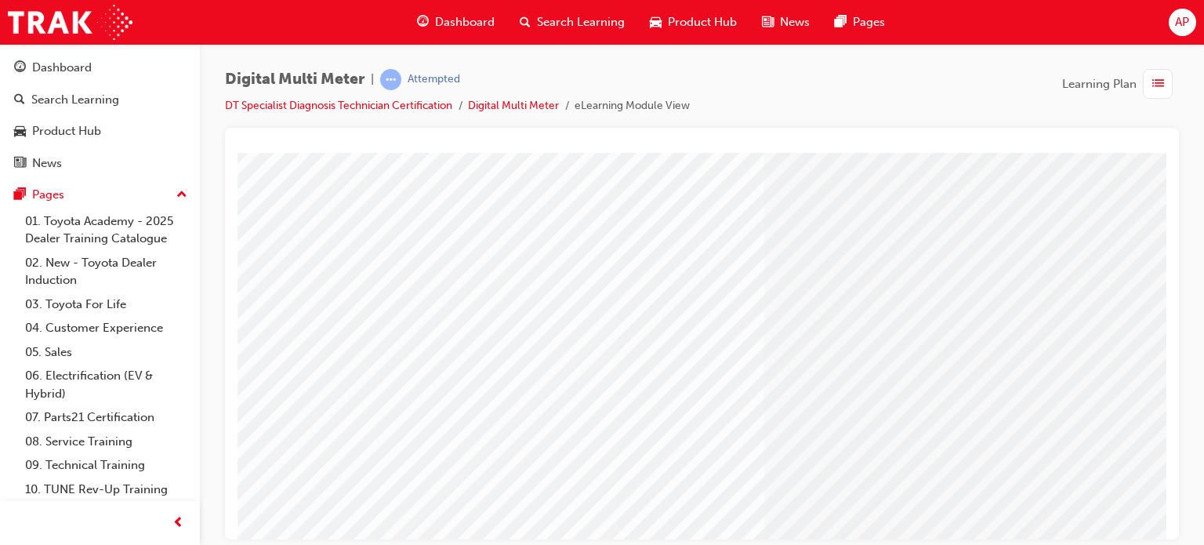
scroll to position [213, 0]
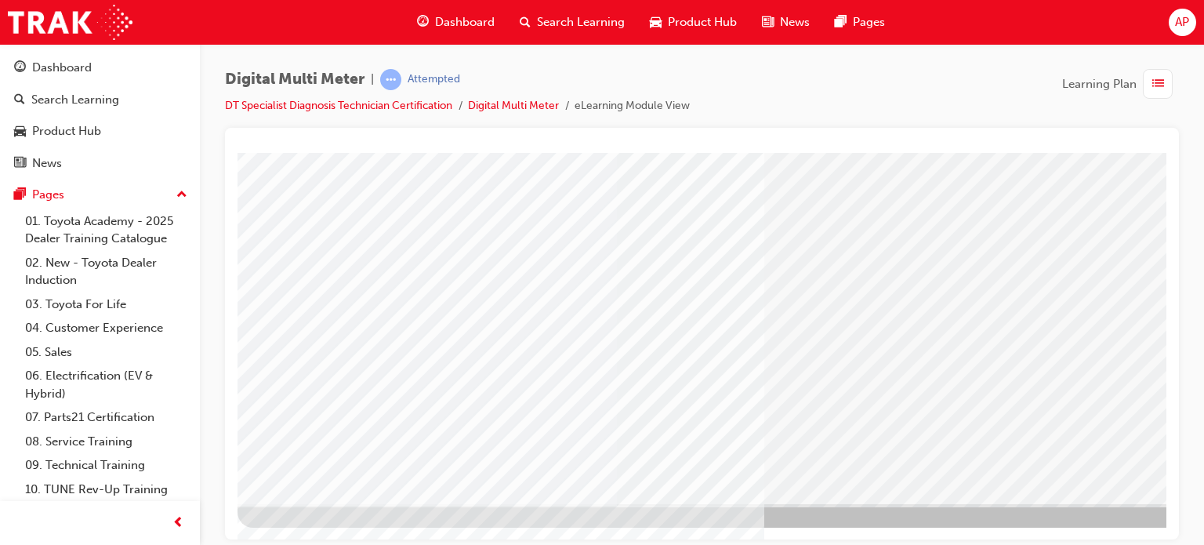
drag, startPoint x: 840, startPoint y: 525, endPoint x: 909, endPoint y: 530, distance: 69.1
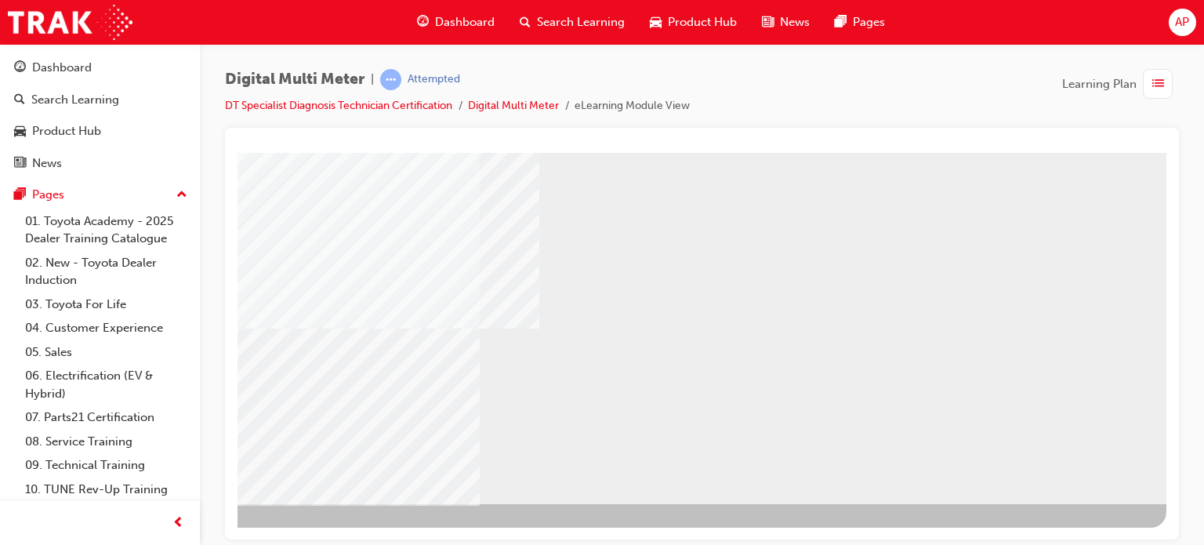
click at [199, 531] on div "NEXT Trigger this button to go to the next slide" at bounding box center [149, 545] width 99 height 28
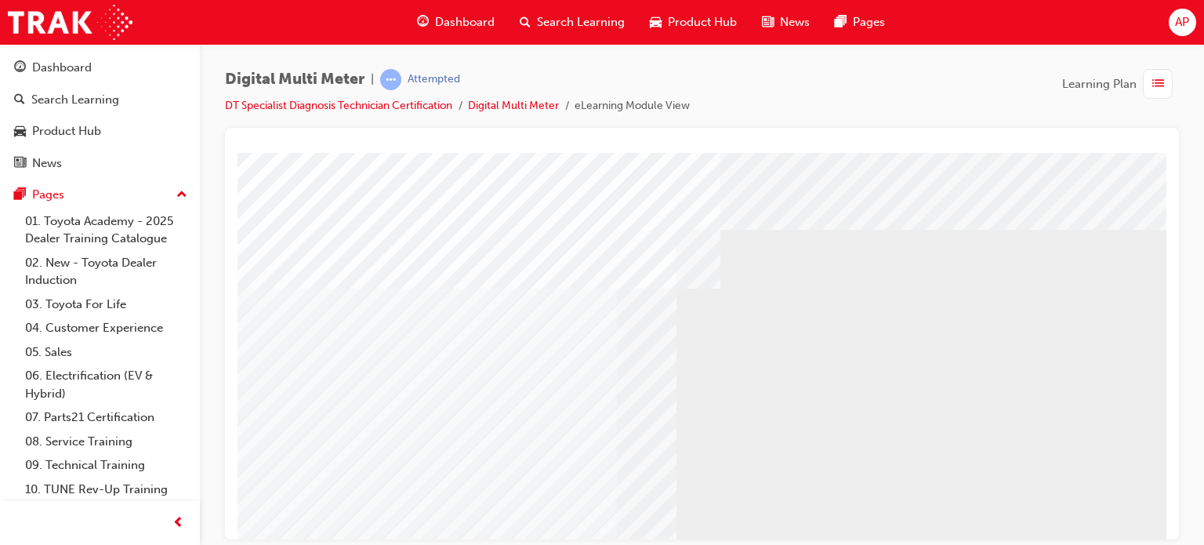
select select
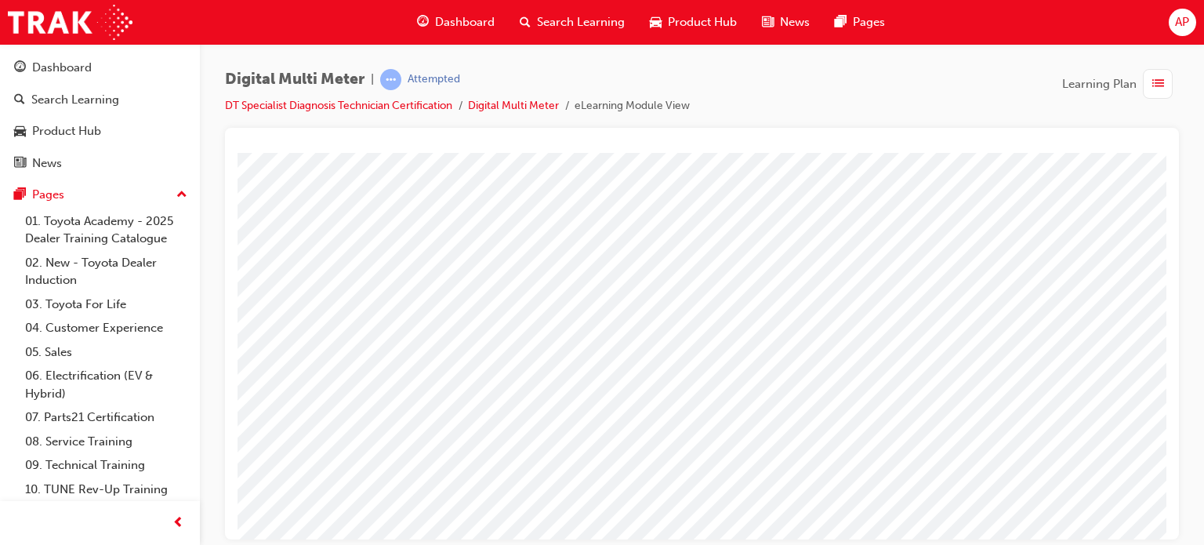
click at [813, 325] on span at bounding box center [808, 326] width 10 height 13
click at [853, 411] on img at bounding box center [858, 404] width 48 height 21
select select "9.416"
click at [787, 372] on span at bounding box center [782, 366] width 10 height 13
click at [809, 409] on img at bounding box center [828, 419] width 39 height 21
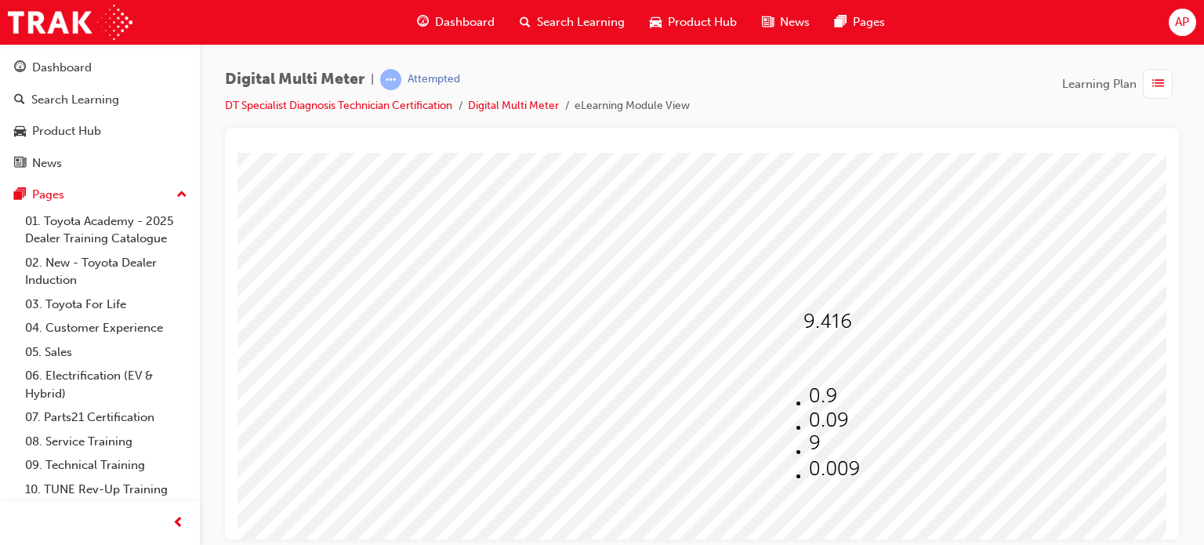
select select "0.09"
drag, startPoint x: 861, startPoint y: 405, endPoint x: 856, endPoint y: 399, distance: 8.3
click at [862, 405] on div at bounding box center [841, 400] width 55 height 23
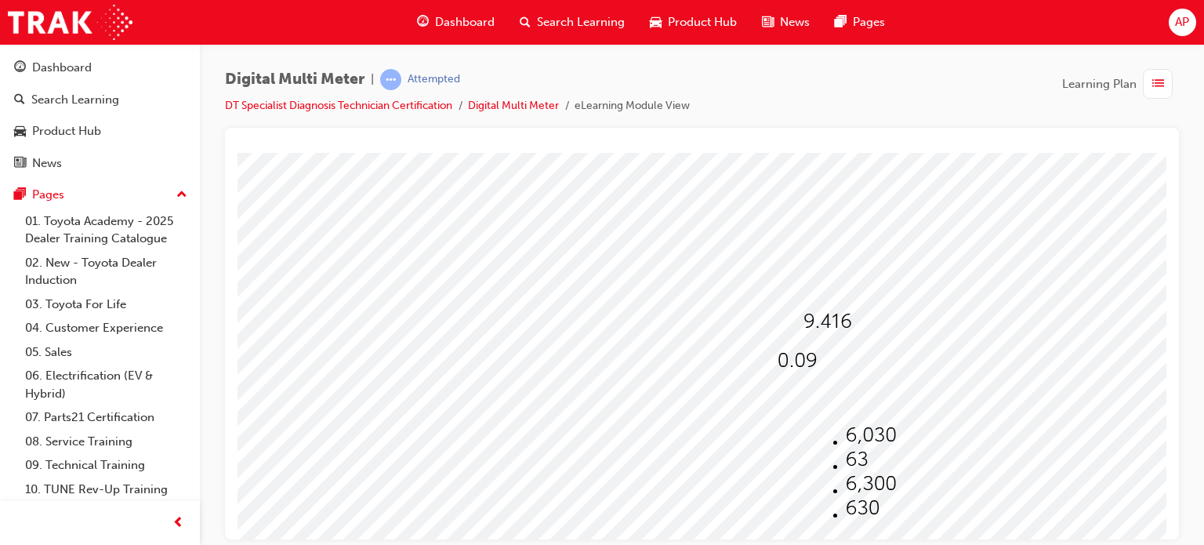
click at [856, 483] on img at bounding box center [870, 482] width 50 height 21
select select "6,300"
click at [817, 438] on span at bounding box center [812, 444] width 10 height 13
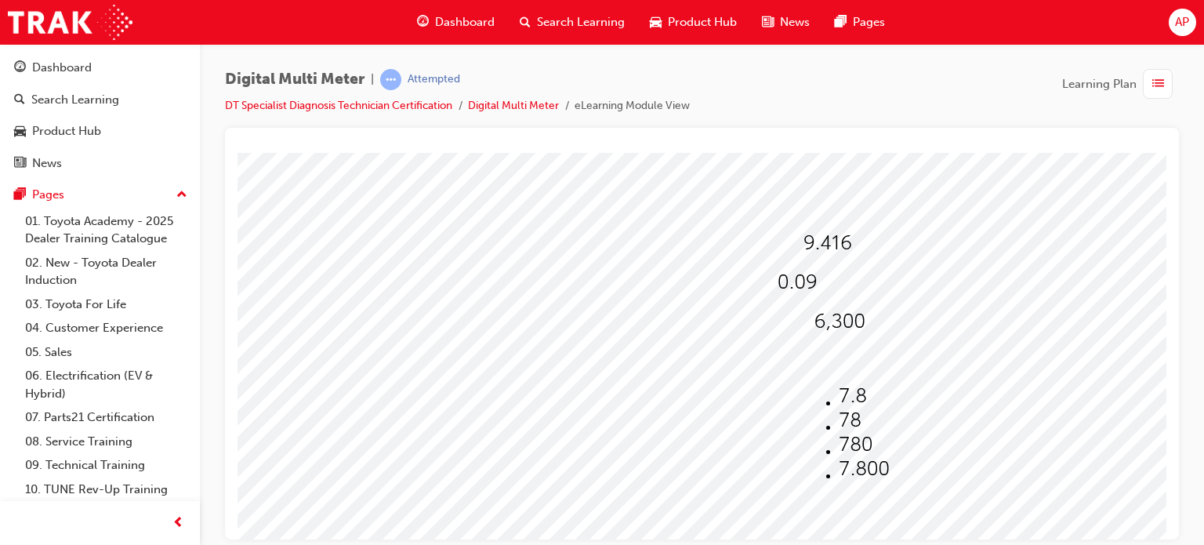
click at [859, 451] on li at bounding box center [863, 445] width 50 height 24
select select "780"
click at [846, 318] on img at bounding box center [839, 320] width 50 height 21
click at [807, 363] on span at bounding box center [807, 366] width 0 height 13
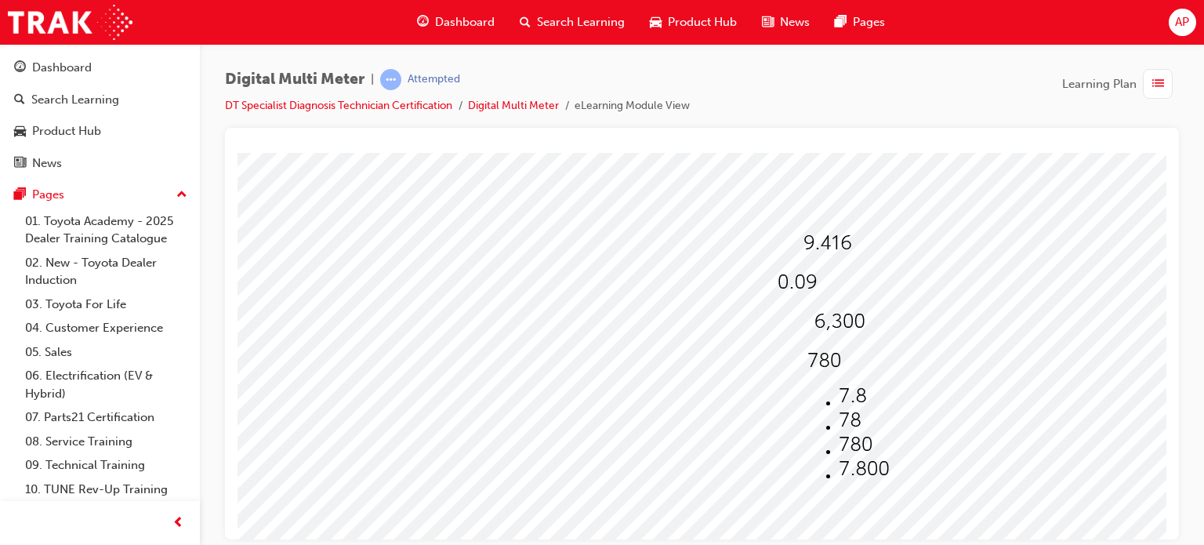
click at [848, 439] on img at bounding box center [855, 443] width 34 height 21
click at [806, 284] on img at bounding box center [796, 281] width 39 height 21
drag, startPoint x: 808, startPoint y: 338, endPoint x: 823, endPoint y: 310, distance: 31.9
click at [809, 339] on img at bounding box center [828, 341] width 39 height 21
click at [842, 253] on img at bounding box center [827, 242] width 48 height 21
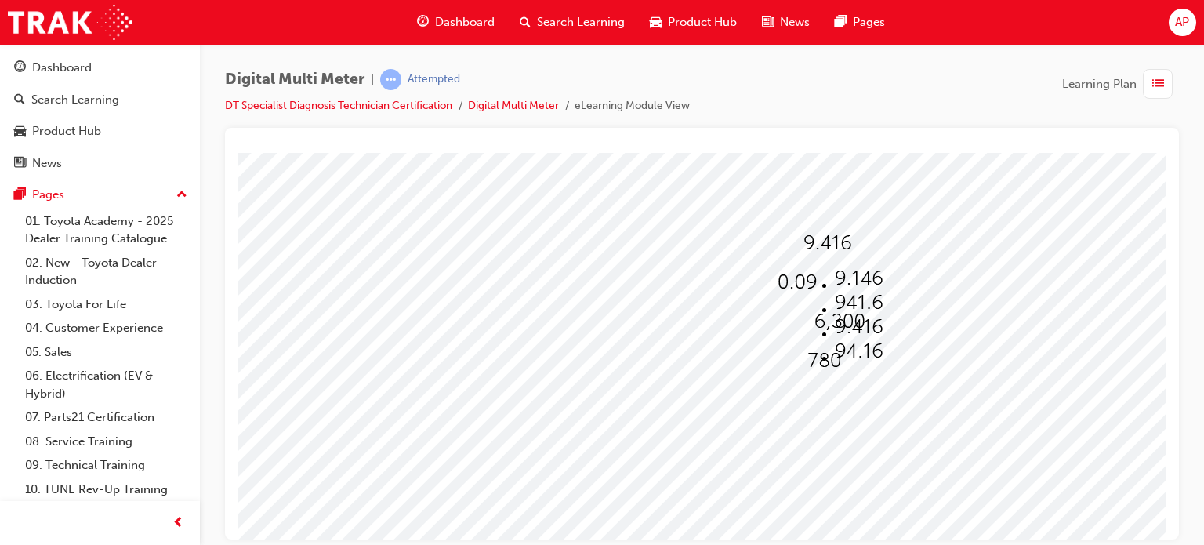
click at [841, 252] on img at bounding box center [827, 242] width 48 height 21
click at [853, 329] on img at bounding box center [858, 326] width 48 height 21
click at [812, 291] on div at bounding box center [798, 282] width 43 height 23
click at [818, 338] on img at bounding box center [828, 341] width 39 height 21
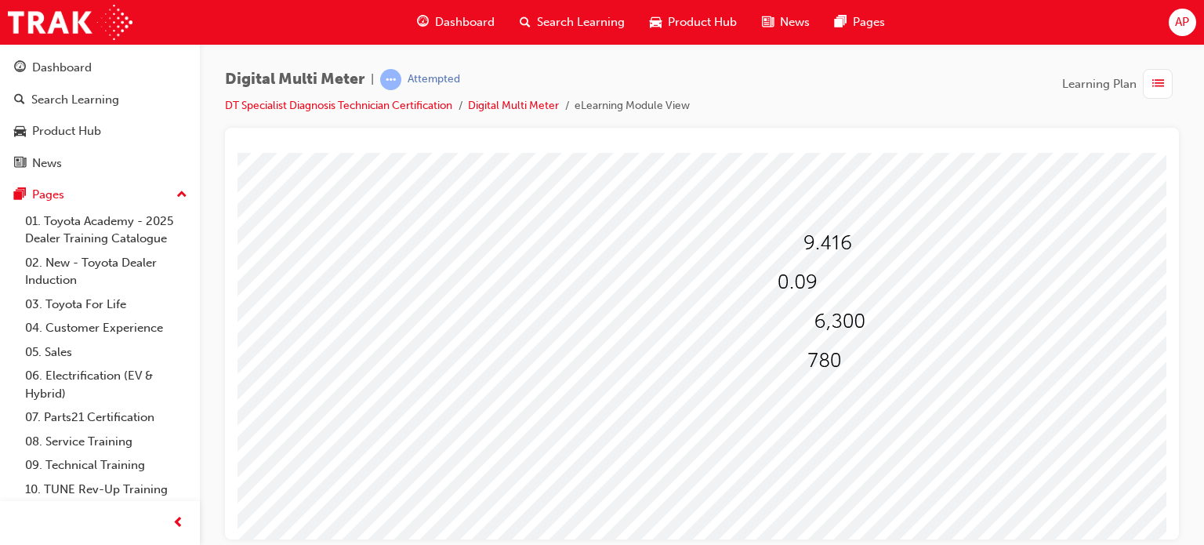
click at [849, 323] on img at bounding box center [839, 320] width 50 height 21
click at [845, 405] on img at bounding box center [870, 404] width 50 height 21
click at [832, 367] on div at bounding box center [826, 360] width 38 height 23
click at [846, 443] on img at bounding box center [855, 443] width 34 height 21
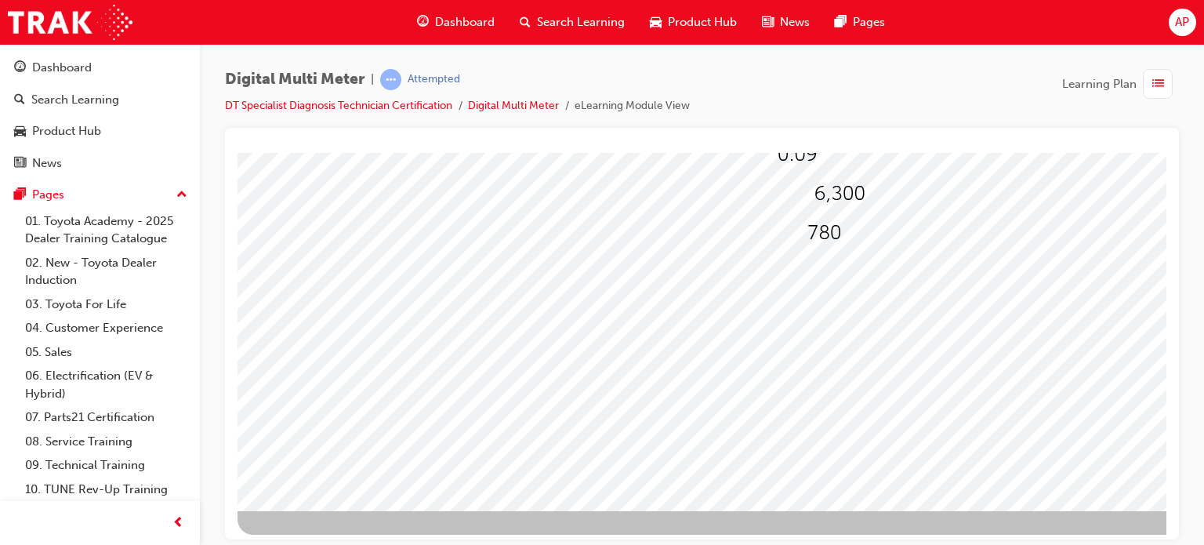
scroll to position [213, 0]
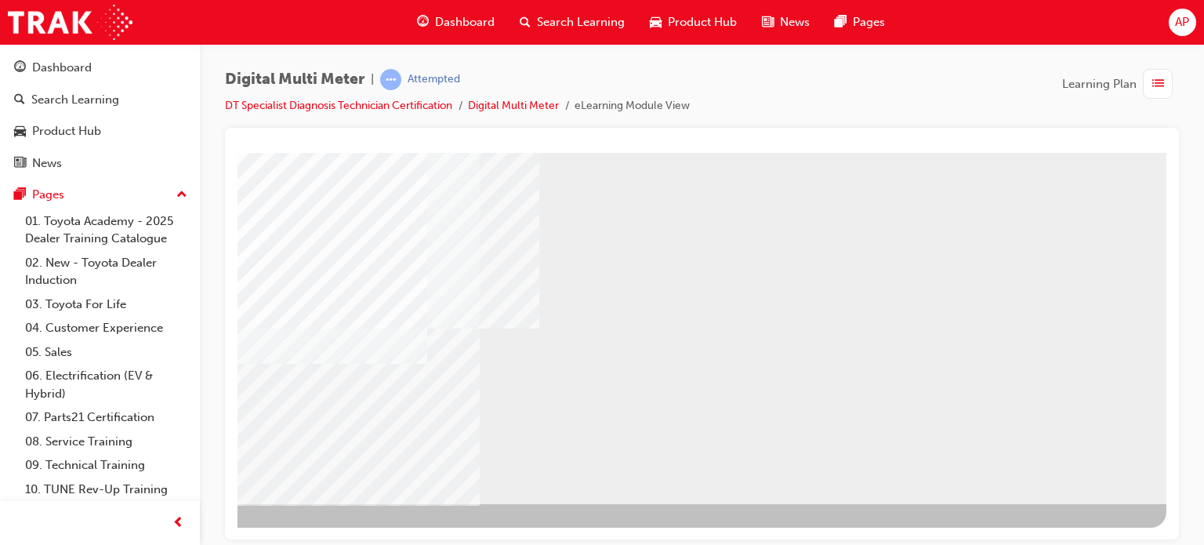
click at [199, 531] on div "NEXT Trigger this button to go to the next slide" at bounding box center [149, 545] width 99 height 28
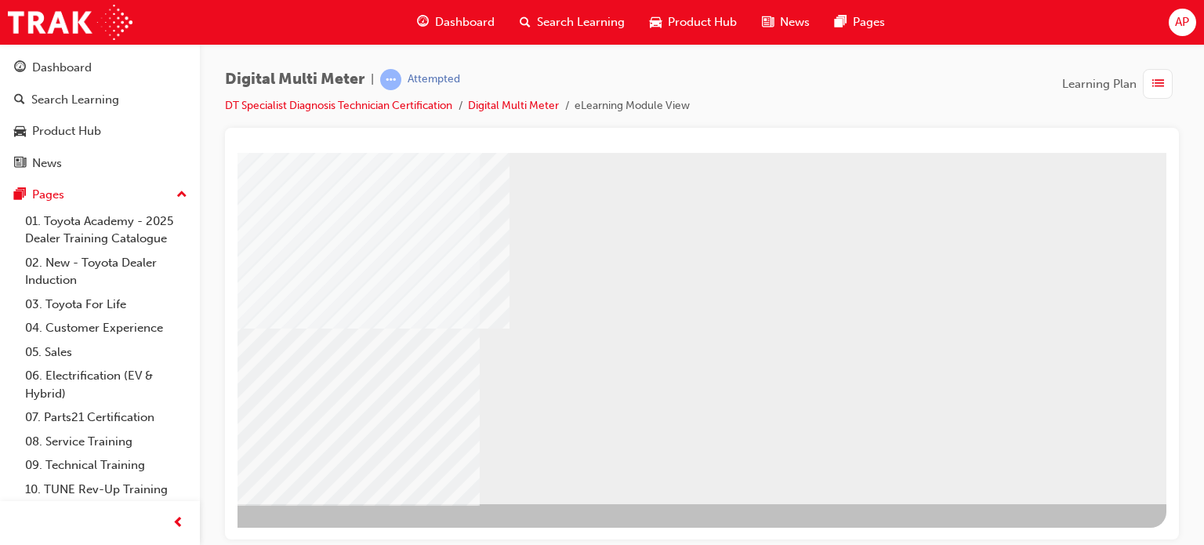
click at [199, 531] on div "NEXT Trigger this button to go to the next slide" at bounding box center [149, 545] width 99 height 28
click at [219, 531] on div "NEXT Trigger this button to go to the next slide" at bounding box center [169, 545] width 99 height 28
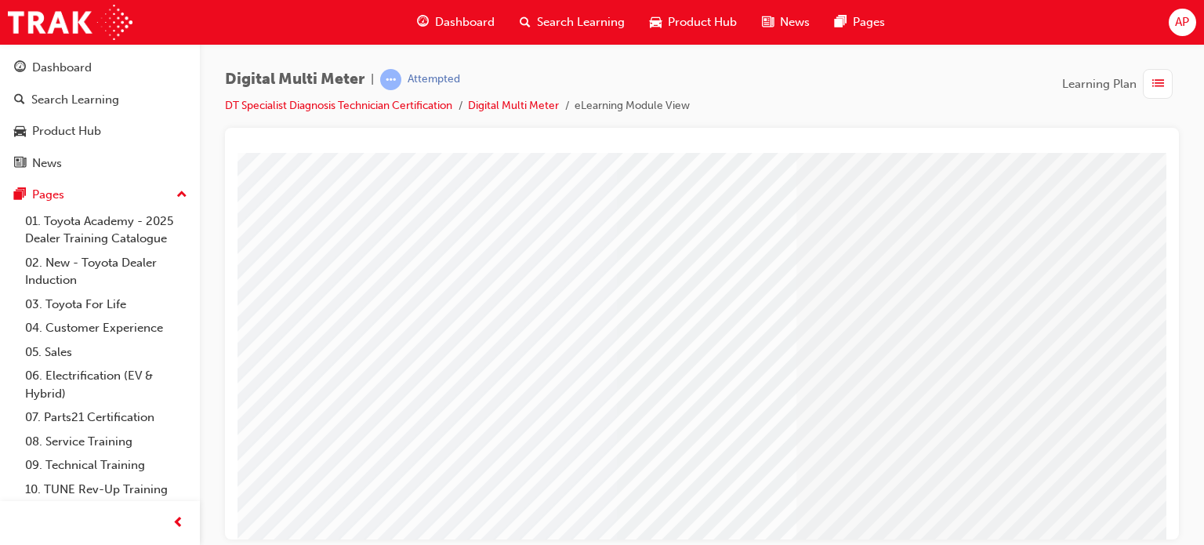
scroll to position [213, 0]
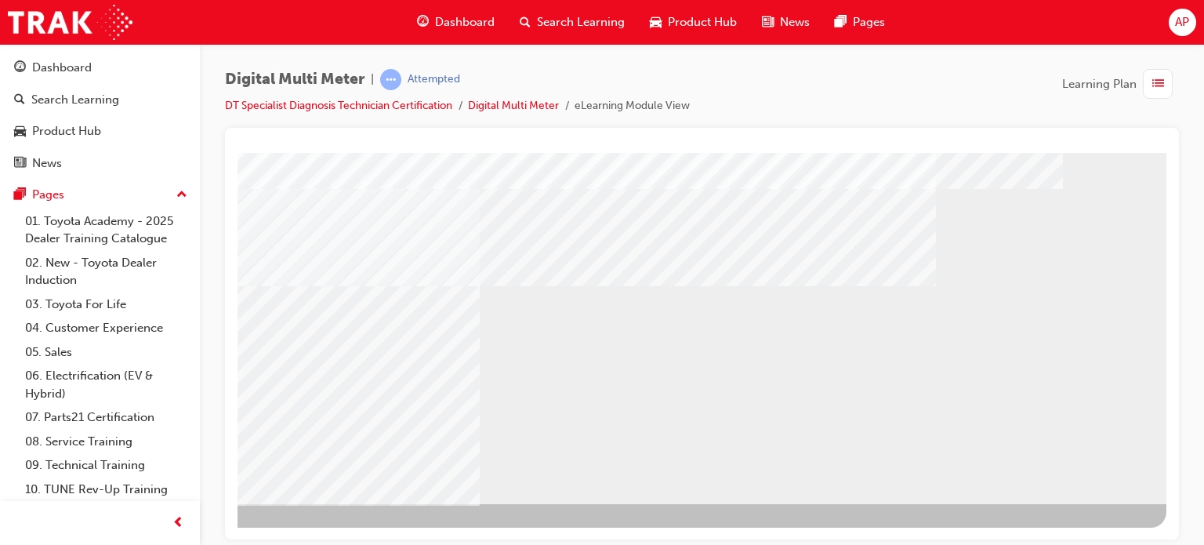
drag, startPoint x: 1053, startPoint y: 462, endPoint x: 1045, endPoint y: 465, distance: 8.2
click at [199, 531] on div "NEXT Trigger this button to go to the next slide" at bounding box center [149, 545] width 99 height 28
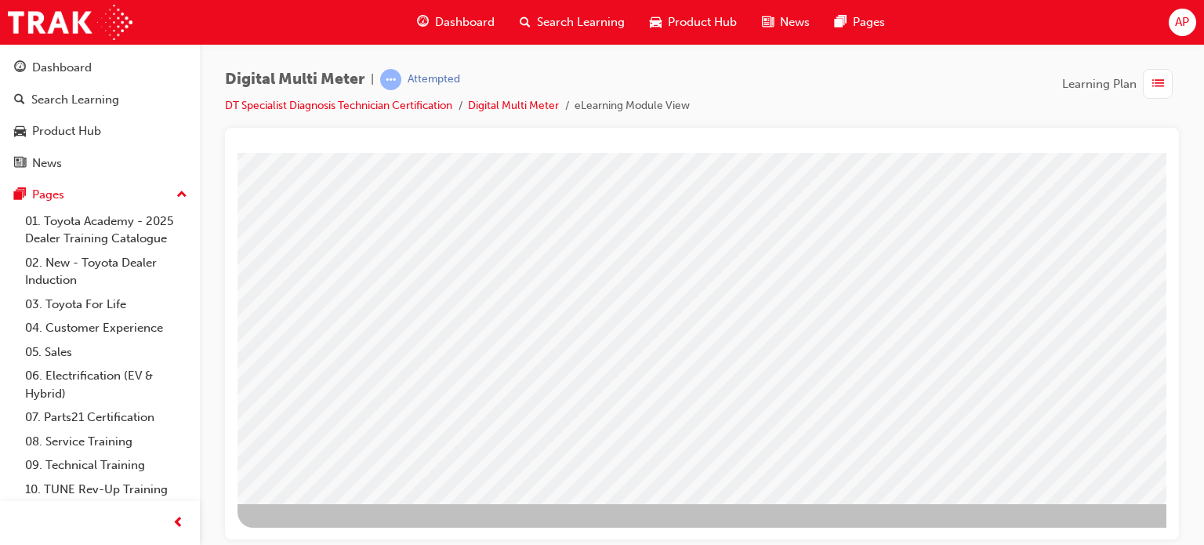
drag, startPoint x: 875, startPoint y: 217, endPoint x: 916, endPoint y: 217, distance: 40.7
drag, startPoint x: 841, startPoint y: 527, endPoint x: 961, endPoint y: 502, distance: 123.1
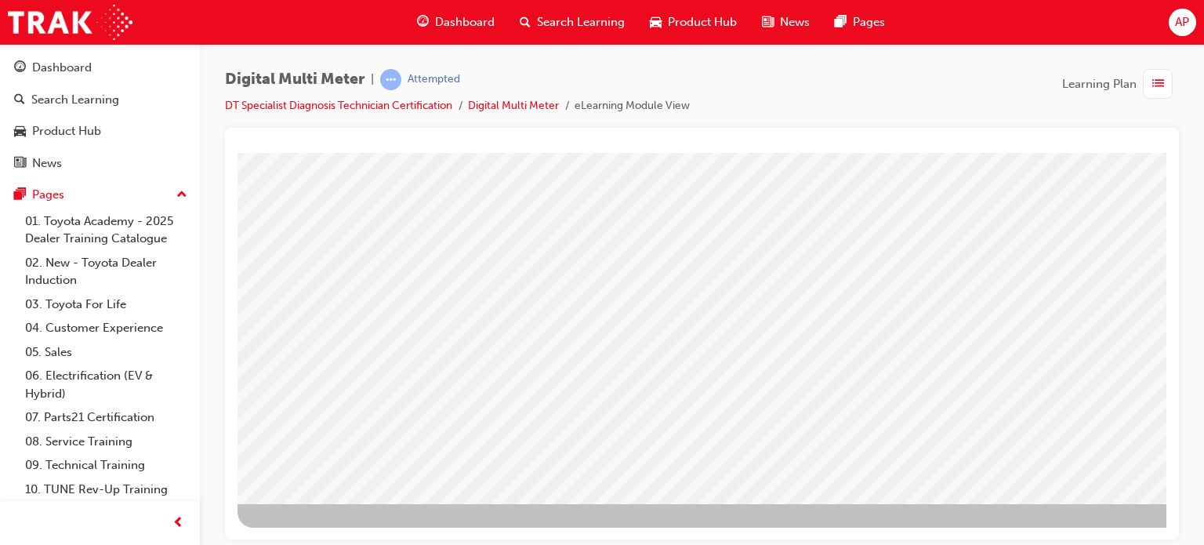
click at [1016, 481] on div "multistate" at bounding box center [770, 233] width 1066 height 588
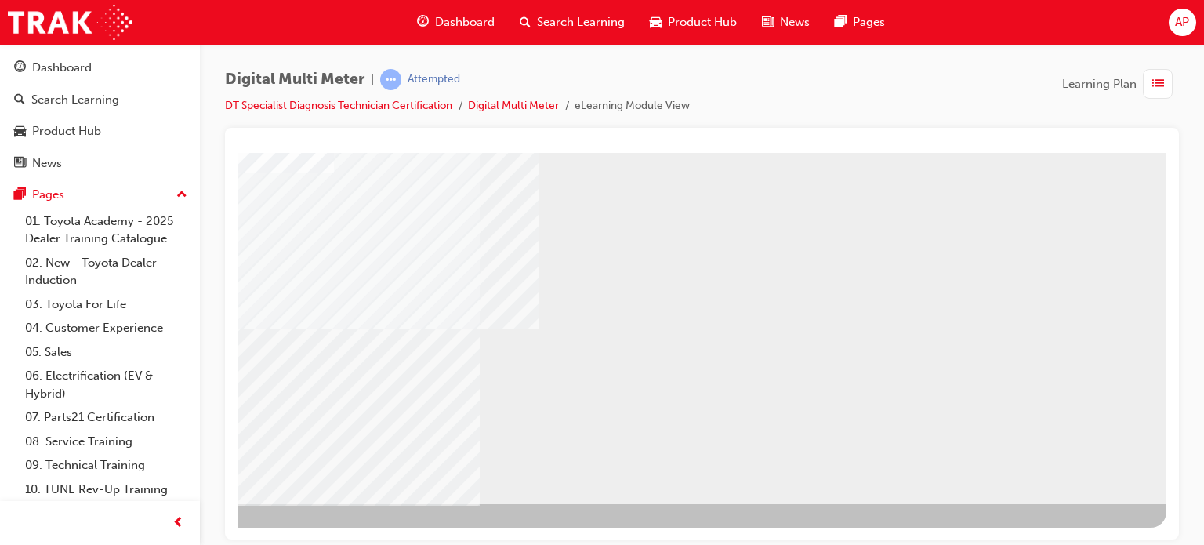
click at [199, 531] on div "NEXT Trigger this button to go to the next slide" at bounding box center [149, 545] width 99 height 28
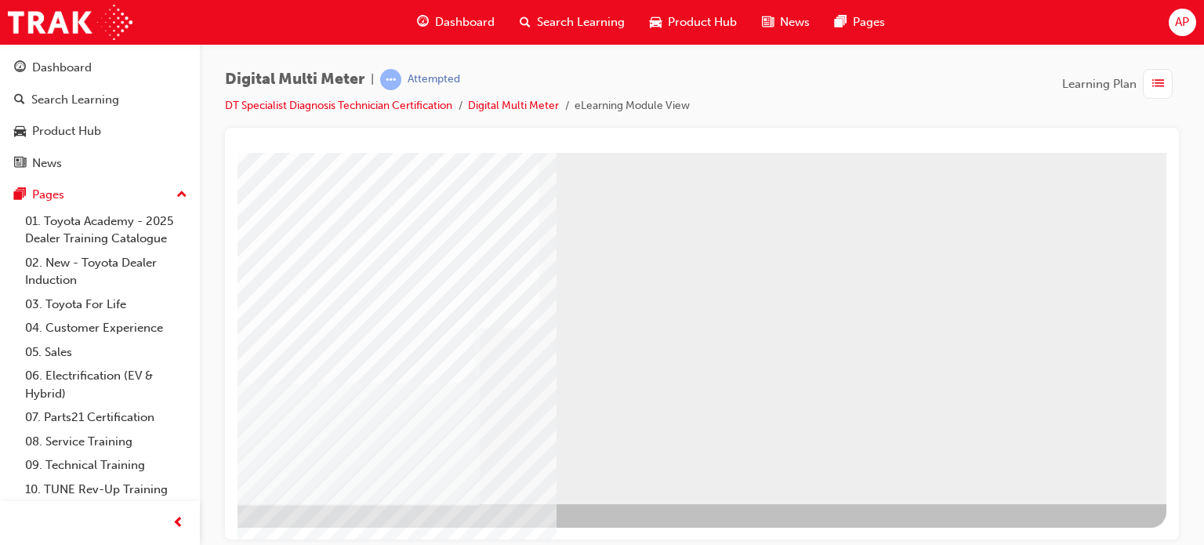
click at [199, 531] on div "NEXT Trigger this button to go to the next slide" at bounding box center [149, 545] width 99 height 28
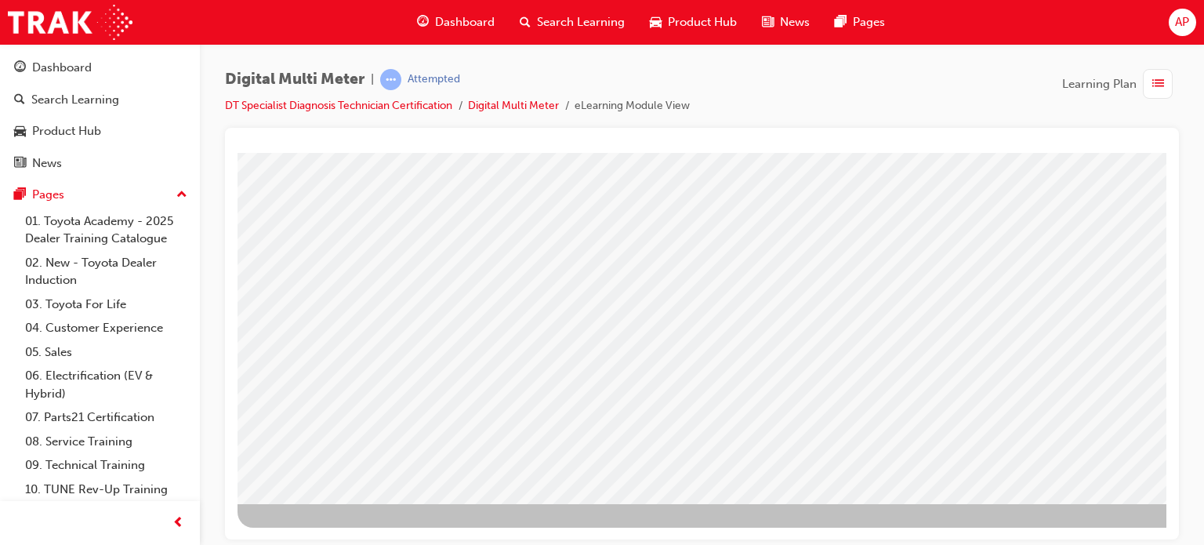
drag, startPoint x: 853, startPoint y: 526, endPoint x: 983, endPoint y: 521, distance: 130.2
click at [990, 522] on div at bounding box center [770, 233] width 1066 height 588
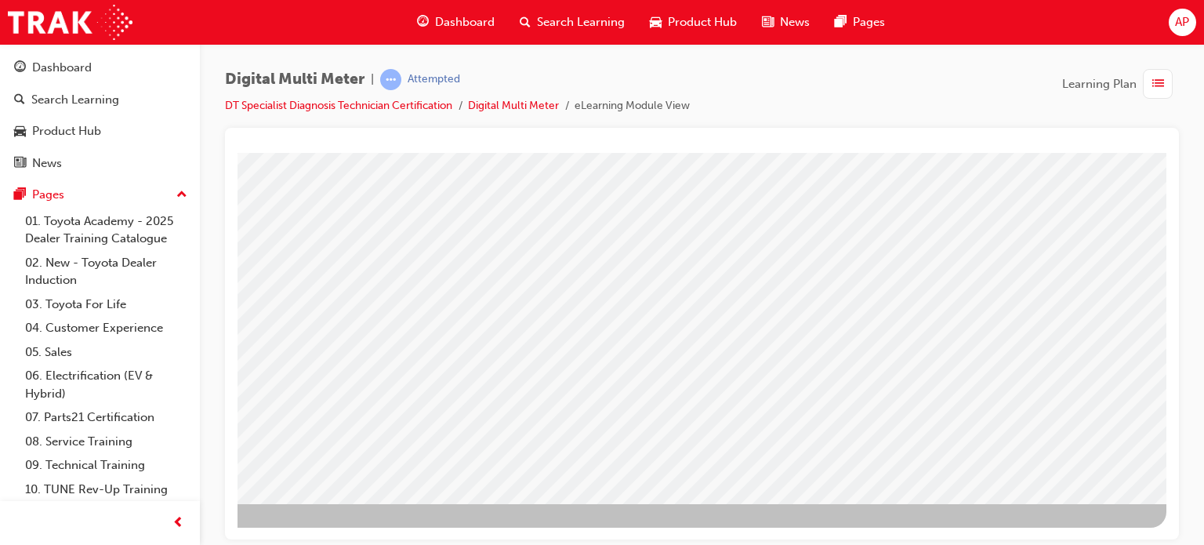
click at [1087, 451] on div "multistate" at bounding box center [633, 221] width 1066 height 564
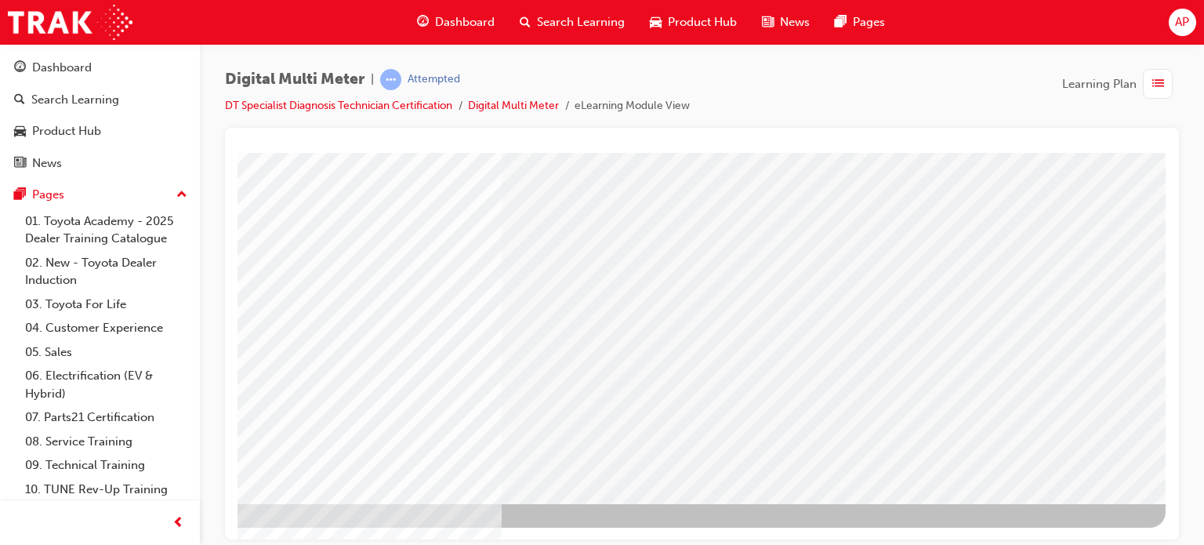
scroll to position [0, 0]
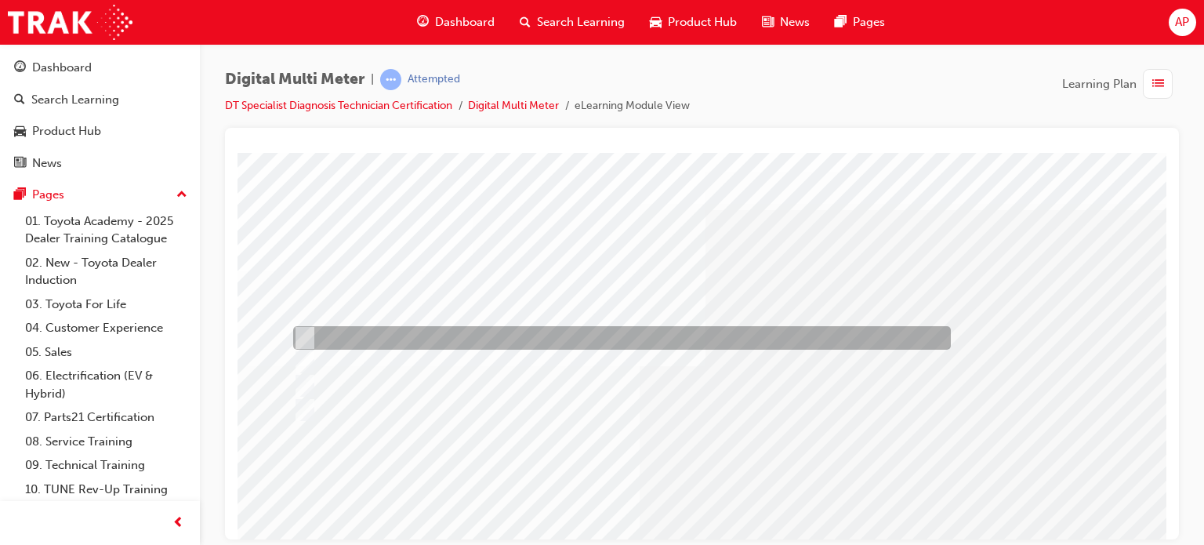
click at [395, 342] on div at bounding box center [617, 338] width 657 height 24
radio input "true"
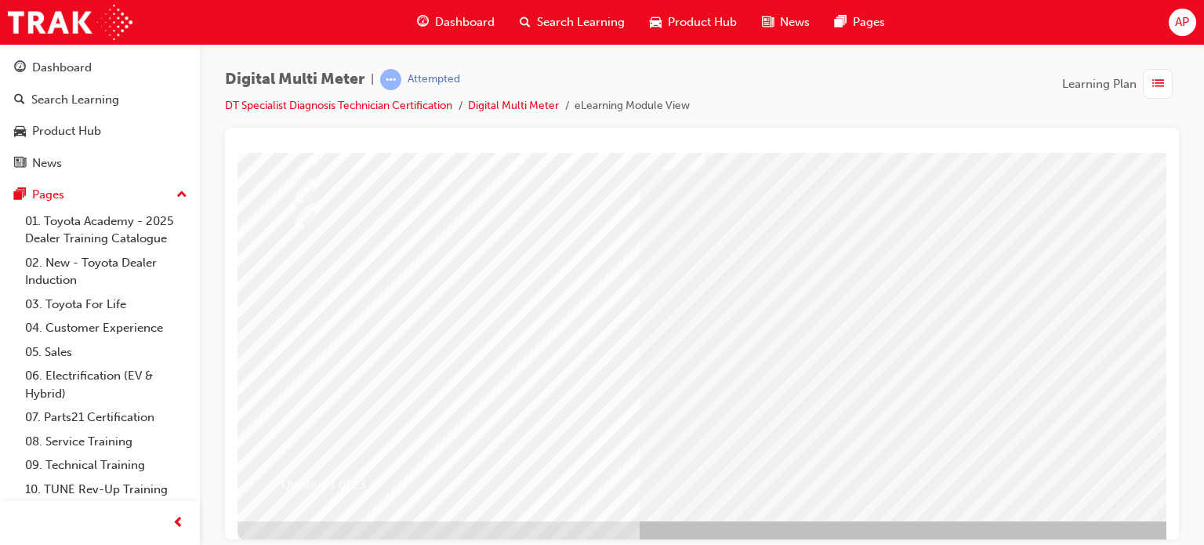
scroll to position [213, 0]
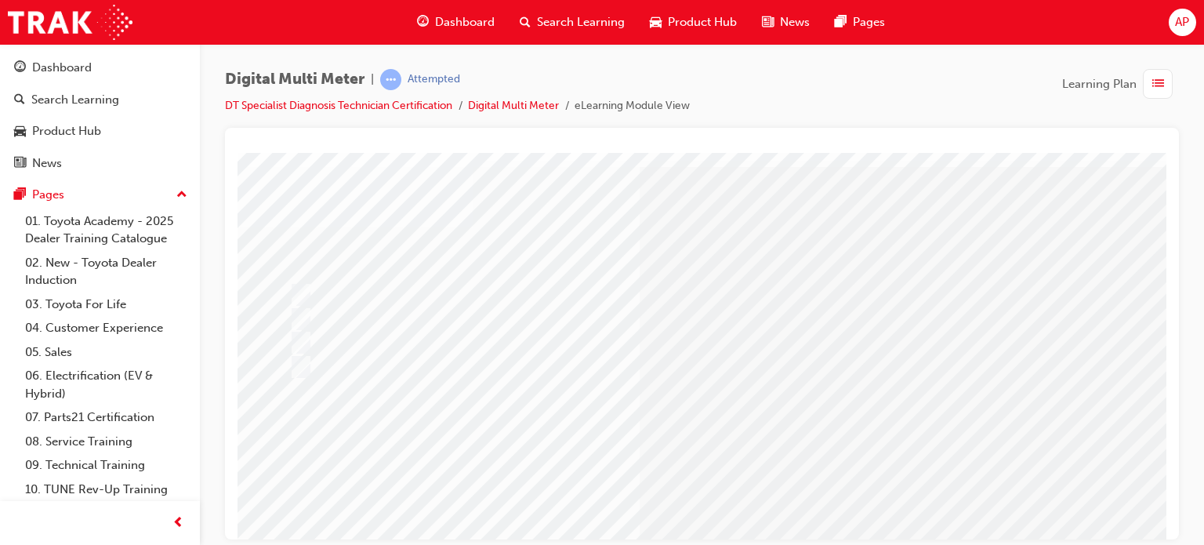
scroll to position [0, 0]
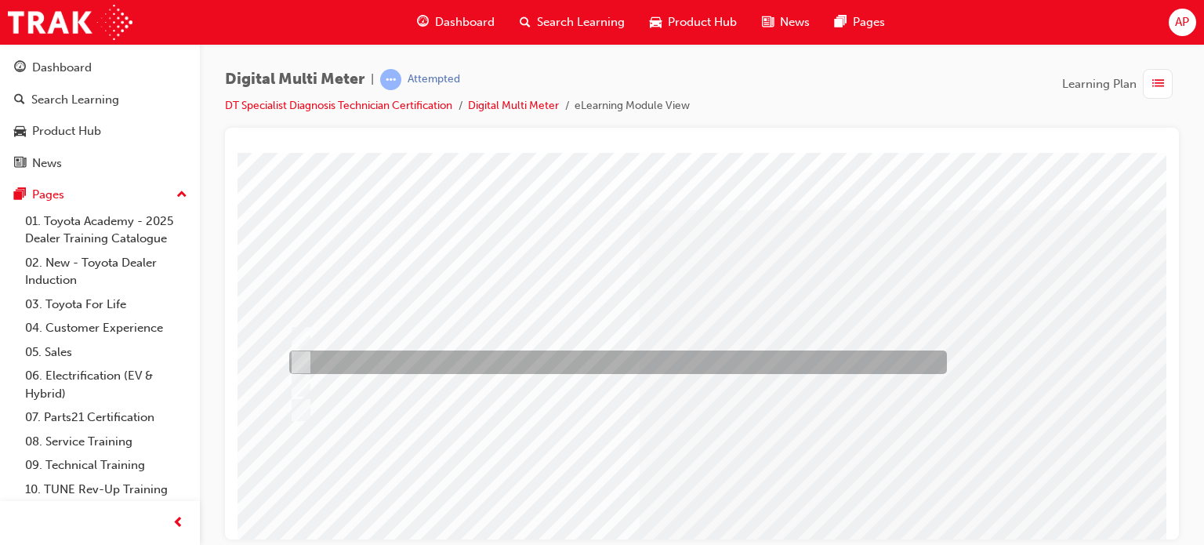
click at [356, 359] on div at bounding box center [613, 362] width 657 height 24
radio input "true"
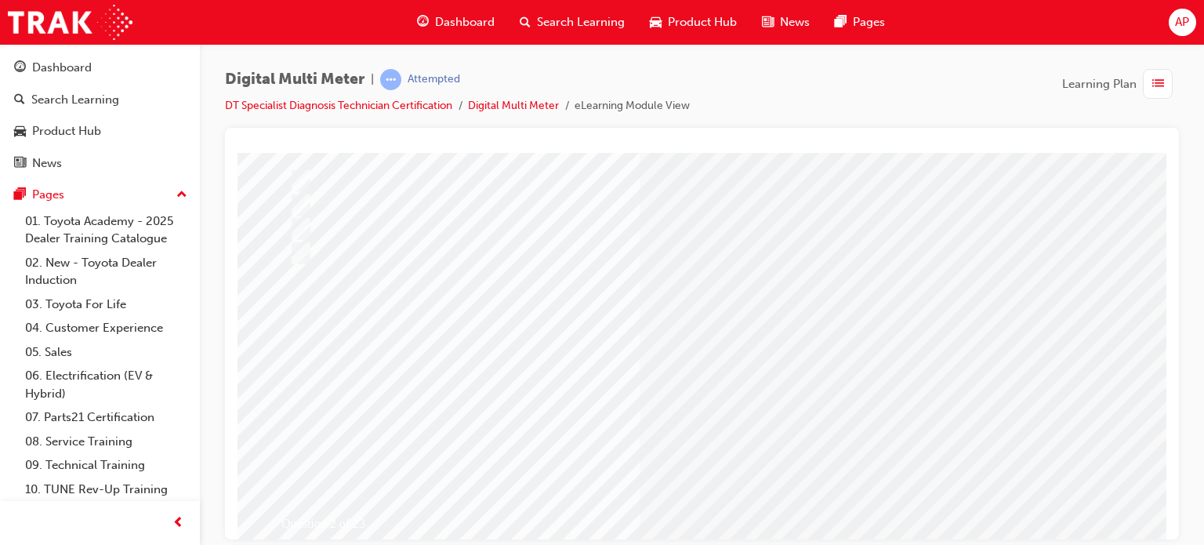
scroll to position [78, 0]
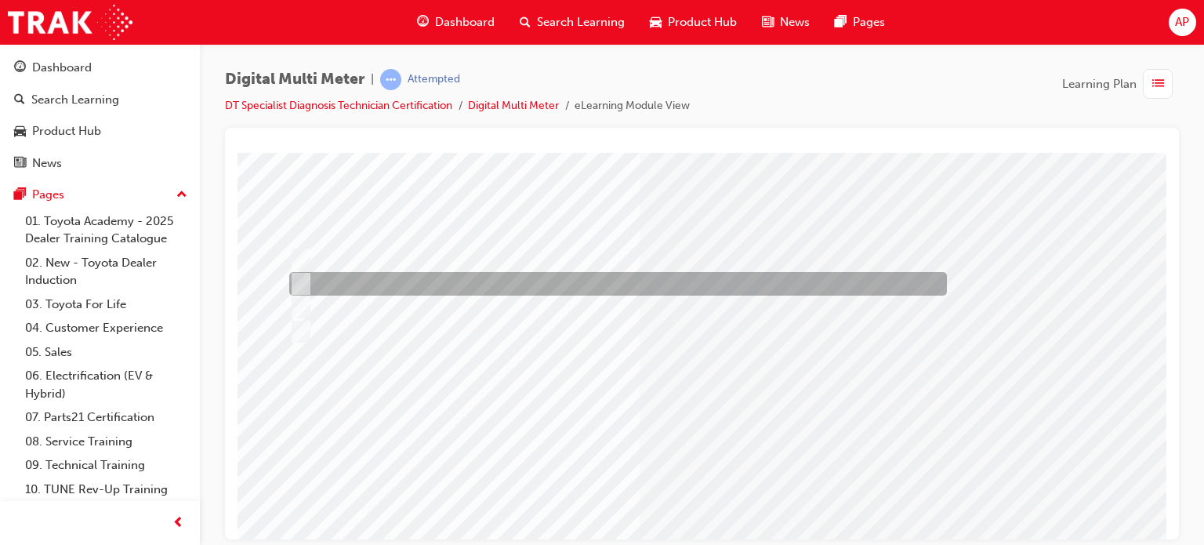
click at [443, 285] on div at bounding box center [613, 284] width 657 height 24
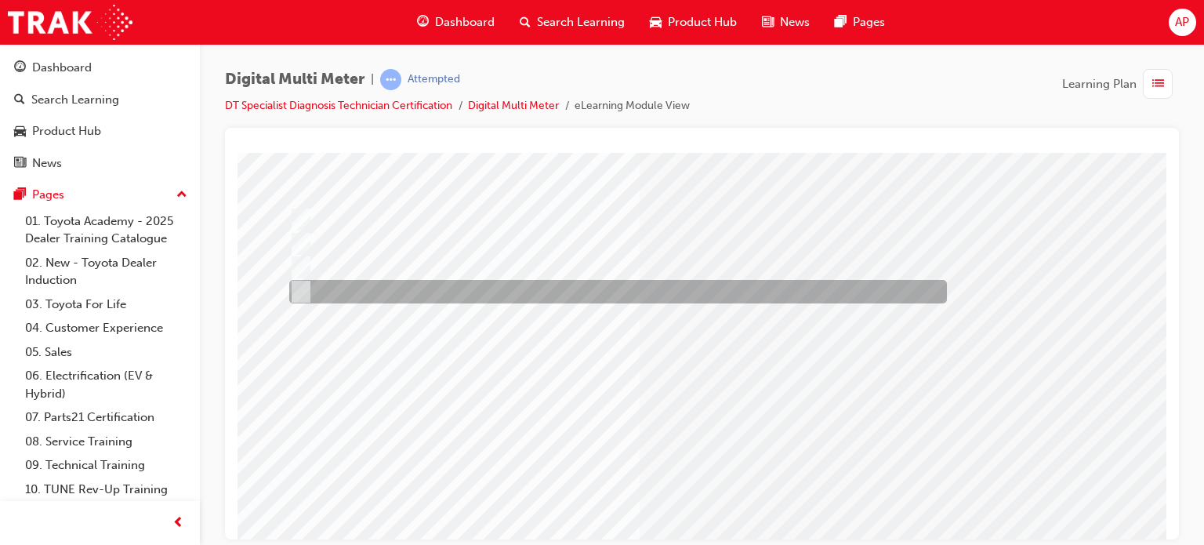
scroll to position [213, 0]
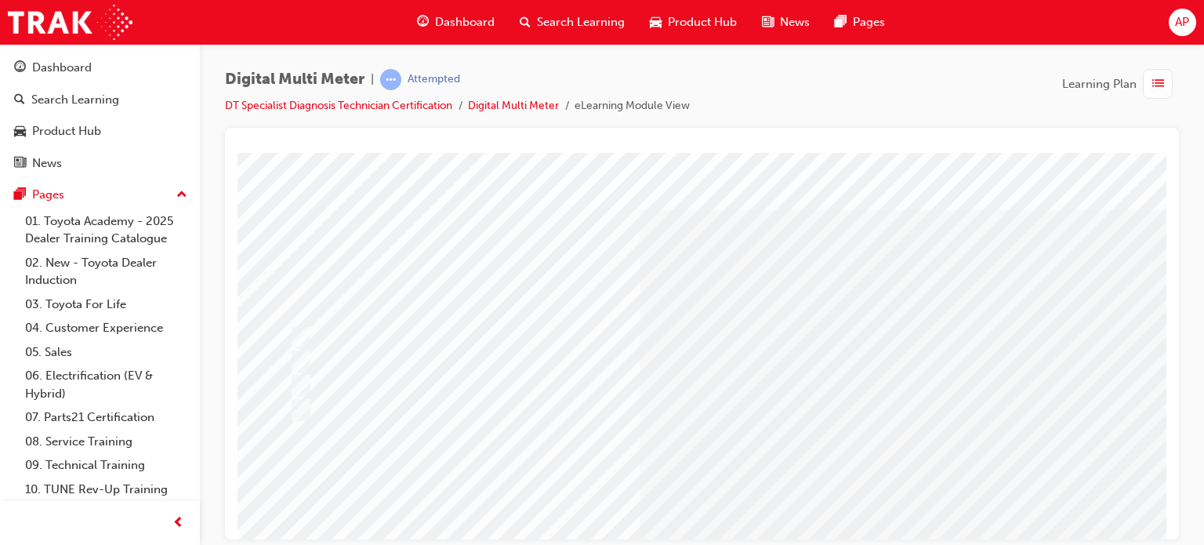
click at [237, 400] on iframe "To enrich screen reader interactions, please activate Accessibility in Grammarl…" at bounding box center [701, 346] width 929 height 386
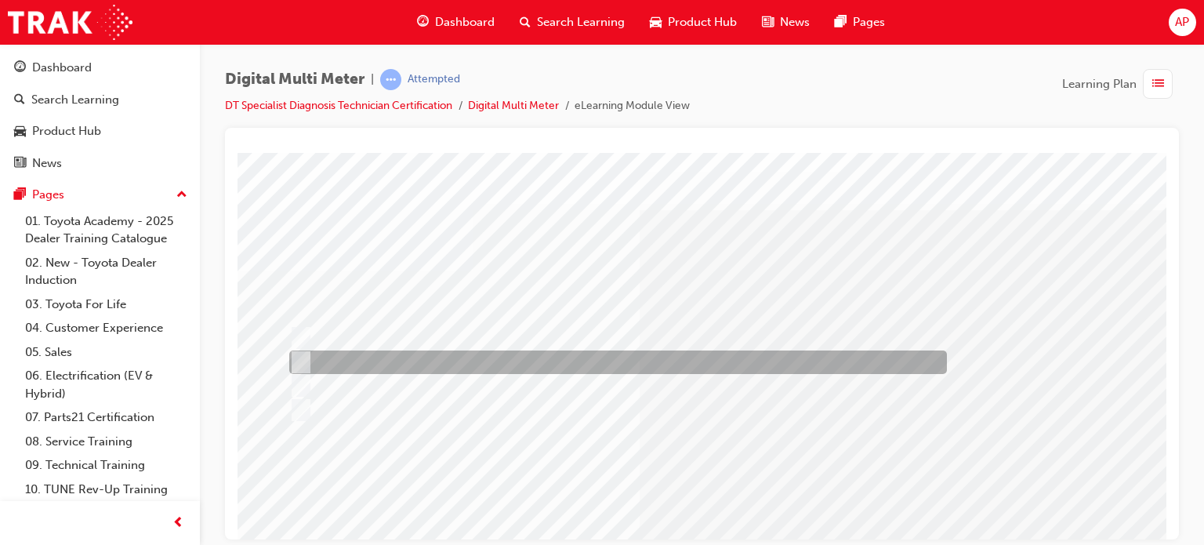
click at [371, 357] on div at bounding box center [613, 362] width 657 height 24
radio input "true"
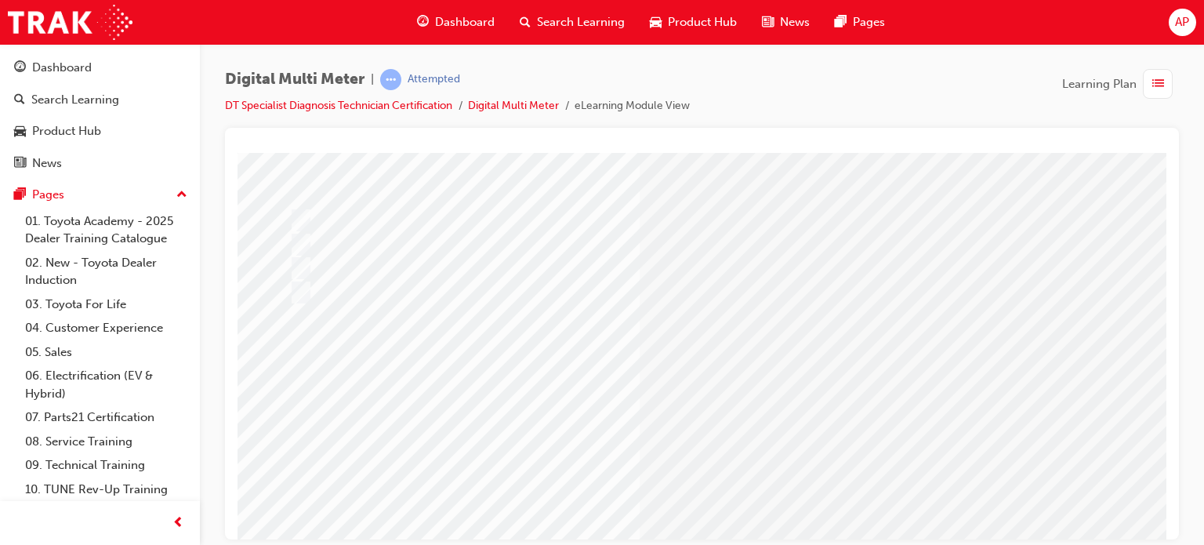
scroll to position [213, 0]
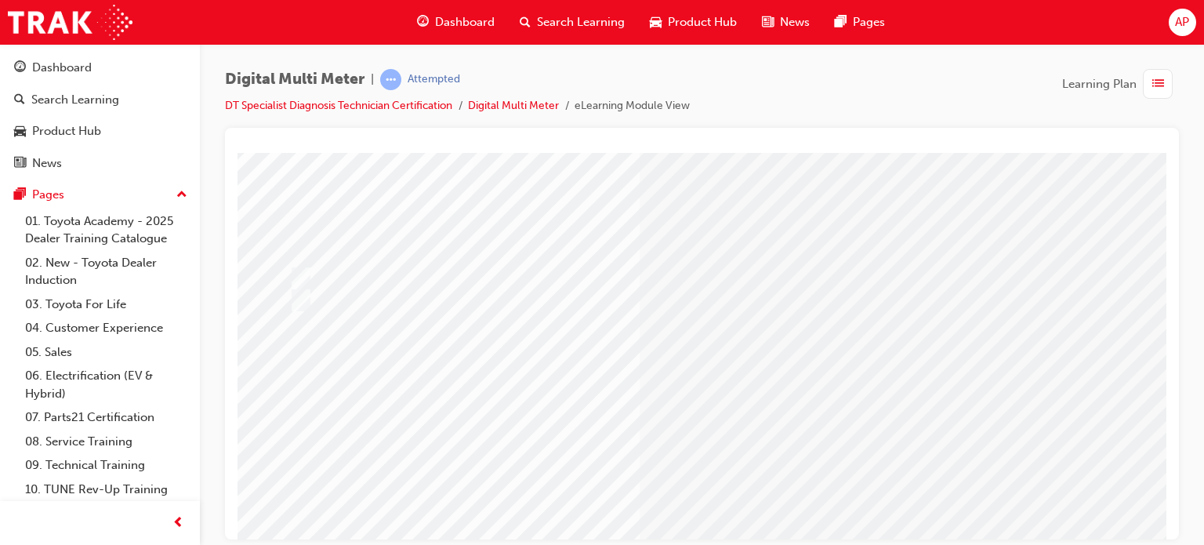
scroll to position [56, 0]
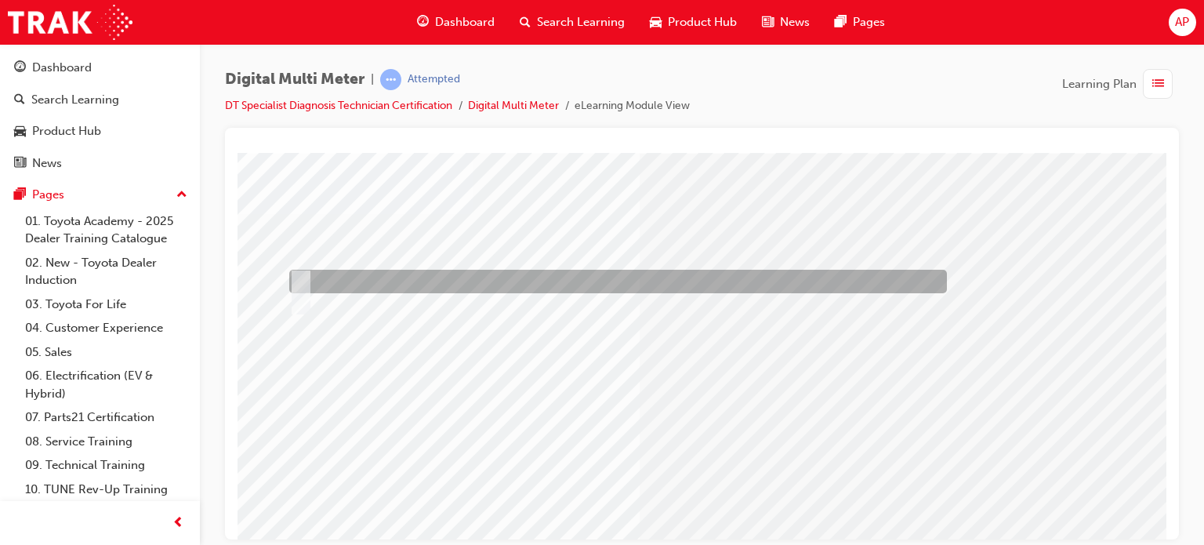
click at [349, 288] on div at bounding box center [613, 282] width 657 height 24
radio input "true"
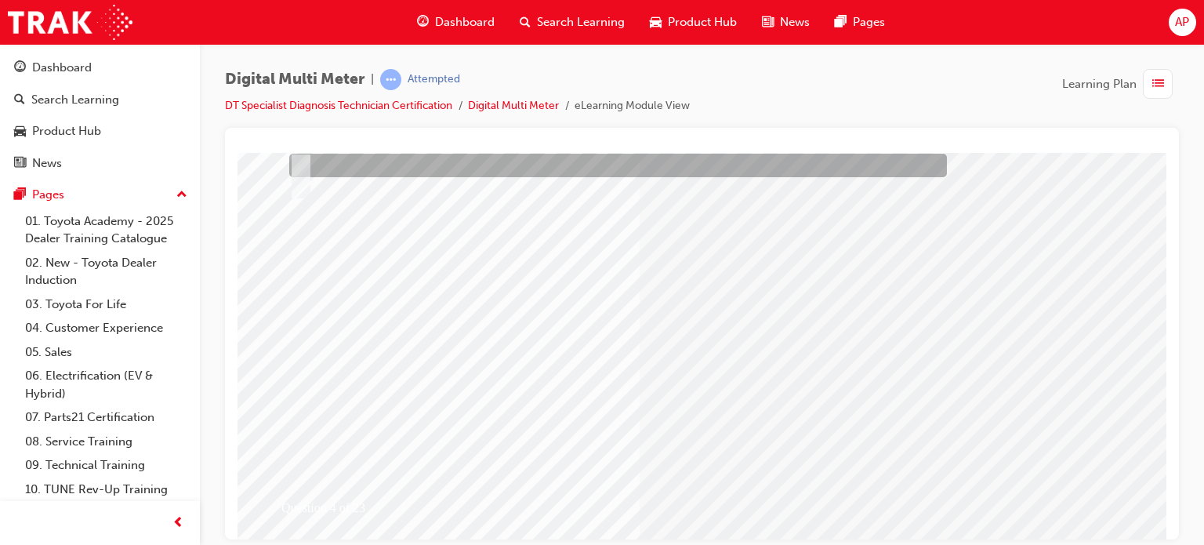
scroll to position [213, 0]
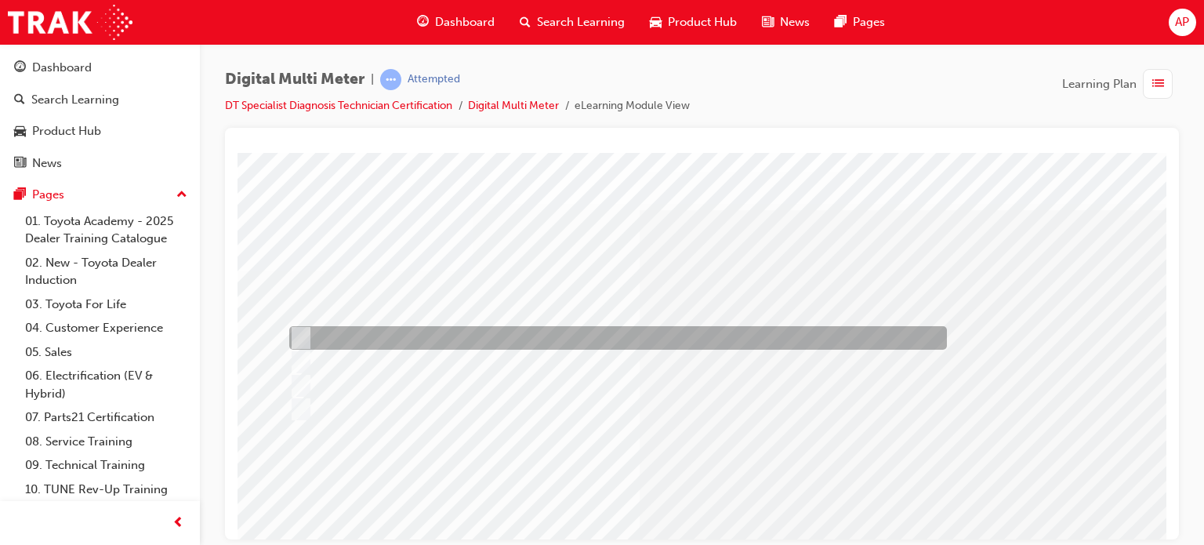
click at [561, 335] on div at bounding box center [613, 338] width 657 height 24
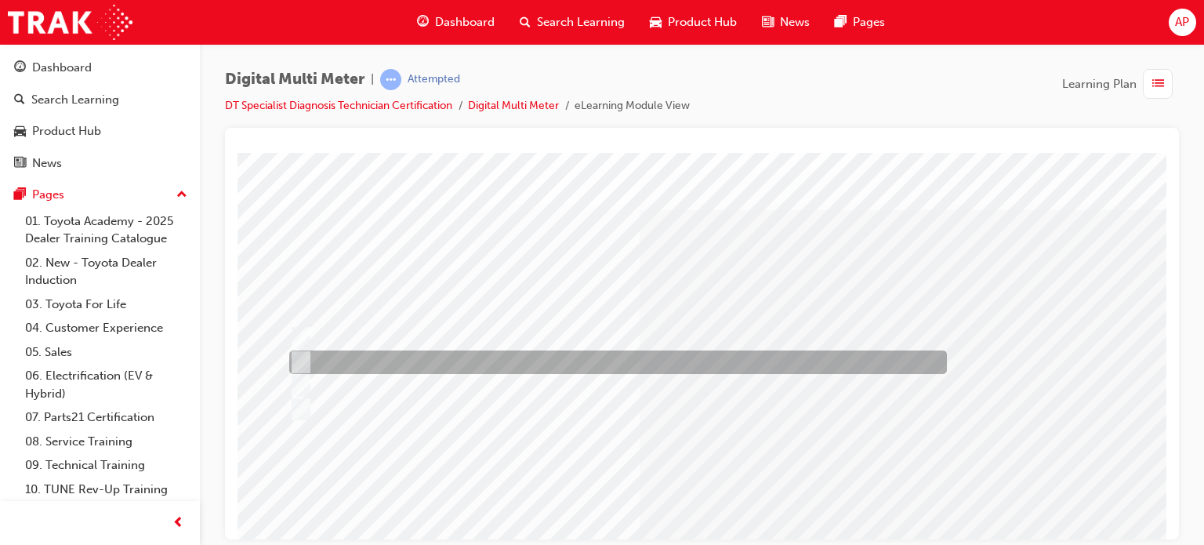
click at [566, 371] on div at bounding box center [613, 362] width 657 height 24
radio input "false"
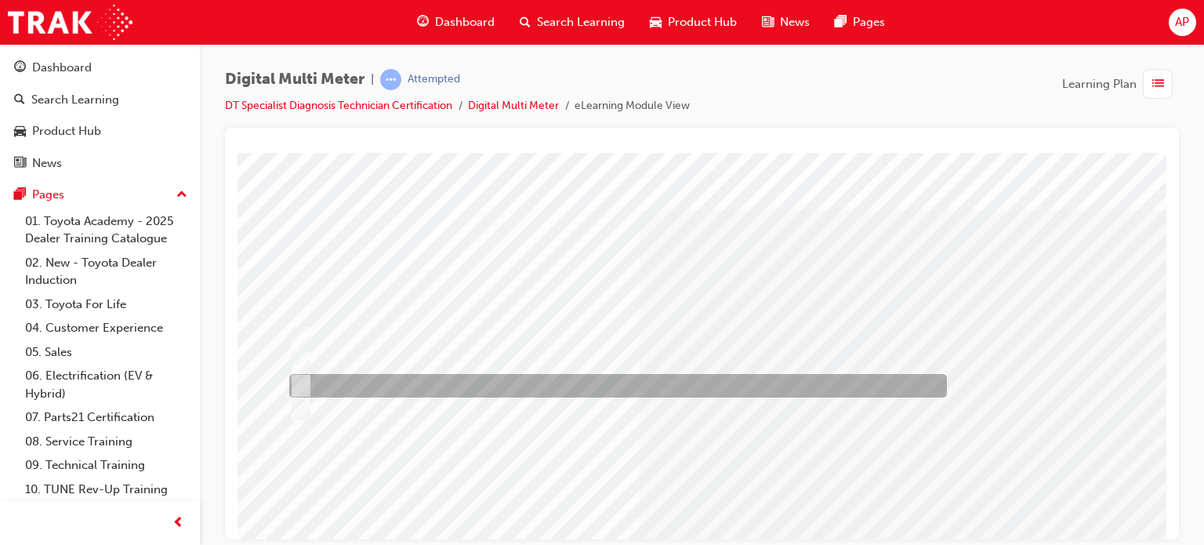
click at [561, 379] on div at bounding box center [613, 386] width 657 height 24
radio input "false"
radio input "true"
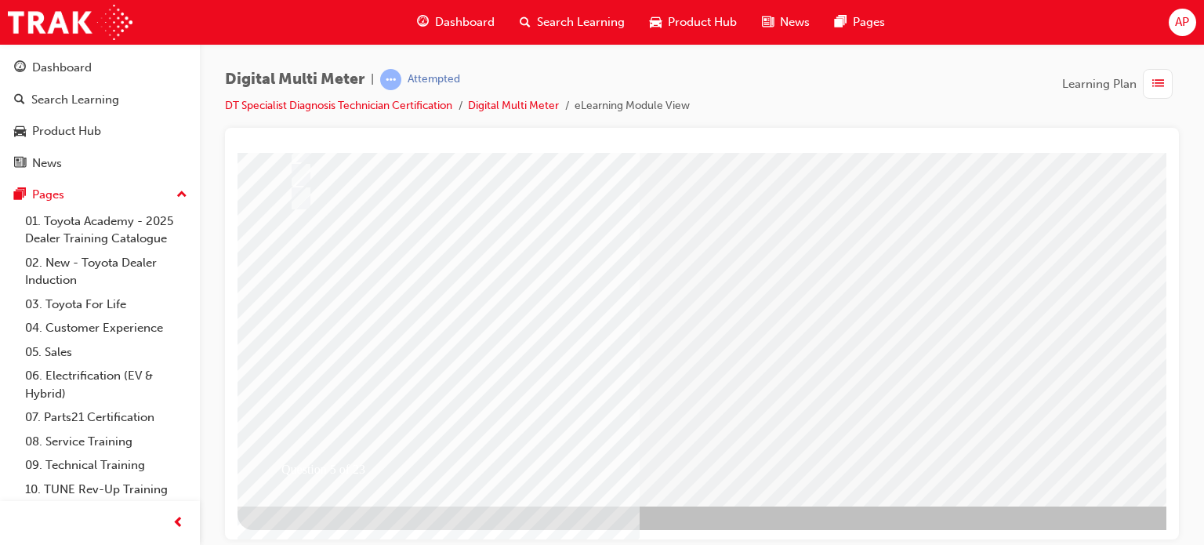
scroll to position [213, 0]
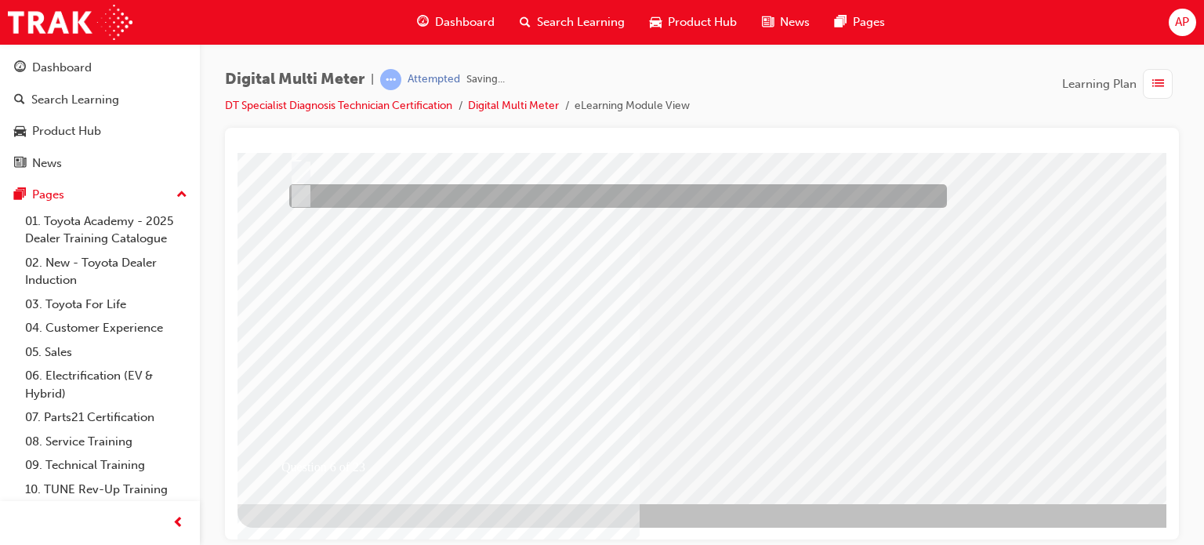
scroll to position [0, 0]
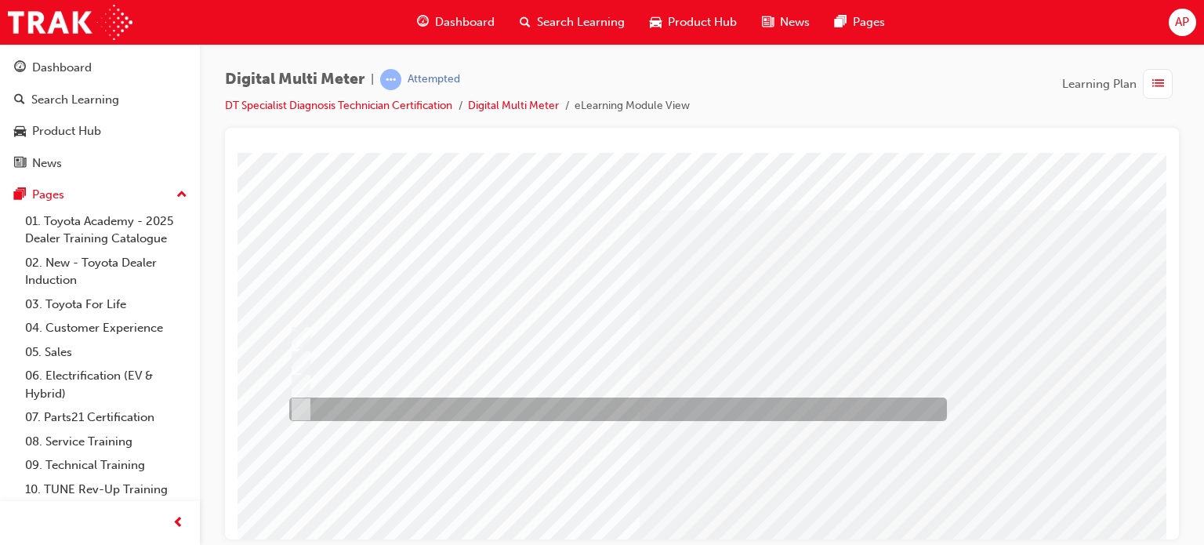
click at [429, 408] on div at bounding box center [613, 409] width 657 height 24
radio input "true"
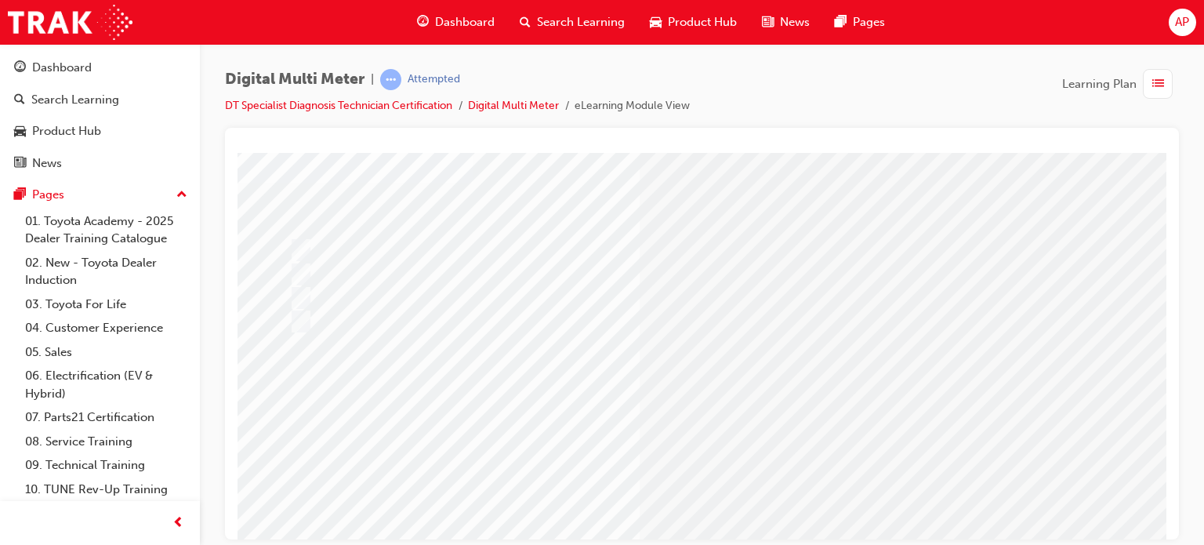
scroll to position [56, 0]
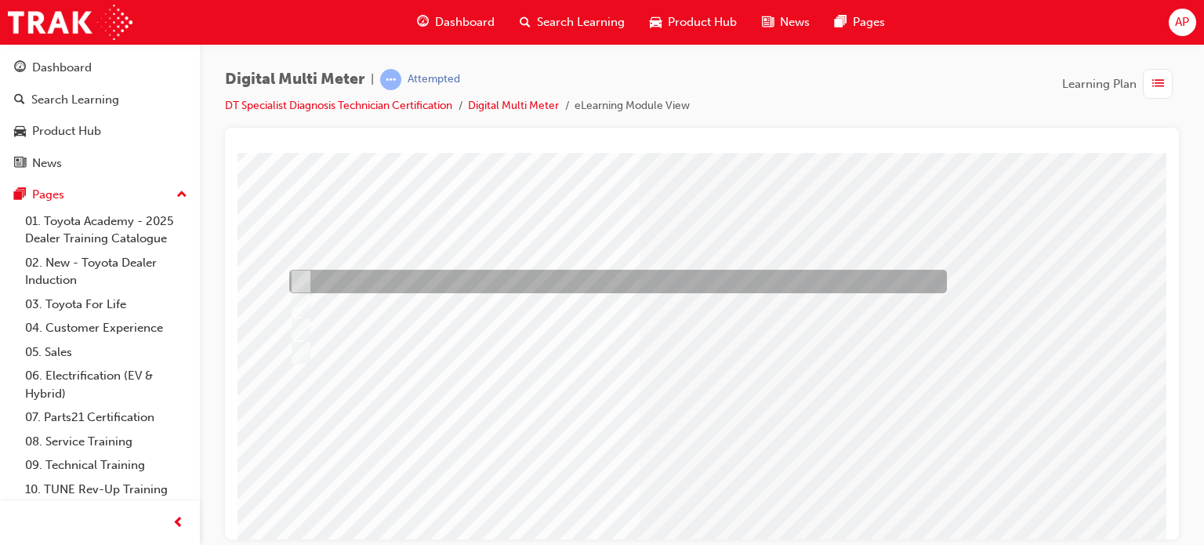
click at [401, 279] on div at bounding box center [613, 282] width 657 height 24
radio input "true"
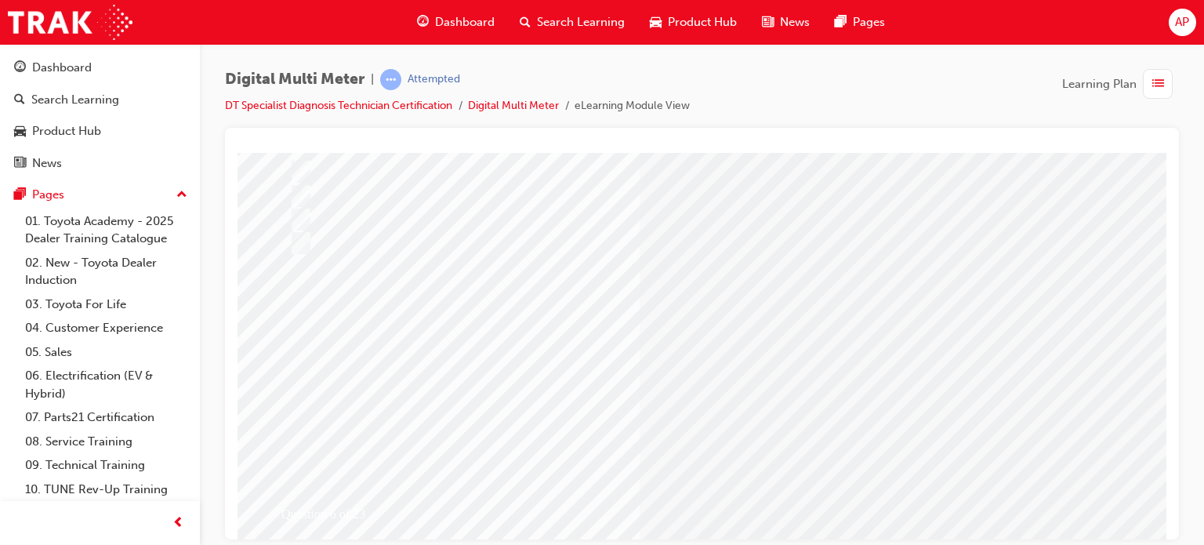
scroll to position [213, 0]
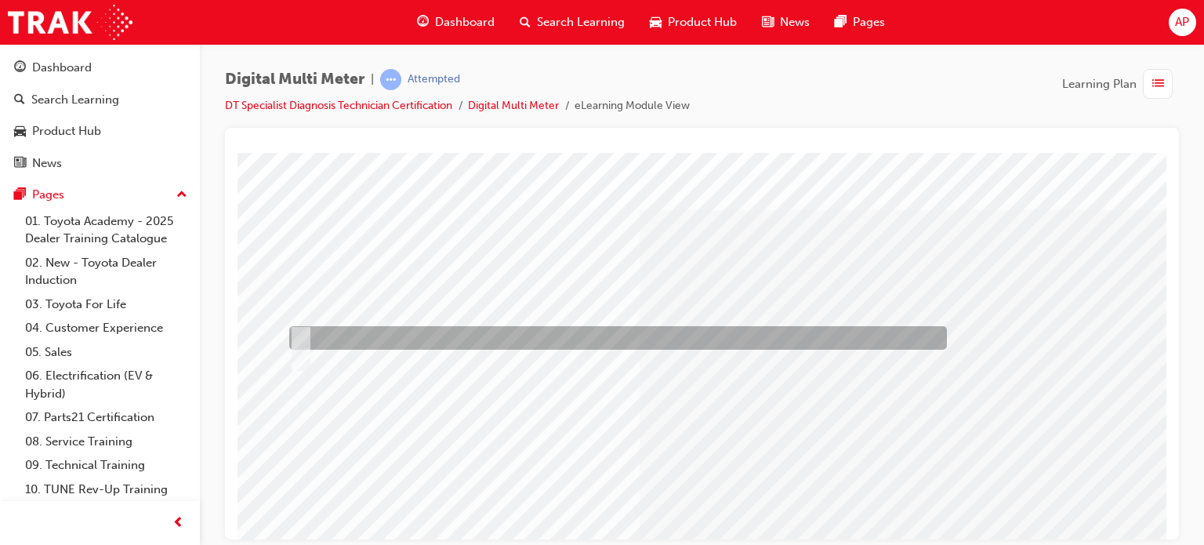
click at [522, 333] on div at bounding box center [613, 338] width 657 height 24
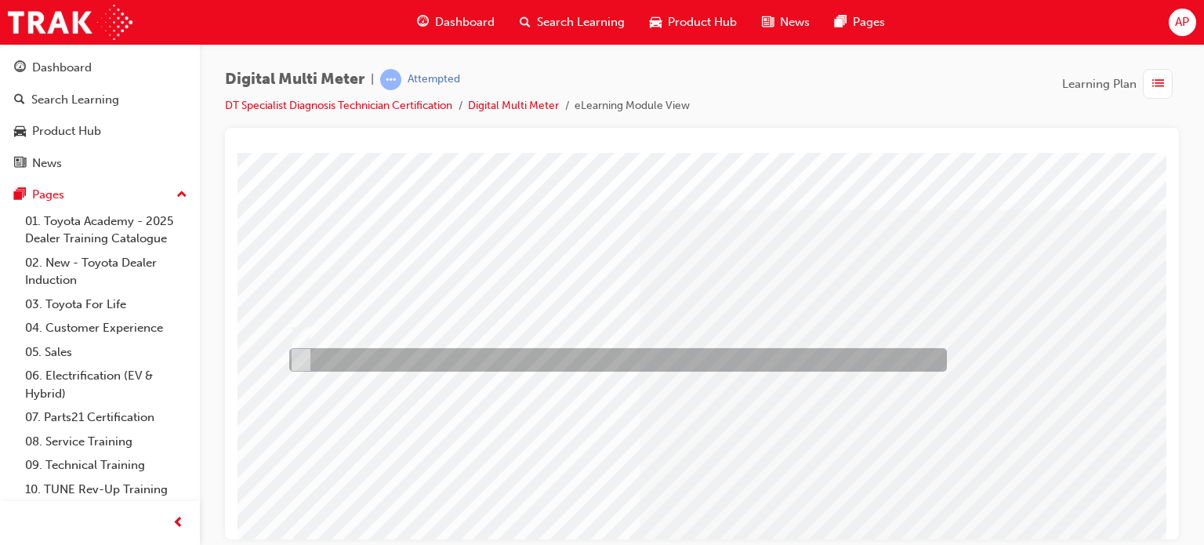
click at [473, 352] on div at bounding box center [613, 360] width 657 height 24
radio input "false"
radio input "true"
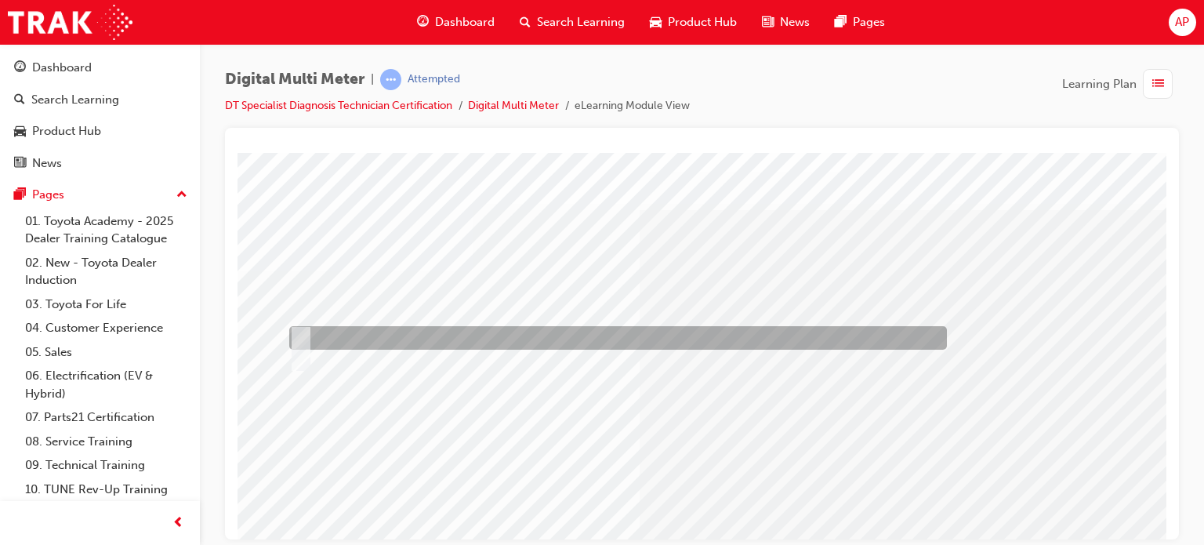
click at [531, 329] on div at bounding box center [613, 338] width 657 height 24
radio input "true"
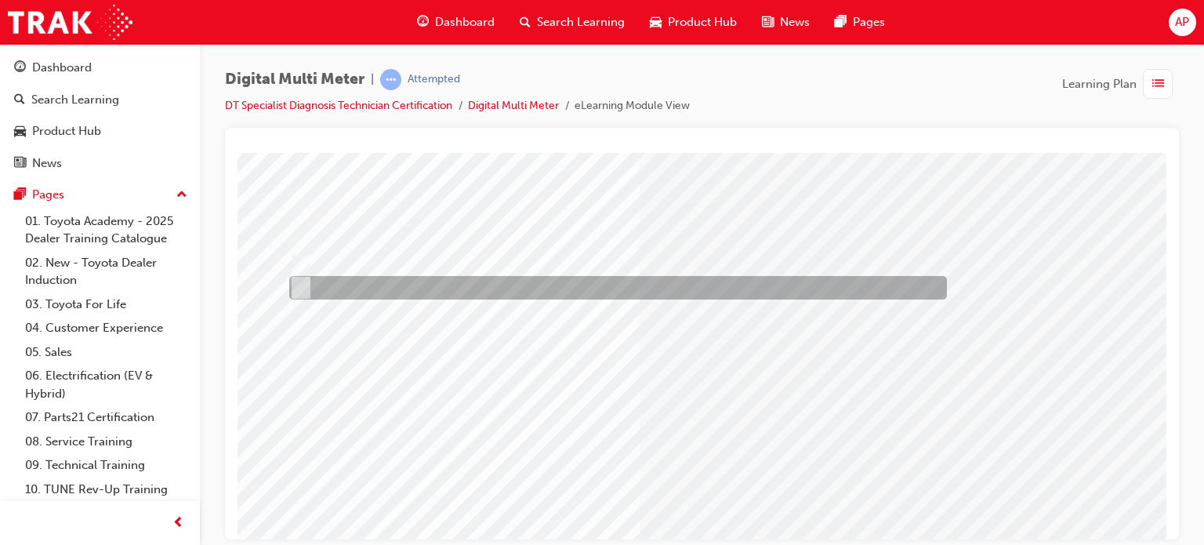
scroll to position [157, 0]
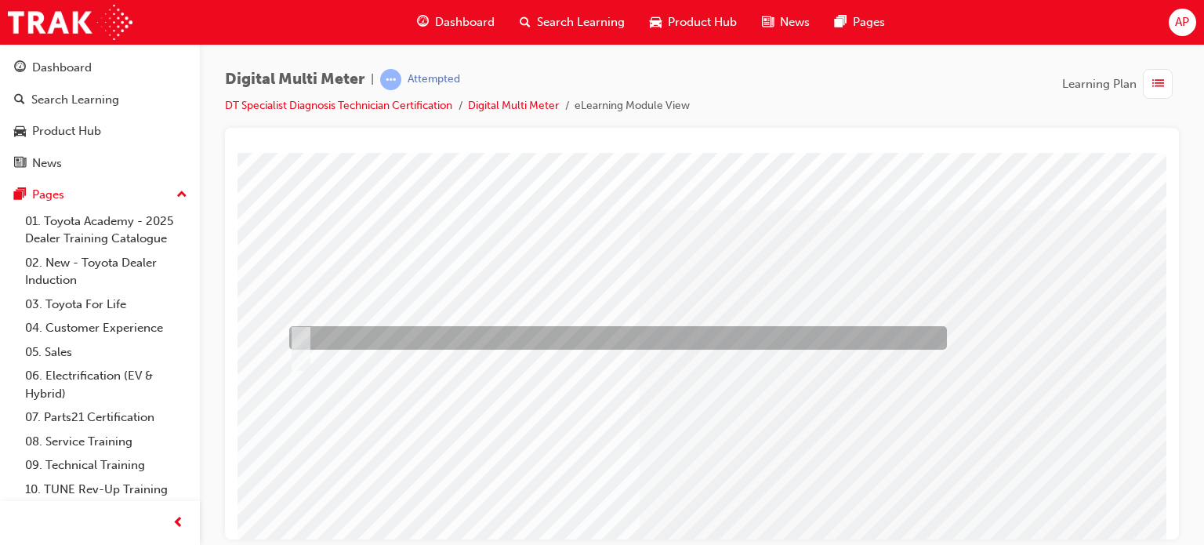
click at [345, 339] on div at bounding box center [613, 338] width 657 height 24
radio input "true"
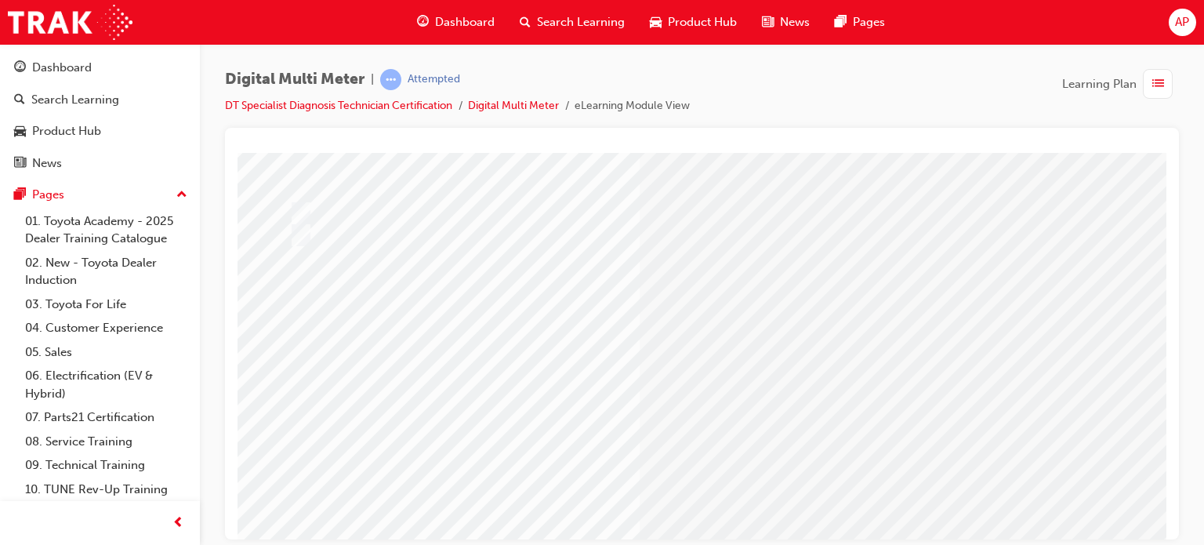
scroll to position [213, 0]
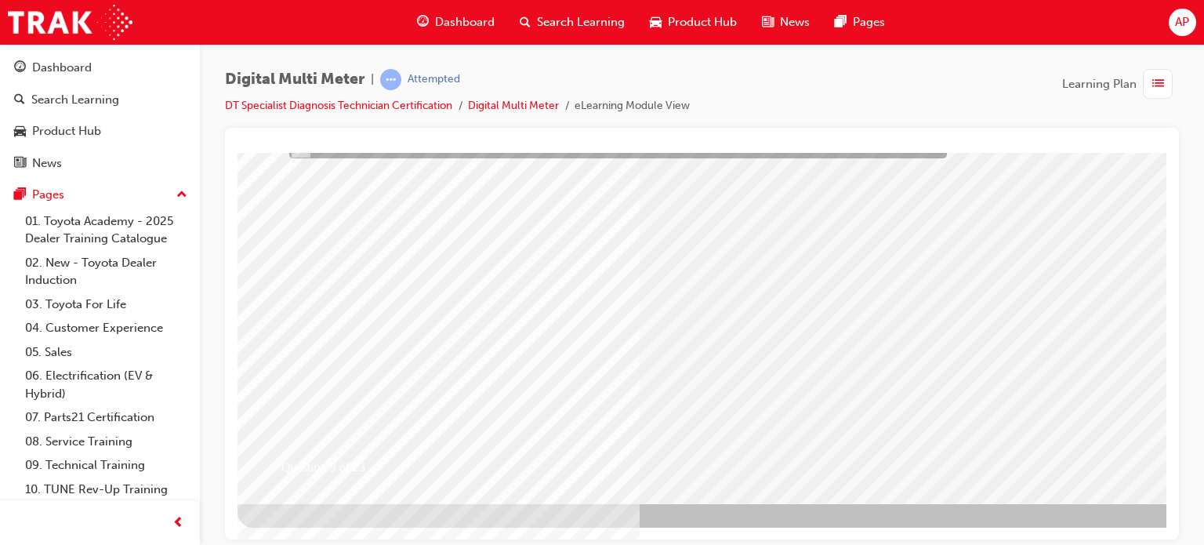
scroll to position [0, 0]
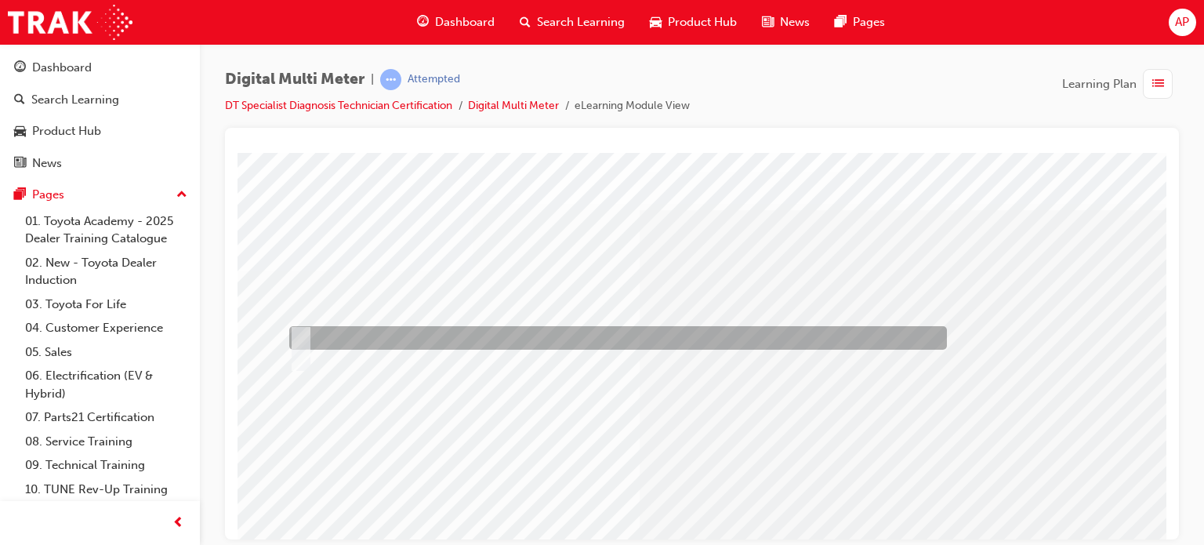
click at [696, 329] on div at bounding box center [613, 338] width 657 height 24
radio input "true"
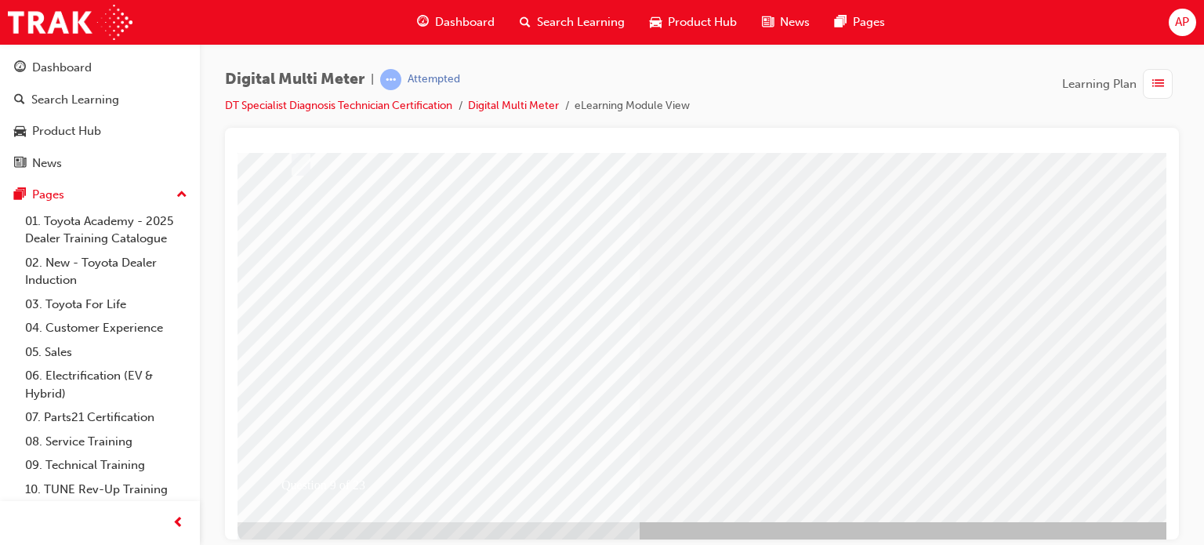
scroll to position [213, 0]
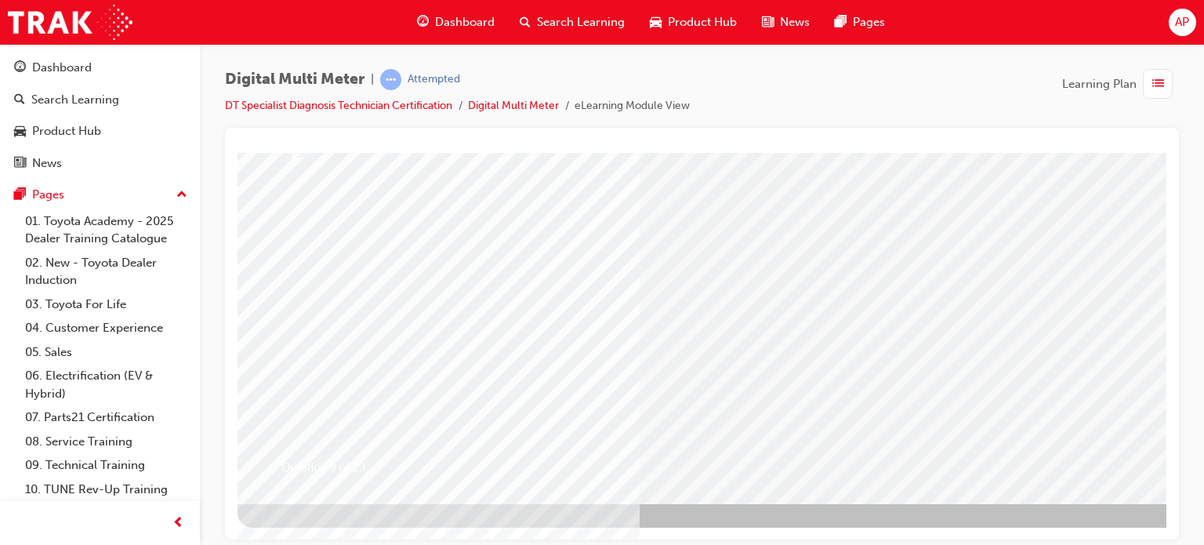
drag, startPoint x: 766, startPoint y: 397, endPoint x: 771, endPoint y: 405, distance: 9.1
click at [771, 405] on div "Question 9 of 23" at bounding box center [770, 221] width 1066 height 564
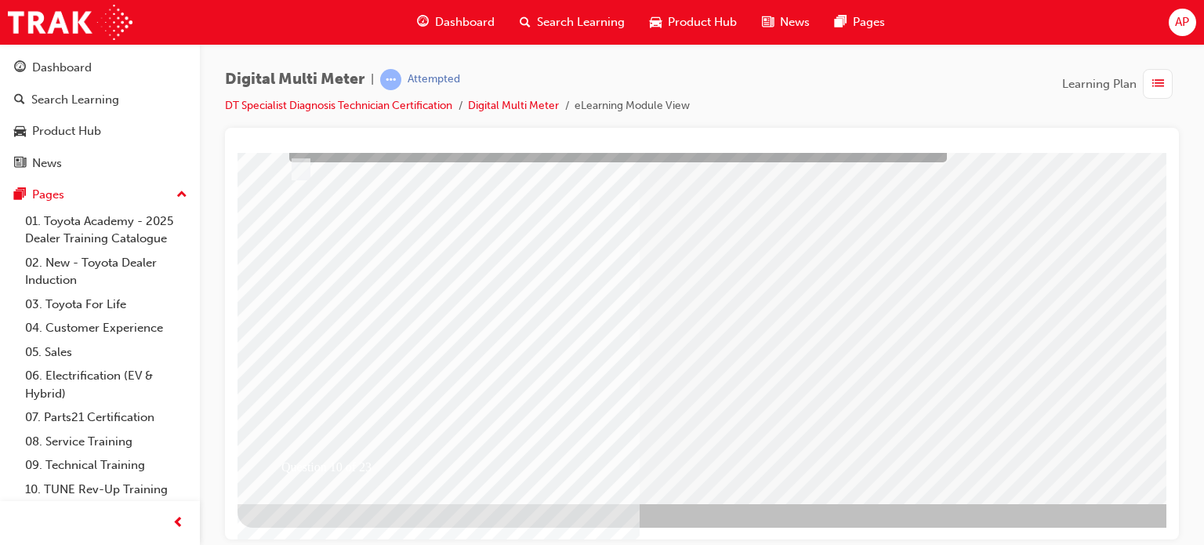
scroll to position [0, 0]
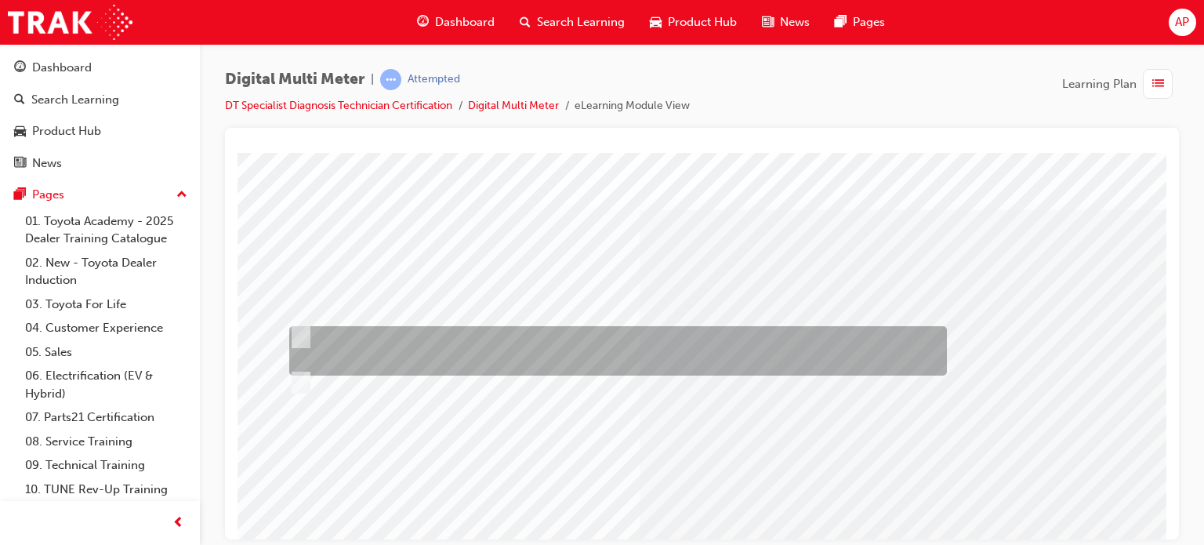
click at [720, 328] on div at bounding box center [613, 350] width 657 height 49
radio input "true"
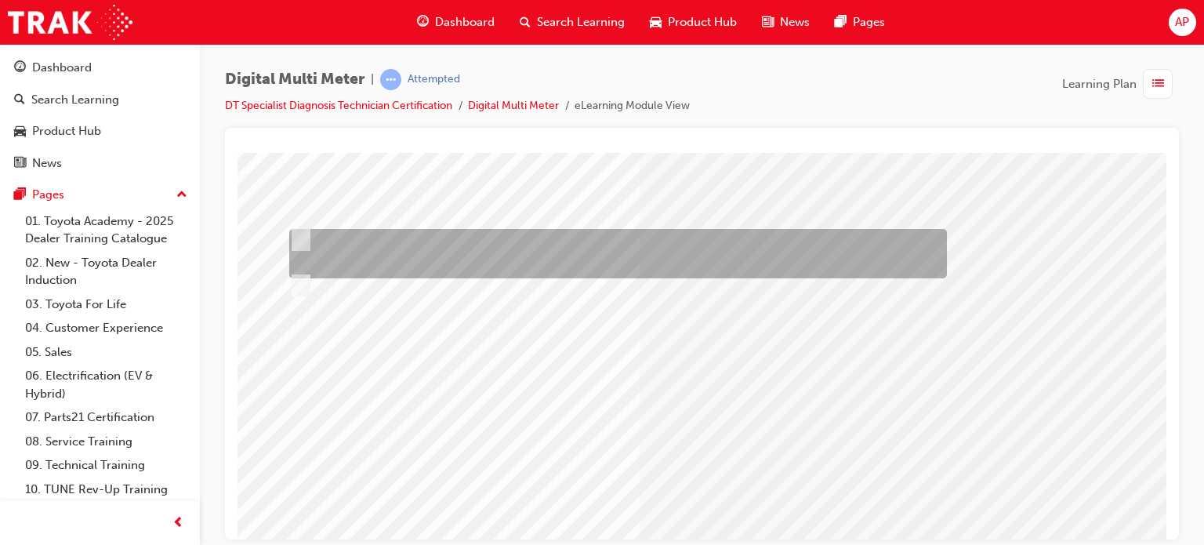
scroll to position [213, 0]
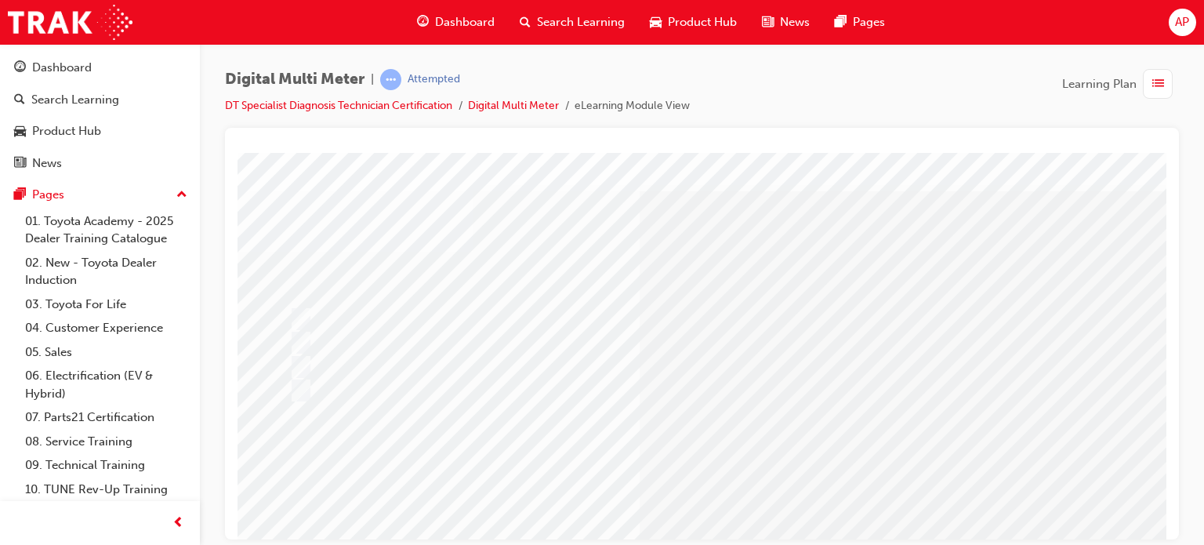
scroll to position [0, 0]
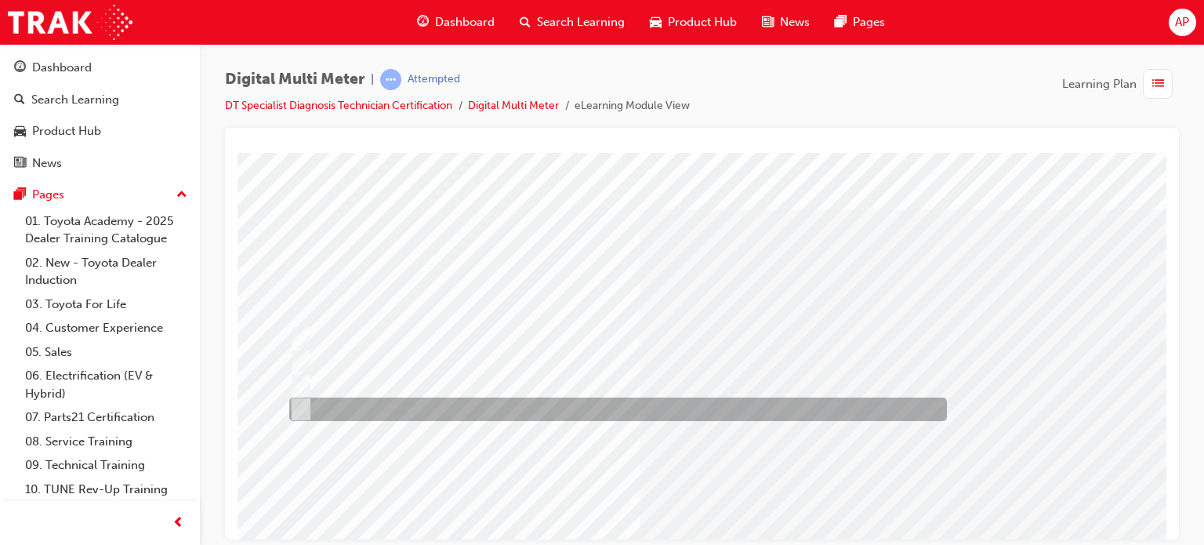
click at [538, 405] on div at bounding box center [613, 409] width 657 height 24
radio input "true"
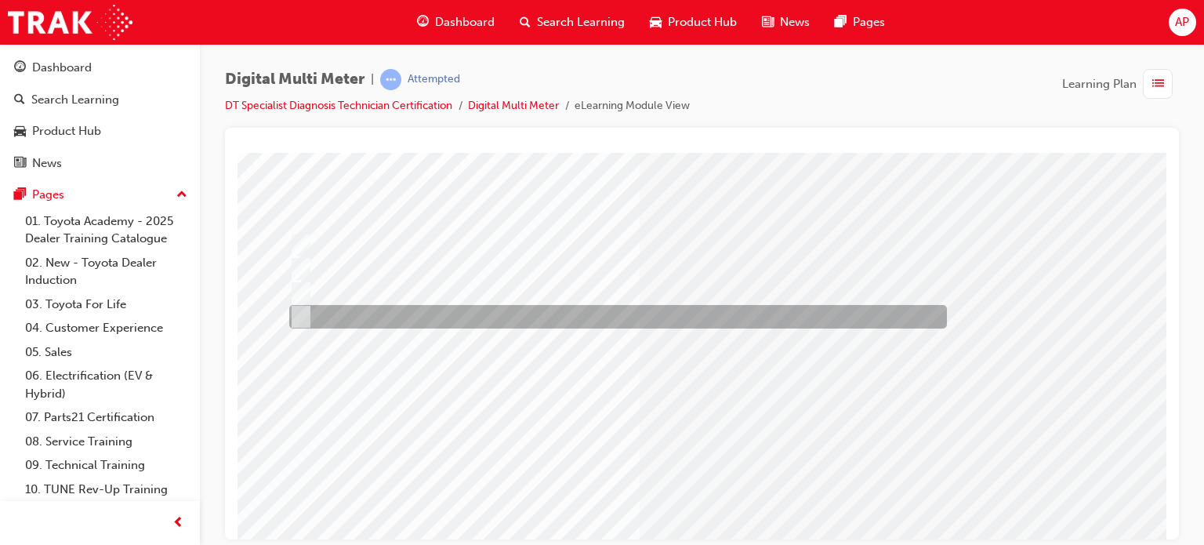
scroll to position [213, 0]
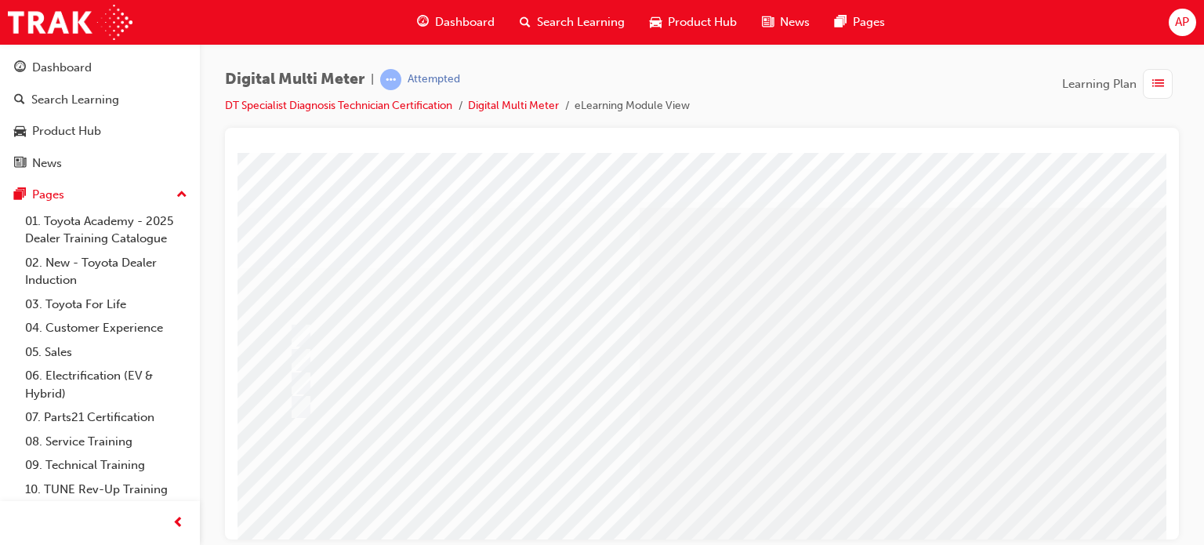
scroll to position [0, 0]
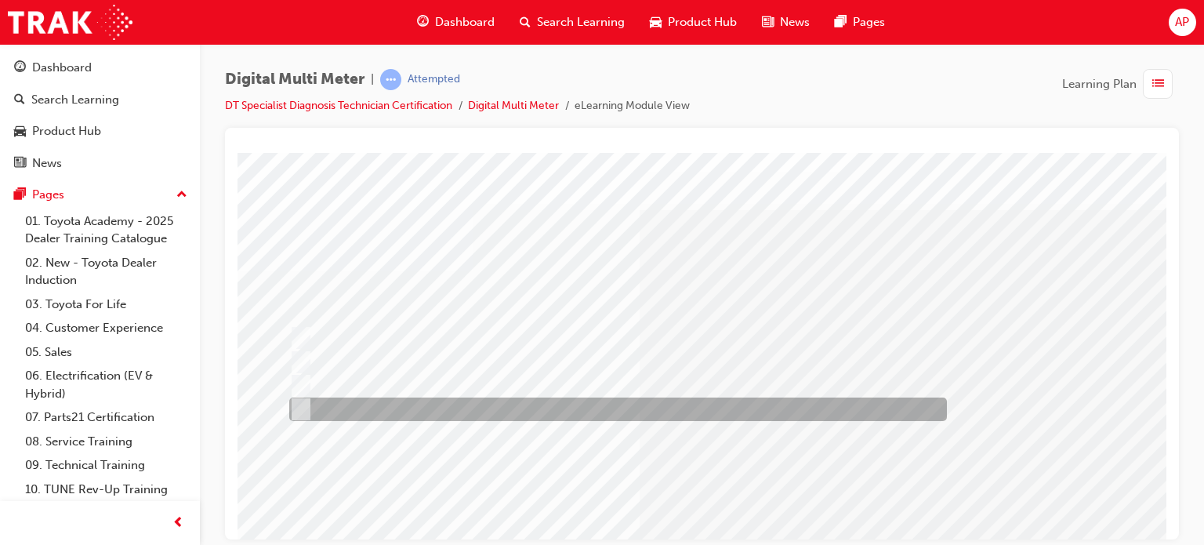
click at [468, 400] on div at bounding box center [613, 409] width 657 height 24
radio input "true"
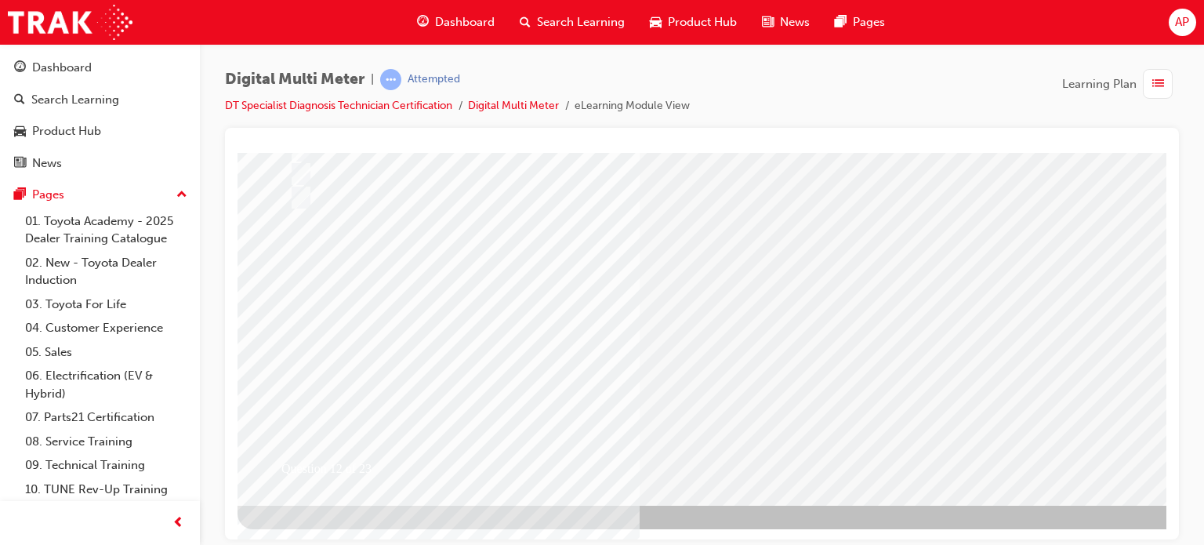
scroll to position [213, 0]
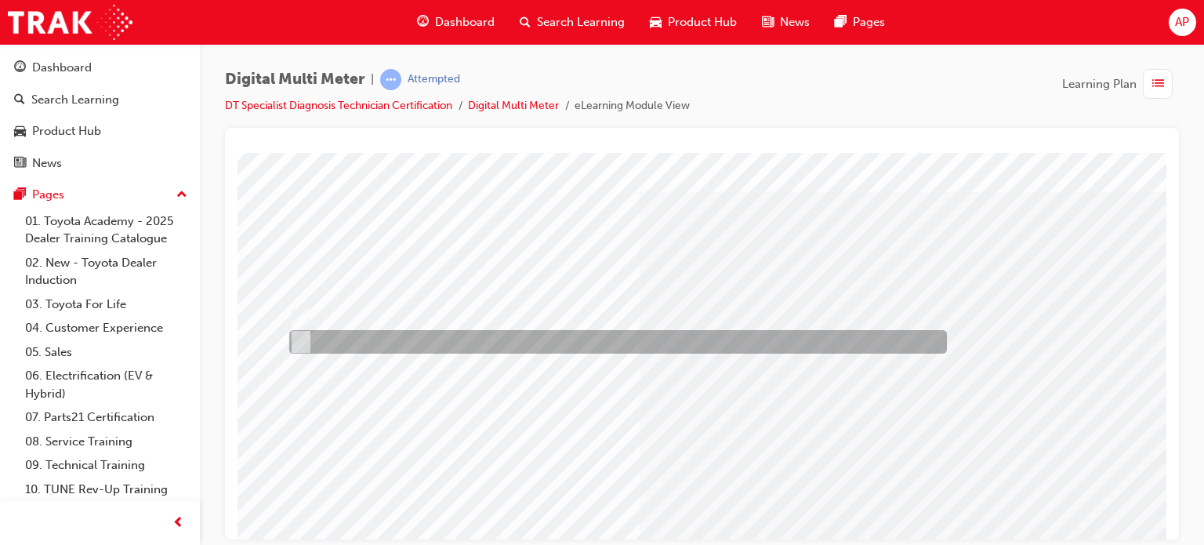
scroll to position [0, 0]
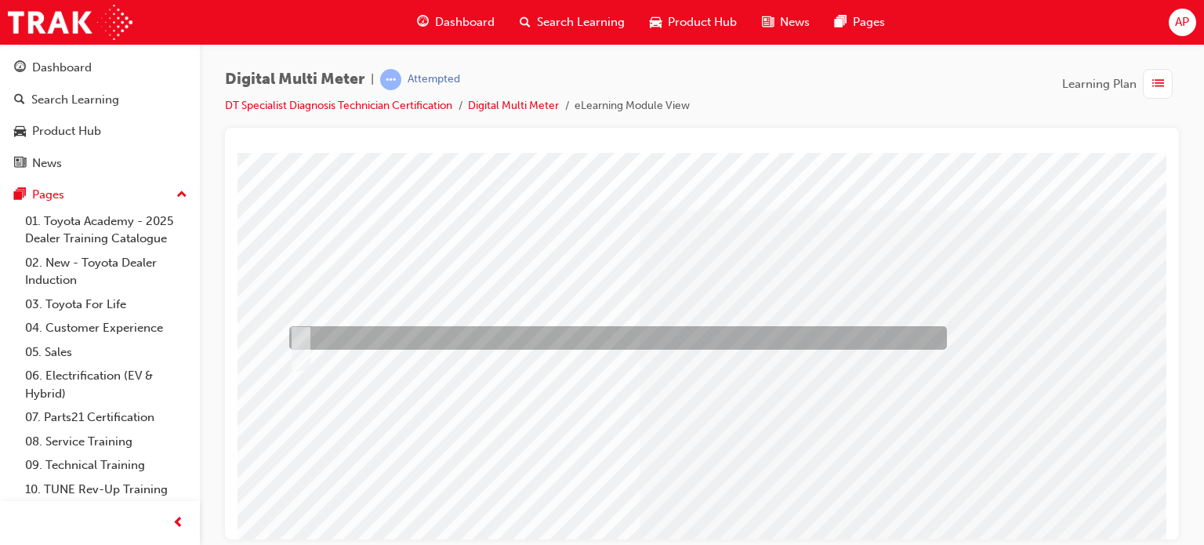
click at [608, 334] on div at bounding box center [613, 338] width 657 height 24
radio input "true"
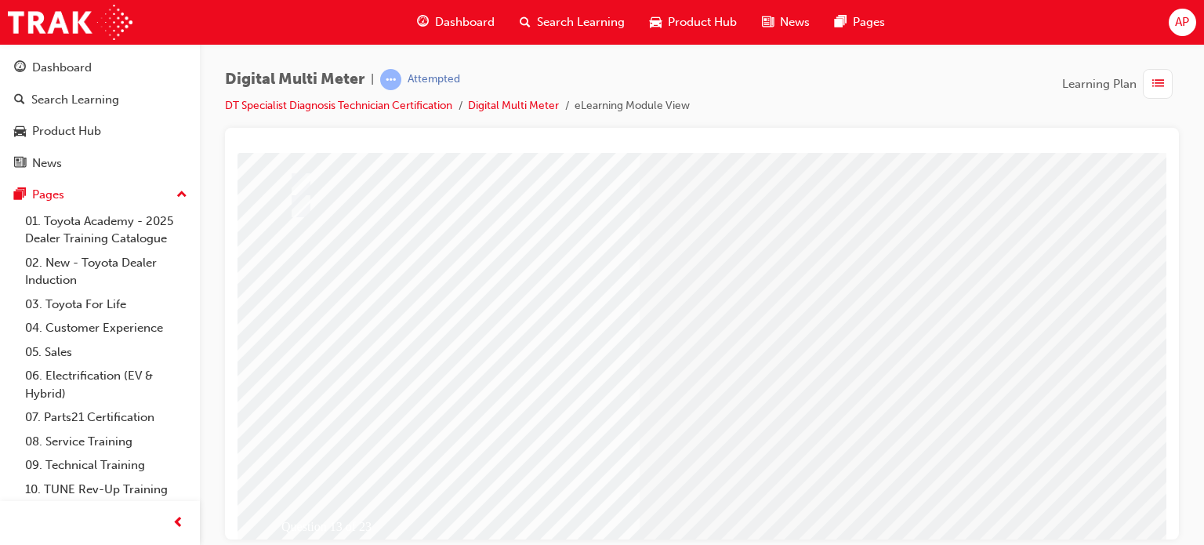
scroll to position [213, 0]
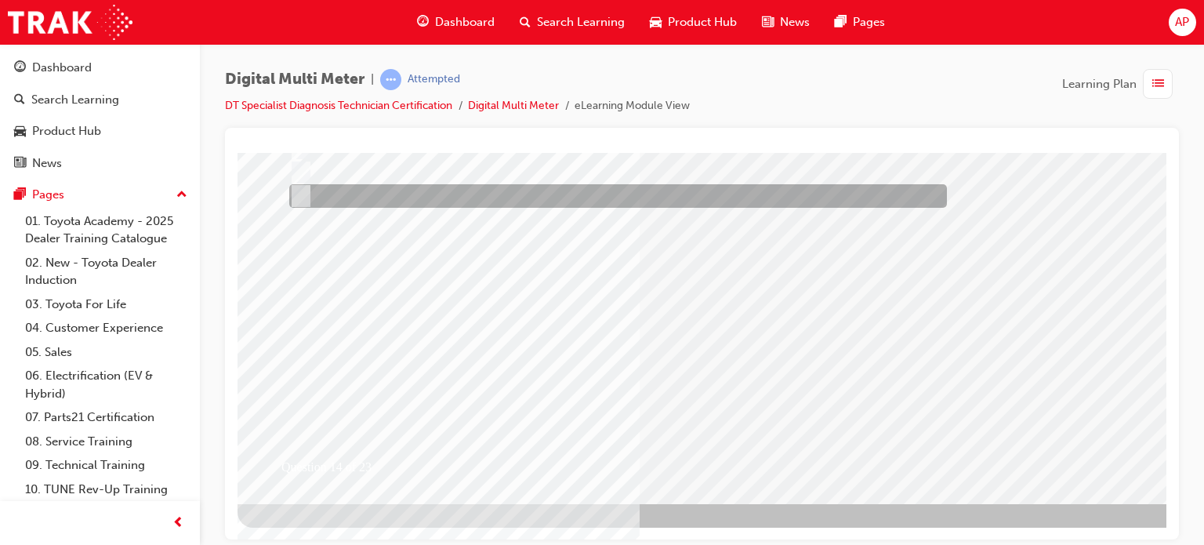
scroll to position [0, 0]
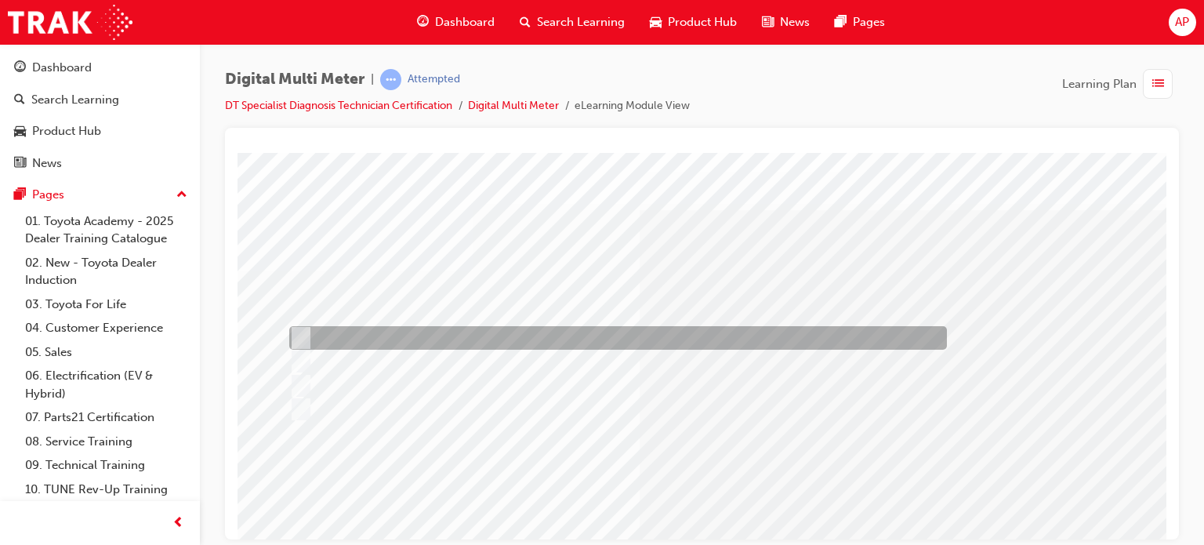
click at [354, 339] on div at bounding box center [613, 338] width 657 height 24
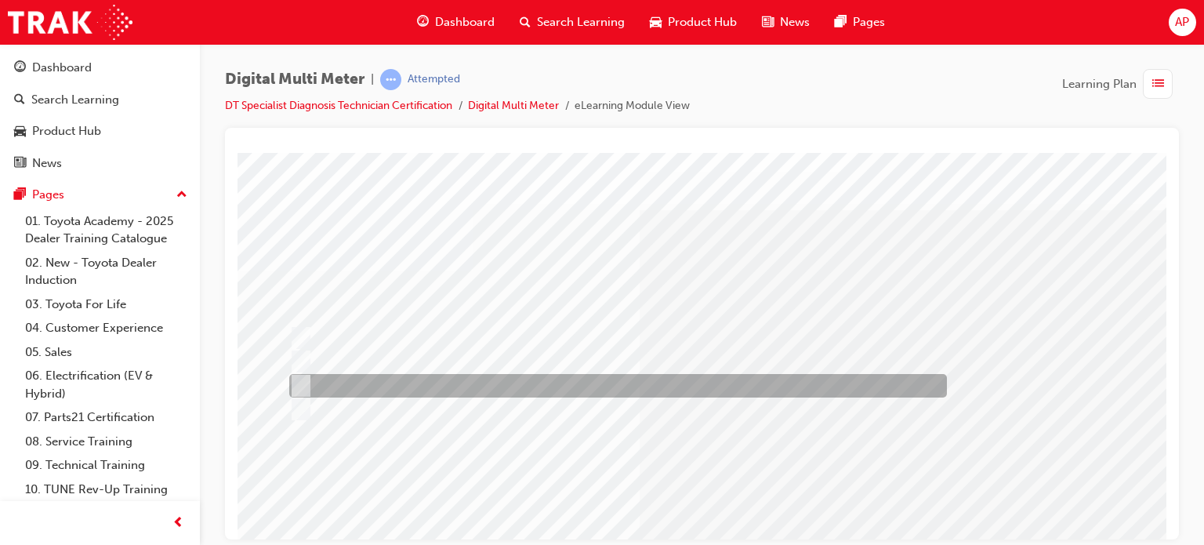
click at [382, 382] on div at bounding box center [613, 386] width 657 height 24
radio input "false"
radio input "true"
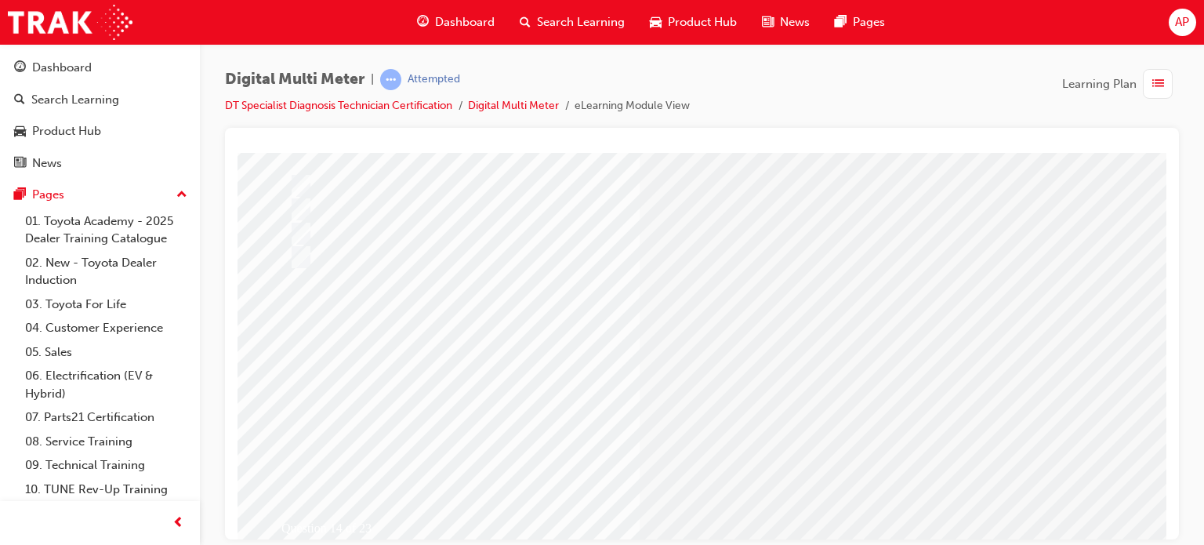
scroll to position [157, 0]
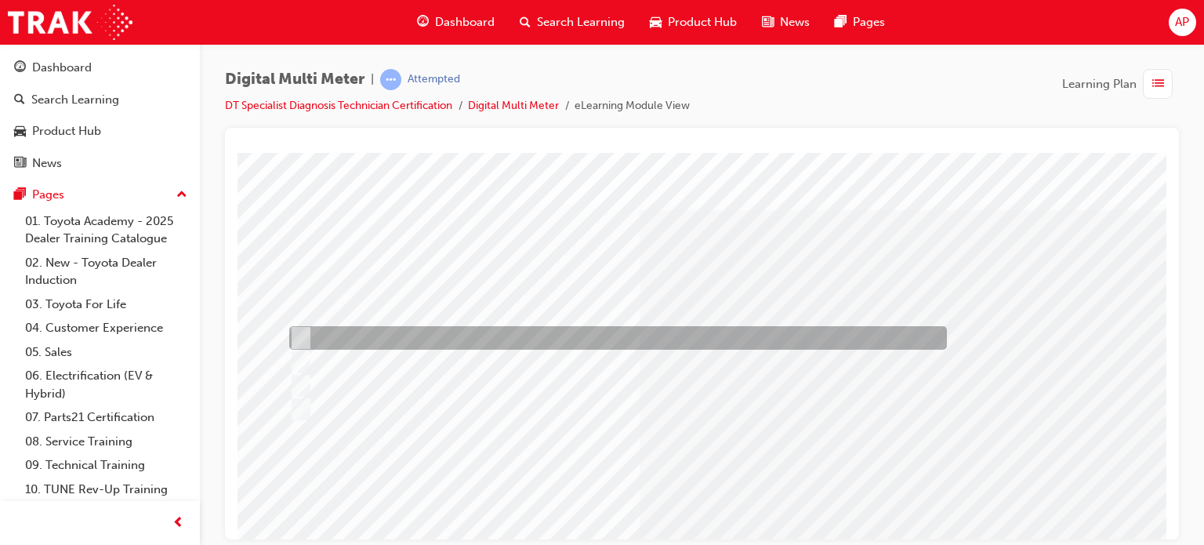
click at [432, 336] on div at bounding box center [613, 338] width 657 height 24
radio input "true"
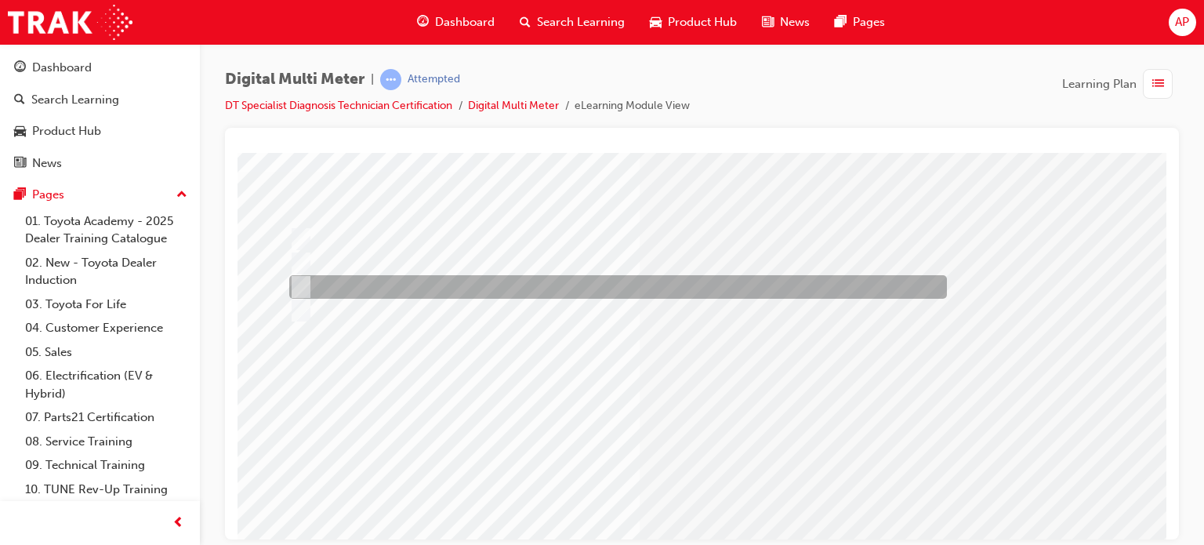
scroll to position [157, 0]
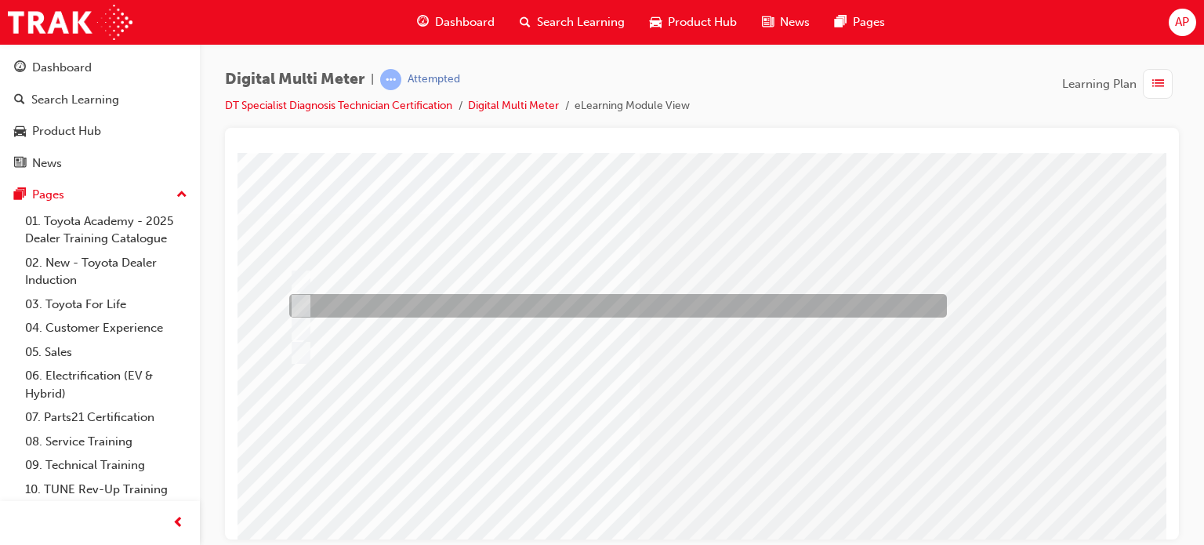
click at [473, 308] on div at bounding box center [613, 306] width 657 height 24
radio input "true"
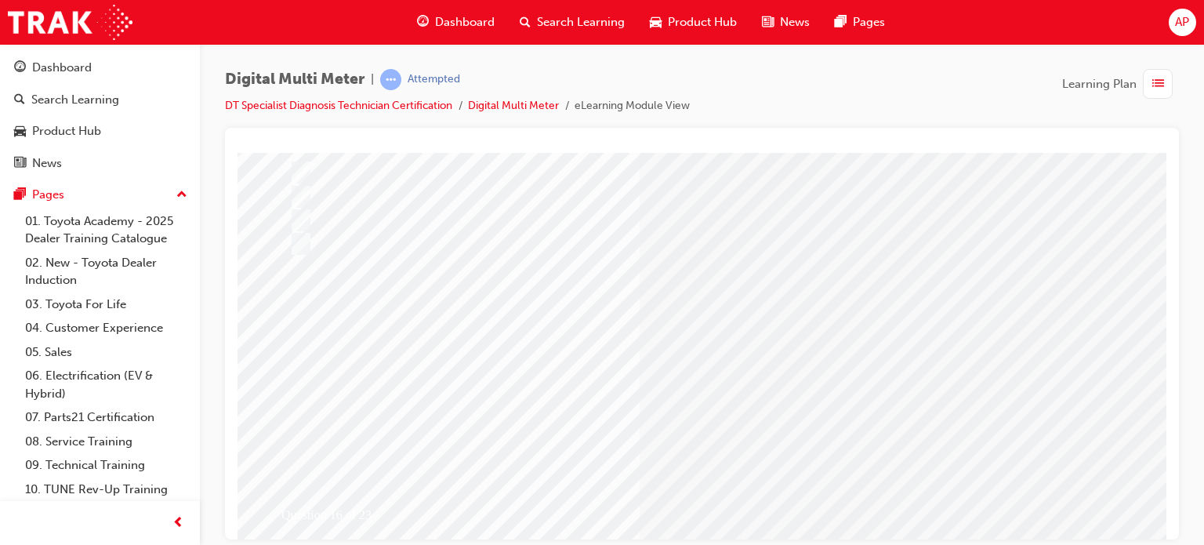
scroll to position [213, 0]
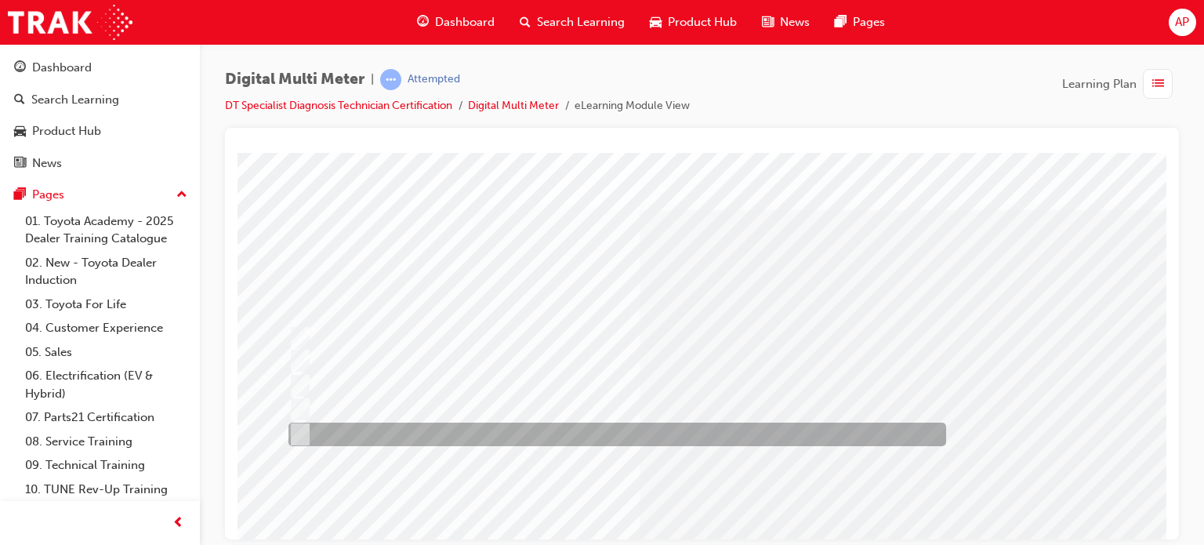
click at [399, 433] on div at bounding box center [612, 434] width 657 height 24
radio input "true"
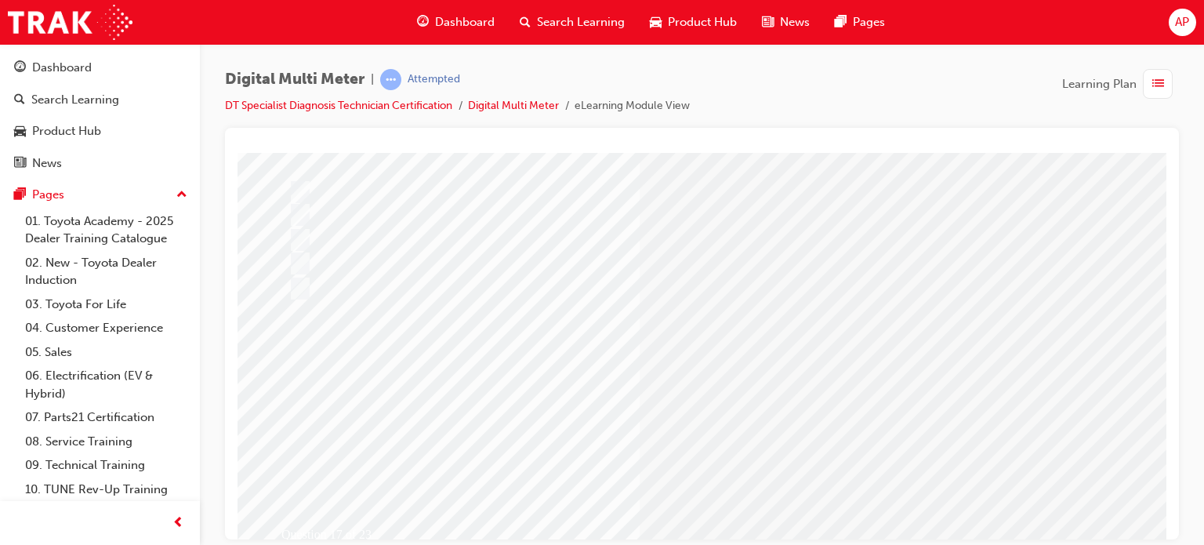
scroll to position [213, 0]
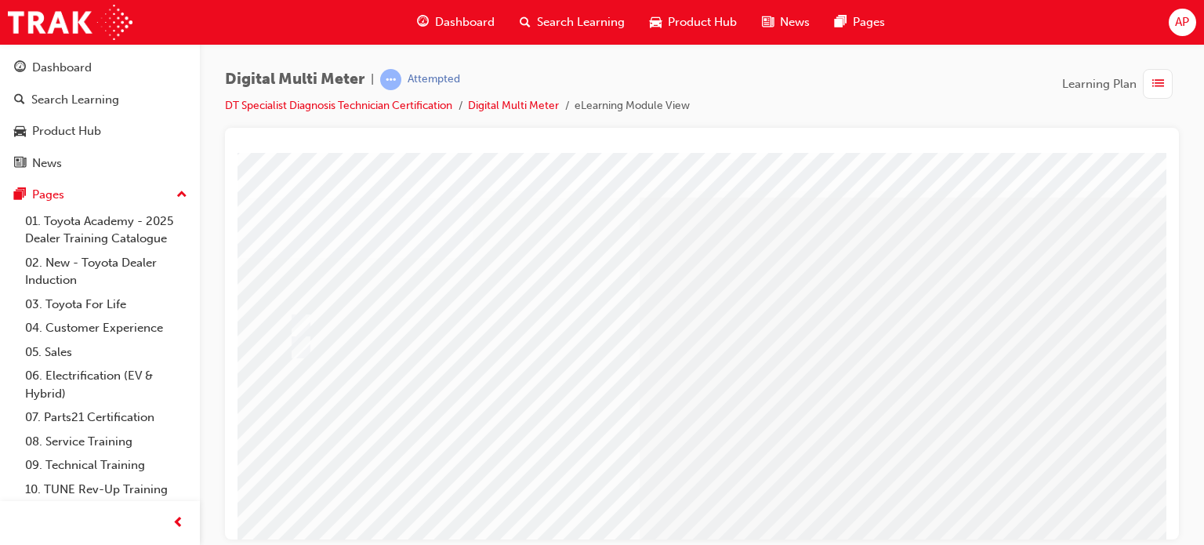
scroll to position [0, 0]
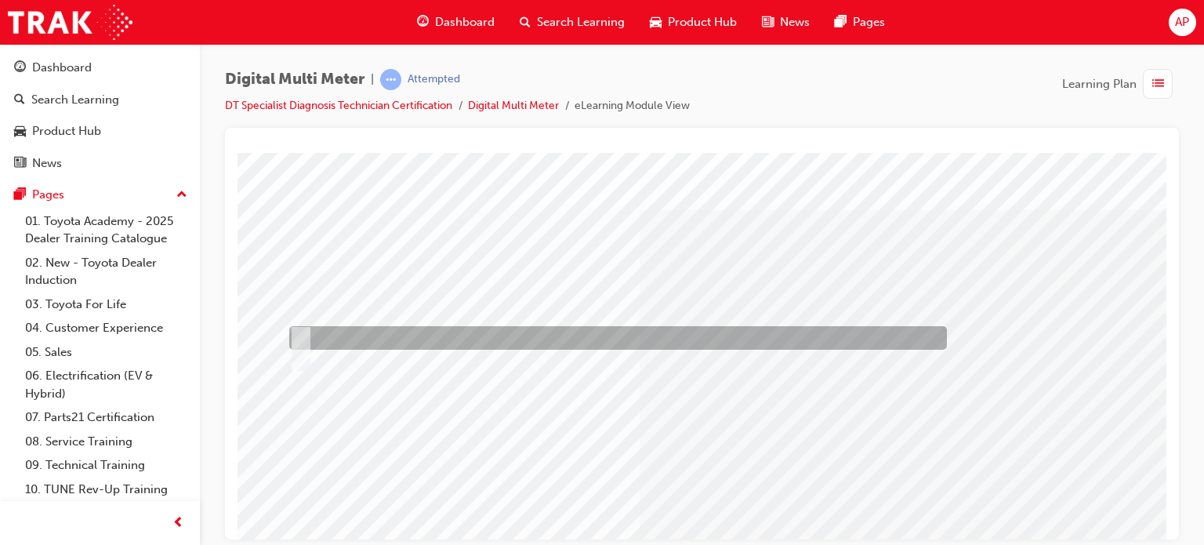
click at [407, 335] on div at bounding box center [613, 338] width 657 height 24
radio input "true"
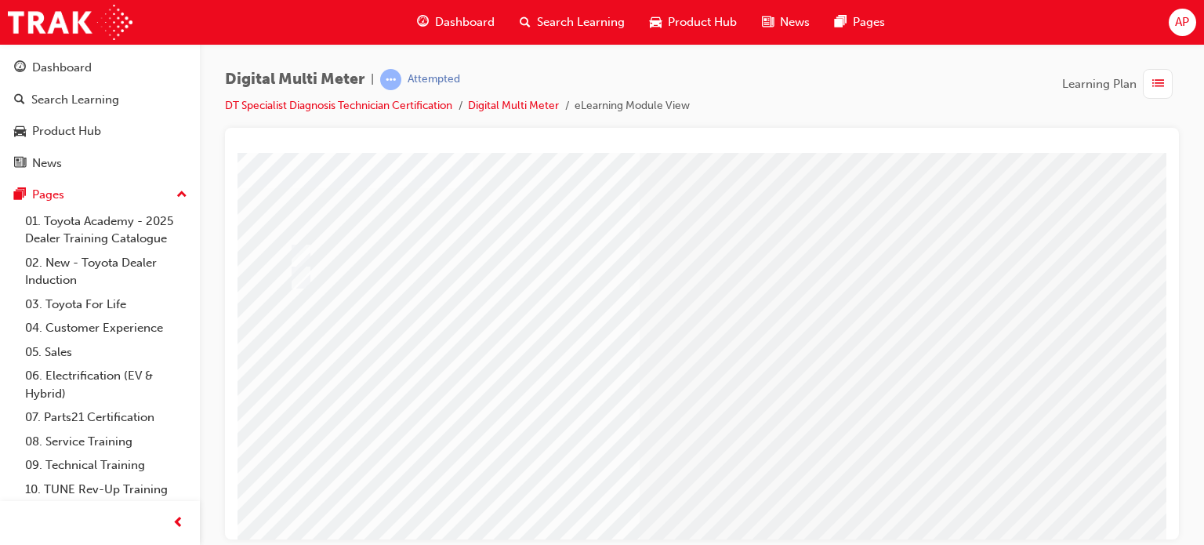
scroll to position [157, 0]
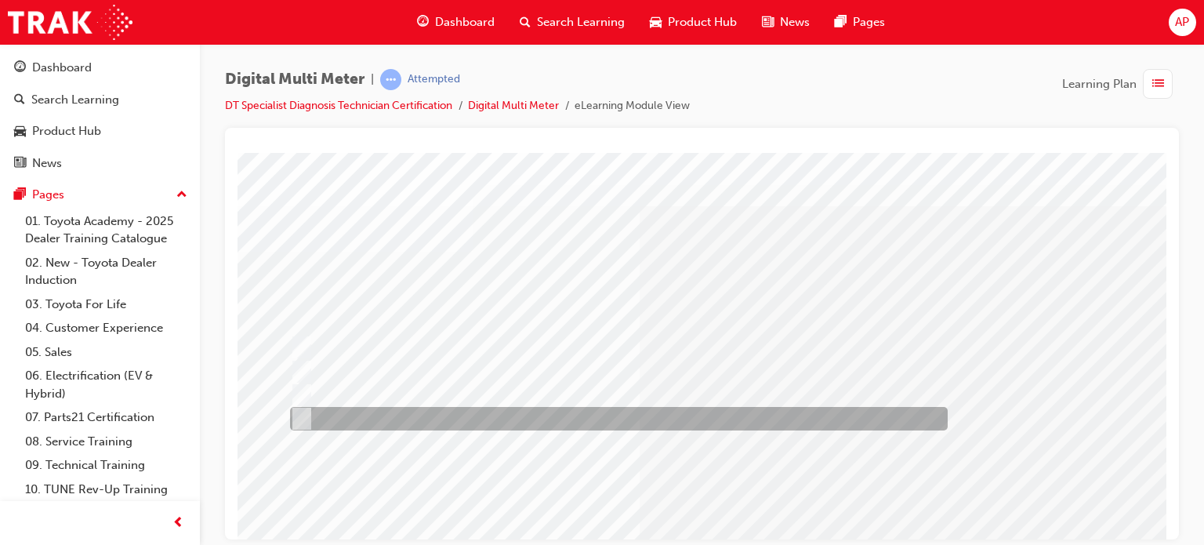
scroll to position [0, 0]
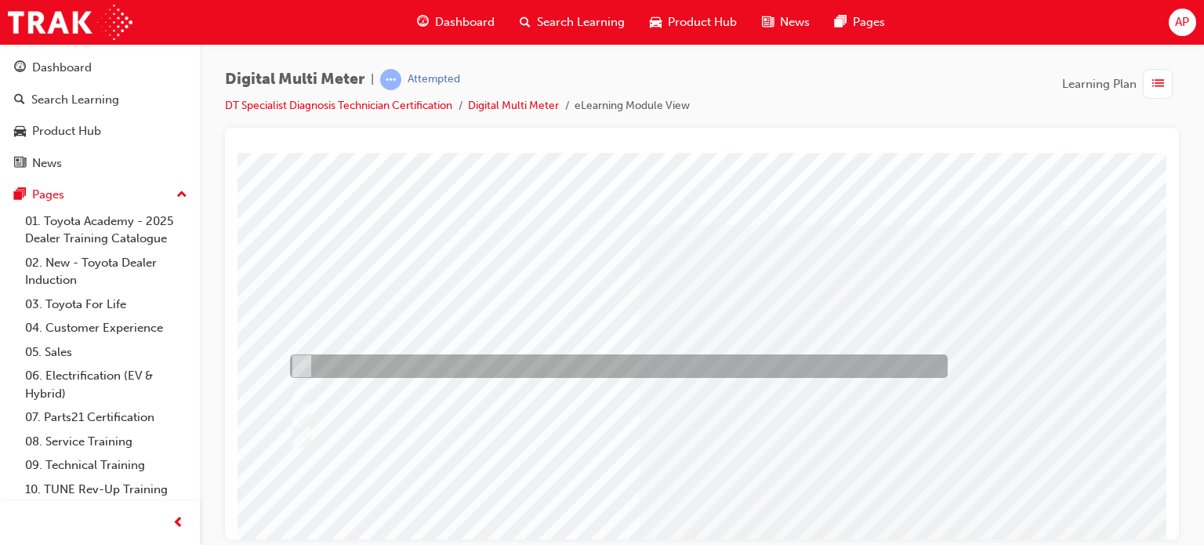
click at [371, 367] on div at bounding box center [614, 366] width 657 height 24
radio input "true"
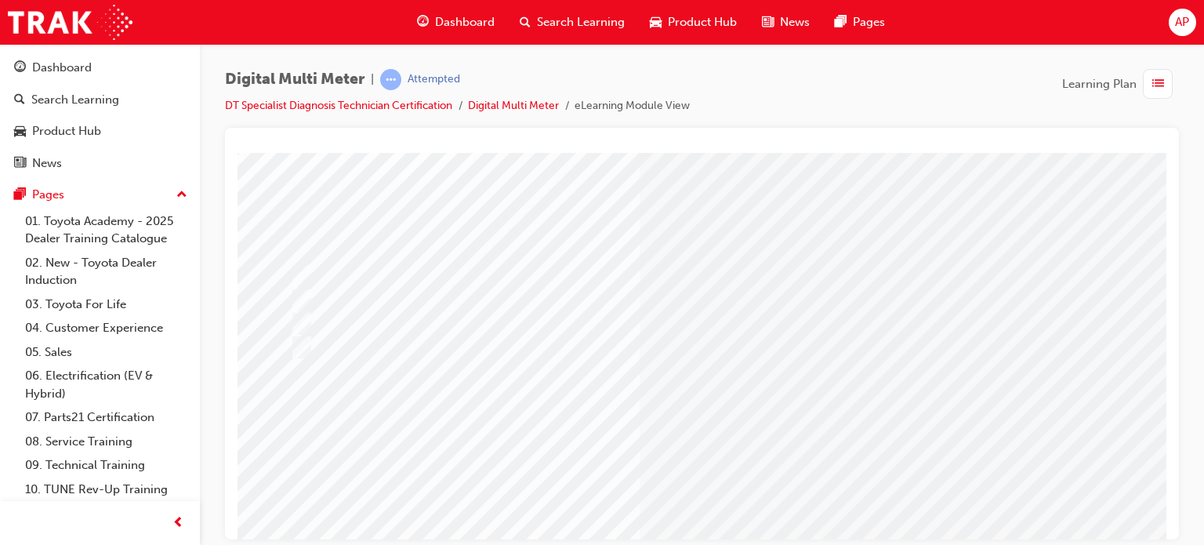
scroll to position [213, 0]
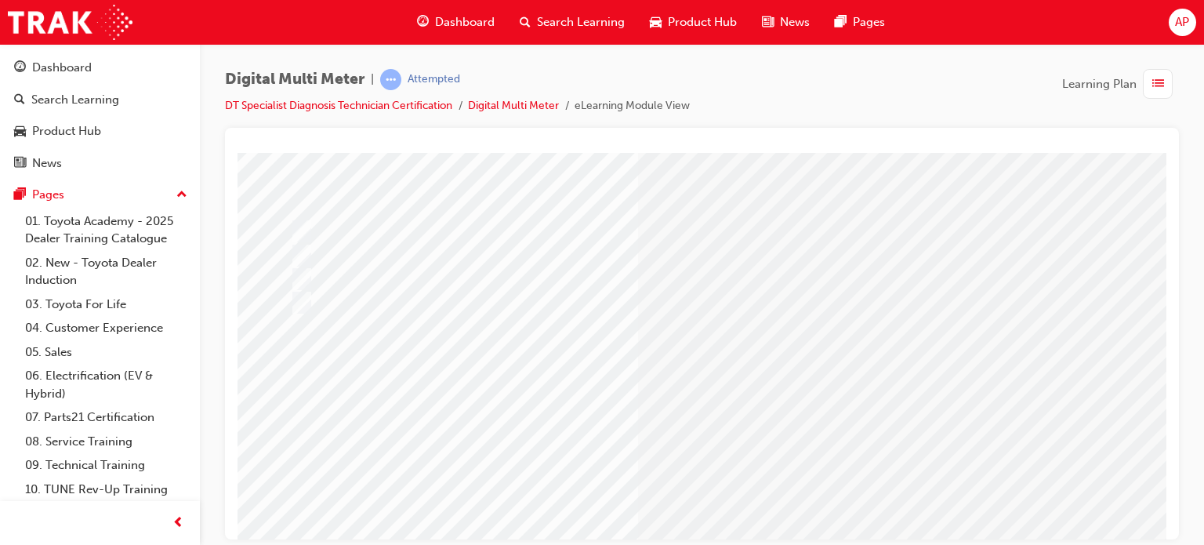
scroll to position [0, 0]
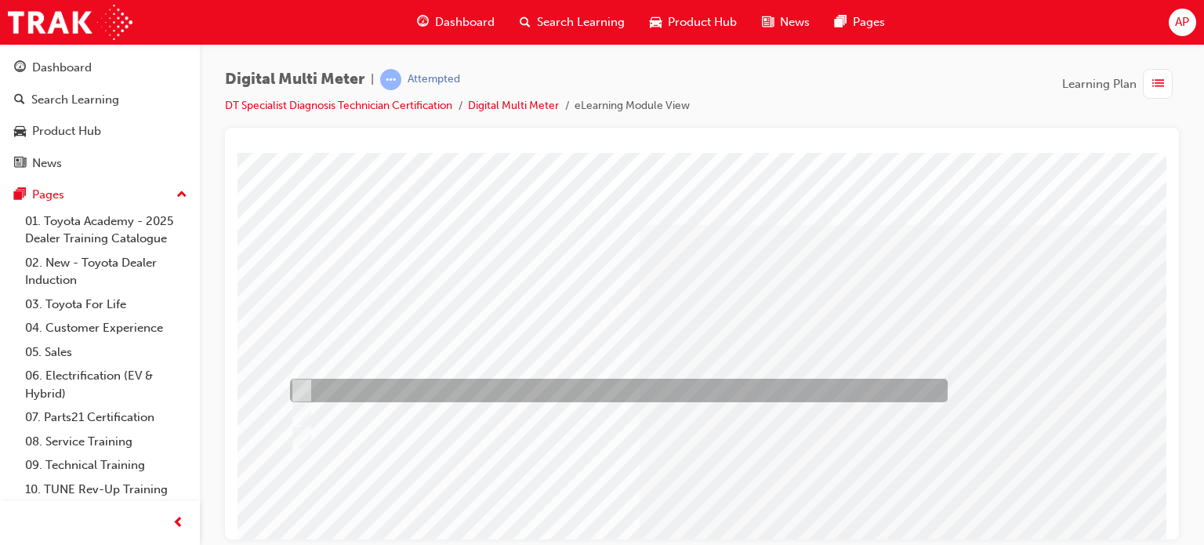
click at [419, 381] on div at bounding box center [614, 390] width 657 height 24
click at [414, 401] on div at bounding box center [614, 390] width 657 height 24
click at [413, 386] on div at bounding box center [614, 390] width 657 height 24
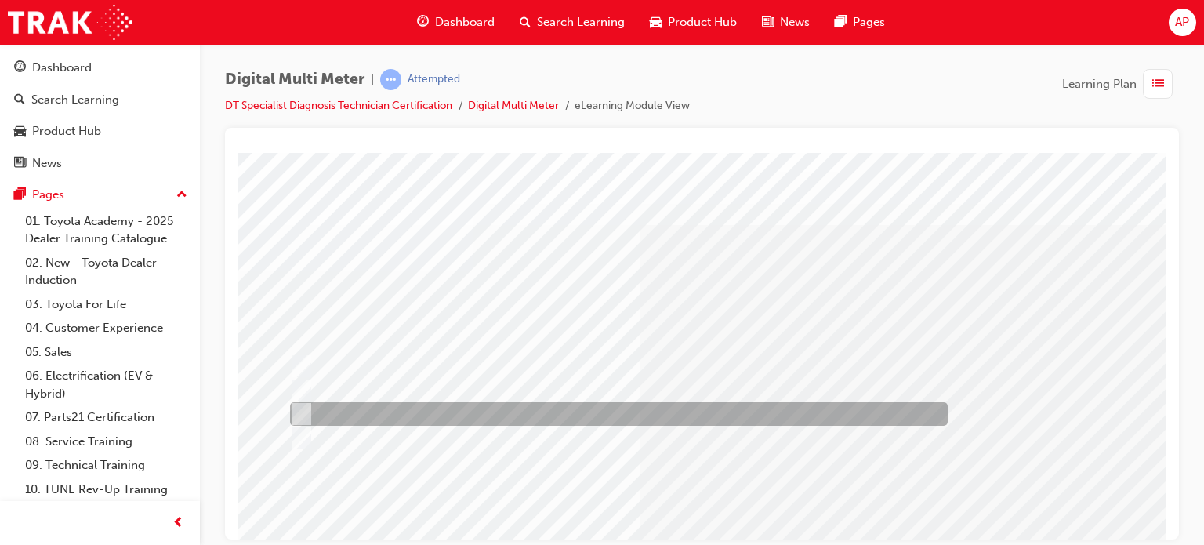
click at [386, 408] on div at bounding box center [614, 414] width 657 height 24
radio input "false"
radio input "true"
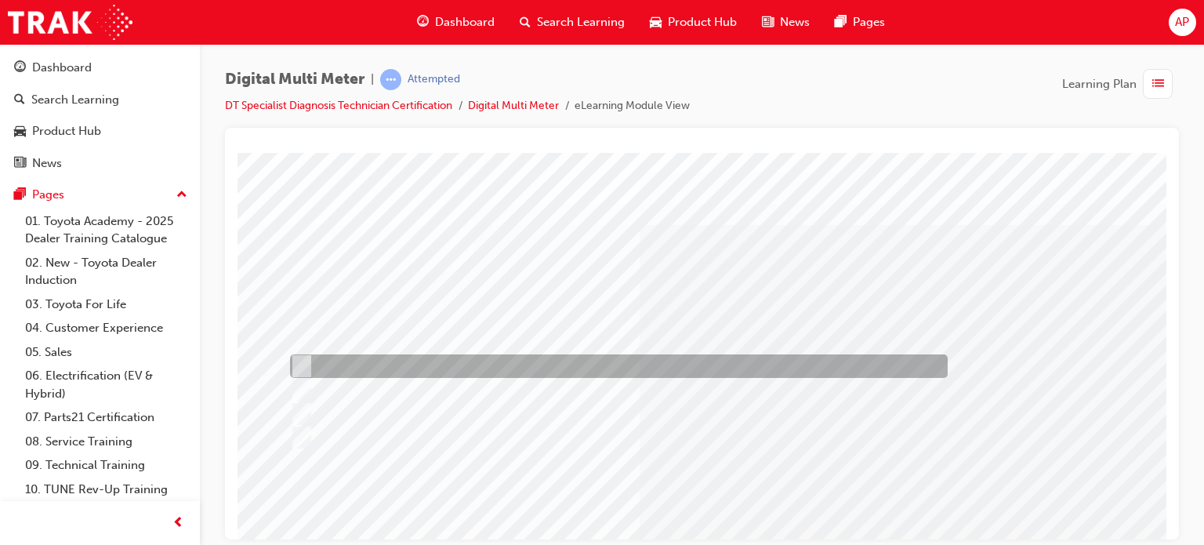
click at [398, 371] on div at bounding box center [614, 366] width 657 height 24
radio input "true"
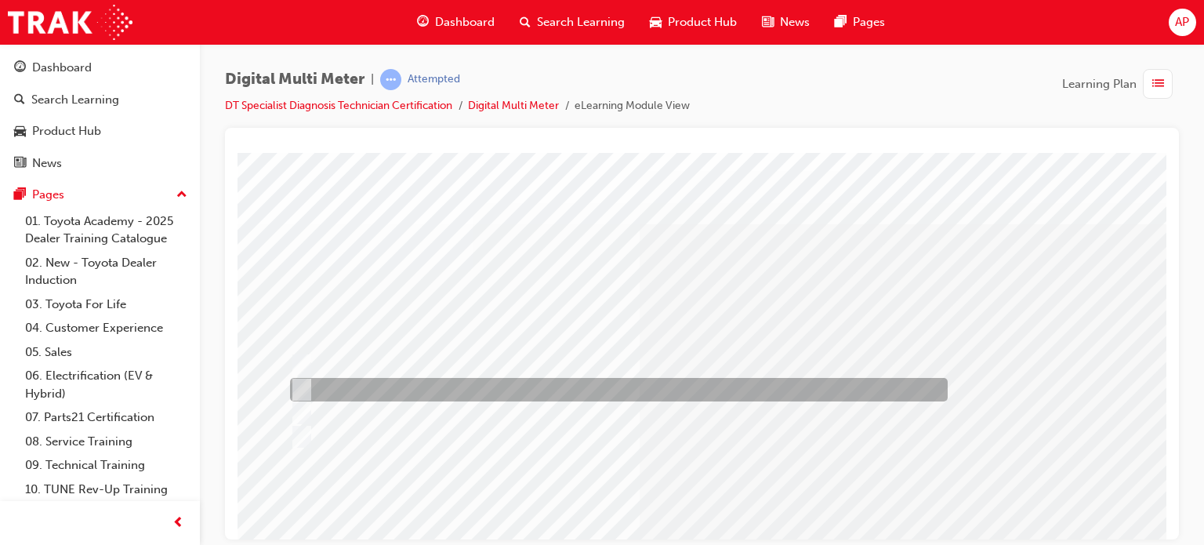
scroll to position [157, 0]
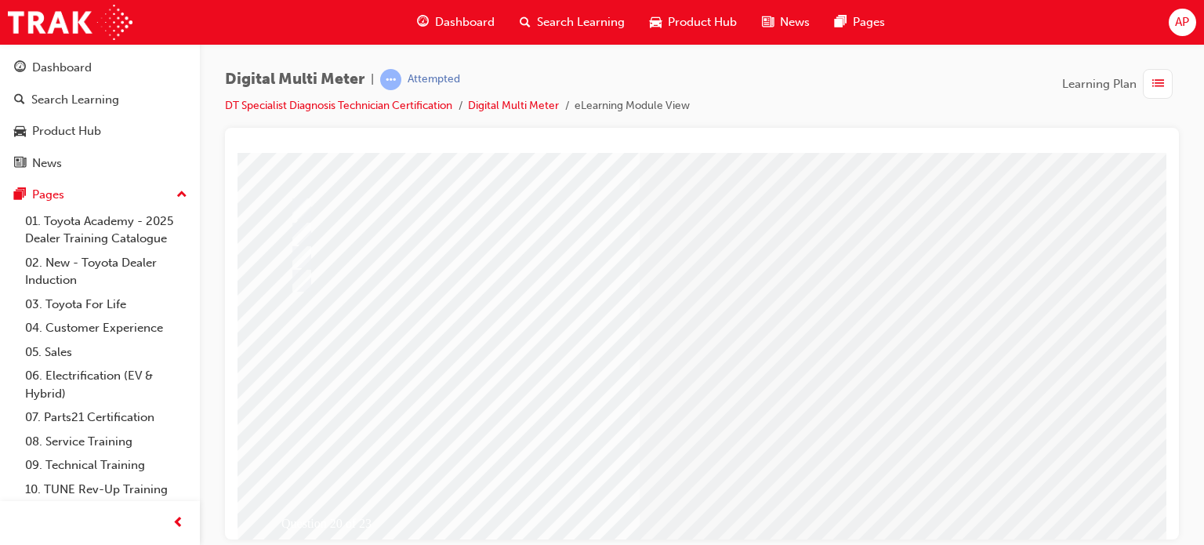
click at [285, 386] on input "radio" at bounding box center [279, 393] width 17 height 17
radio input "true"
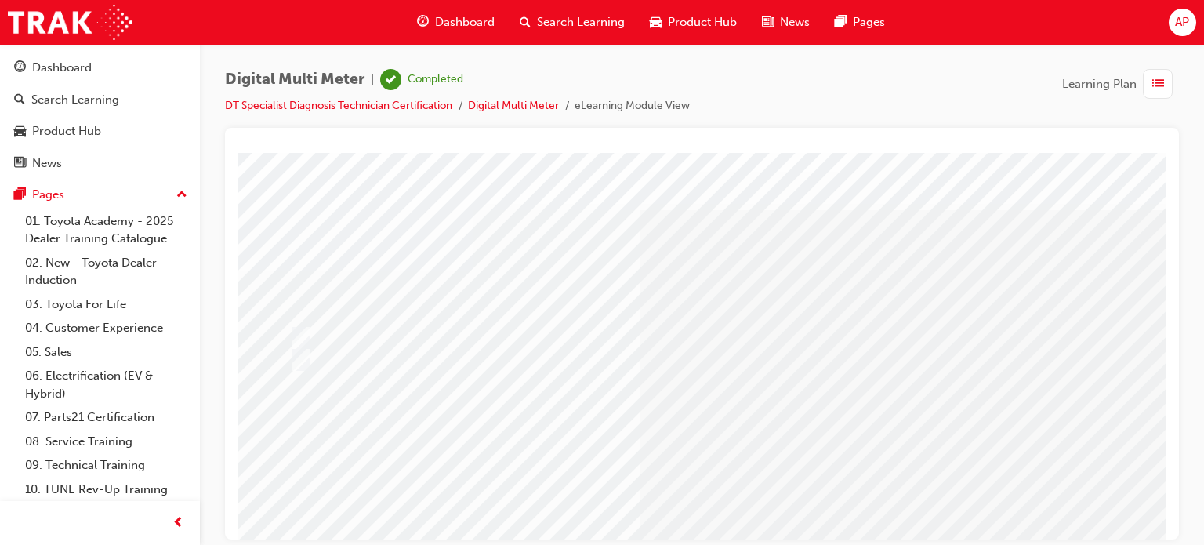
drag, startPoint x: 671, startPoint y: 379, endPoint x: 814, endPoint y: 244, distance: 197.3
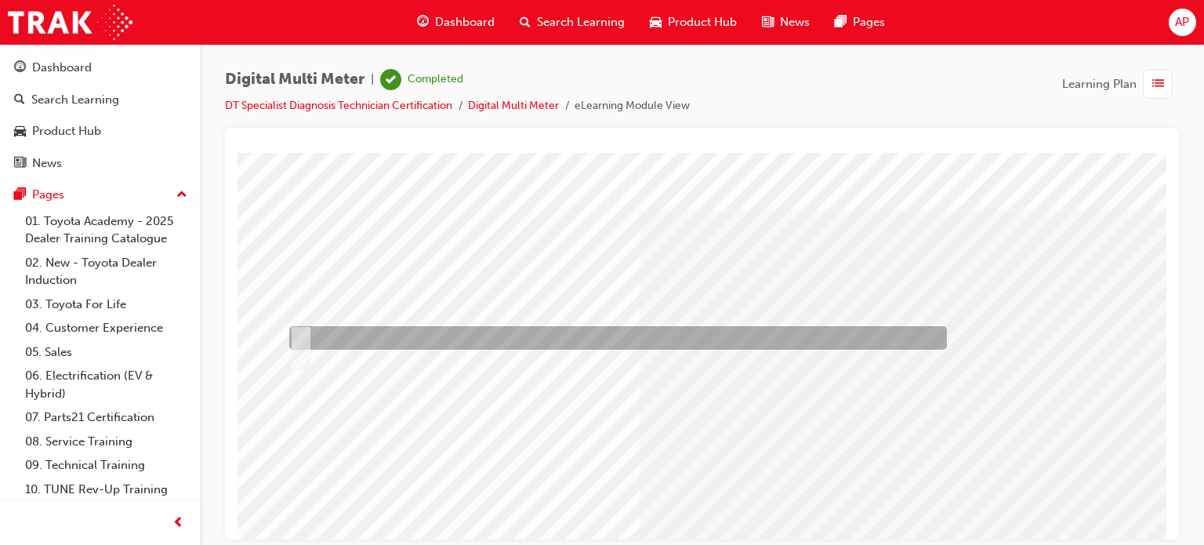
click at [343, 330] on div at bounding box center [613, 338] width 657 height 24
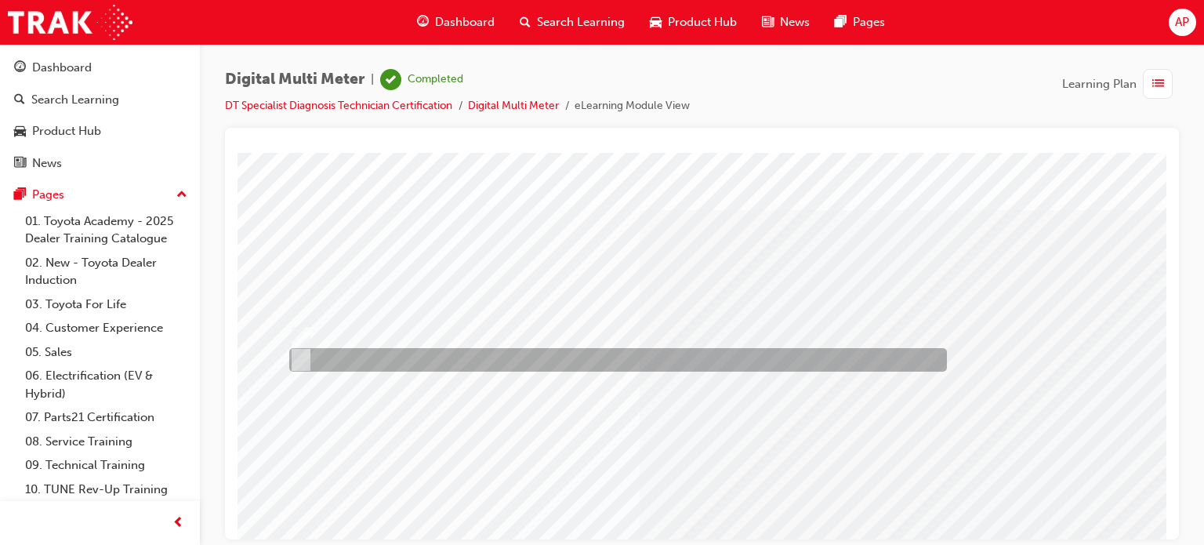
click at [353, 349] on div at bounding box center [613, 360] width 657 height 24
radio input "false"
radio input "true"
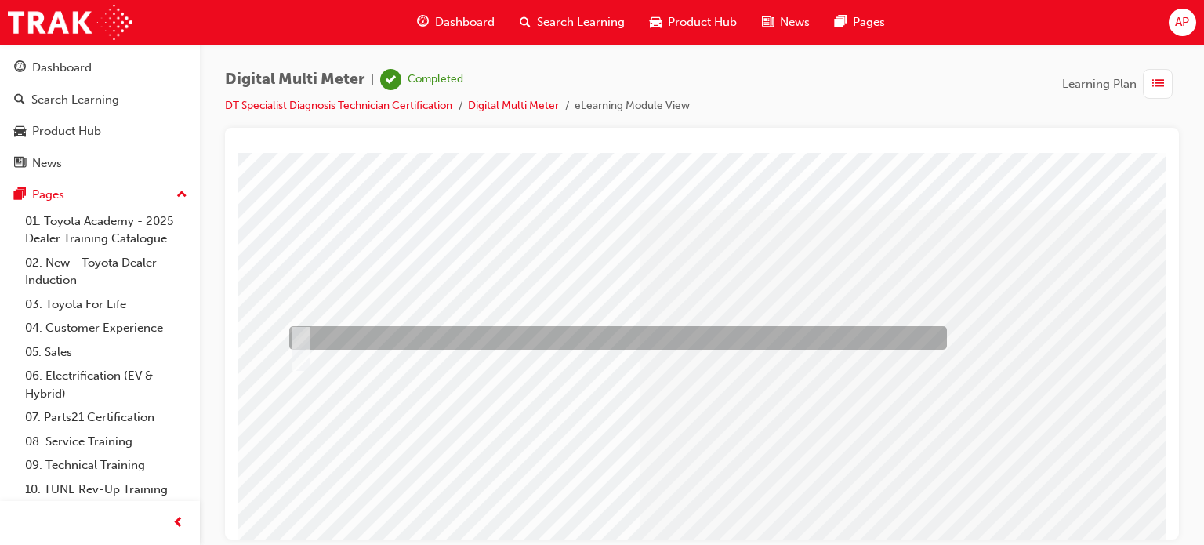
click at [349, 339] on div at bounding box center [613, 338] width 657 height 24
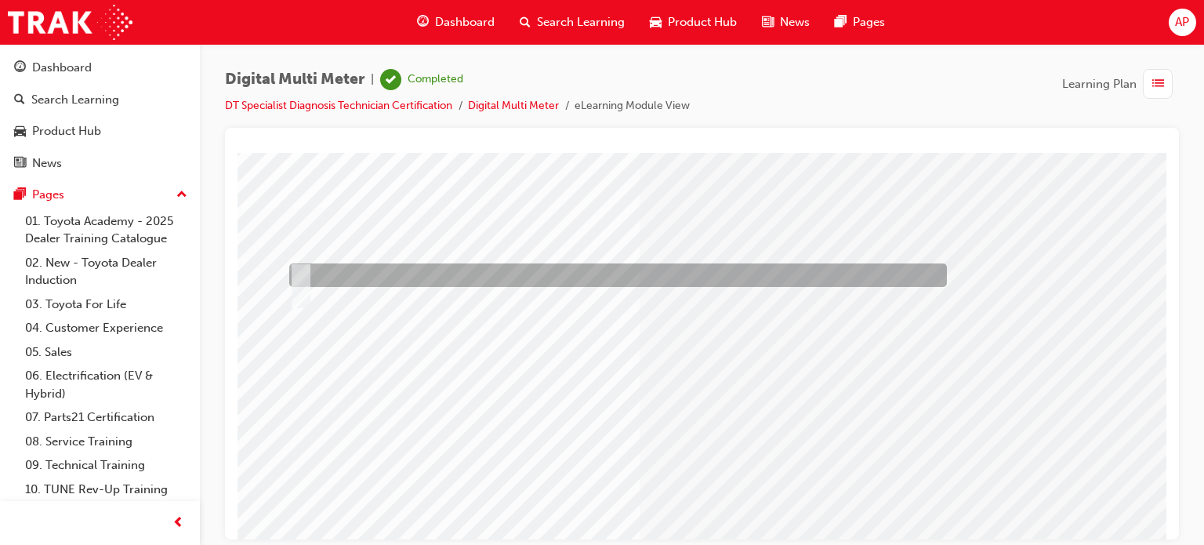
scroll to position [56, 0]
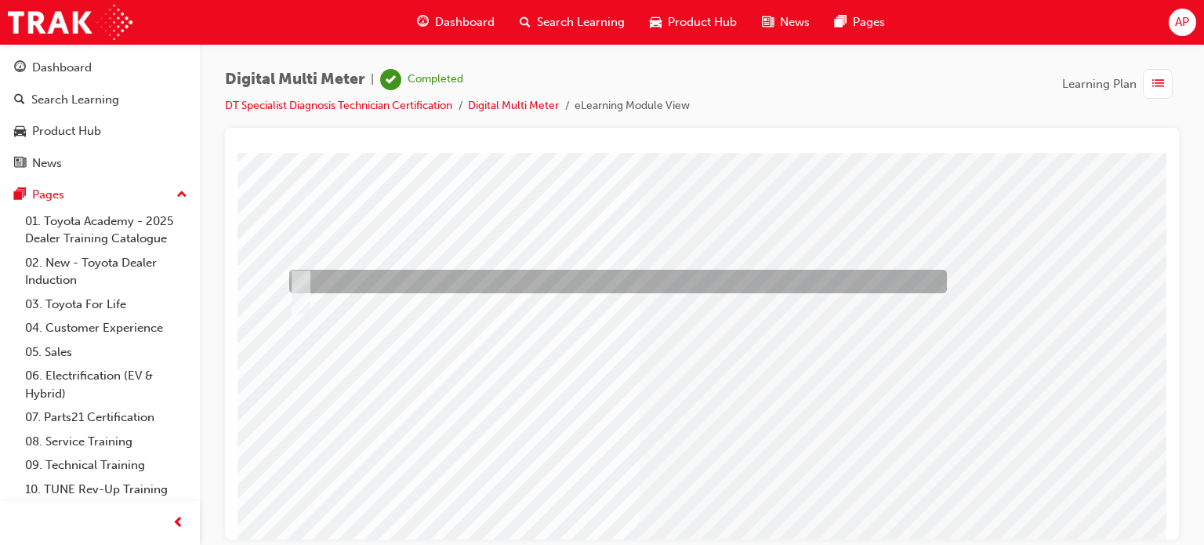
click at [386, 287] on div at bounding box center [613, 282] width 657 height 24
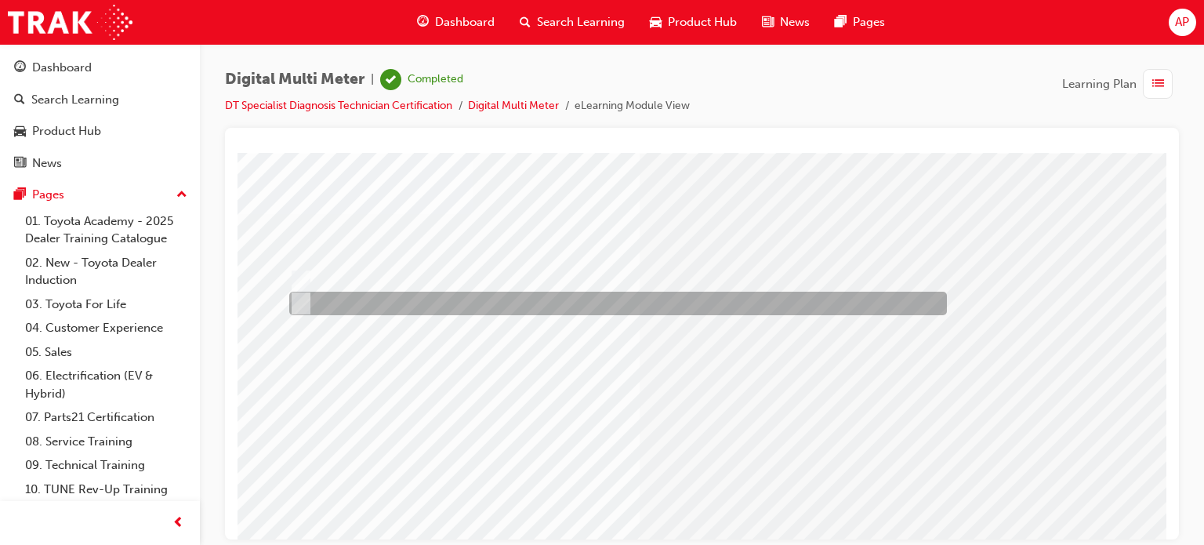
click at [380, 302] on div at bounding box center [613, 303] width 657 height 24
radio input "false"
radio input "true"
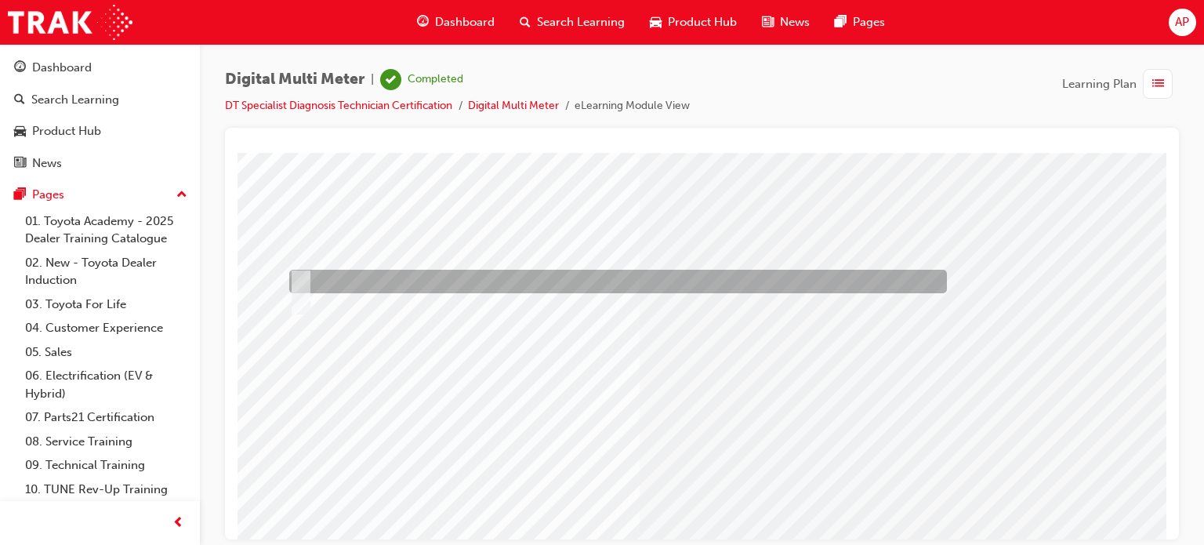
click at [375, 286] on div at bounding box center [613, 282] width 657 height 24
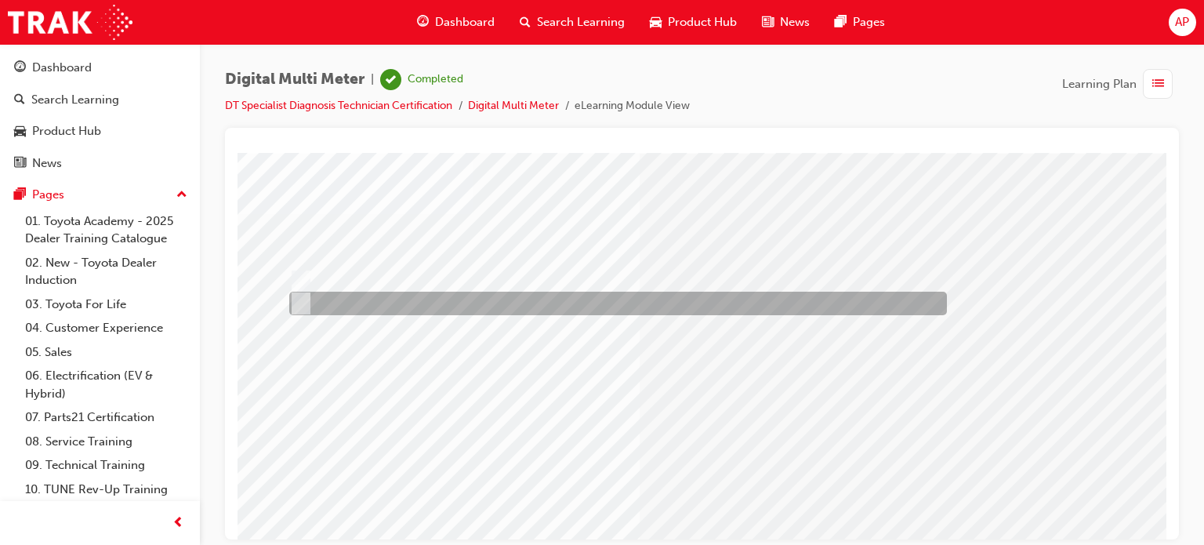
drag, startPoint x: 313, startPoint y: 202, endPoint x: 364, endPoint y: 308, distance: 117.4
click at [364, 308] on div "Question 22 of 23" at bounding box center [770, 378] width 1066 height 564
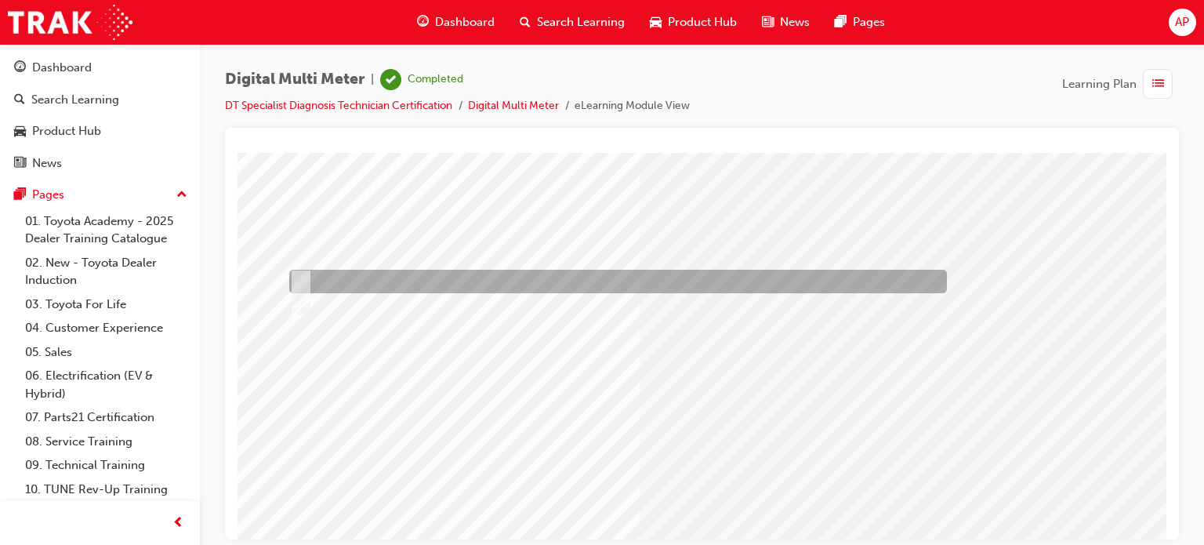
click at [366, 290] on div at bounding box center [613, 282] width 657 height 24
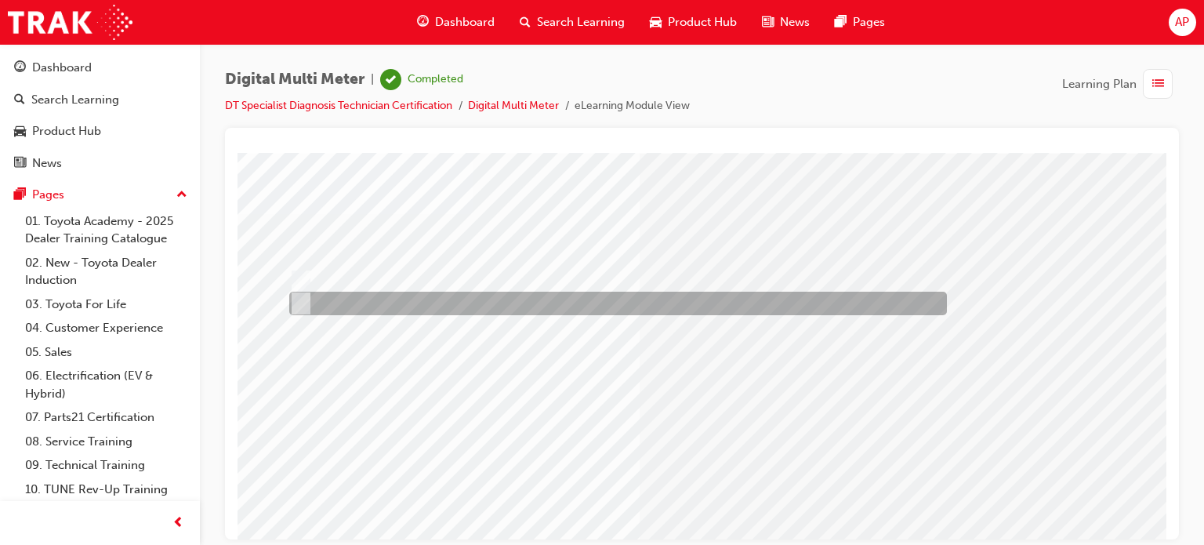
click at [330, 310] on div at bounding box center [613, 303] width 657 height 24
radio input "false"
radio input "true"
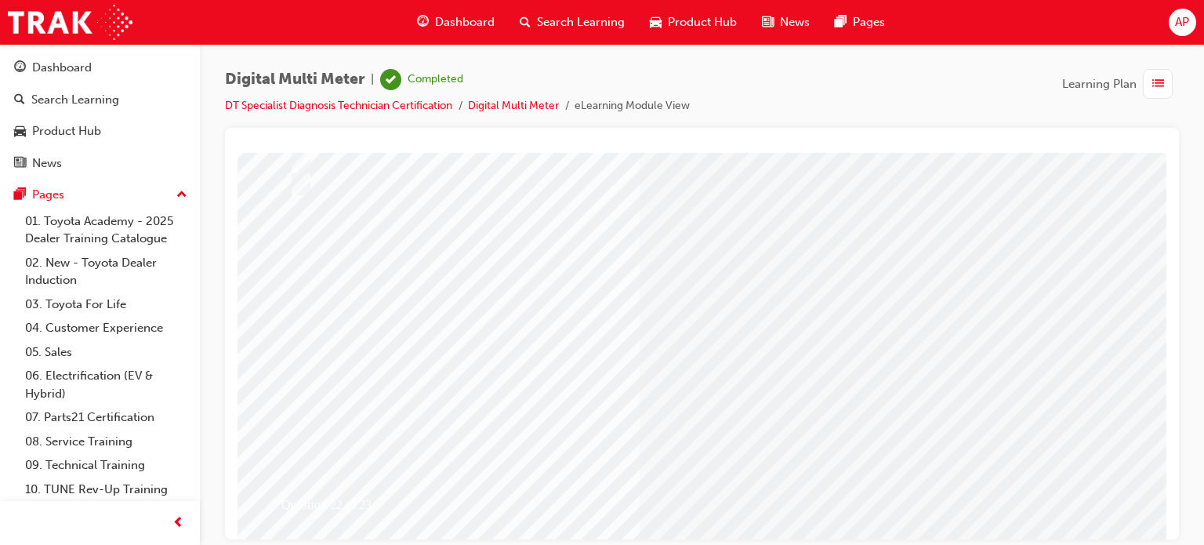
scroll to position [213, 0]
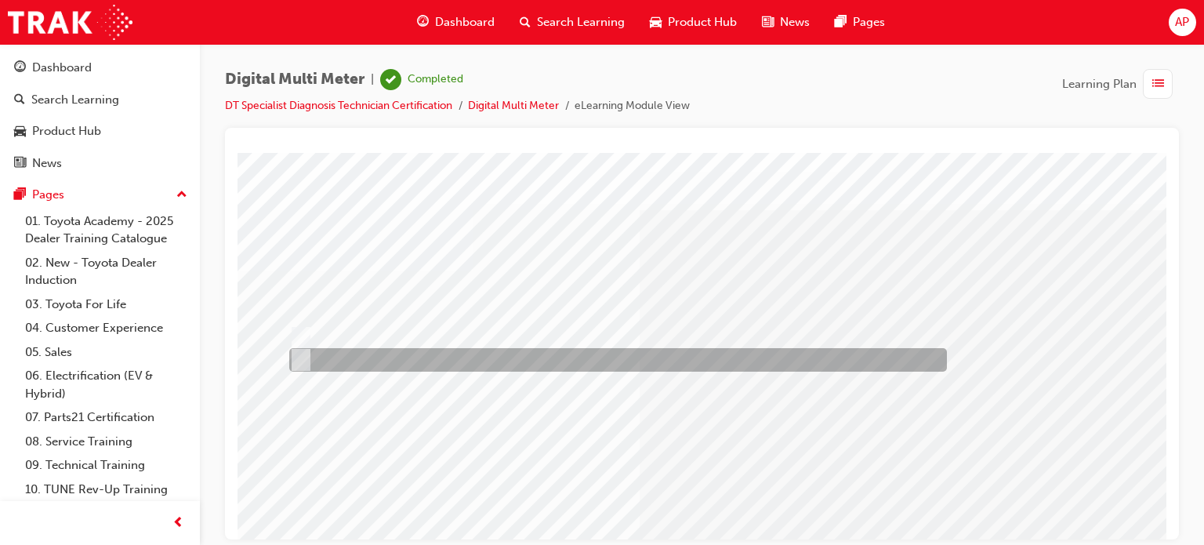
click at [335, 368] on div at bounding box center [613, 360] width 657 height 24
radio input "true"
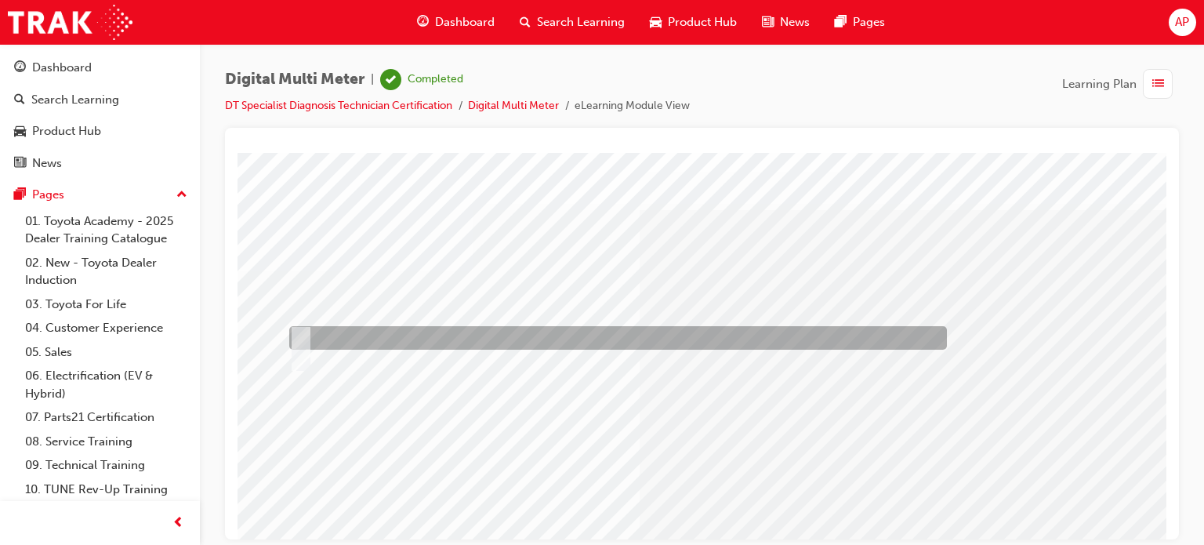
click at [344, 330] on div at bounding box center [613, 338] width 657 height 24
radio input "true"
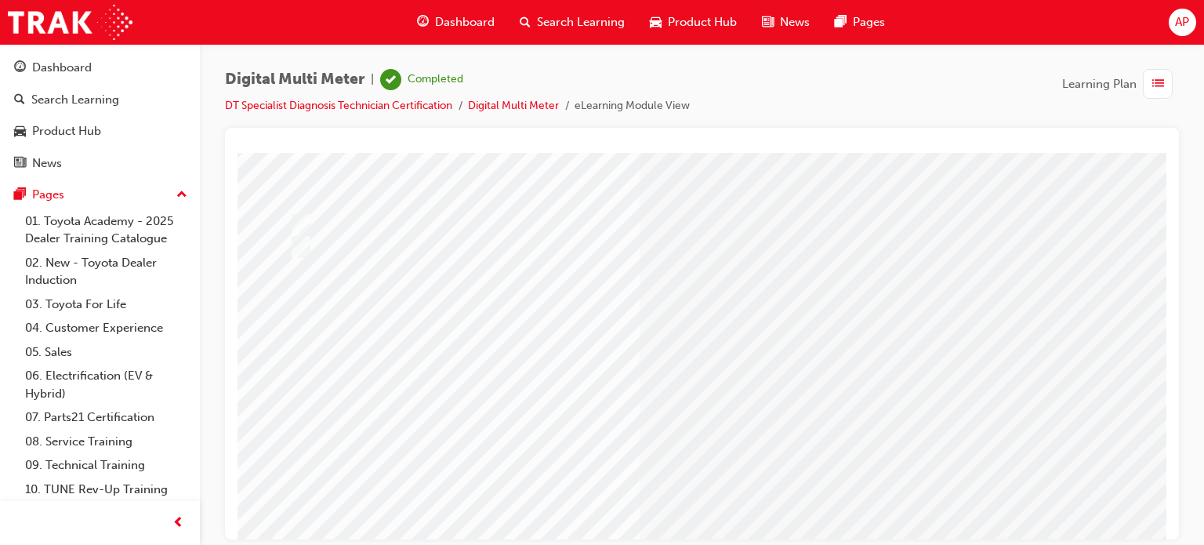
scroll to position [213, 0]
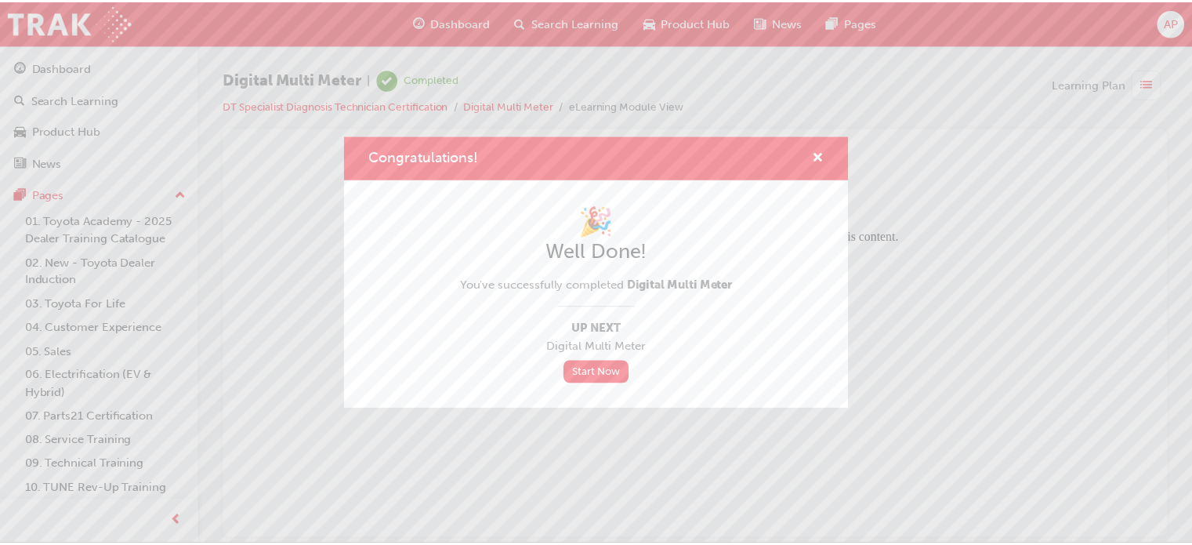
scroll to position [0, 0]
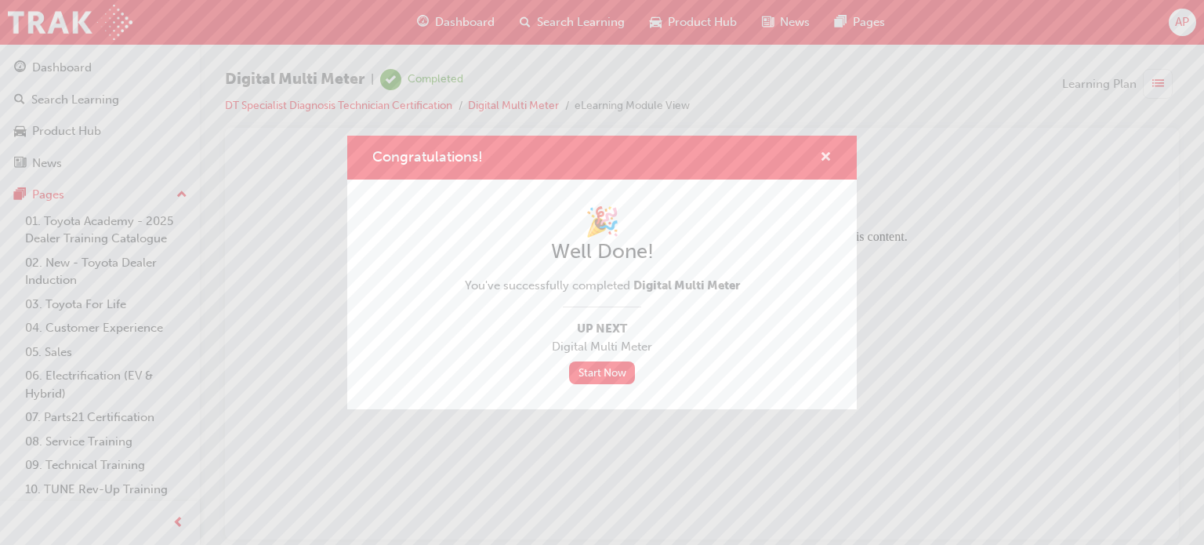
click at [827, 156] on span "cross-icon" at bounding box center [826, 158] width 12 height 14
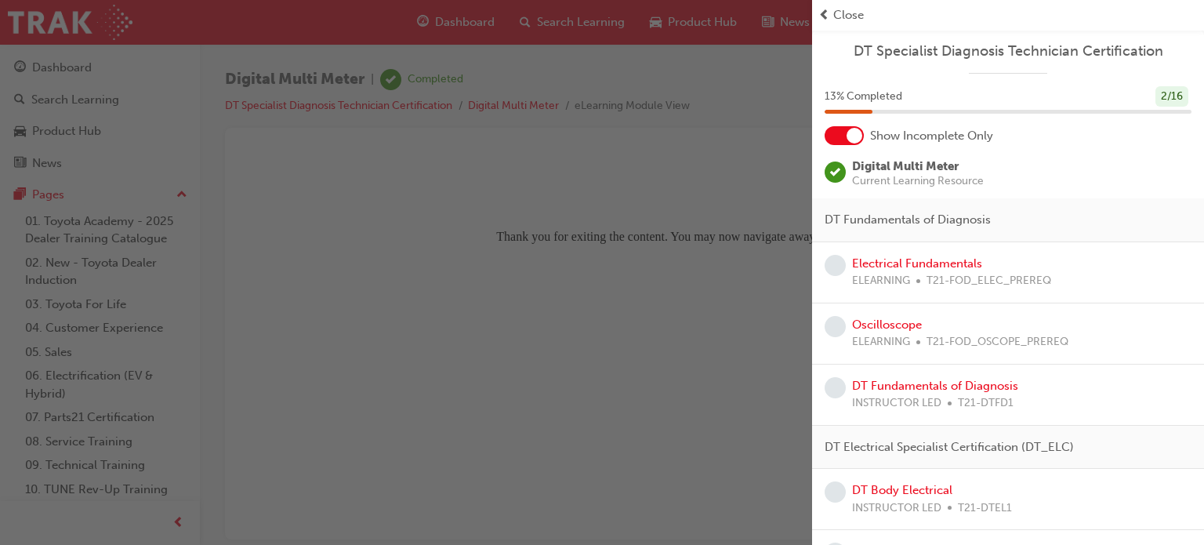
click at [848, 12] on span "Close" at bounding box center [848, 15] width 31 height 18
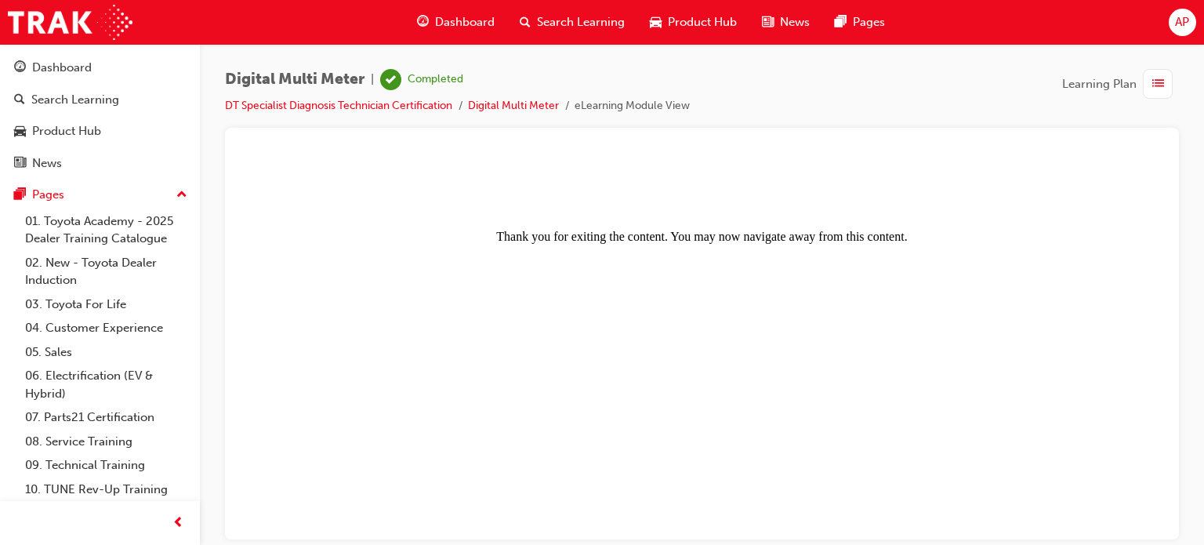
click at [488, 18] on span "Dashboard" at bounding box center [465, 22] width 60 height 18
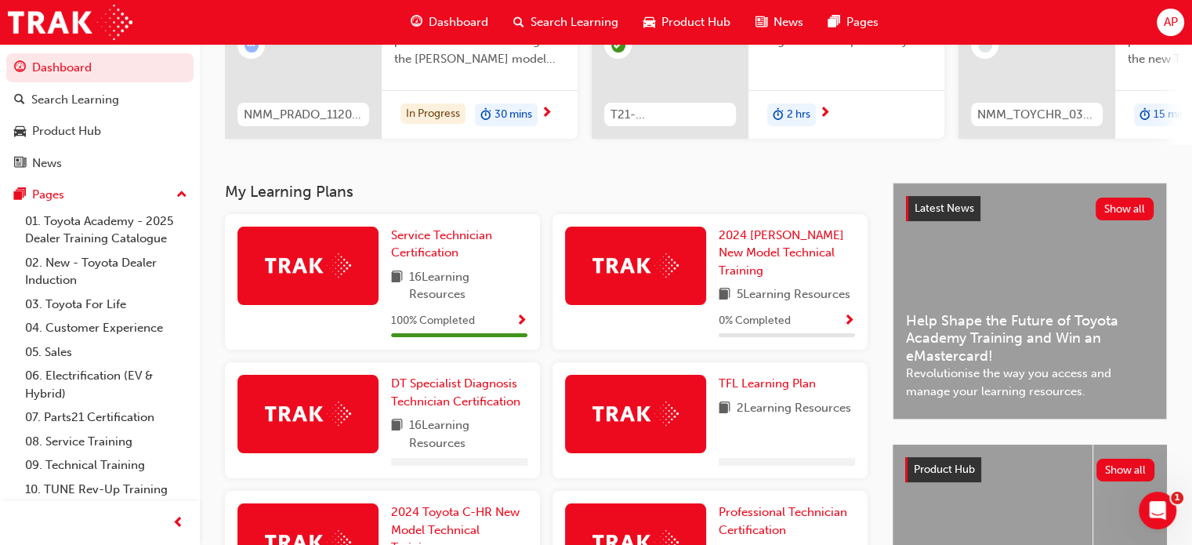
scroll to position [235, 0]
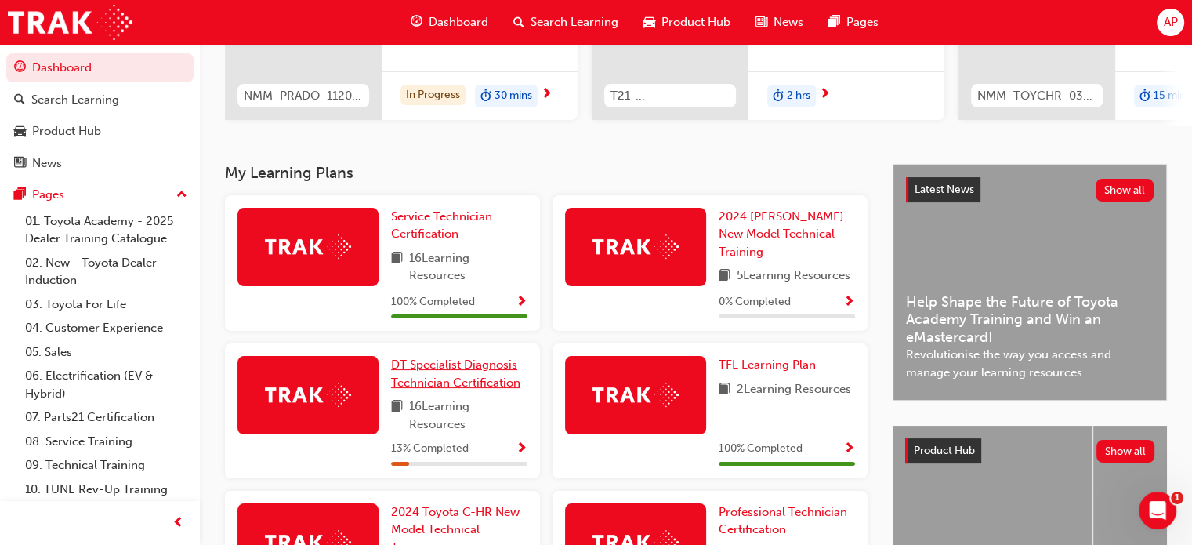
click at [479, 382] on span "DT Specialist Diagnosis Technician Certification" at bounding box center [455, 373] width 129 height 32
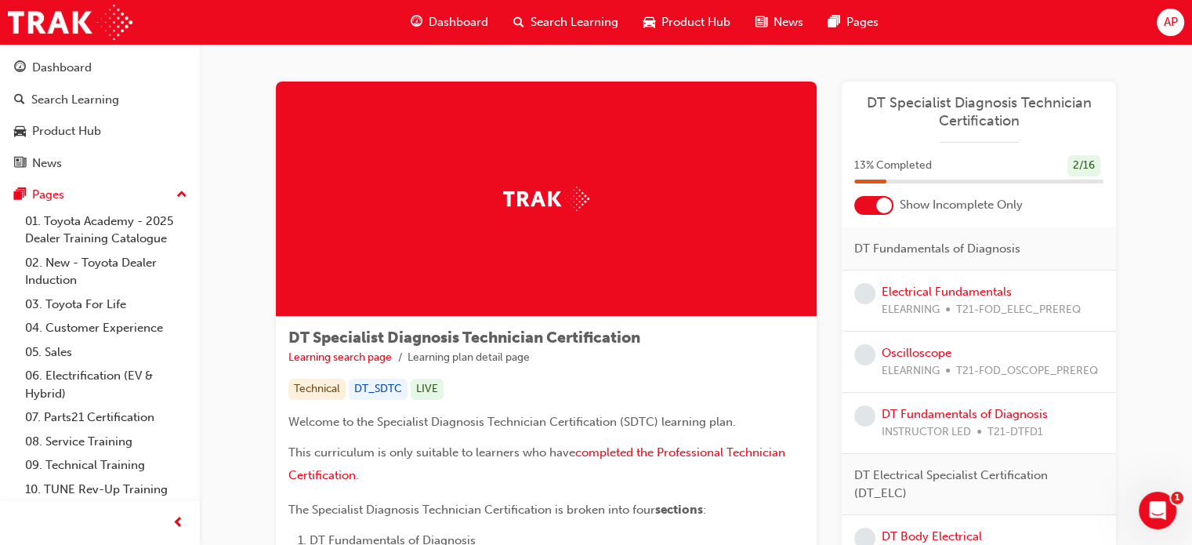
click at [874, 212] on div at bounding box center [873, 205] width 39 height 19
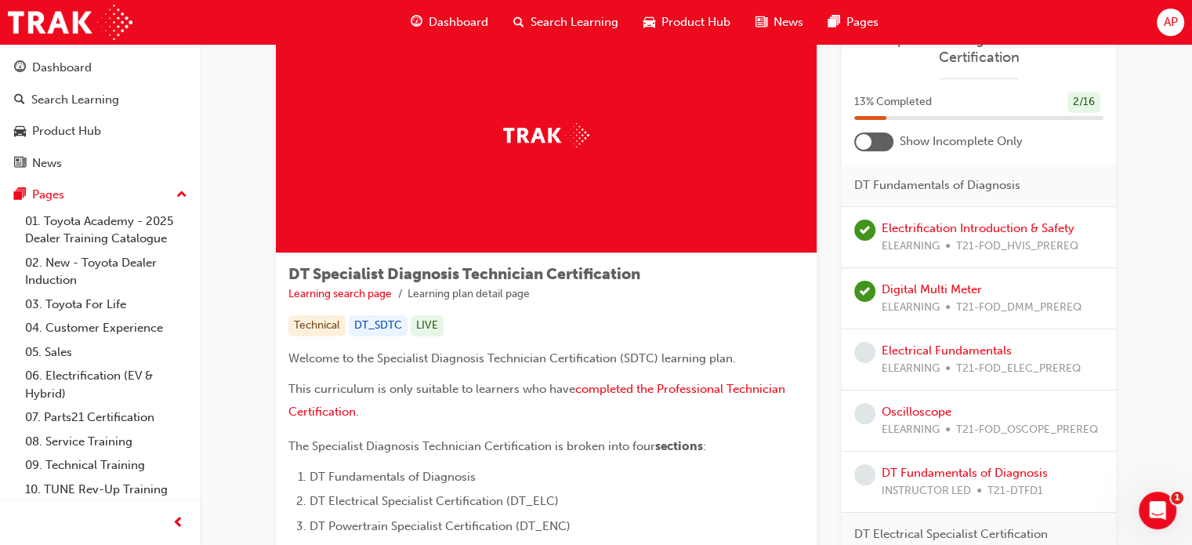
scroll to position [157, 0]
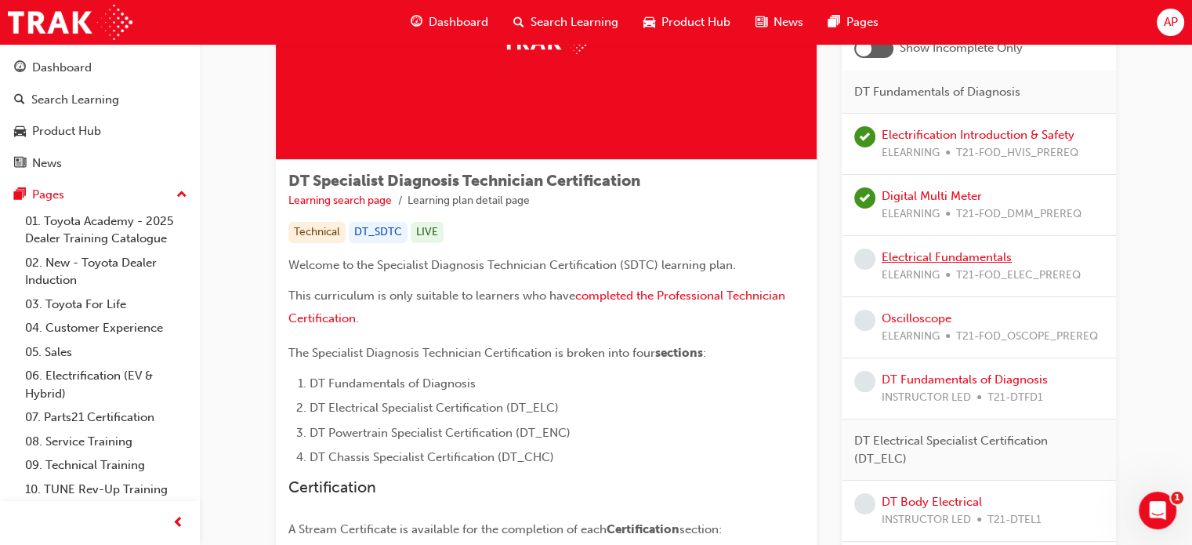
click at [921, 259] on link "Electrical Fundamentals" at bounding box center [947, 257] width 130 height 14
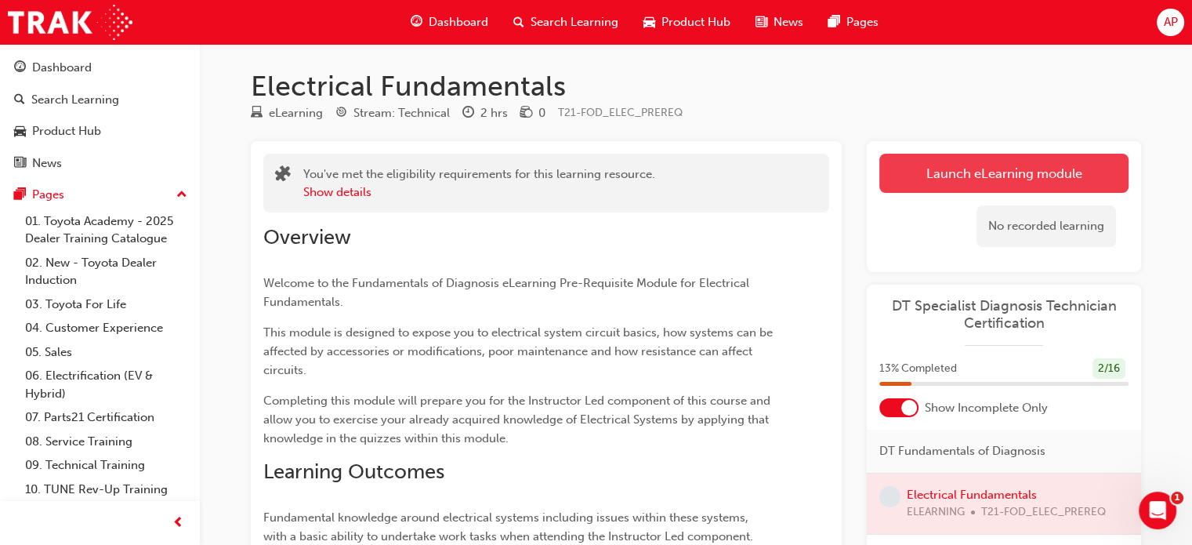
click at [948, 182] on link "Launch eLearning module" at bounding box center [1003, 173] width 249 height 39
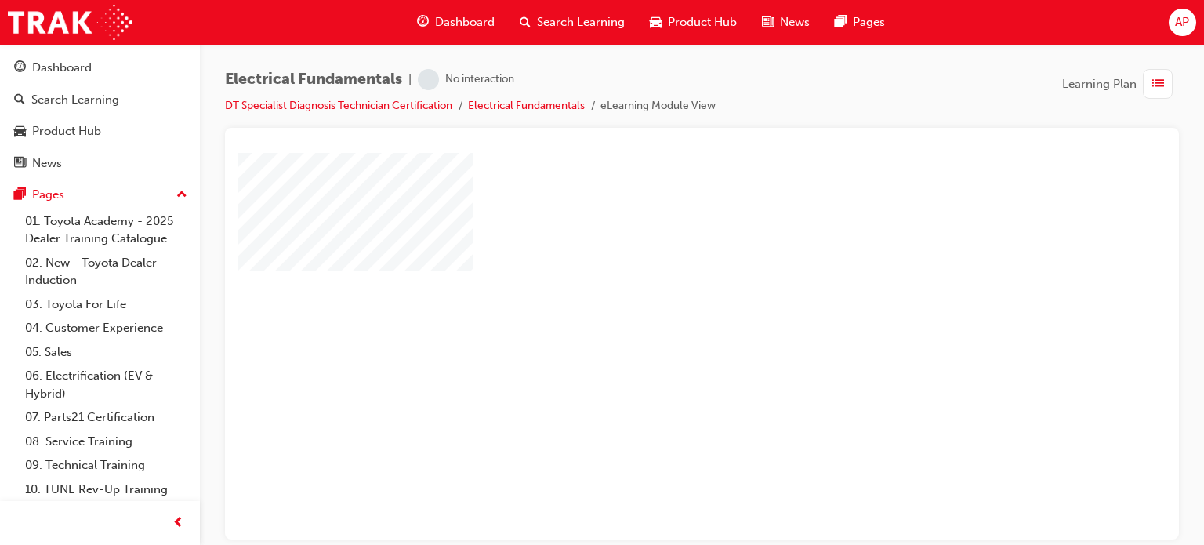
click at [657, 300] on div "play" at bounding box center [657, 300] width 0 height 0
